Goal: Task Accomplishment & Management: Complete application form

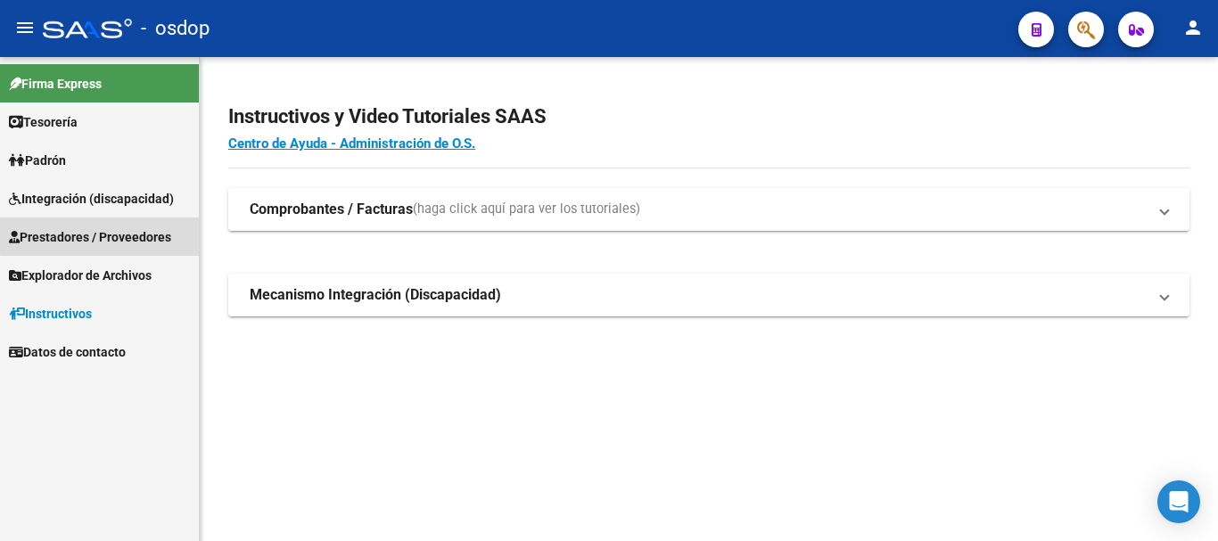
click at [153, 231] on span "Prestadores / Proveedores" at bounding box center [90, 237] width 162 height 20
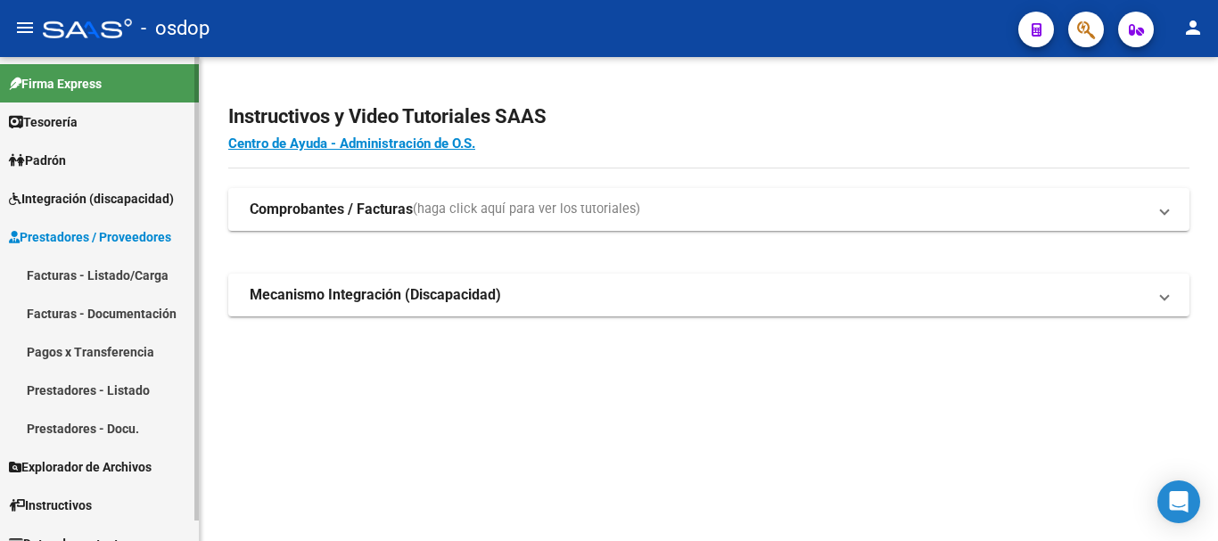
click at [139, 275] on link "Facturas - Listado/Carga" at bounding box center [99, 275] width 199 height 38
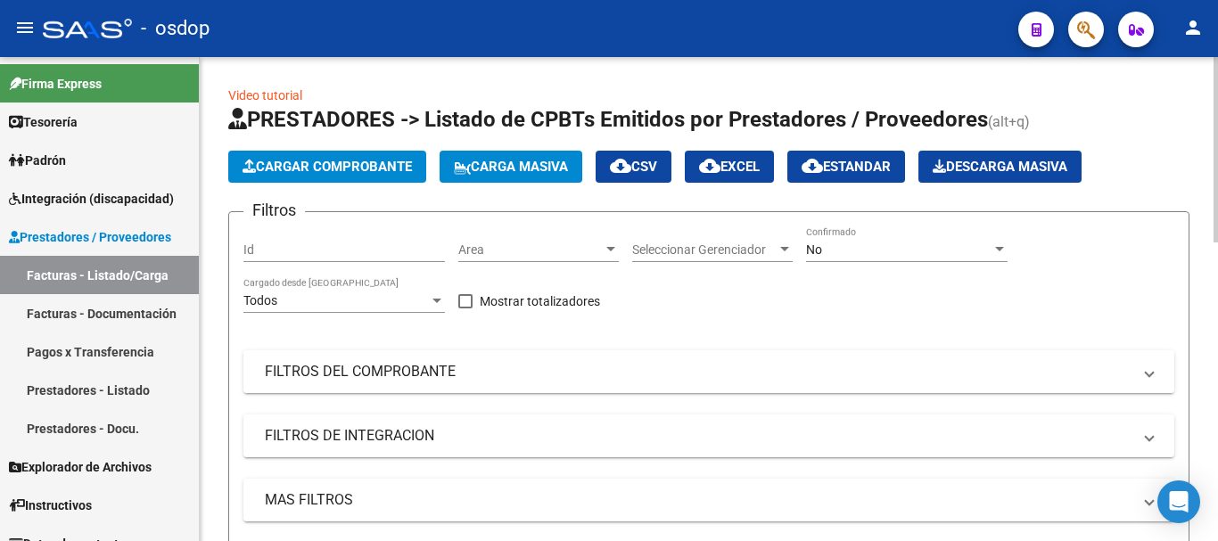
click at [457, 373] on mat-panel-title "FILTROS DEL COMPROBANTE" at bounding box center [698, 372] width 867 height 20
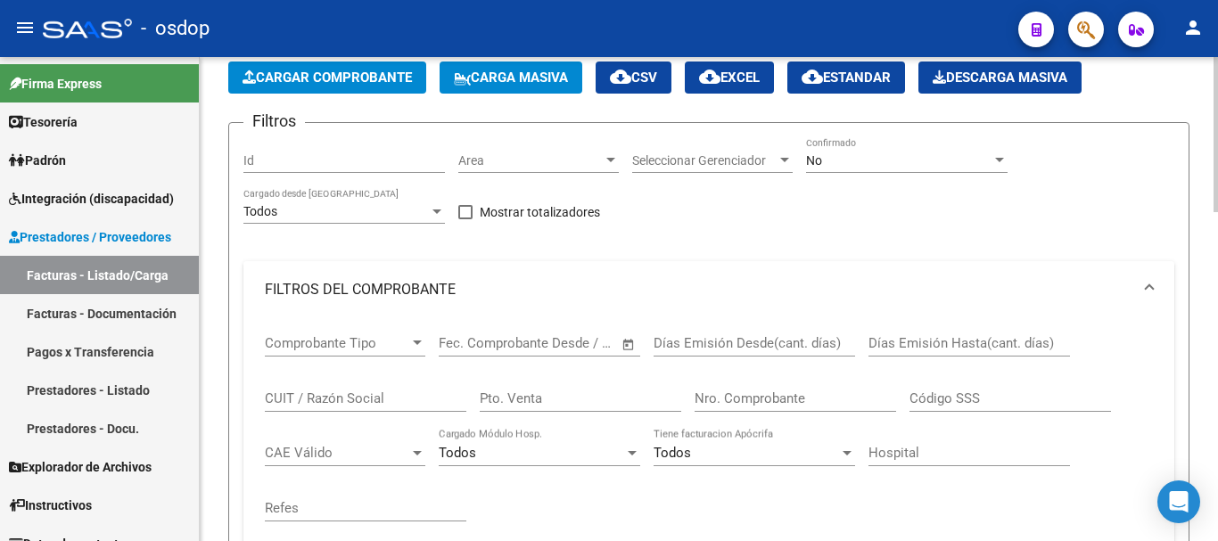
scroll to position [178, 0]
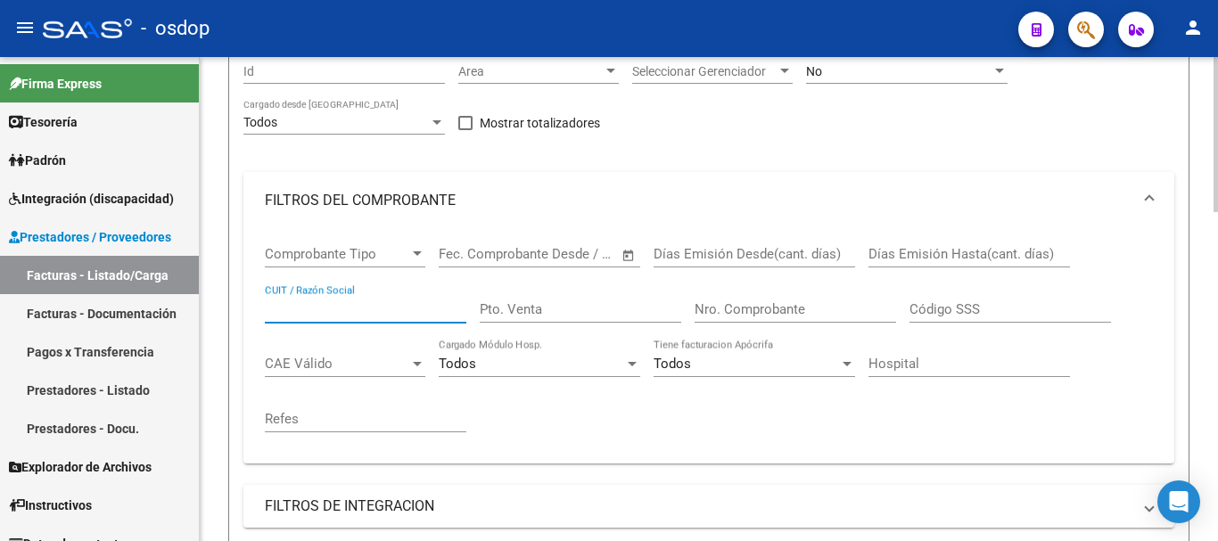
click at [333, 311] on input "CUIT / Razón Social" at bounding box center [366, 309] width 202 height 16
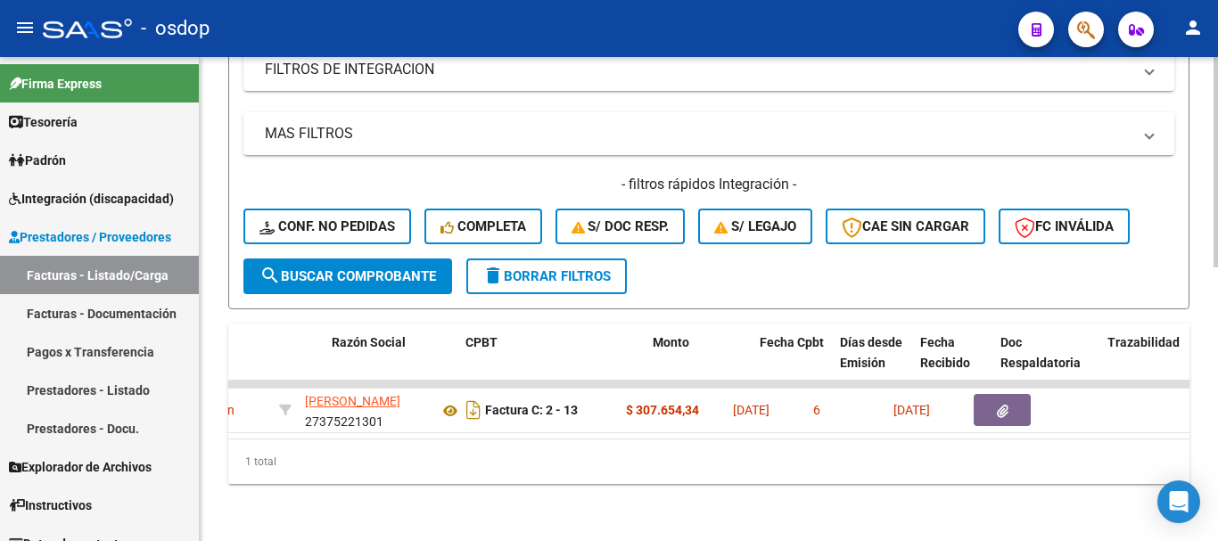
scroll to position [0, 392]
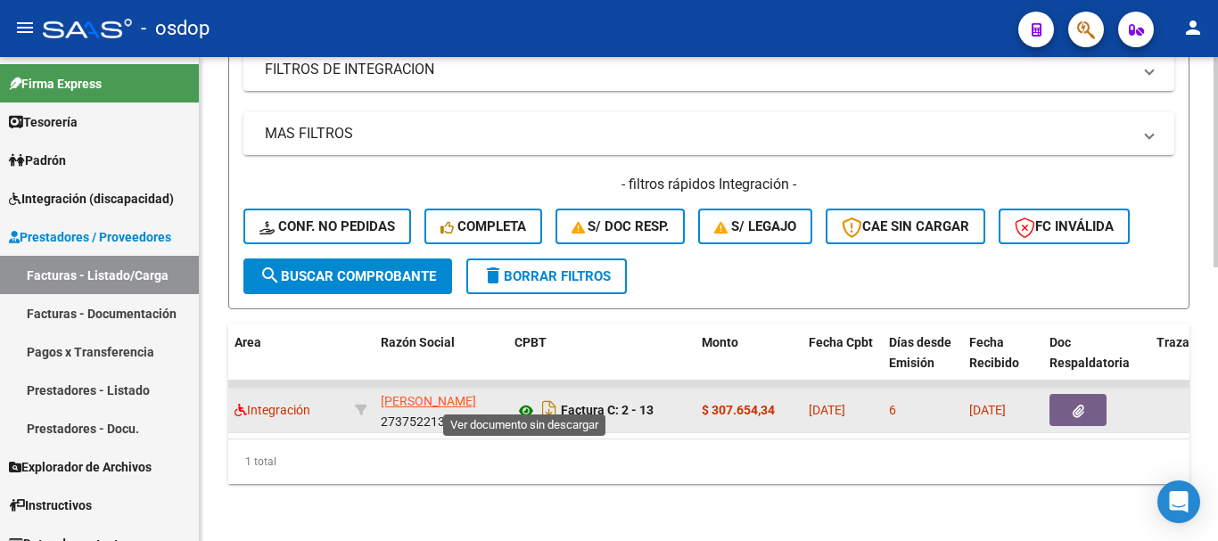
type input "[PERSON_NAME]"
click at [528, 400] on icon at bounding box center [526, 410] width 23 height 21
click at [454, 392] on app-link-go-to "[PERSON_NAME]" at bounding box center [428, 402] width 95 height 21
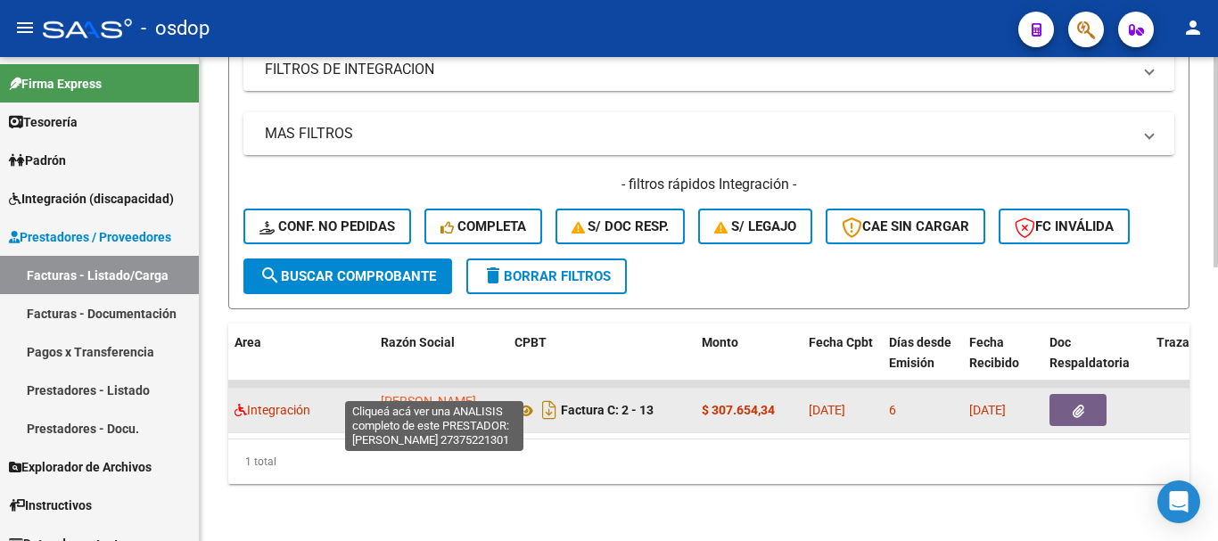
click at [454, 394] on span "[PERSON_NAME]" at bounding box center [428, 401] width 95 height 14
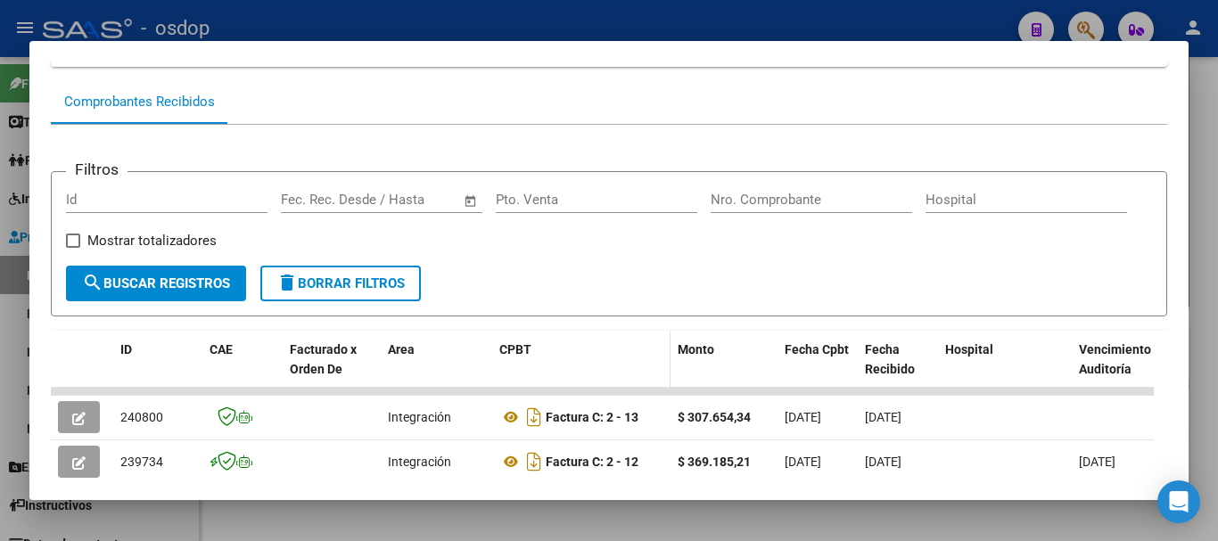
scroll to position [245, 0]
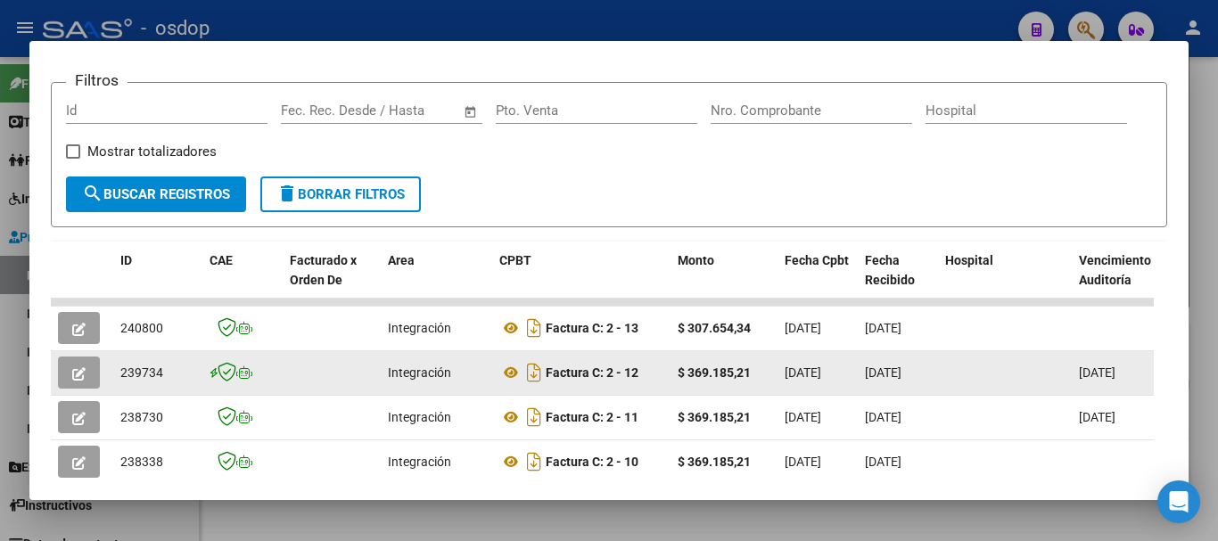
click at [85, 375] on icon "button" at bounding box center [78, 373] width 13 height 13
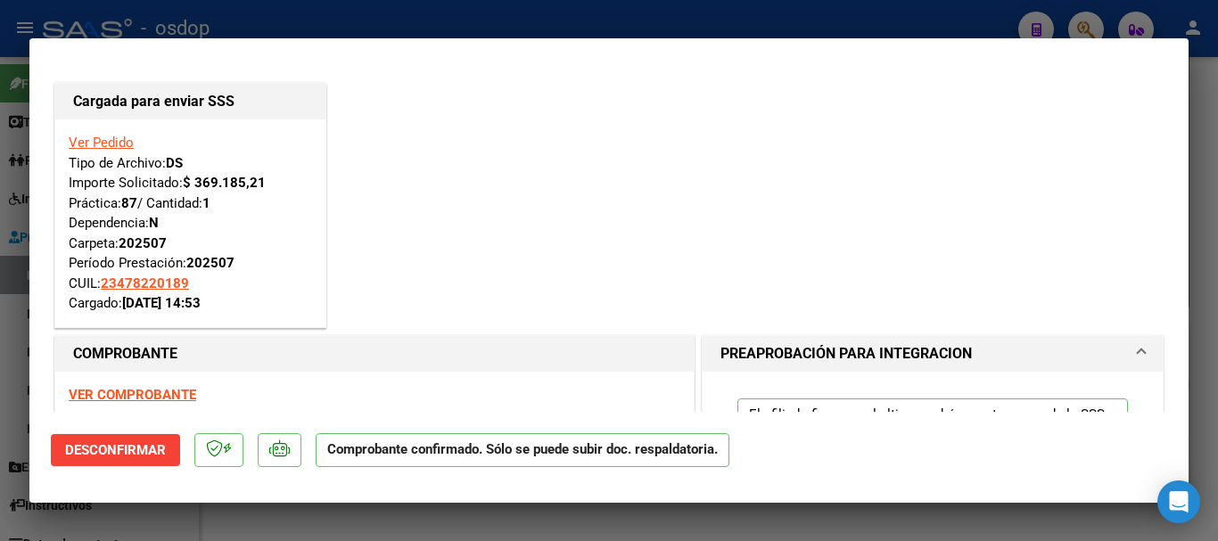
click at [165, 393] on strong "VER COMPROBANTE" at bounding box center [133, 395] width 128 height 16
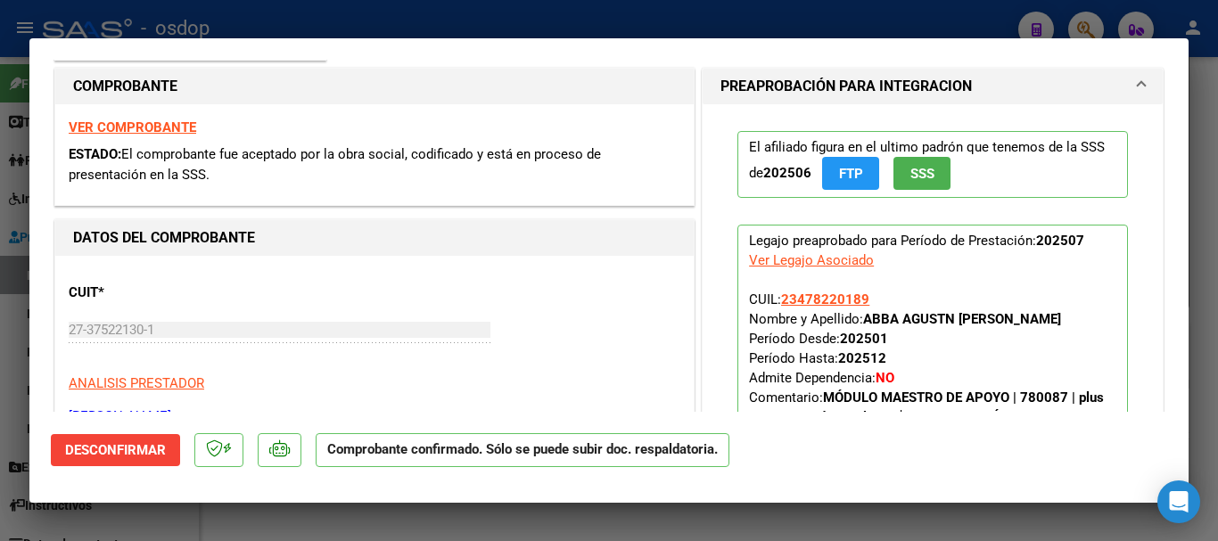
scroll to position [357, 0]
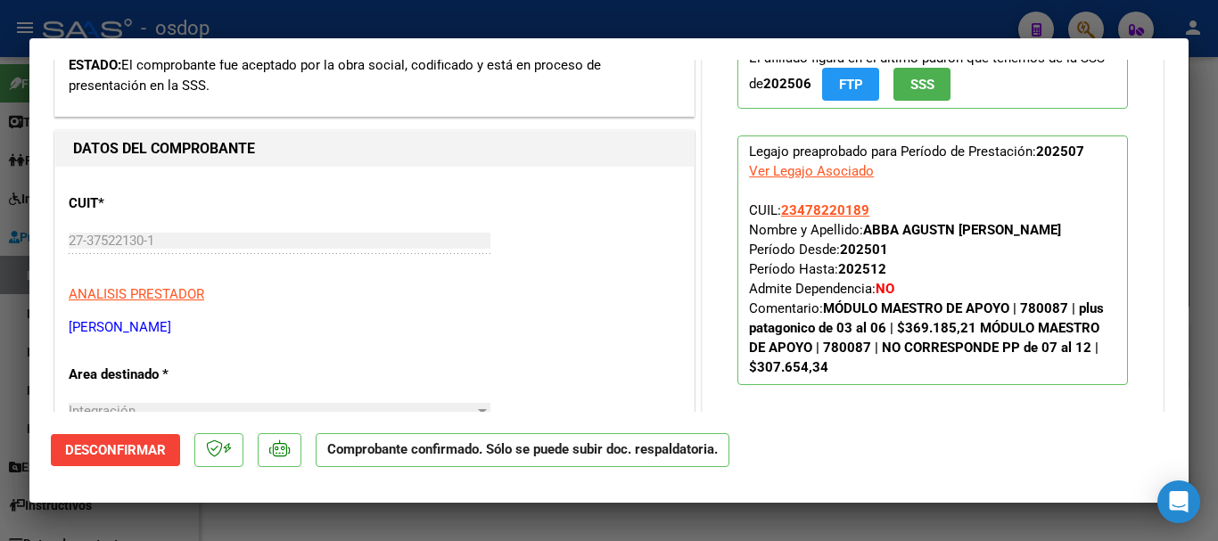
click at [393, 14] on div at bounding box center [609, 270] width 1218 height 541
type input "$ 0,00"
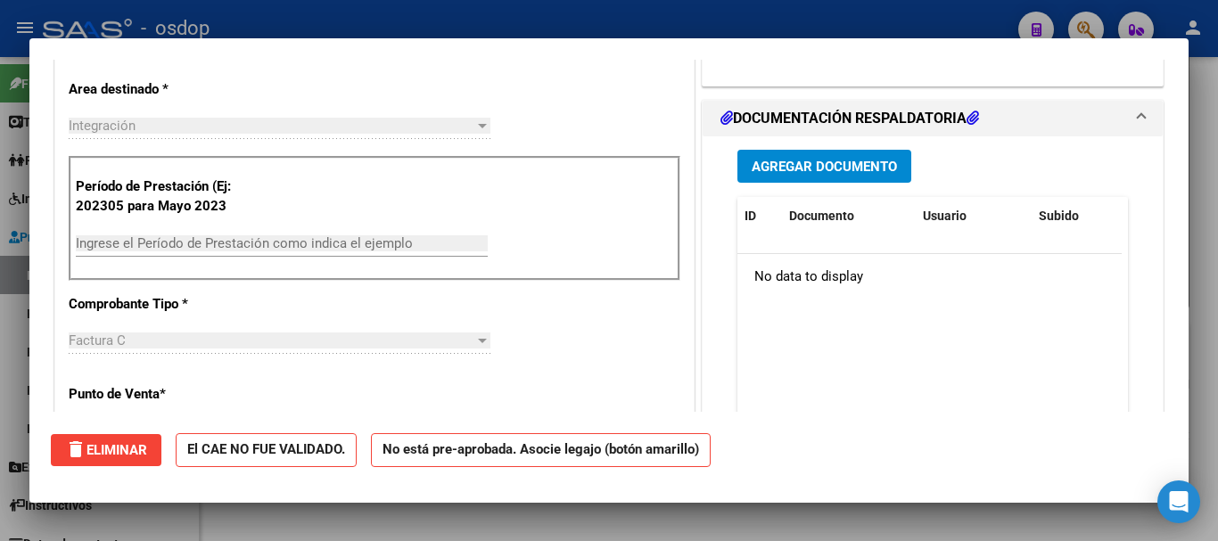
scroll to position [104, 0]
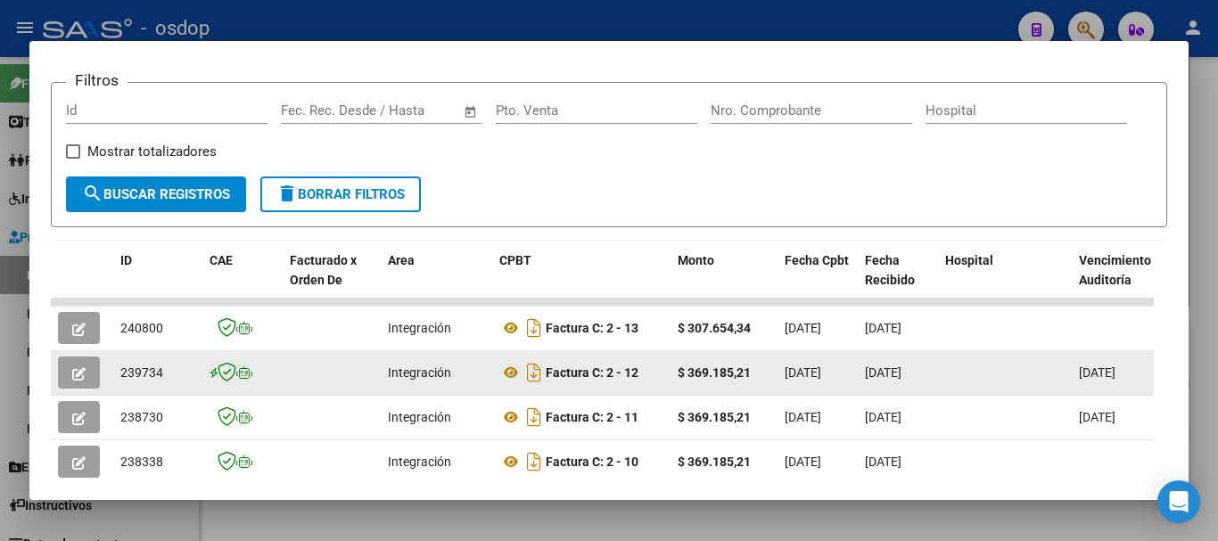
click at [79, 375] on icon "button" at bounding box center [78, 373] width 13 height 13
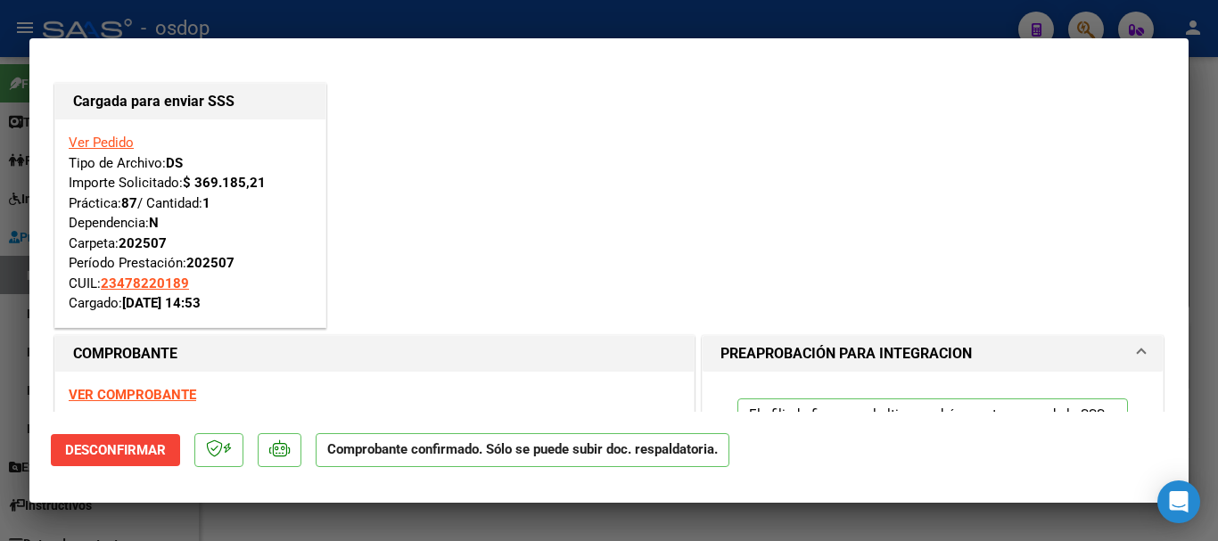
click at [519, 12] on div at bounding box center [609, 270] width 1218 height 541
type input "$ 0,00"
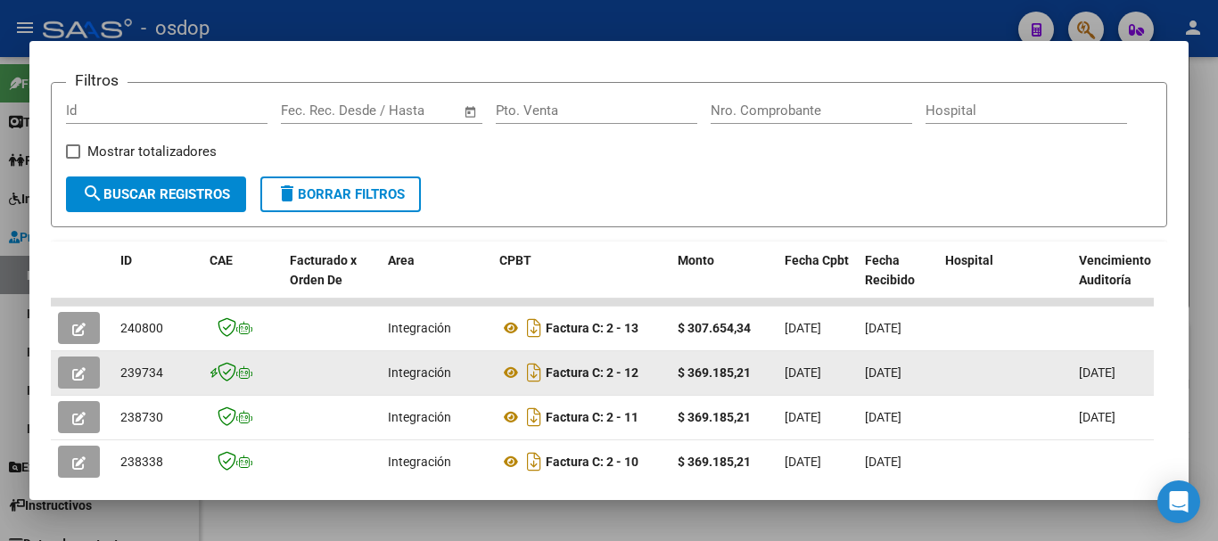
click at [87, 388] on button "button" at bounding box center [79, 373] width 42 height 32
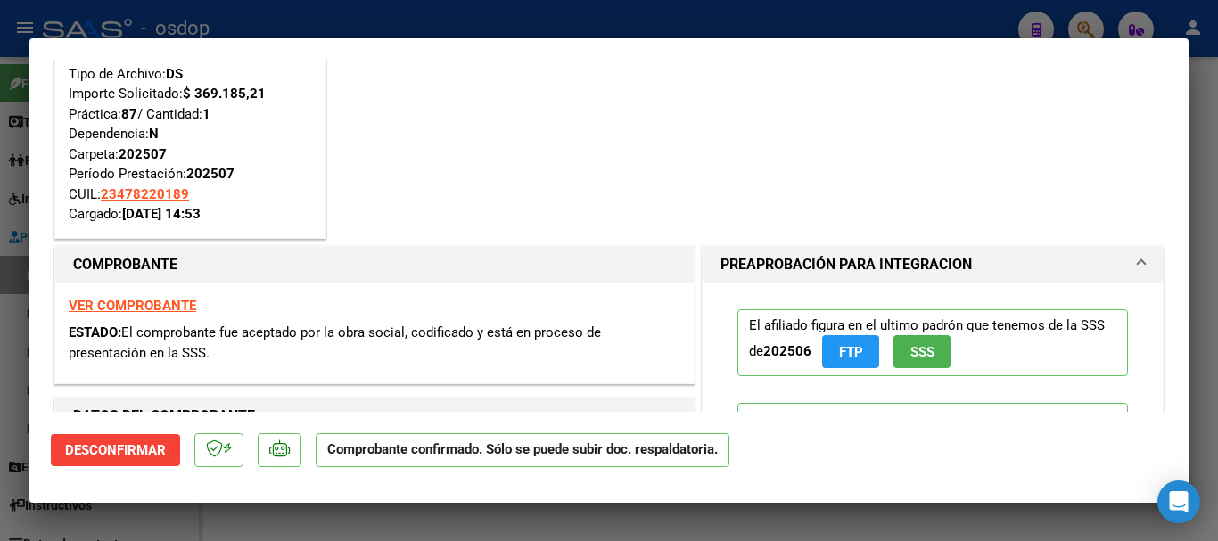
scroll to position [0, 0]
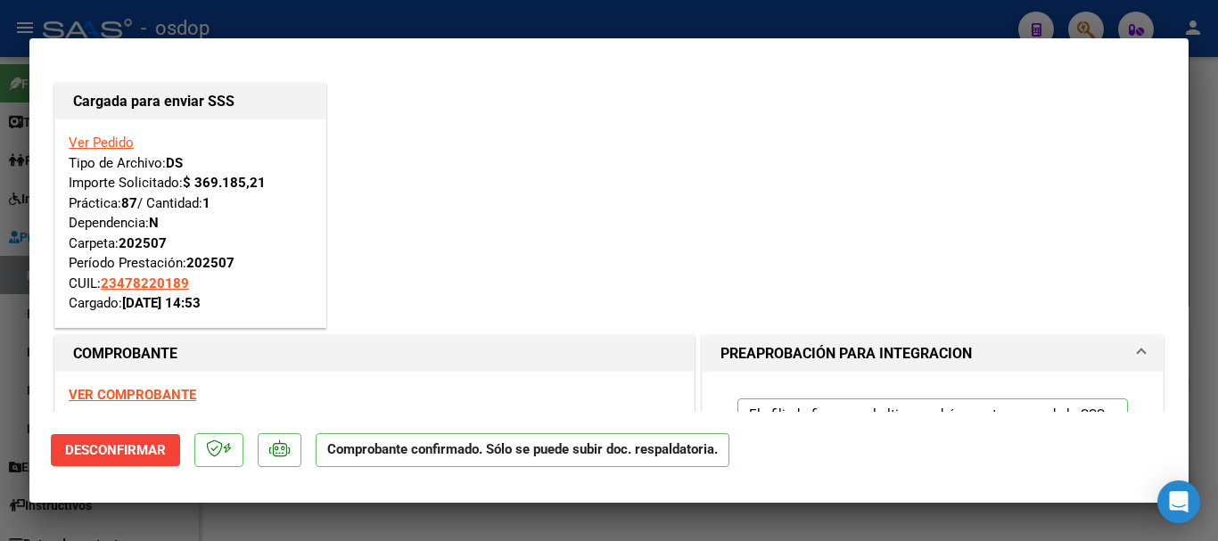
click at [376, 26] on div at bounding box center [609, 270] width 1218 height 541
type input "$ 0,00"
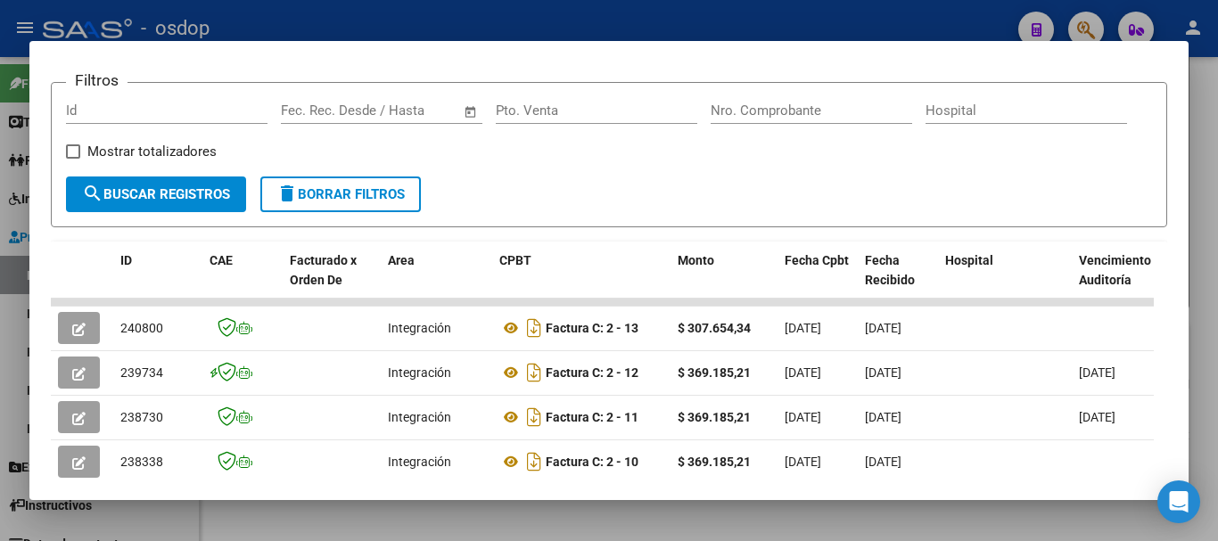
click at [45, 379] on mat-dialog-content "Análisis Prestador - CUIT: 27375221301 cloud_download Exportar CSV ABM ARCA Imp…" at bounding box center [608, 270] width 1159 height 417
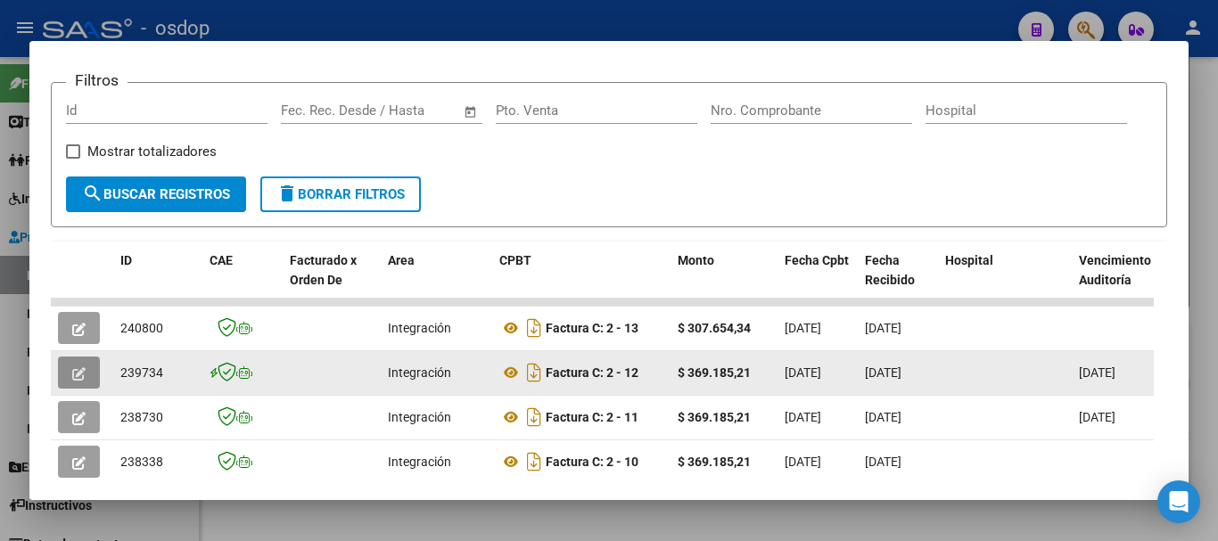
click at [77, 378] on icon "button" at bounding box center [78, 373] width 13 height 13
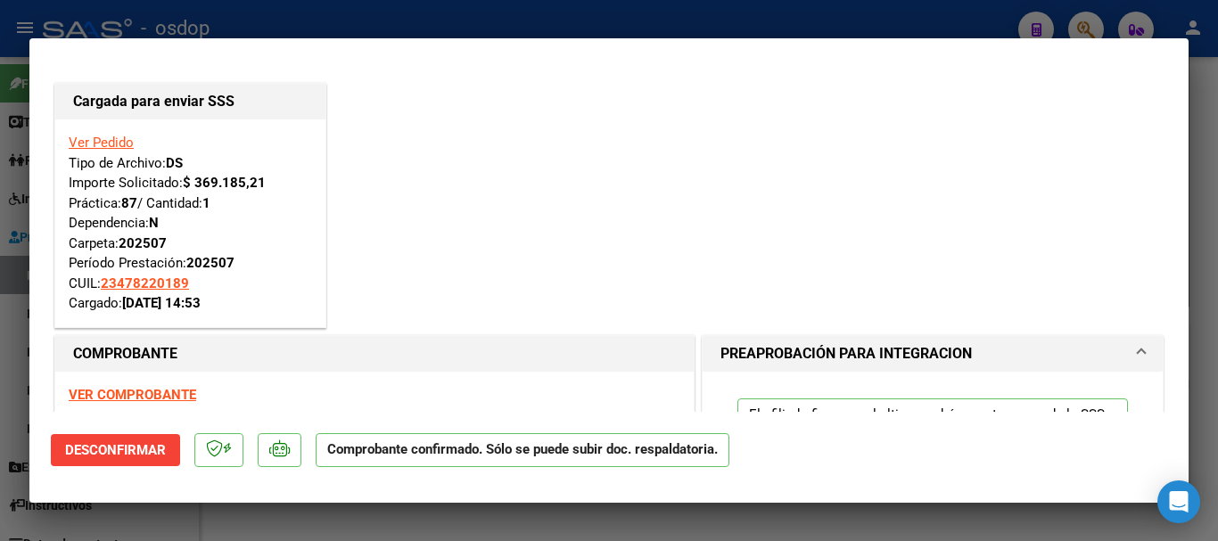
click at [439, 20] on div at bounding box center [609, 270] width 1218 height 541
type input "$ 0,00"
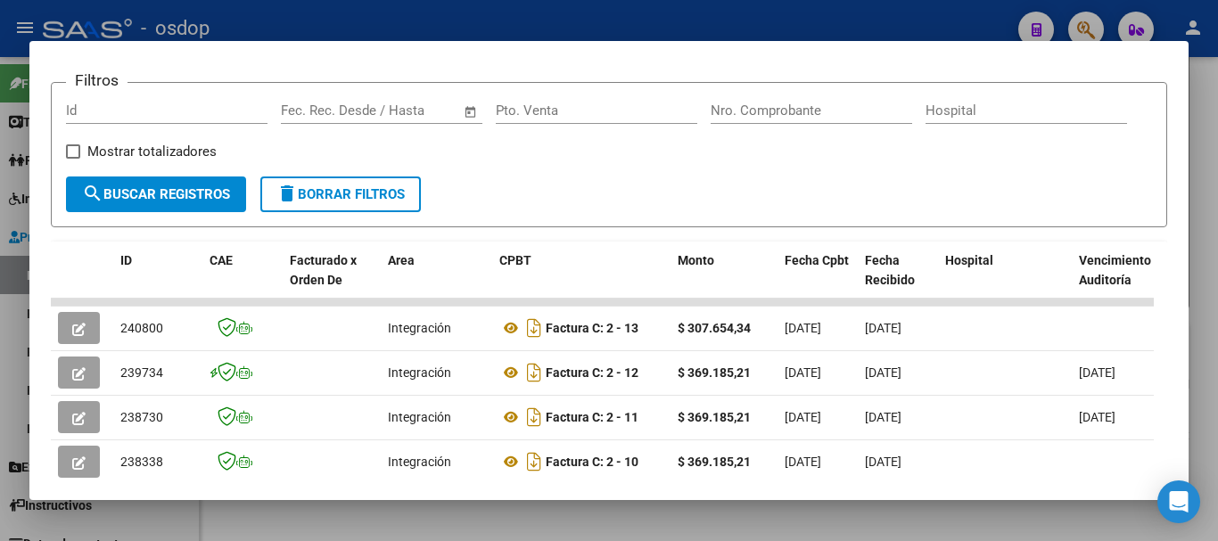
click at [502, 525] on div at bounding box center [609, 270] width 1218 height 541
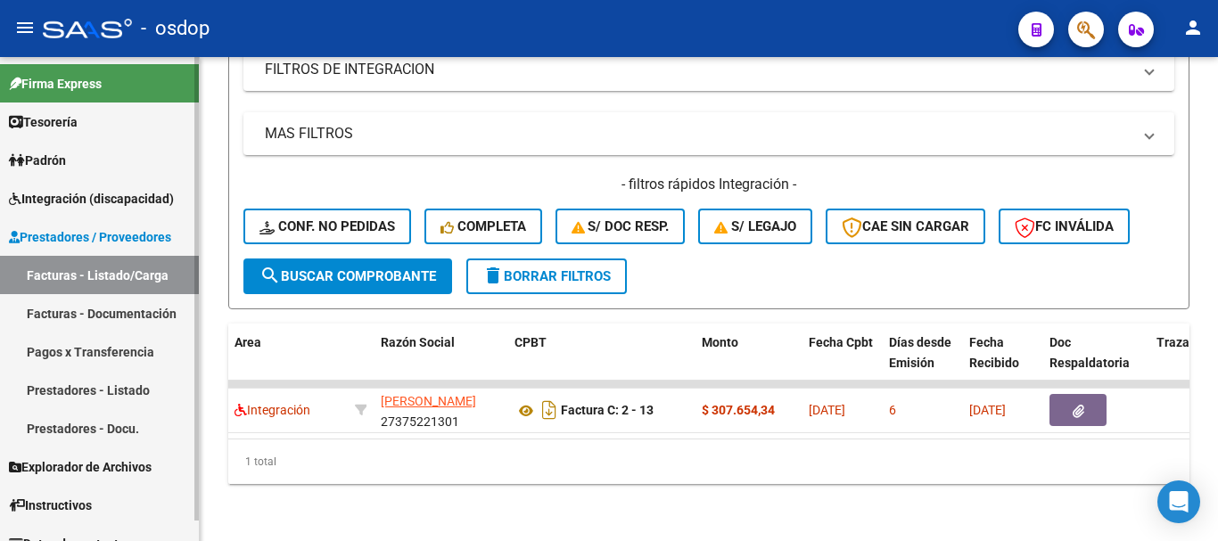
click at [143, 200] on span "Integración (discapacidad)" at bounding box center [91, 199] width 165 height 20
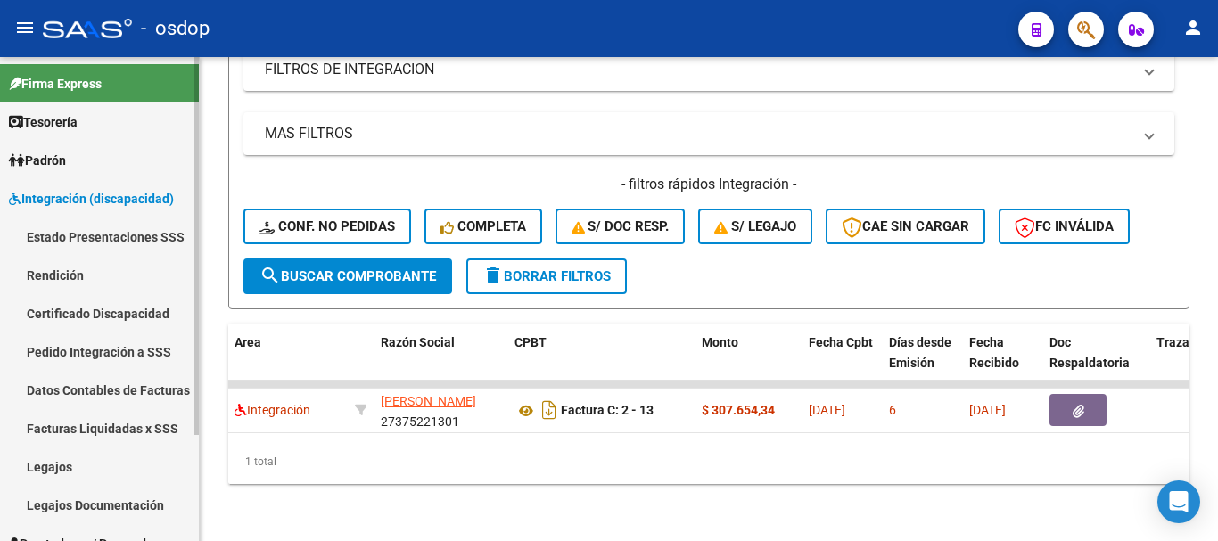
click at [130, 353] on link "Pedido Integración a SSS" at bounding box center [99, 352] width 199 height 38
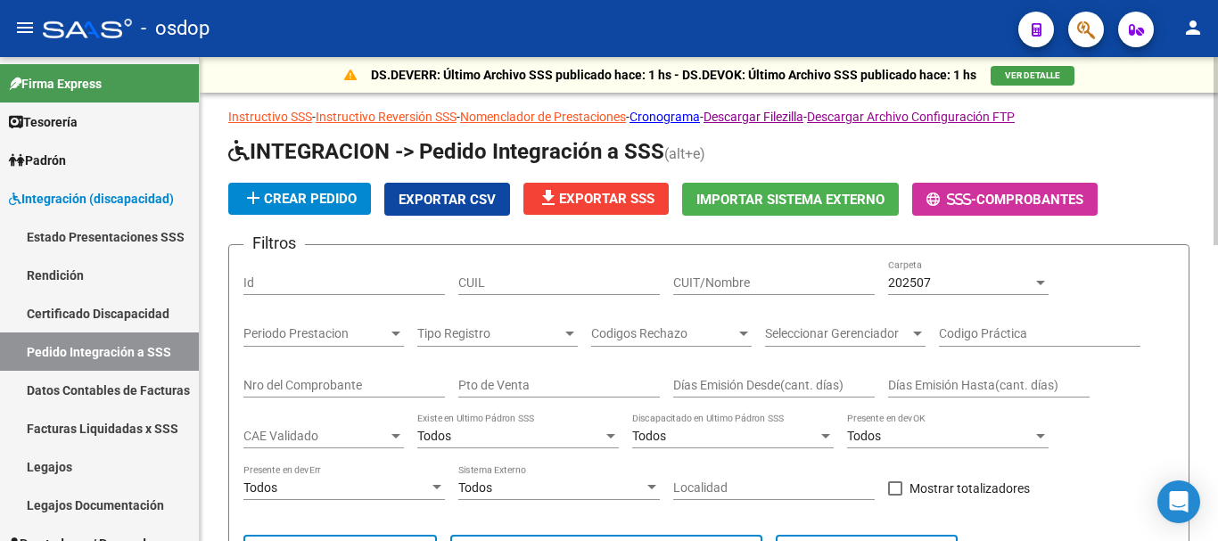
click at [752, 285] on input "CUIT/Nombre" at bounding box center [774, 283] width 202 height 15
type input "n"
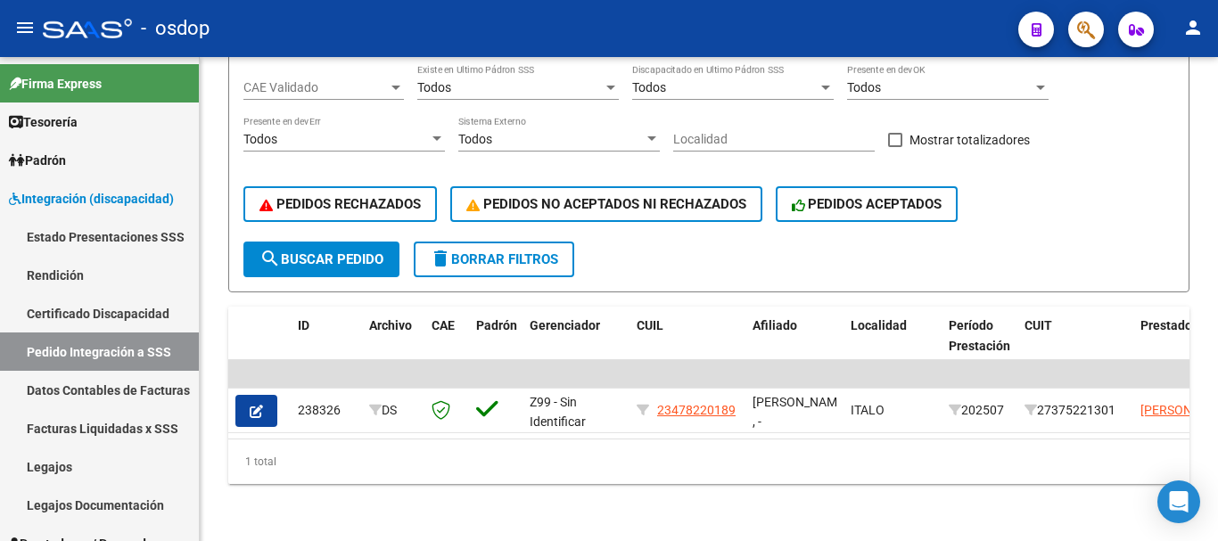
type input "[PERSON_NAME]"
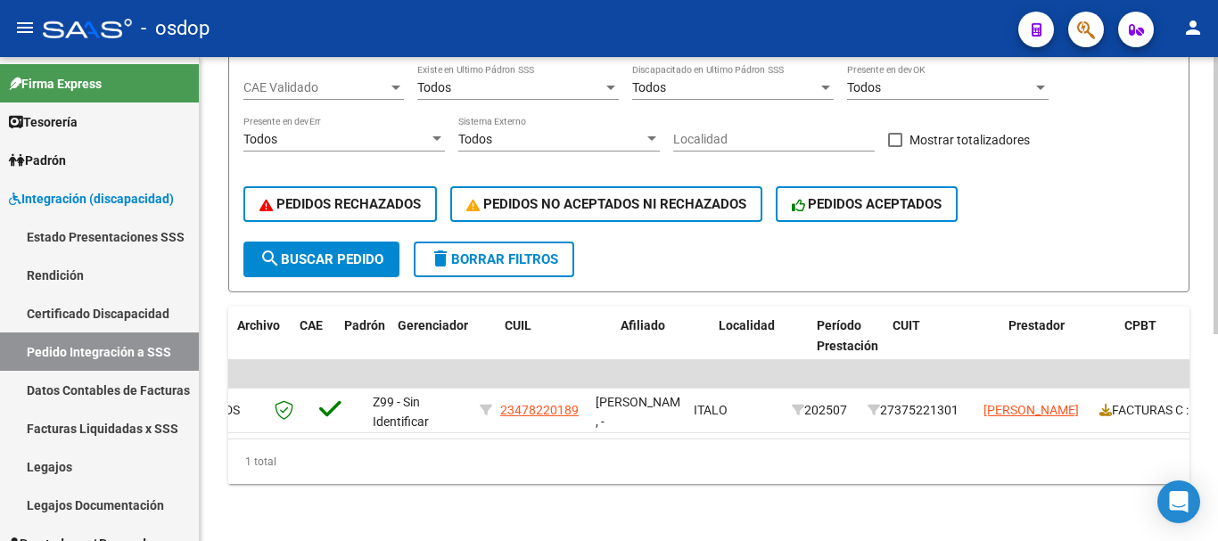
scroll to position [0, 0]
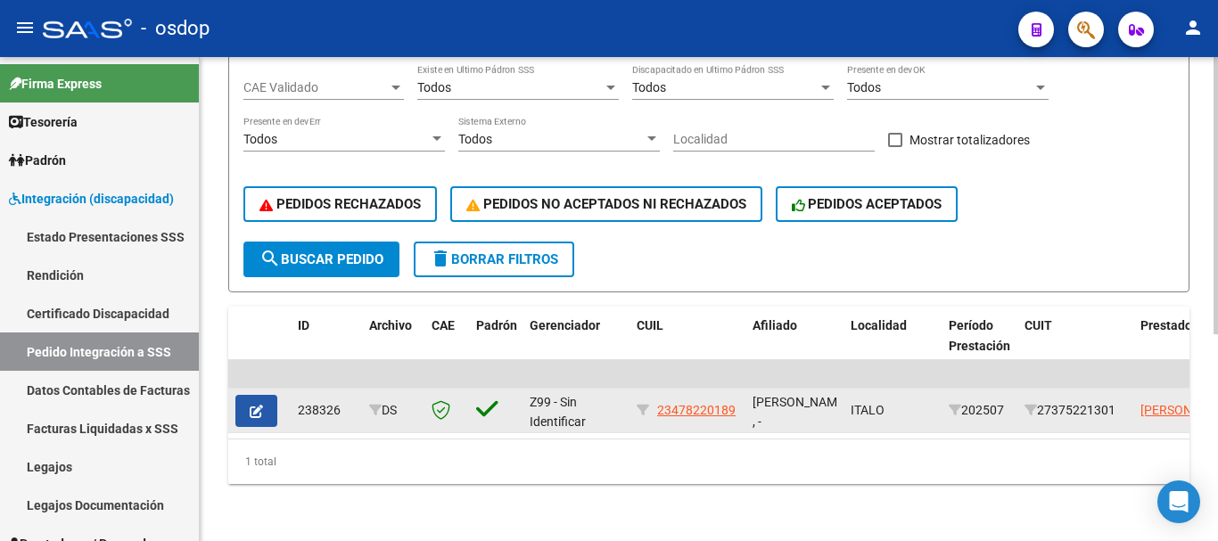
click at [260, 405] on icon "button" at bounding box center [256, 411] width 13 height 13
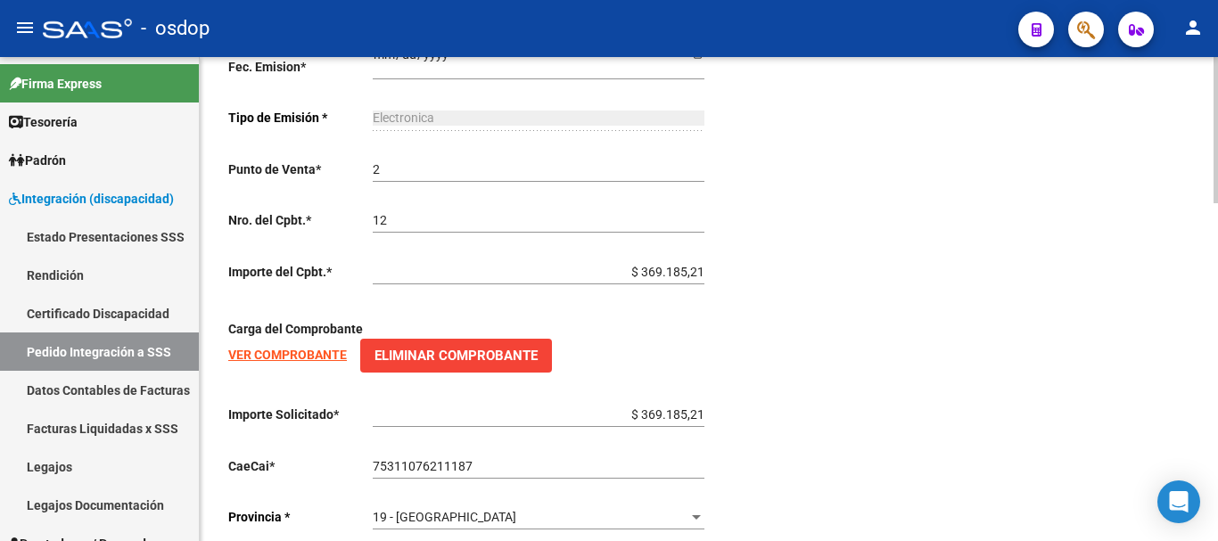
type input "23478220189"
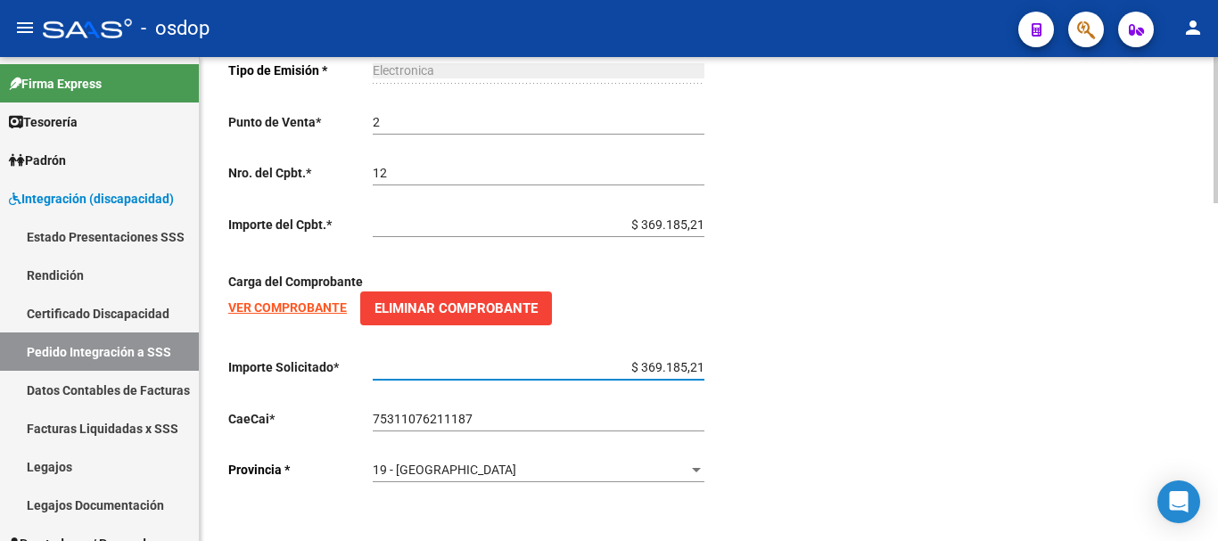
drag, startPoint x: 621, startPoint y: 370, endPoint x: 694, endPoint y: 367, distance: 73.2
click at [694, 367] on input "$ 369.185,21" at bounding box center [539, 367] width 332 height 15
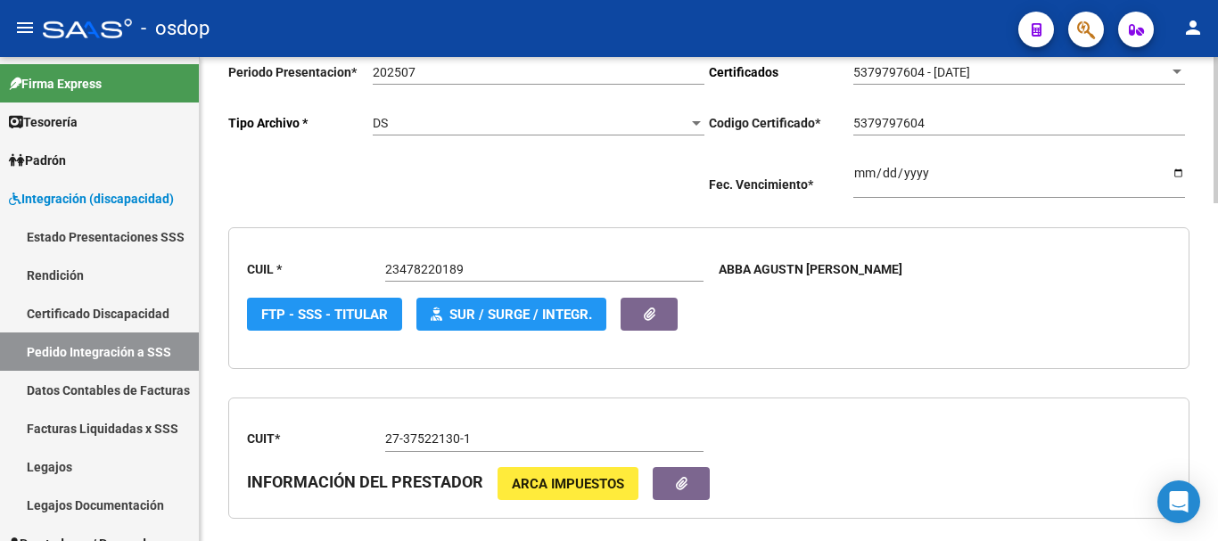
scroll to position [493, 0]
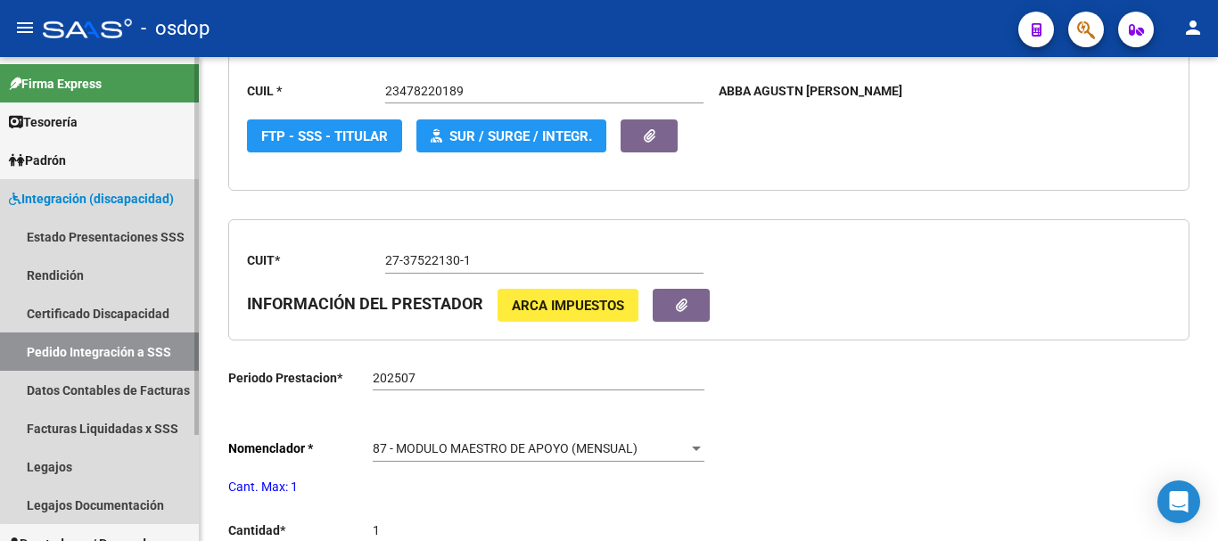
click at [105, 191] on span "Integración (discapacidad)" at bounding box center [91, 199] width 165 height 20
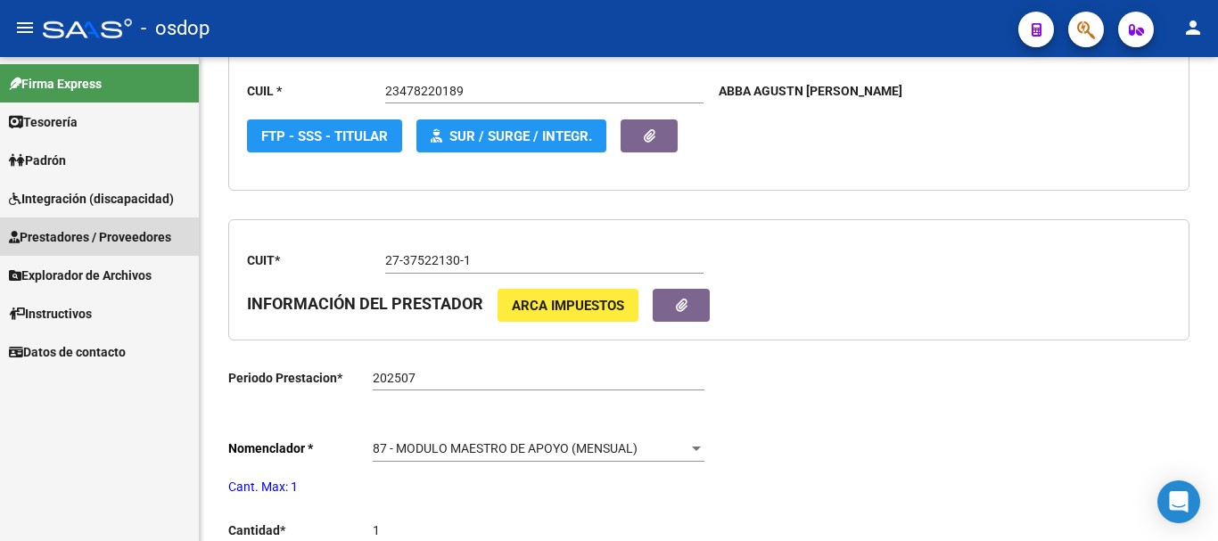
click at [133, 238] on span "Prestadores / Proveedores" at bounding box center [90, 237] width 162 height 20
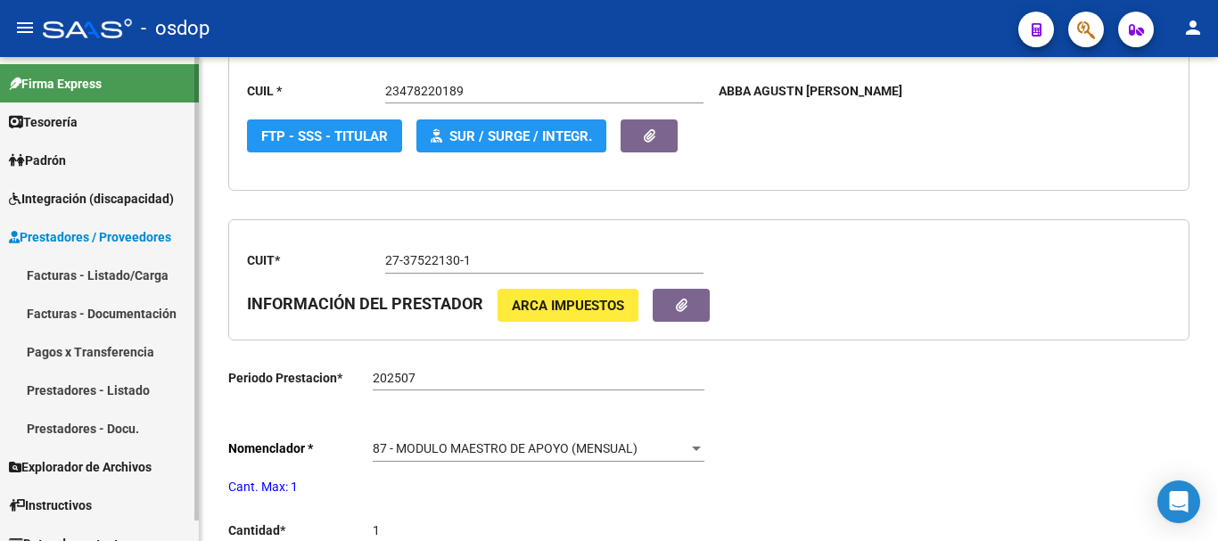
click at [104, 272] on link "Facturas - Listado/Carga" at bounding box center [99, 275] width 199 height 38
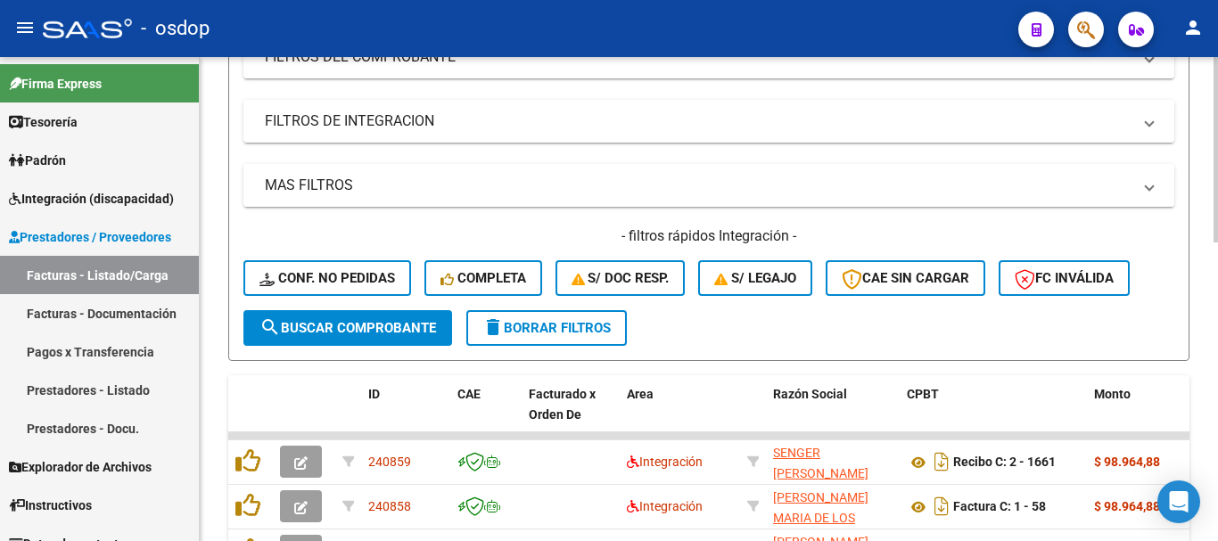
scroll to position [136, 0]
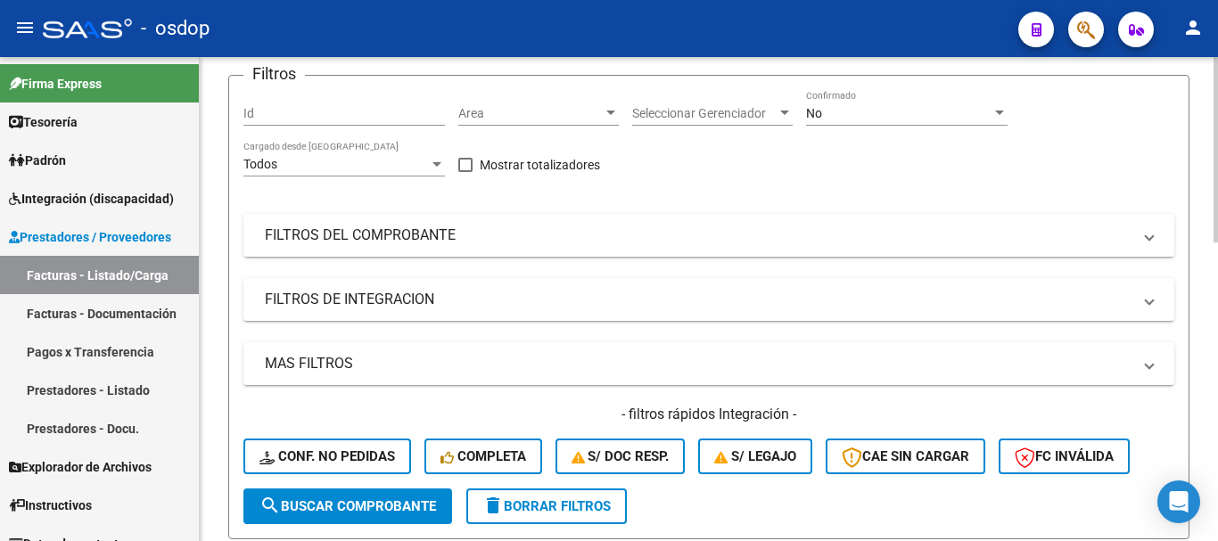
click at [406, 236] on mat-panel-title "FILTROS DEL COMPROBANTE" at bounding box center [698, 236] width 867 height 20
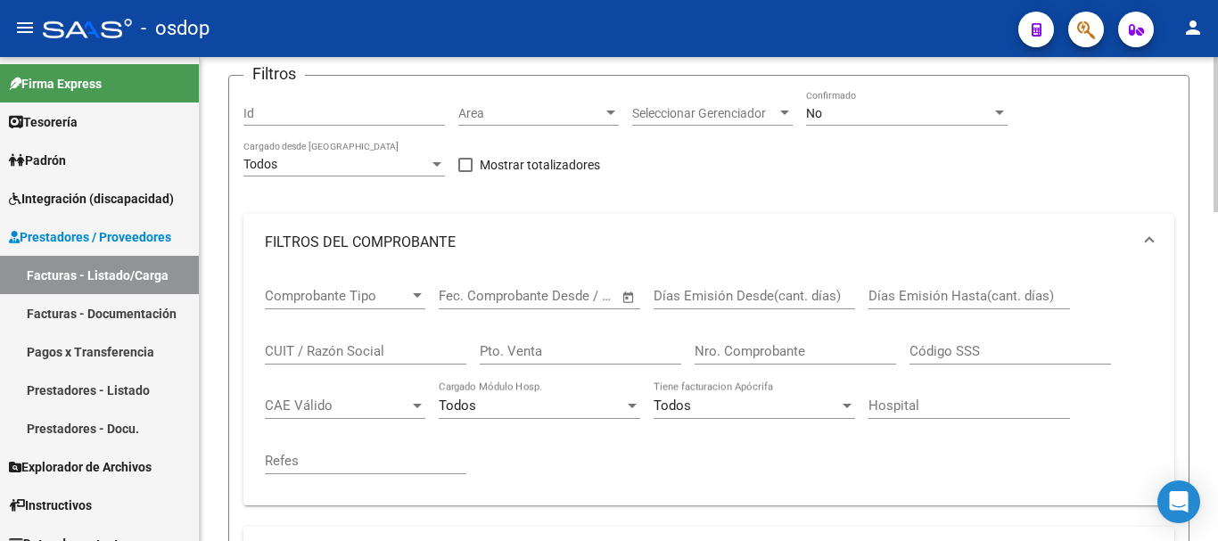
click at [342, 352] on input "CUIT / Razón Social" at bounding box center [366, 351] width 202 height 16
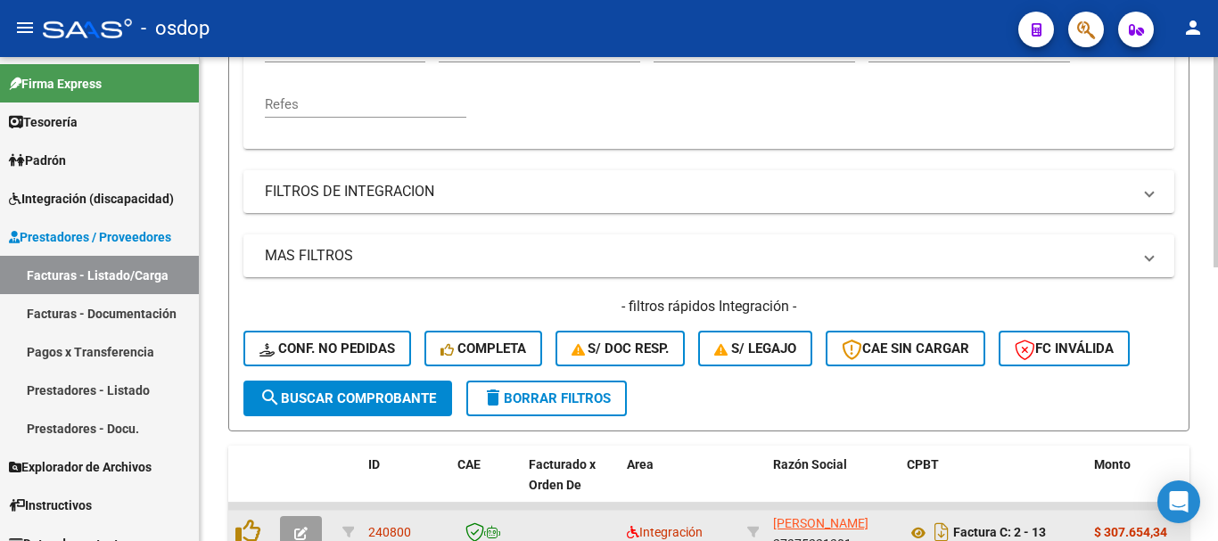
scroll to position [630, 0]
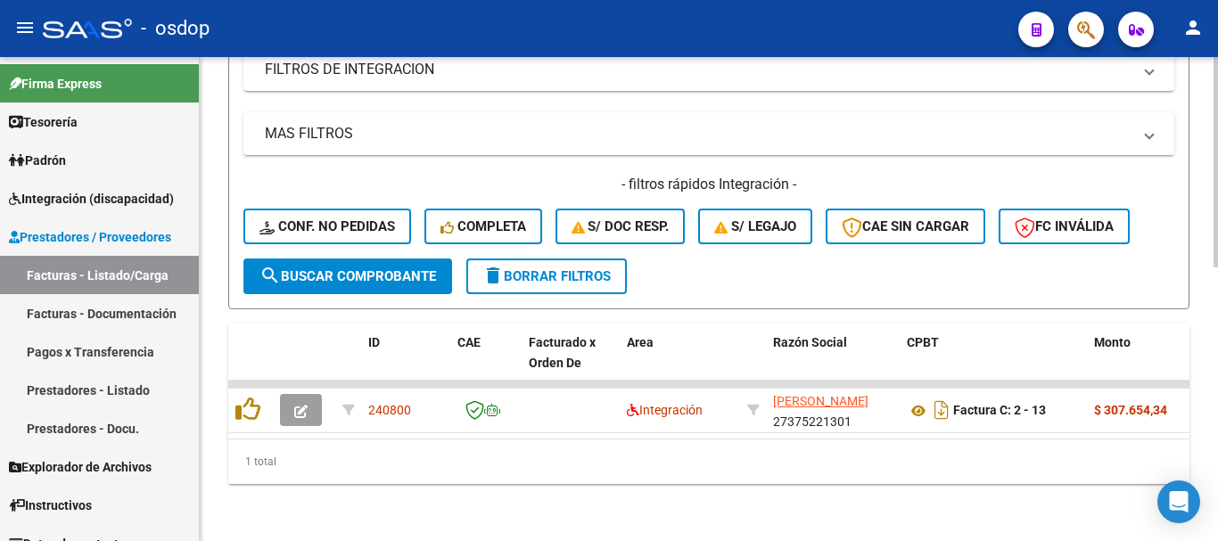
type input "morei"
click at [411, 441] on div "1 total" at bounding box center [708, 462] width 961 height 45
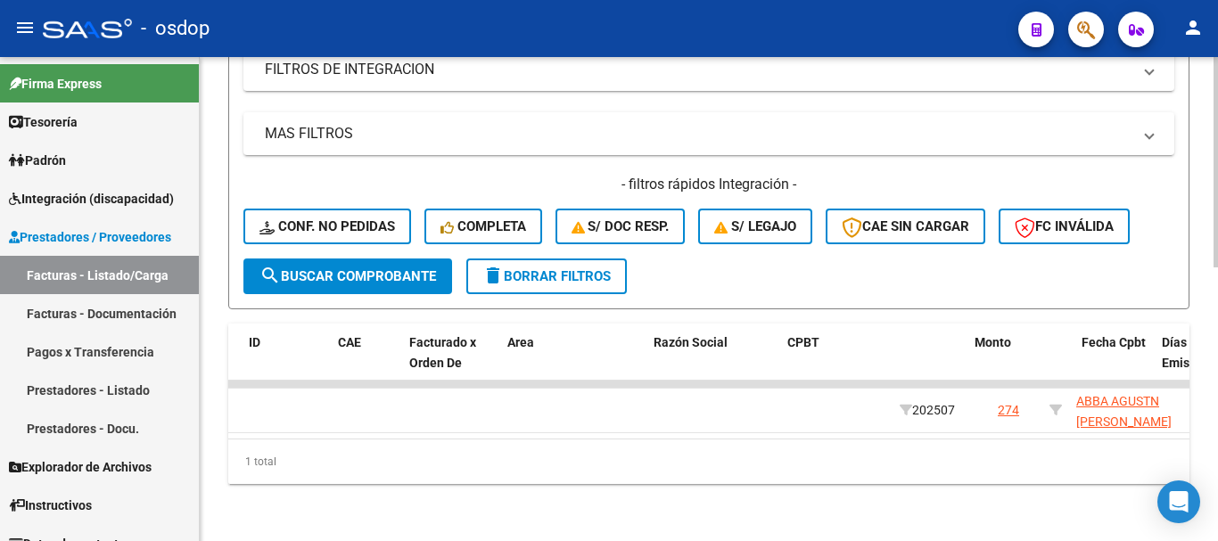
scroll to position [0, 0]
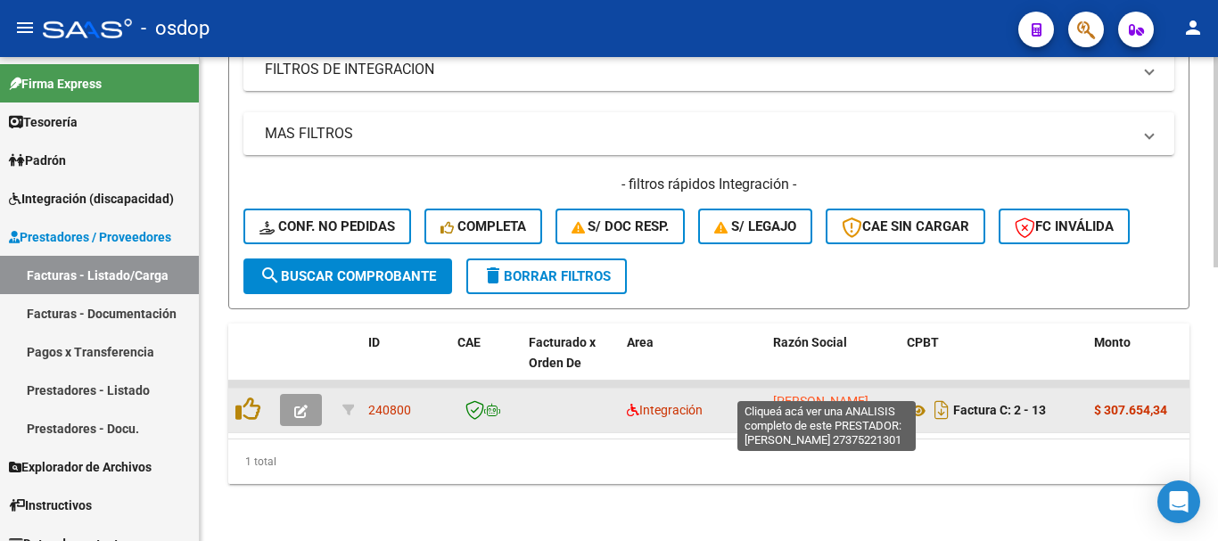
click at [829, 394] on span "[PERSON_NAME]" at bounding box center [820, 401] width 95 height 14
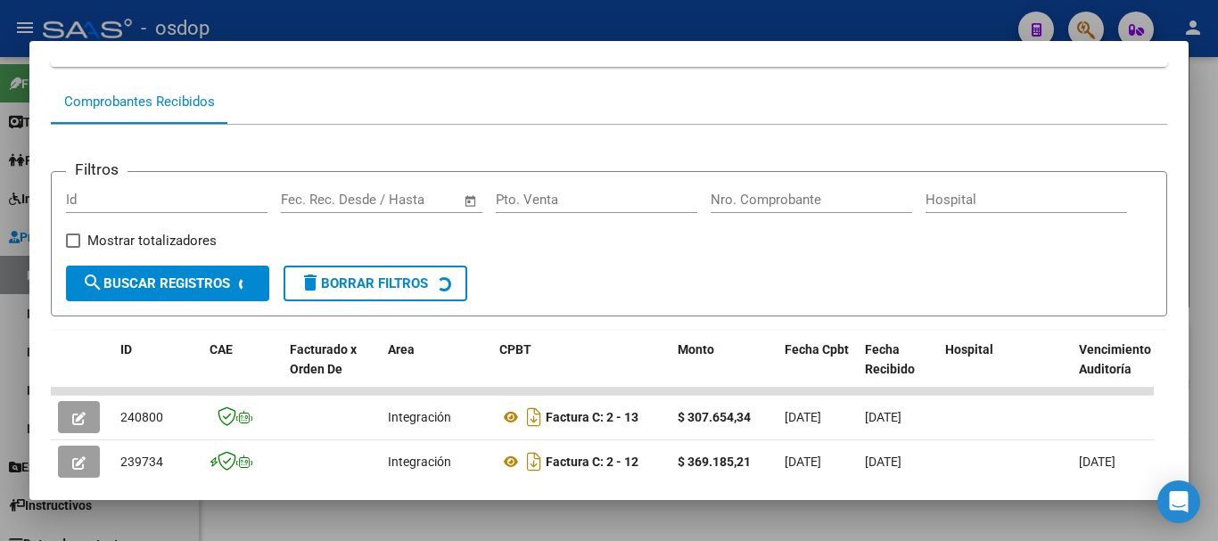
scroll to position [424, 0]
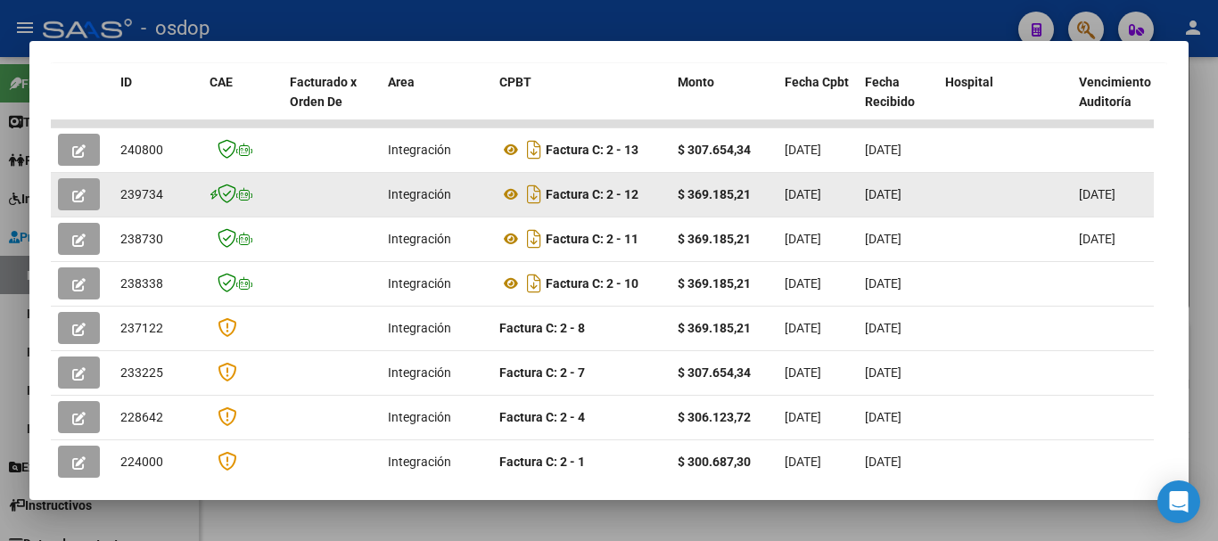
drag, startPoint x: 679, startPoint y: 198, endPoint x: 762, endPoint y: 208, distance: 83.5
click at [762, 205] on div "$ 369.185,21" at bounding box center [724, 195] width 93 height 21
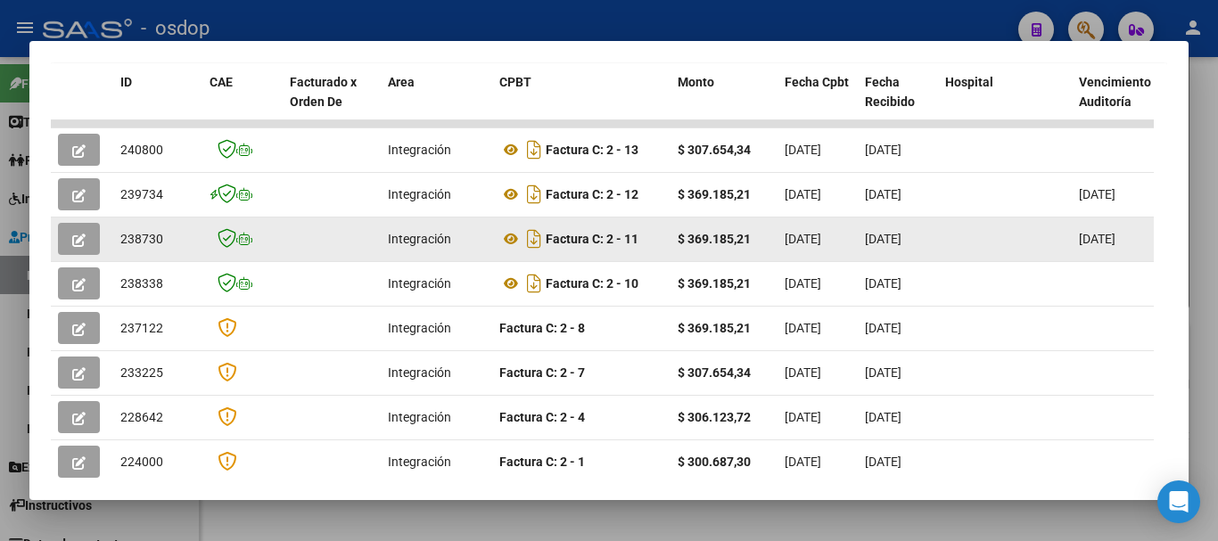
drag, startPoint x: 712, startPoint y: 248, endPoint x: 758, endPoint y: 260, distance: 47.8
click at [758, 260] on datatable-body-cell "$ 369.185,21" at bounding box center [724, 240] width 107 height 44
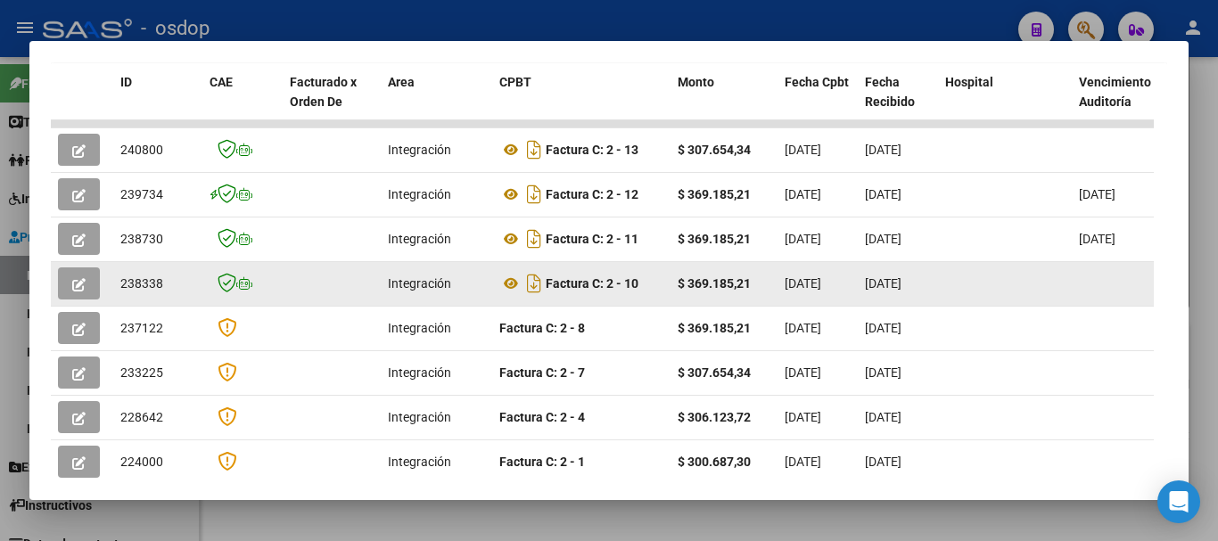
drag, startPoint x: 680, startPoint y: 296, endPoint x: 753, endPoint y: 295, distance: 73.1
click at [753, 294] on div "$ 369.185,21" at bounding box center [724, 284] width 93 height 21
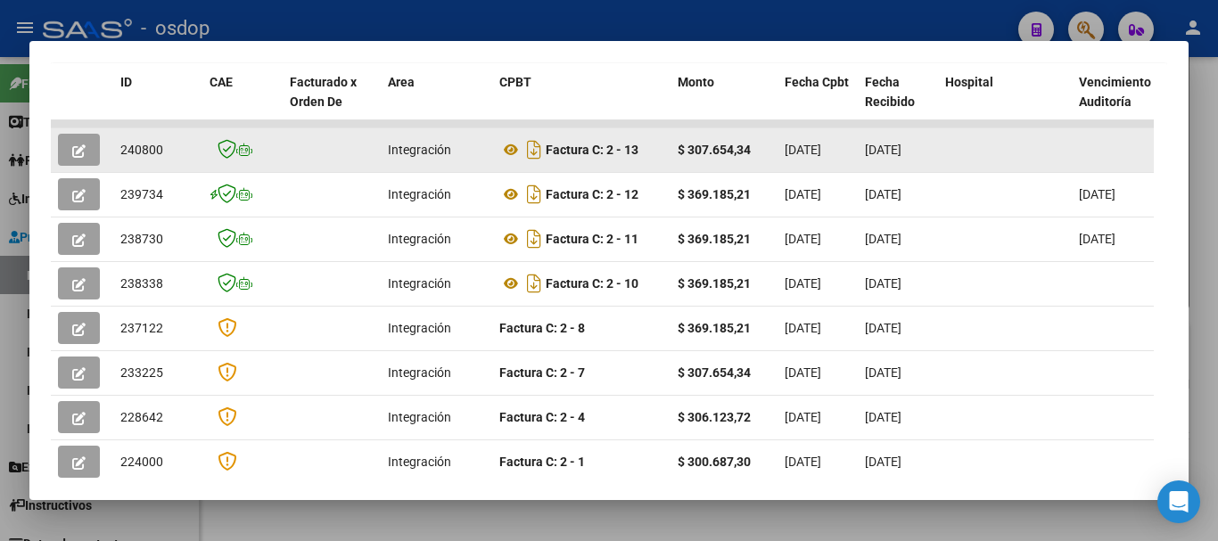
drag, startPoint x: 687, startPoint y: 149, endPoint x: 773, endPoint y: 154, distance: 86.7
click at [773, 154] on datatable-body-cell "$ 307.654,34" at bounding box center [724, 150] width 107 height 44
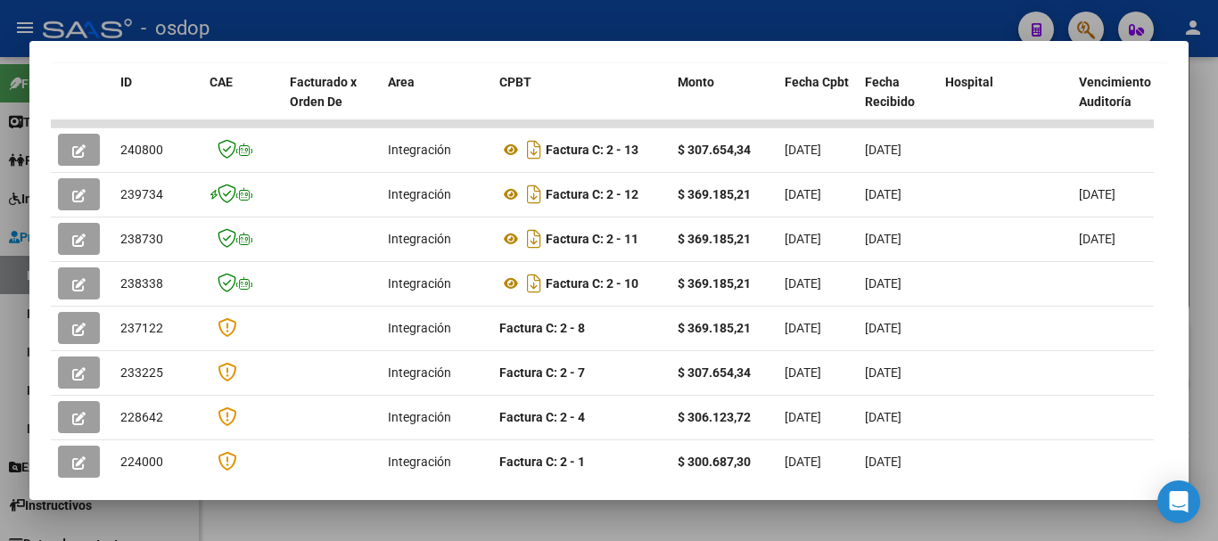
click at [365, 12] on div at bounding box center [609, 270] width 1218 height 541
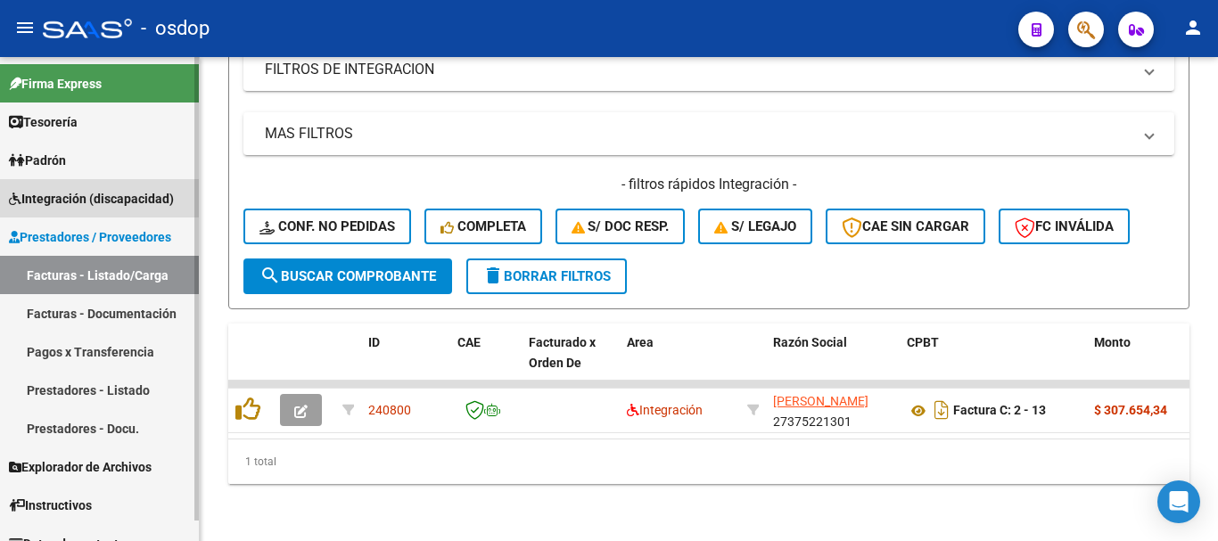
click at [98, 205] on span "Integración (discapacidad)" at bounding box center [91, 199] width 165 height 20
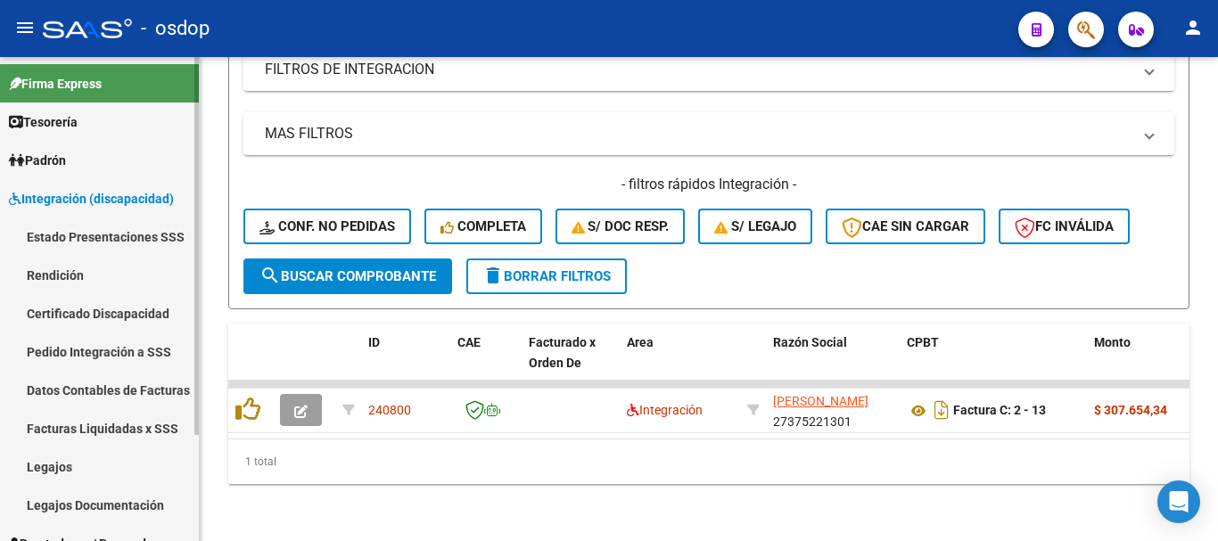
scroll to position [136, 0]
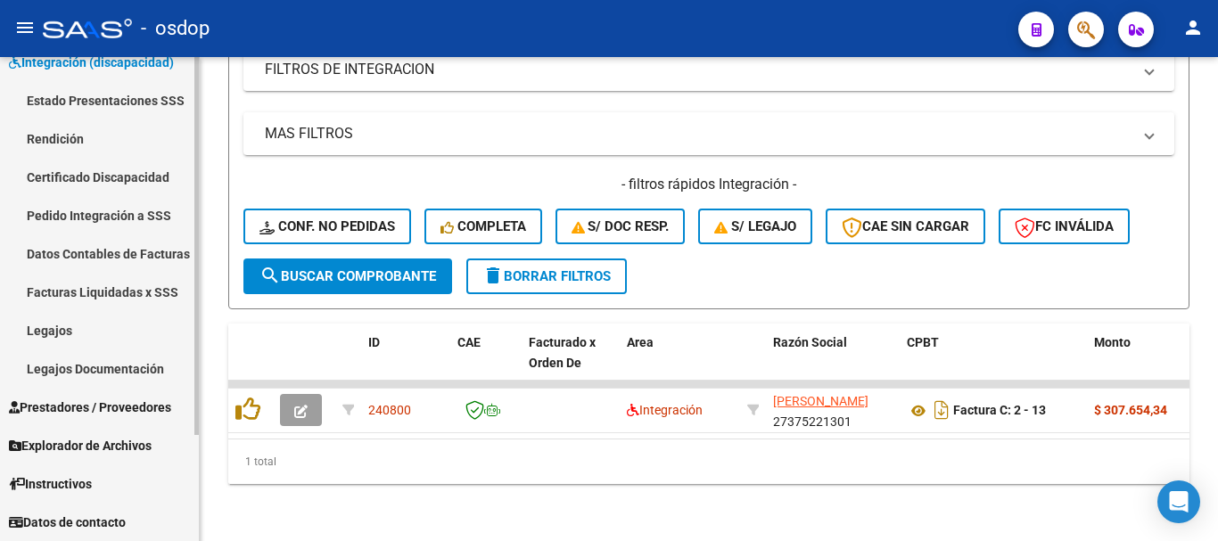
click at [70, 341] on link "Legajos" at bounding box center [99, 330] width 199 height 38
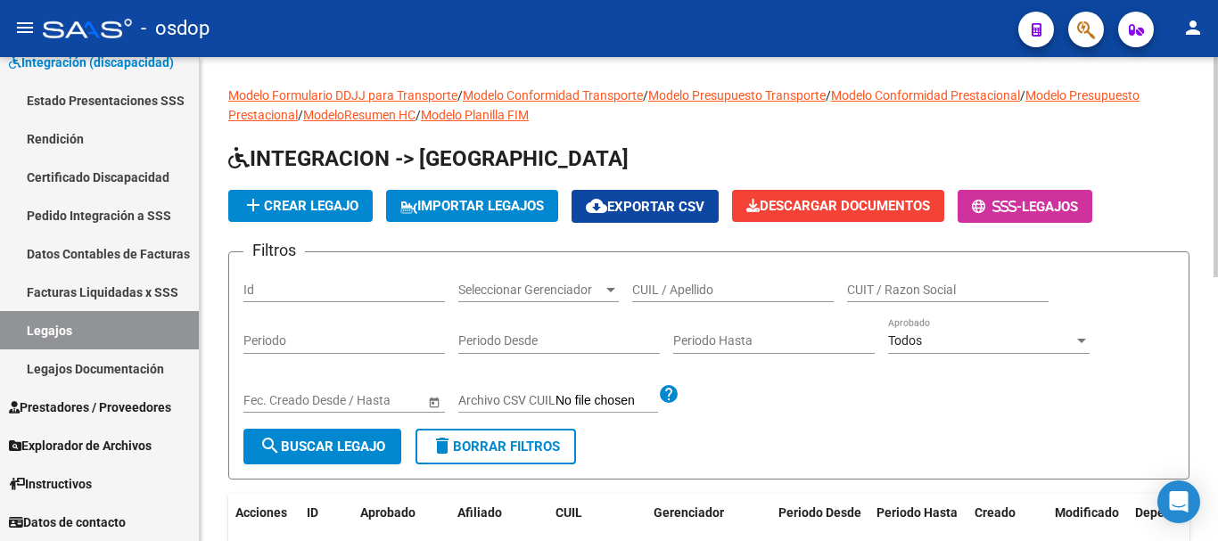
click at [702, 293] on input "CUIL / Apellido" at bounding box center [733, 290] width 202 height 15
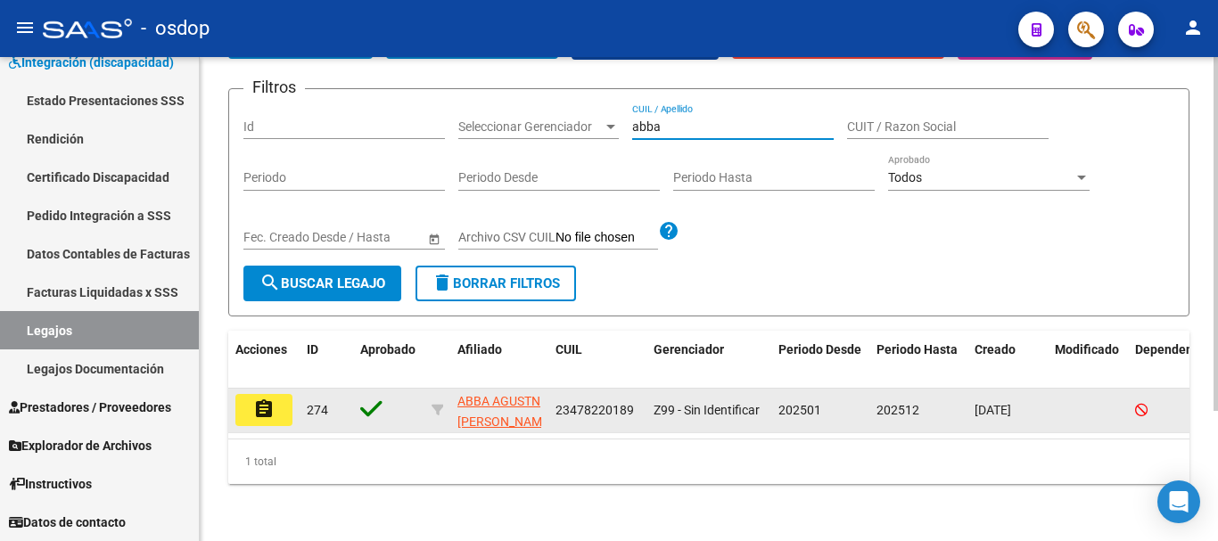
type input "abba"
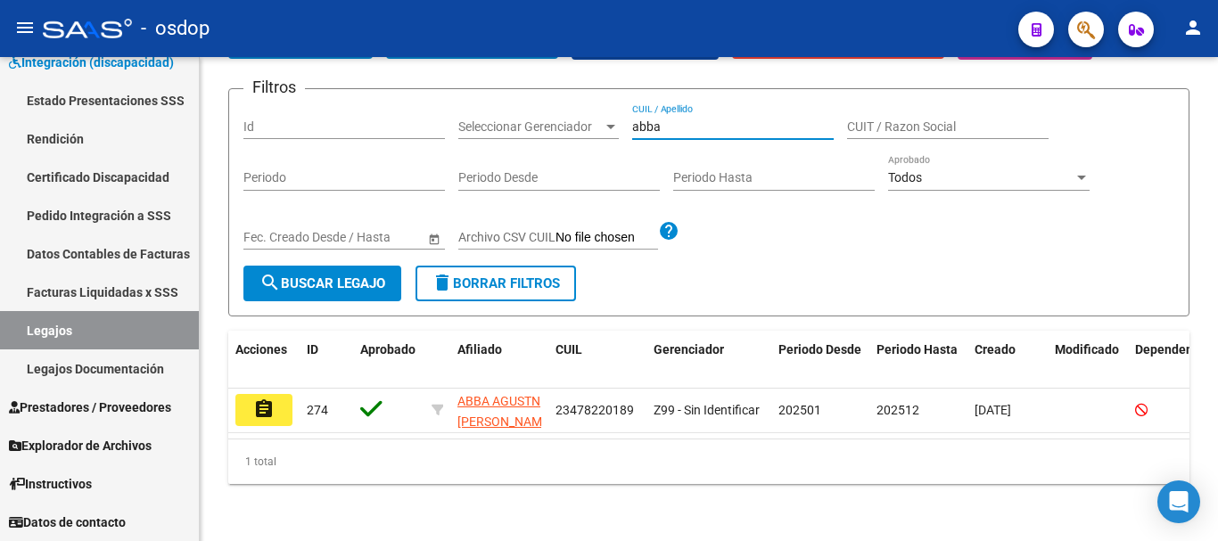
click at [272, 399] on mat-icon "assignment" at bounding box center [263, 409] width 21 height 21
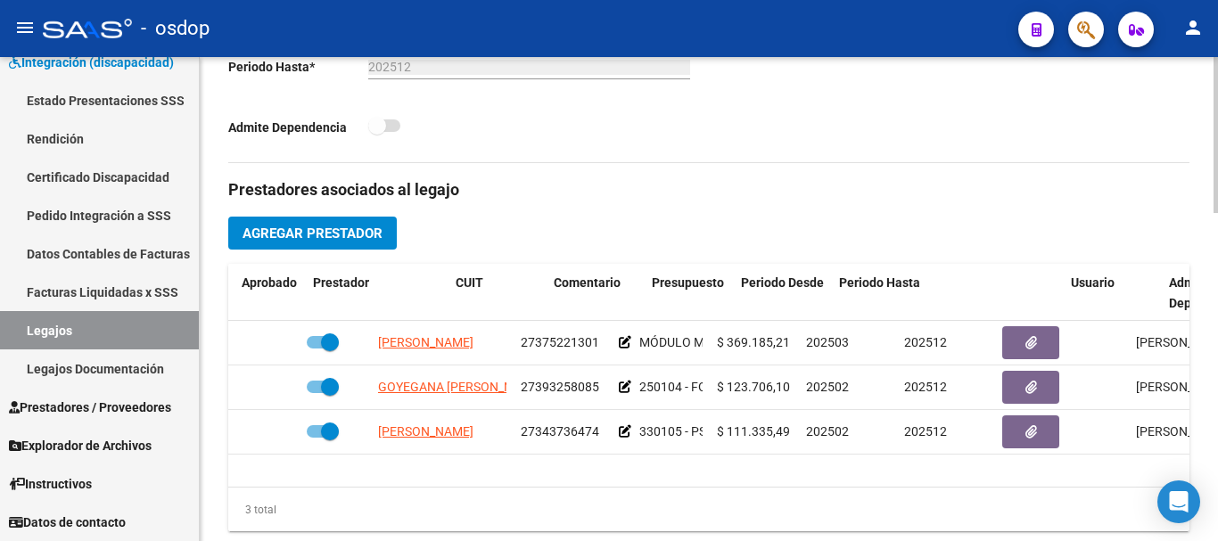
scroll to position [0, 136]
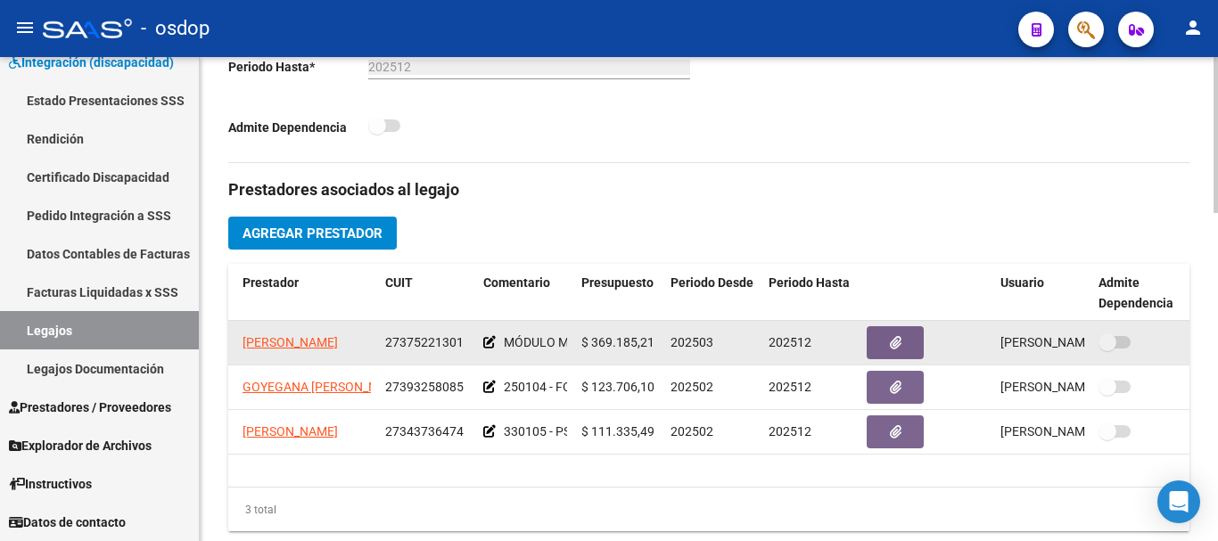
click at [493, 345] on icon at bounding box center [489, 342] width 12 height 12
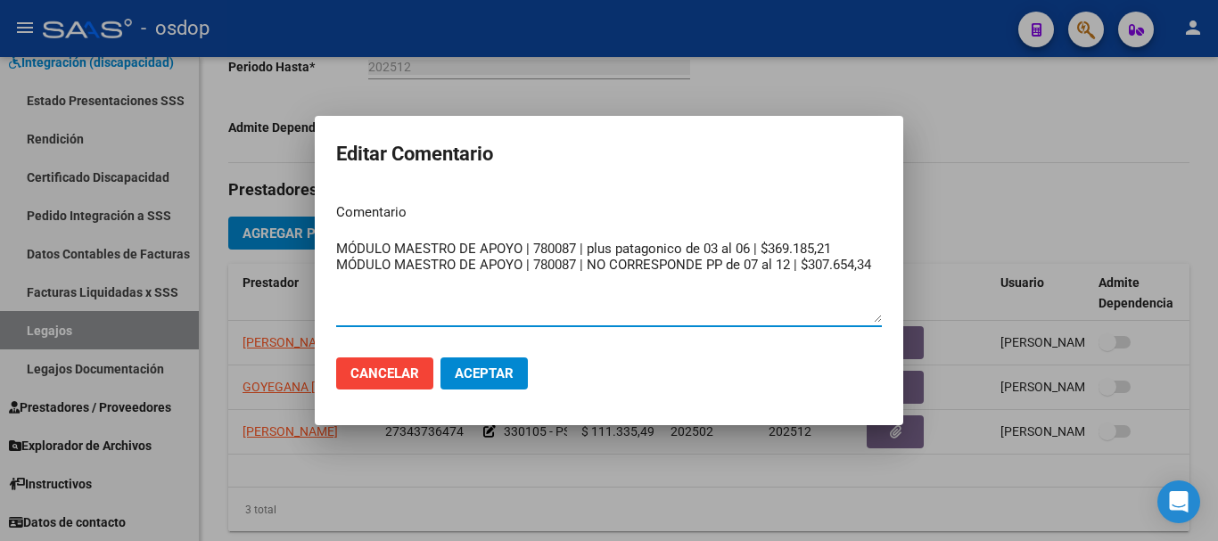
drag, startPoint x: 704, startPoint y: 248, endPoint x: 756, endPoint y: 248, distance: 52.6
click at [756, 248] on textarea "MÓDULO MAESTRO DE APOYO | 780087 | plus patagonico de 03 al 06 | $369.185,21 MÓ…" at bounding box center [609, 281] width 546 height 84
drag, startPoint x: 743, startPoint y: 265, endPoint x: 918, endPoint y: 266, distance: 174.8
click at [803, 264] on textarea "MÓDULO MAESTRO DE APOYO | 780087 | plus patagonico de 03 al 06 | $369.185,21 MÓ…" at bounding box center [609, 281] width 546 height 84
click at [944, 136] on div at bounding box center [609, 270] width 1218 height 541
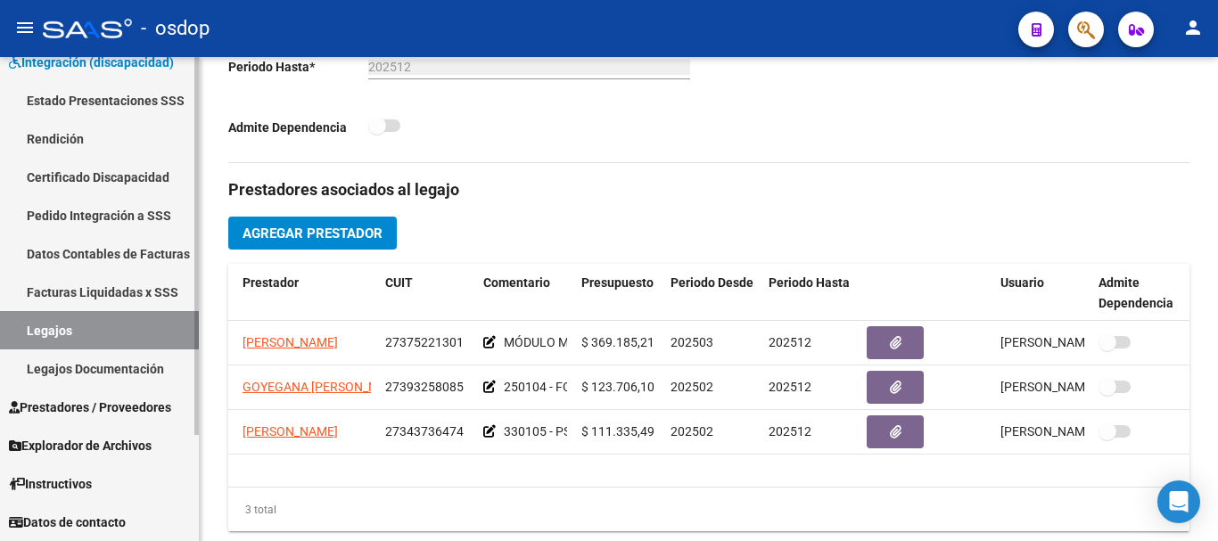
scroll to position [0, 0]
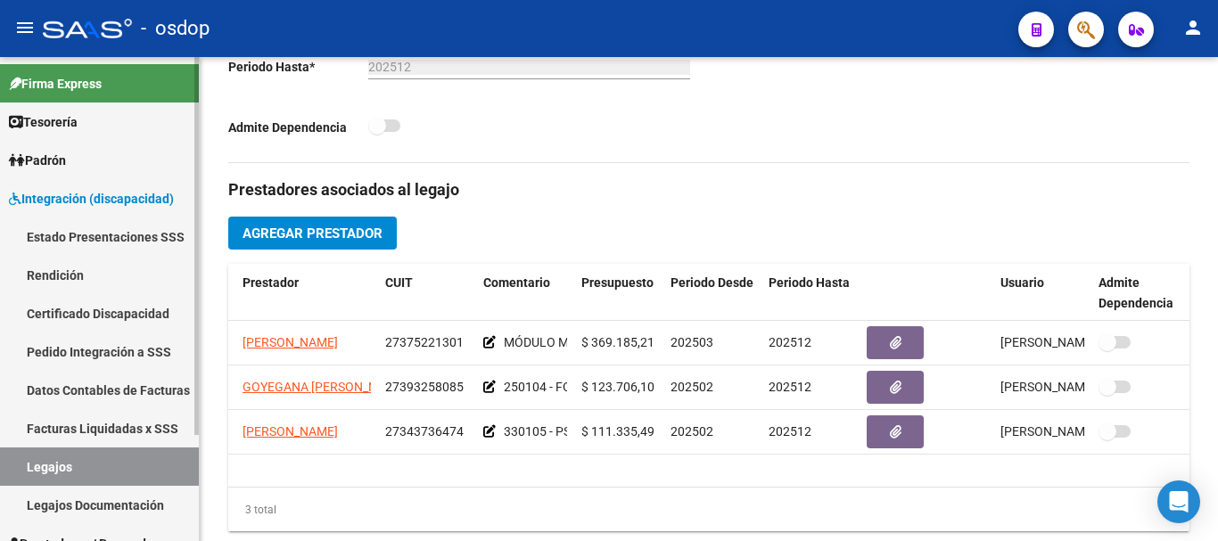
click at [128, 194] on span "Integración (discapacidad)" at bounding box center [91, 199] width 165 height 20
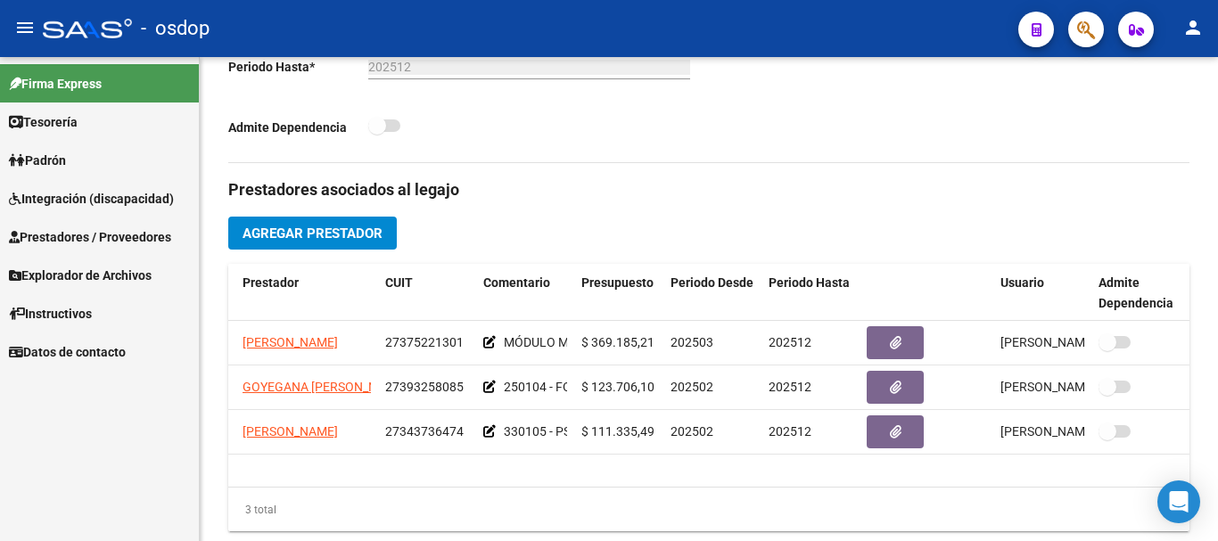
click at [142, 237] on span "Prestadores / Proveedores" at bounding box center [90, 237] width 162 height 20
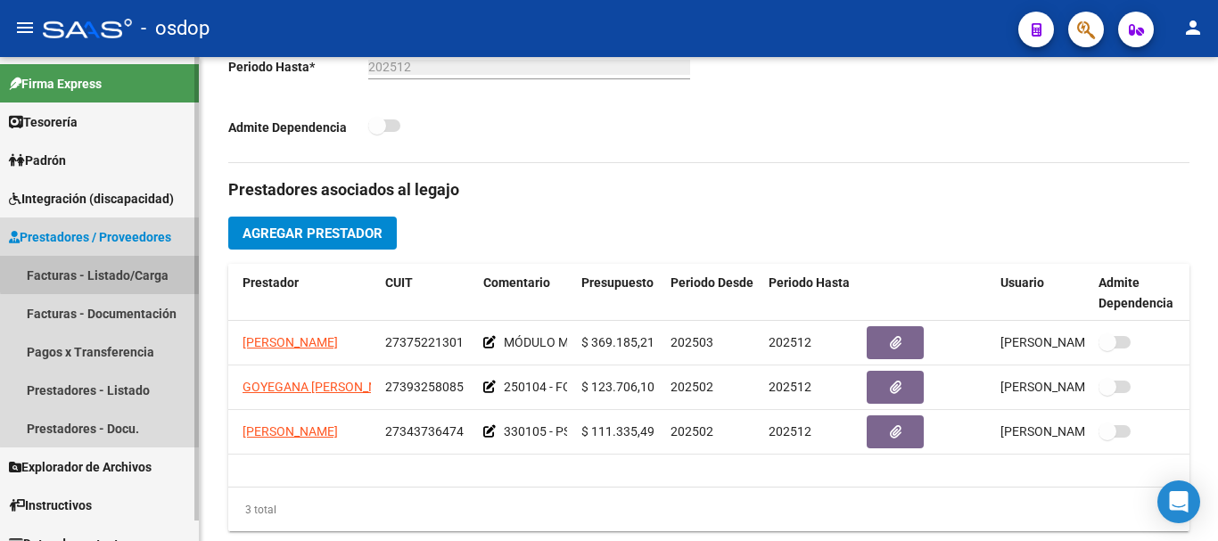
click at [132, 271] on link "Facturas - Listado/Carga" at bounding box center [99, 275] width 199 height 38
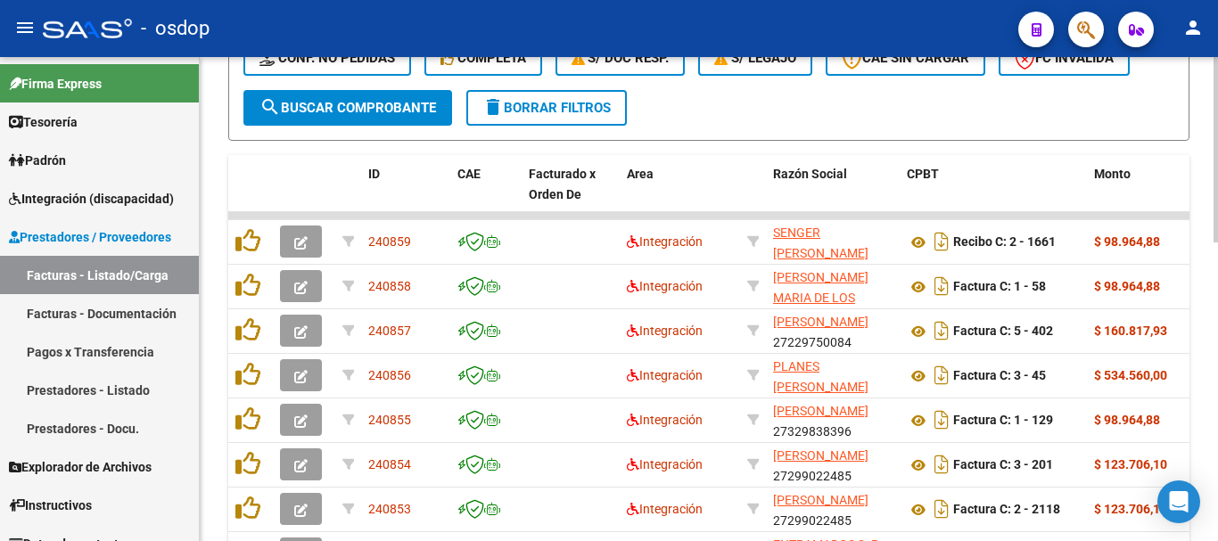
scroll to position [357, 0]
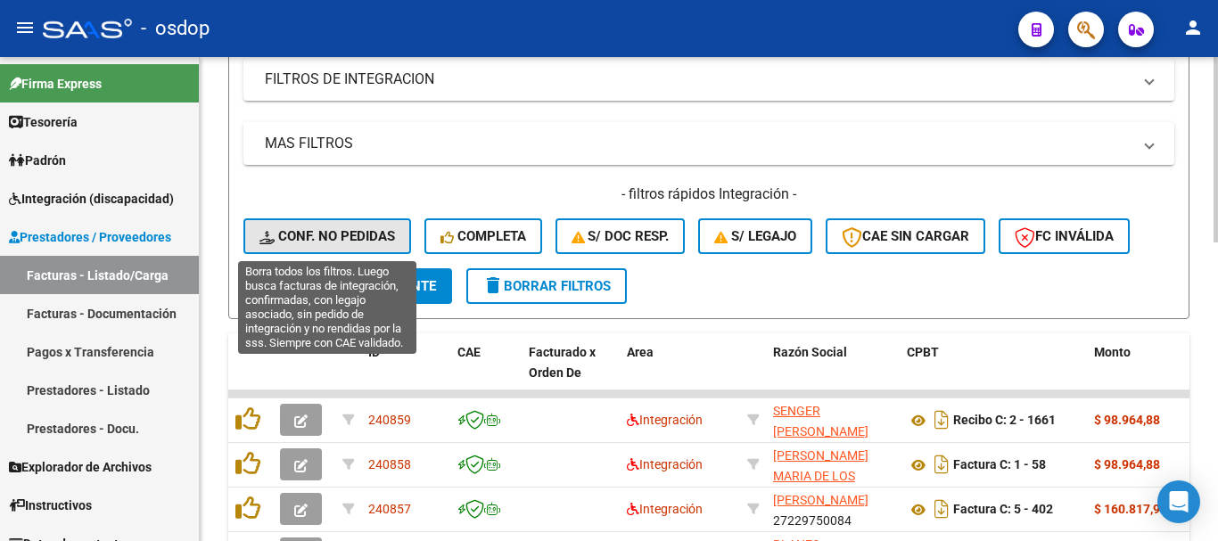
click at [323, 252] on button "Conf. no pedidas" at bounding box center [327, 237] width 168 height 36
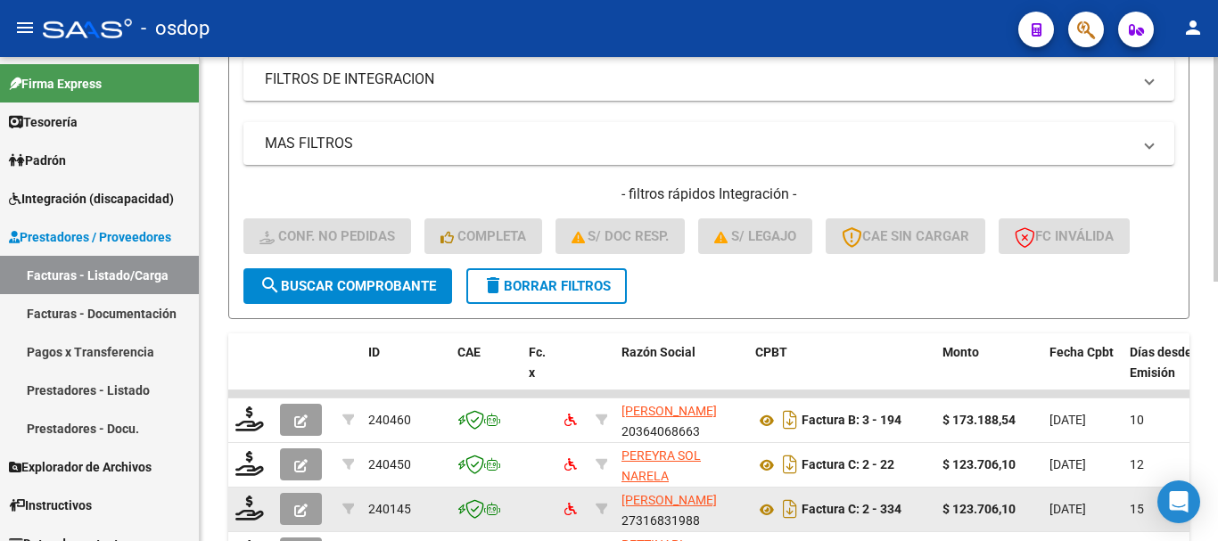
scroll to position [559, 0]
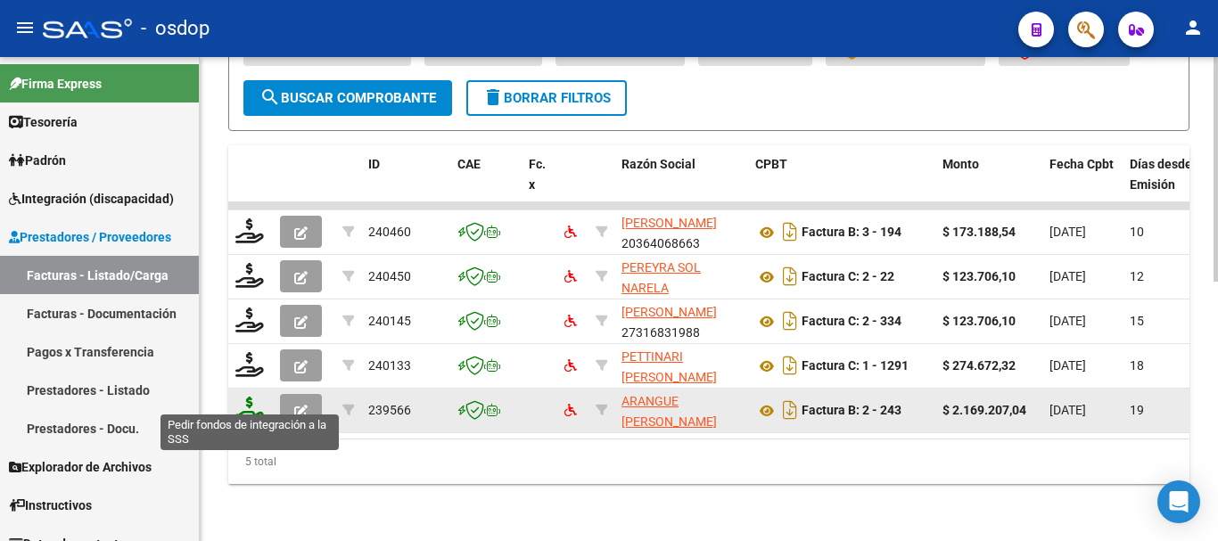
click at [254, 406] on icon at bounding box center [249, 409] width 29 height 25
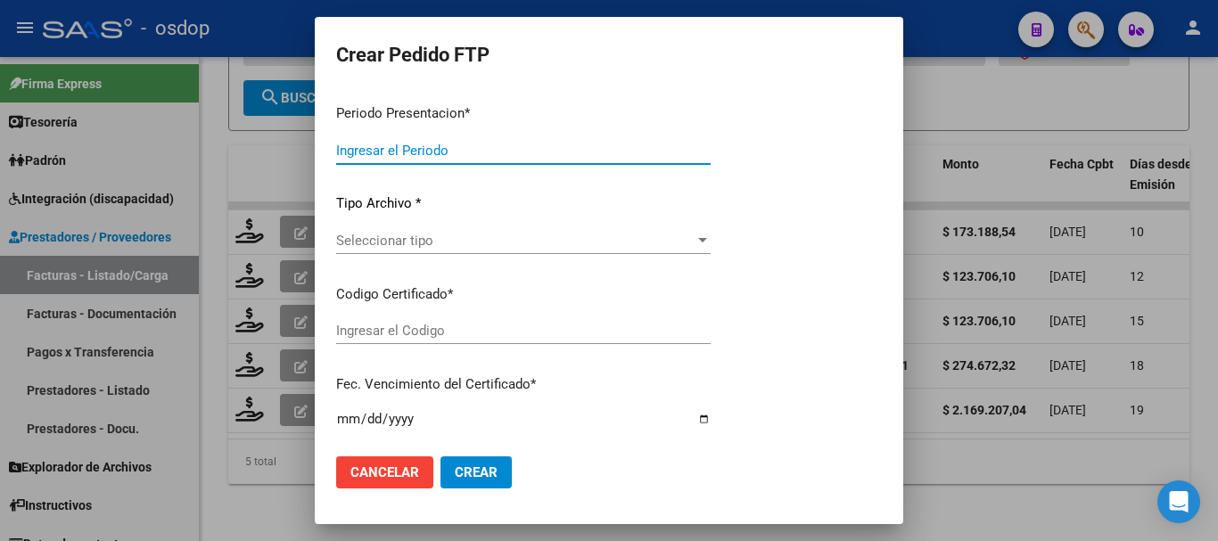
type input "202507"
type input "$ 2.169.207,04"
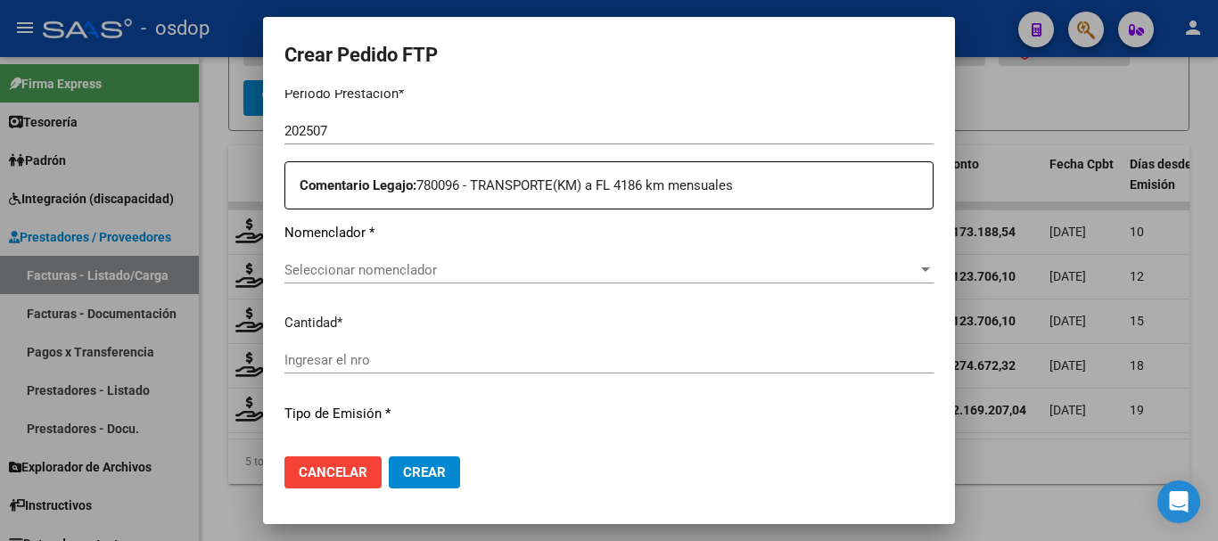
type input "7798165559"
type input "2029-06-06"
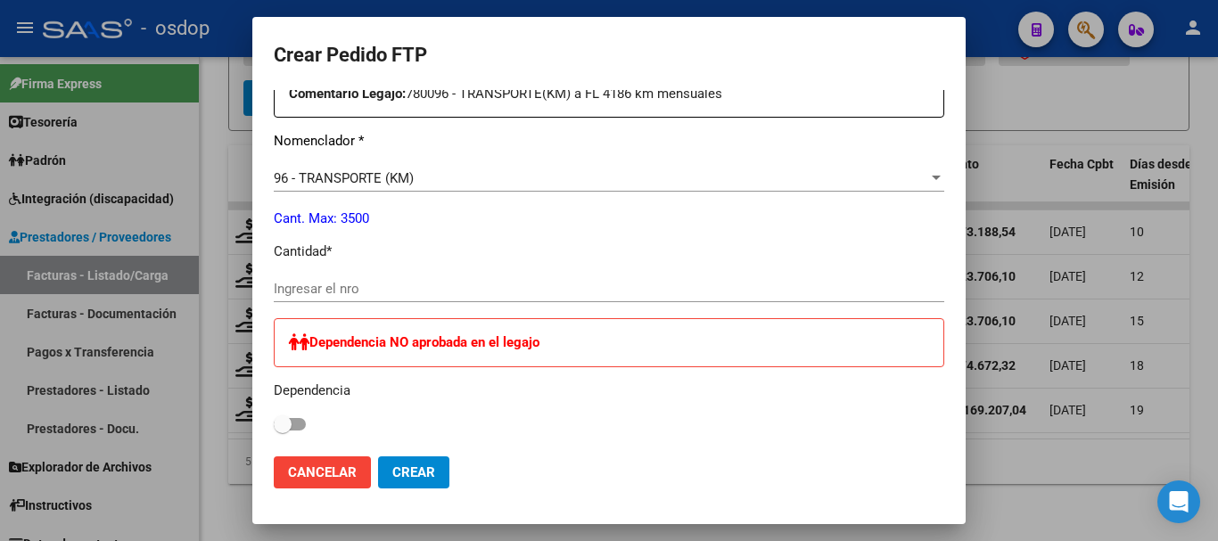
scroll to position [606, 0]
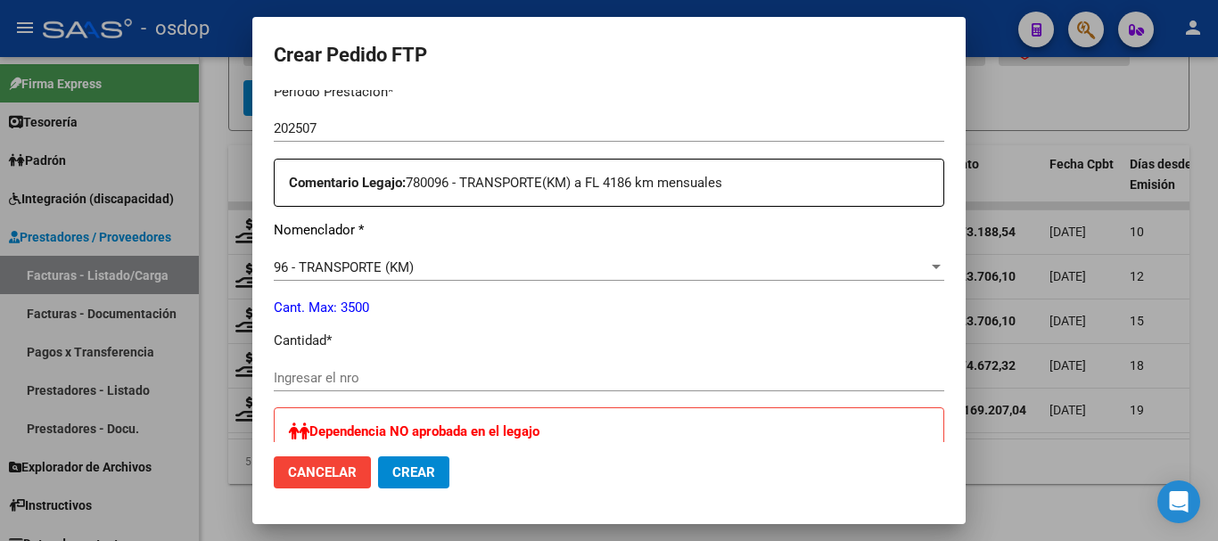
click at [996, 62] on div at bounding box center [609, 270] width 1218 height 541
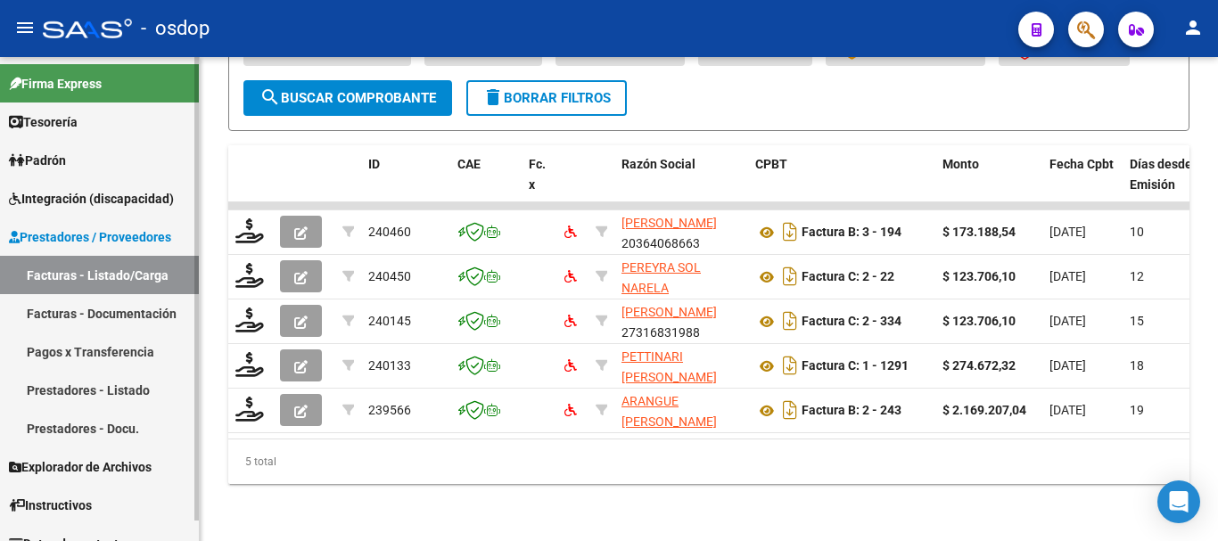
scroll to position [21, 0]
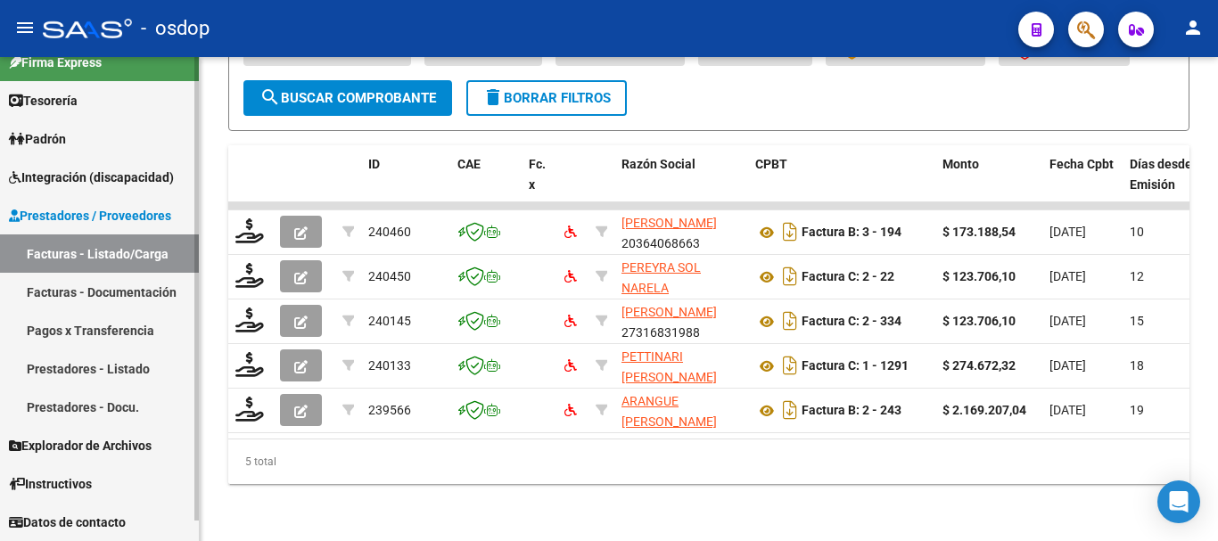
click at [129, 367] on link "Prestadores - Listado" at bounding box center [99, 369] width 199 height 38
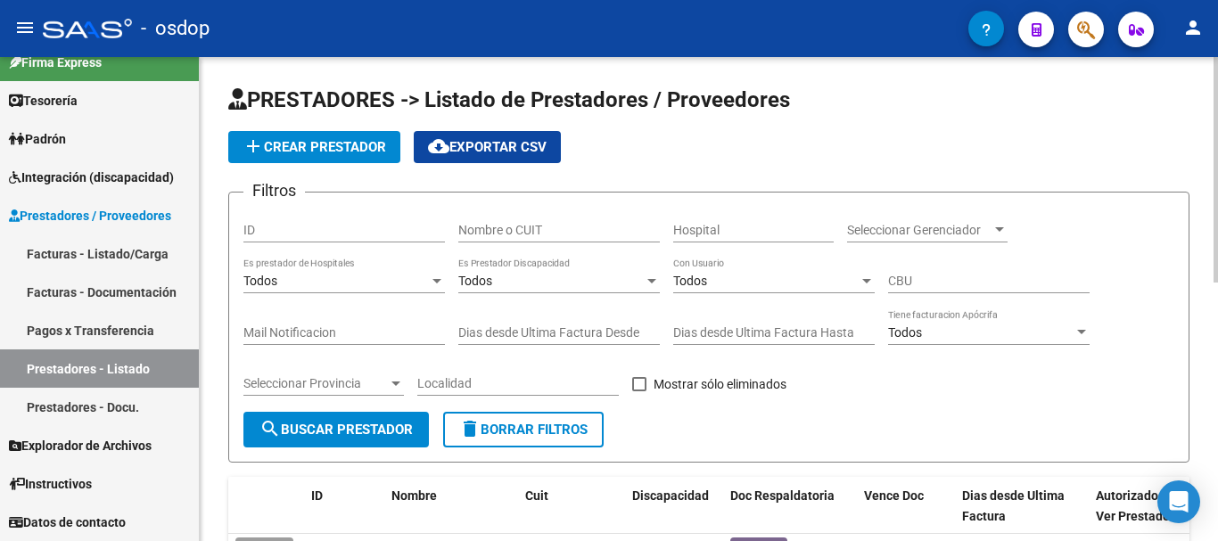
click at [516, 229] on input "Nombre o CUIT" at bounding box center [559, 230] width 202 height 15
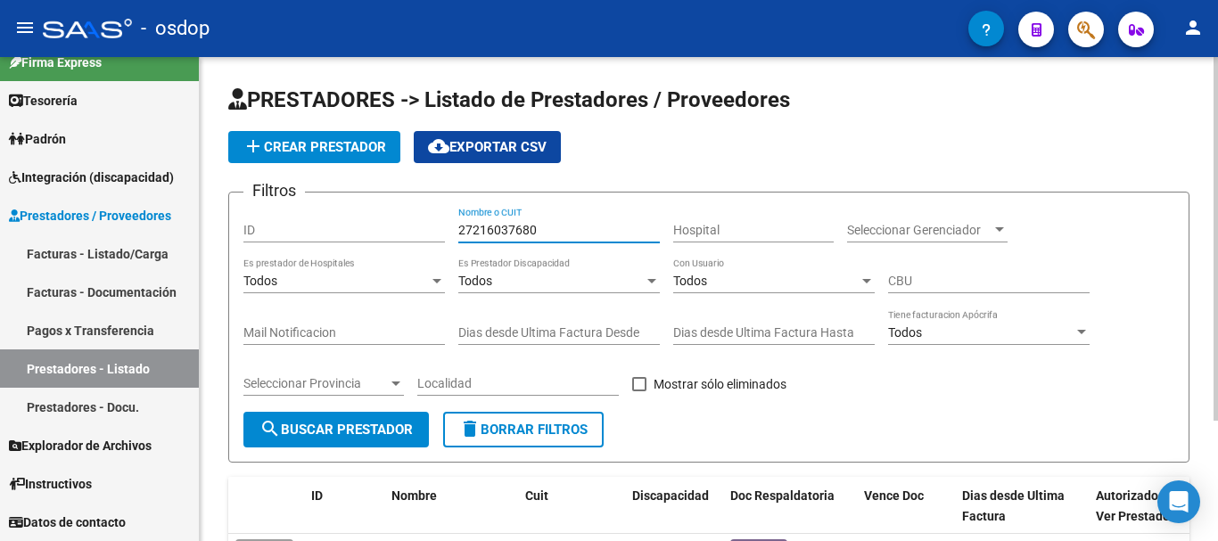
scroll to position [160, 0]
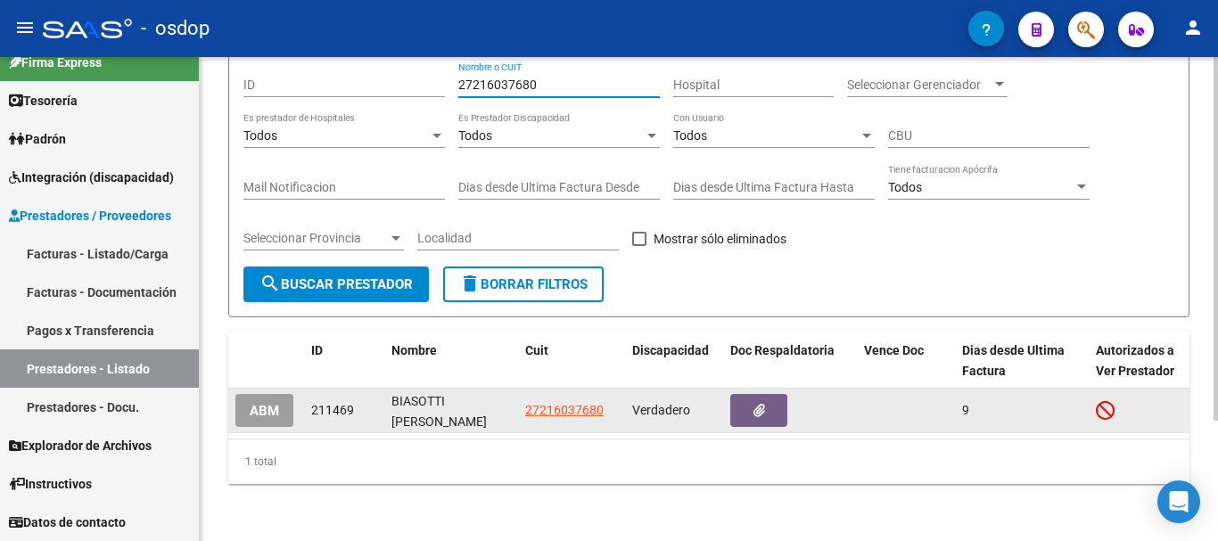
type input "27216037680"
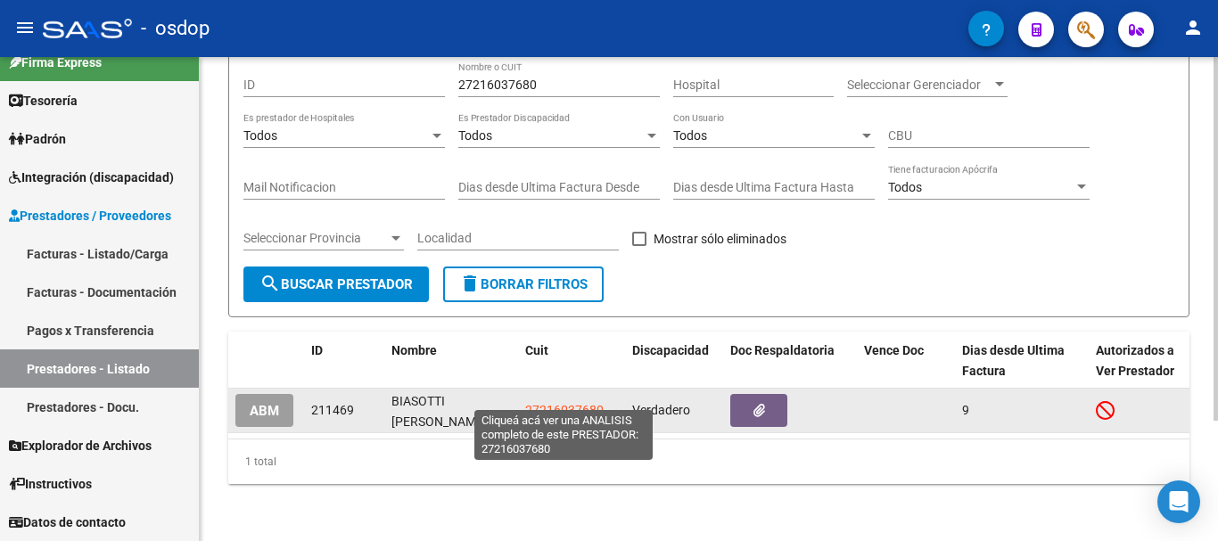
click at [569, 403] on span "27216037680" at bounding box center [564, 410] width 78 height 14
type textarea "27216037680"
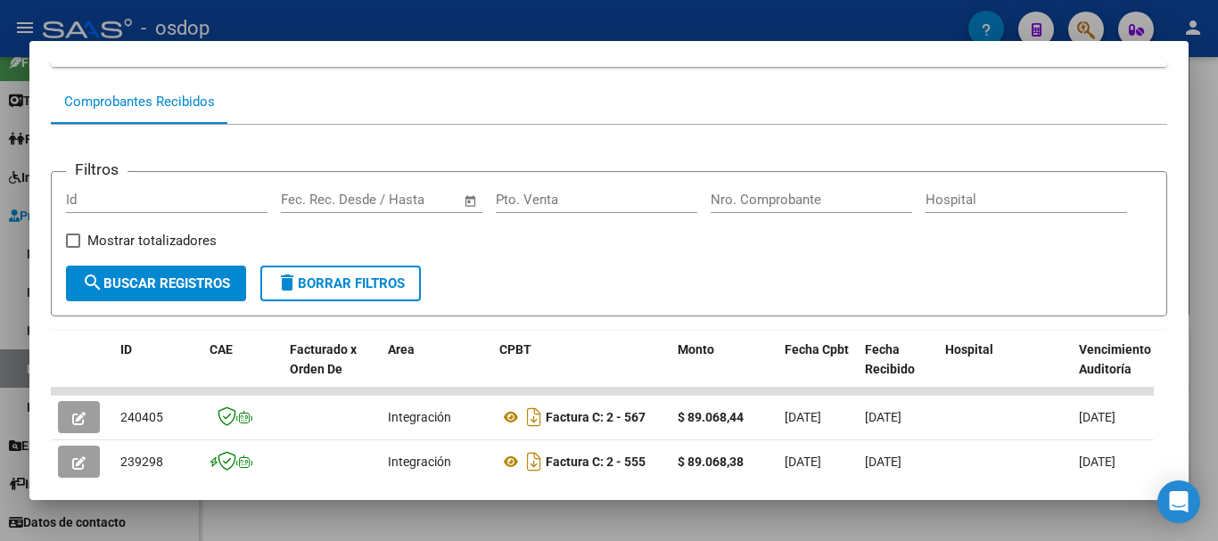
scroll to position [313, 0]
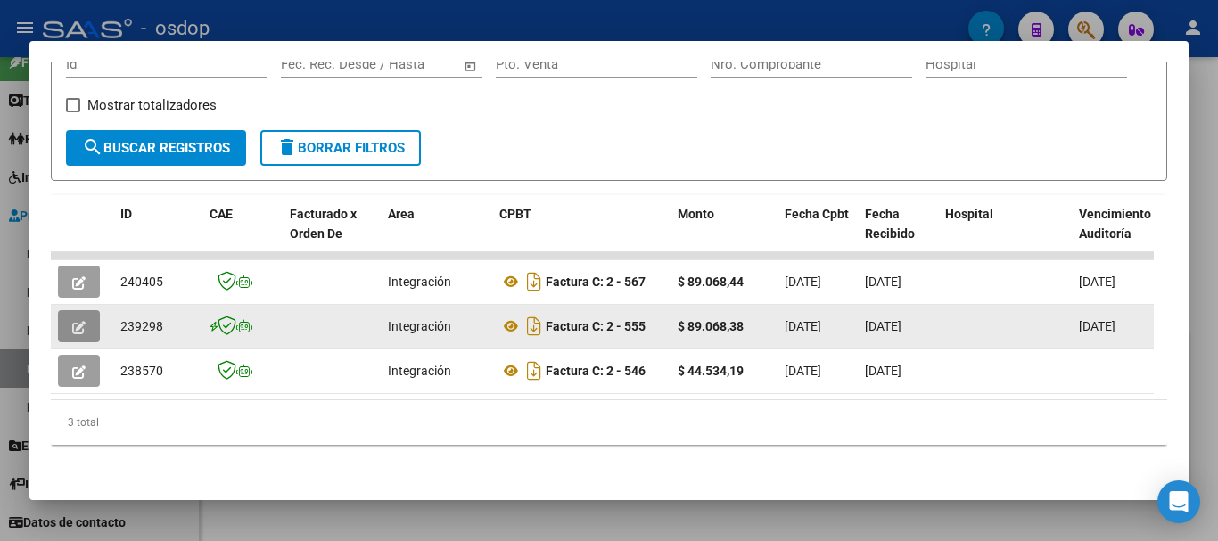
click at [95, 312] on button "button" at bounding box center [79, 326] width 42 height 32
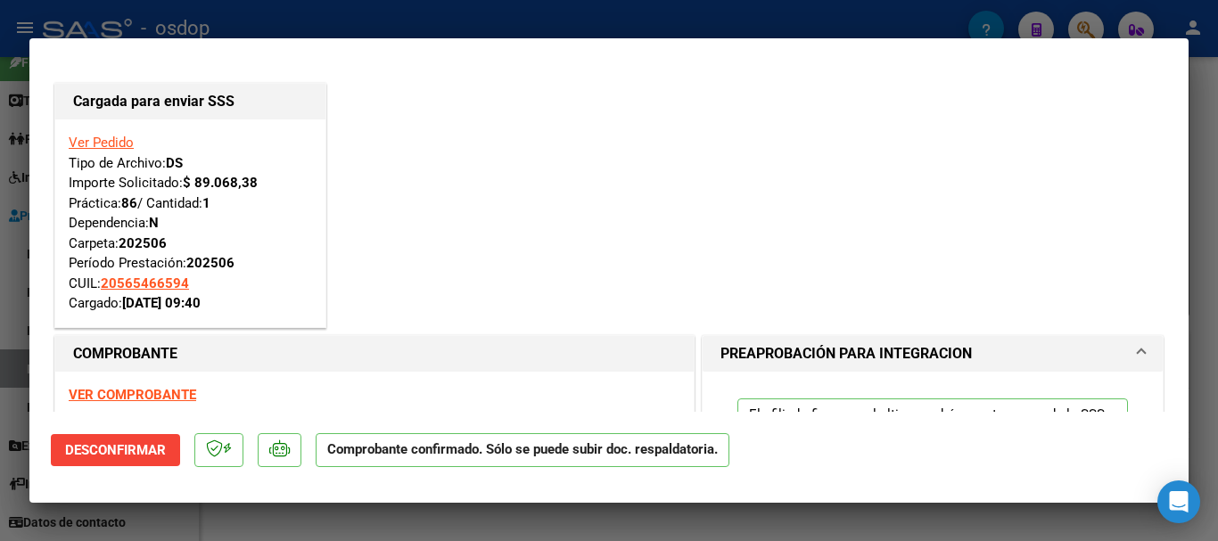
click at [444, 520] on div at bounding box center [609, 270] width 1218 height 541
type input "$ 0,00"
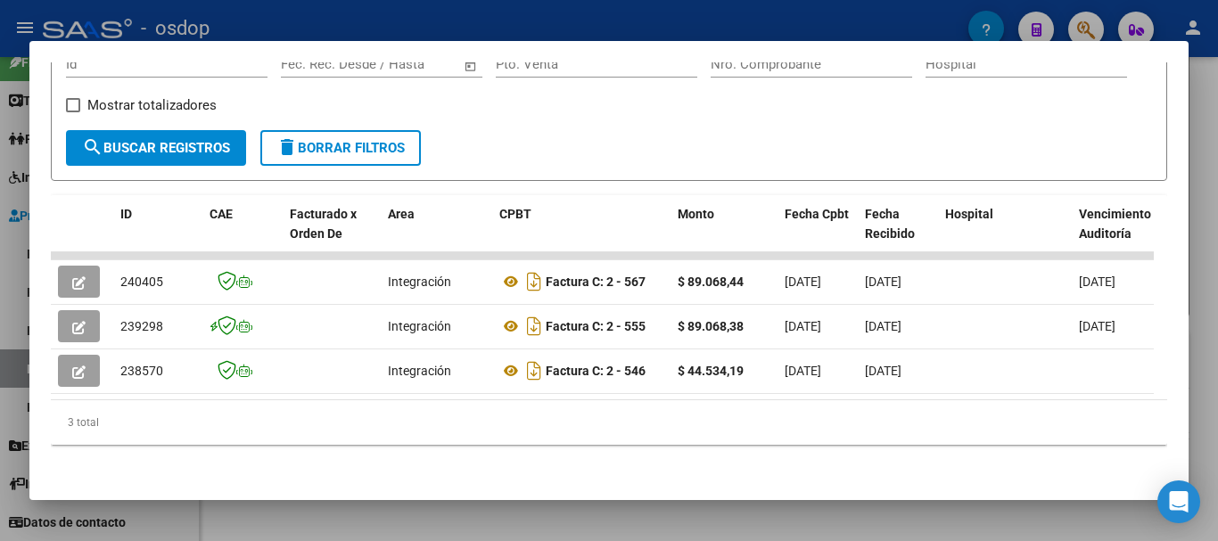
click at [482, 31] on div at bounding box center [609, 270] width 1218 height 541
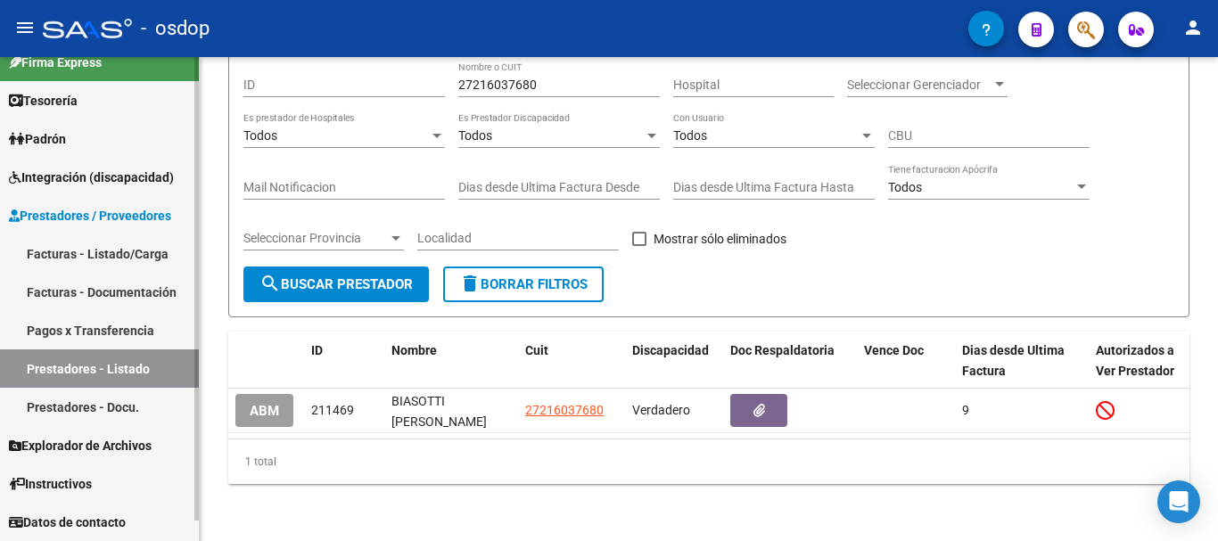
click at [171, 213] on span "Prestadores / Proveedores" at bounding box center [90, 216] width 162 height 20
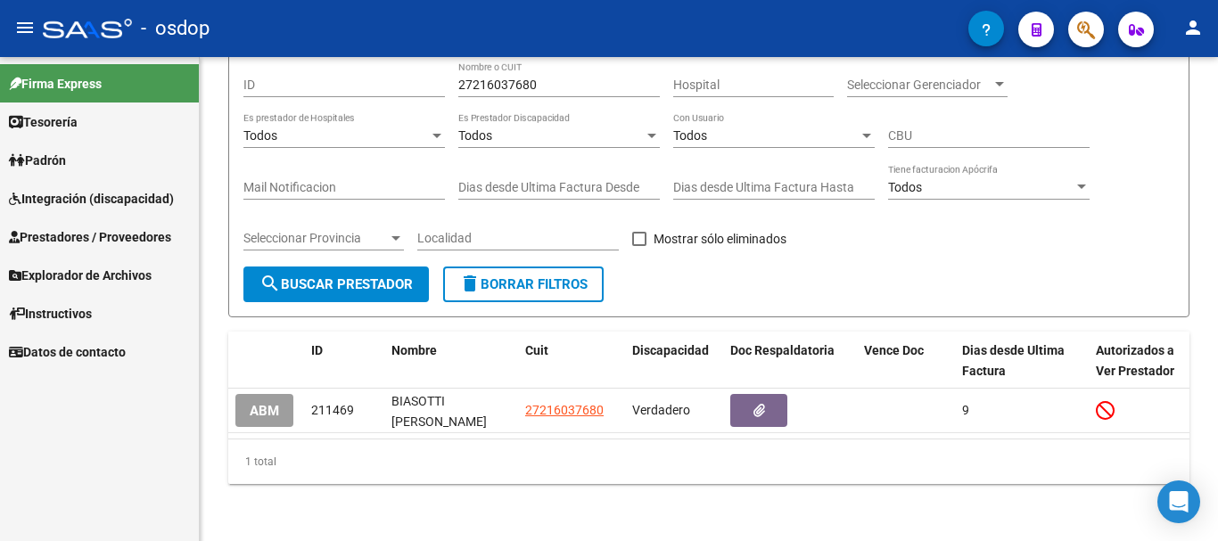
scroll to position [0, 0]
click at [127, 232] on span "Prestadores / Proveedores" at bounding box center [90, 237] width 162 height 20
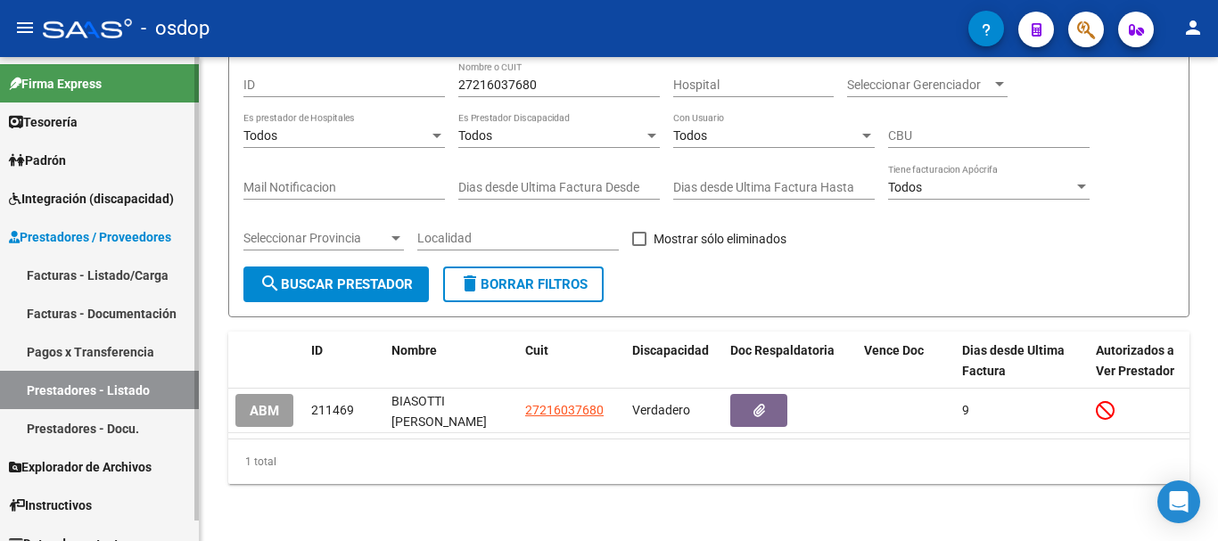
click at [128, 266] on link "Facturas - Listado/Carga" at bounding box center [99, 275] width 199 height 38
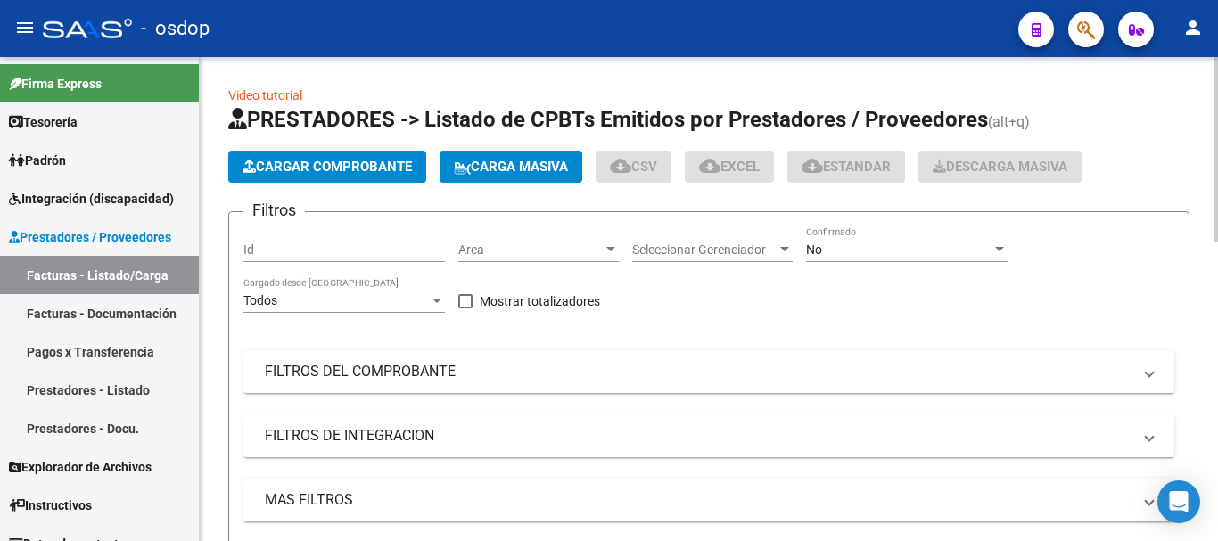
scroll to position [268, 0]
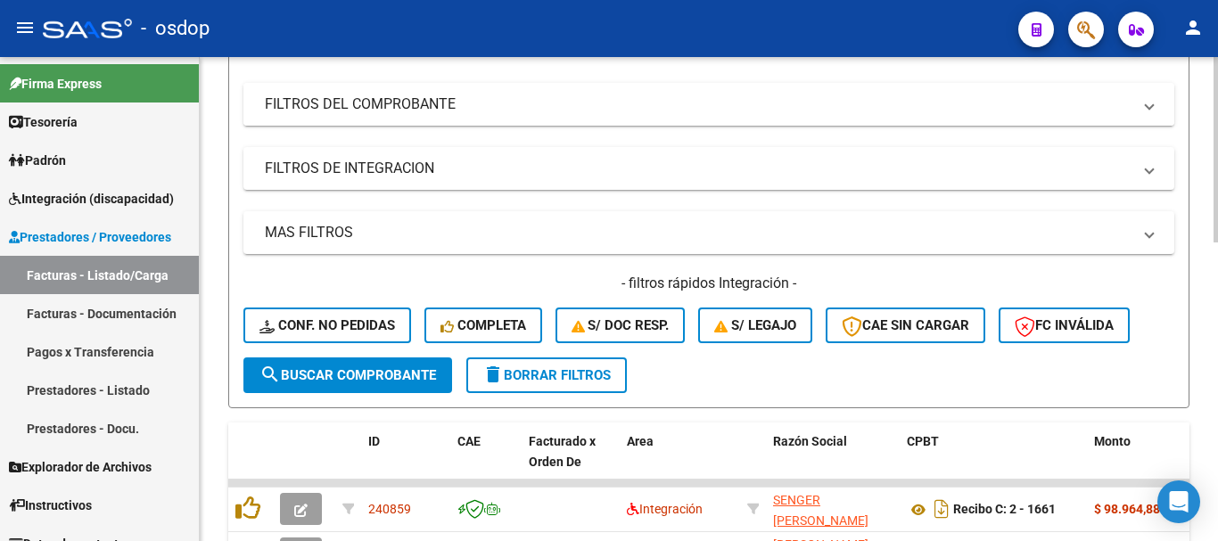
click at [482, 111] on mat-panel-title "FILTROS DEL COMPROBANTE" at bounding box center [698, 105] width 867 height 20
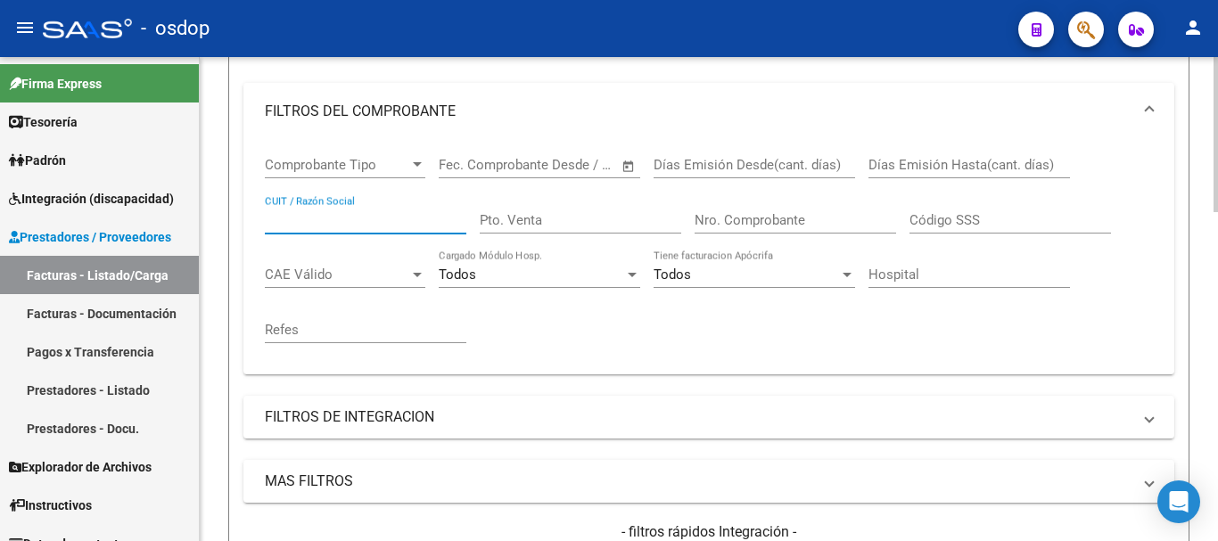
click at [340, 212] on input "CUIT / Razón Social" at bounding box center [366, 220] width 202 height 16
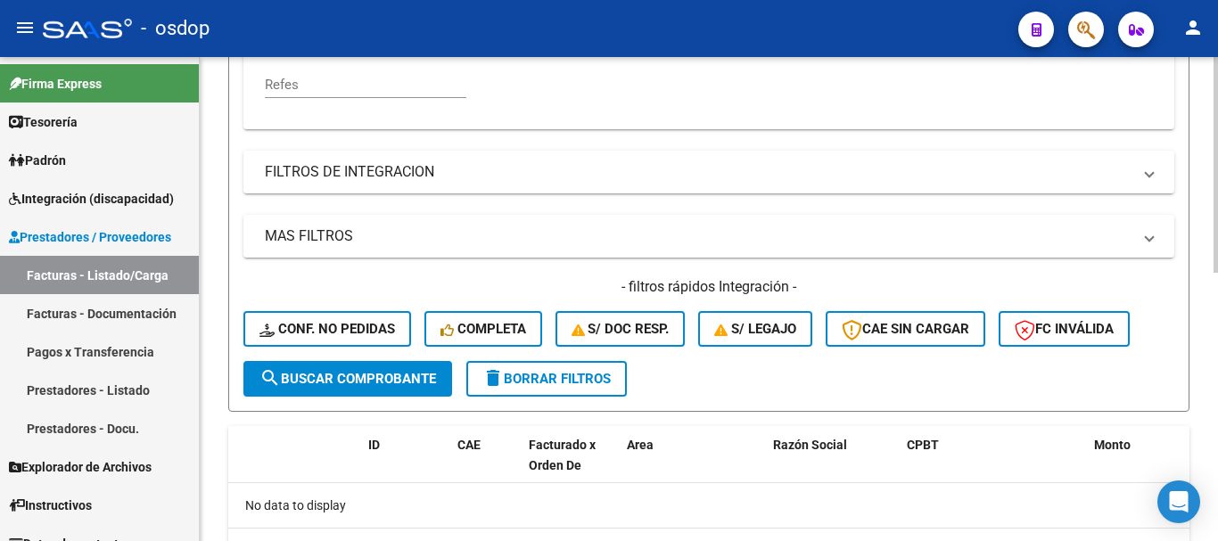
scroll to position [245, 0]
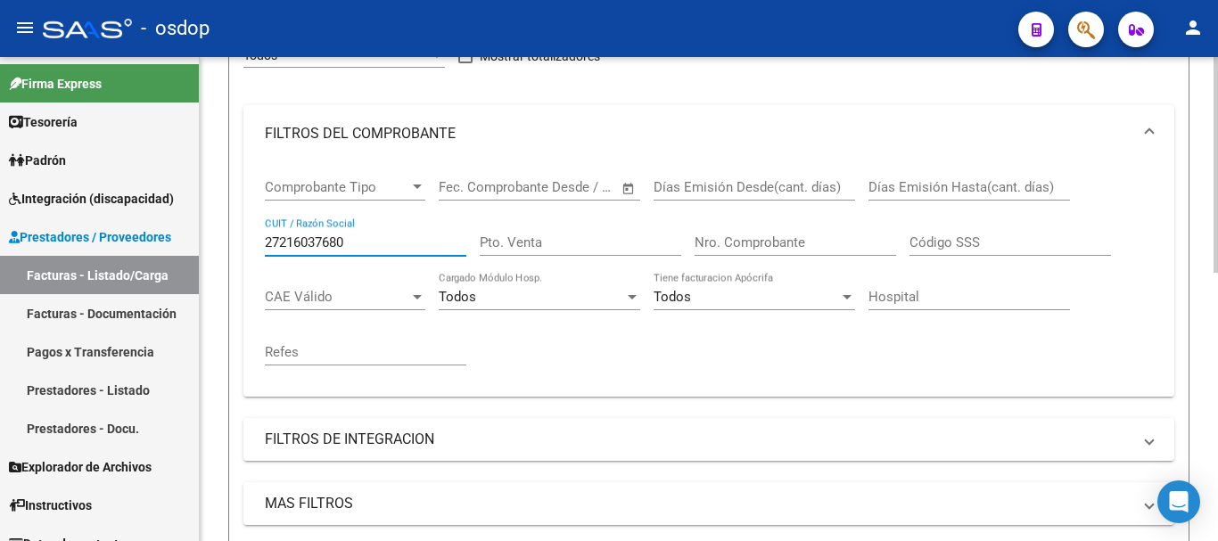
type input "27216037680"
click at [381, 138] on mat-panel-title "FILTROS DEL COMPROBANTE" at bounding box center [698, 134] width 867 height 20
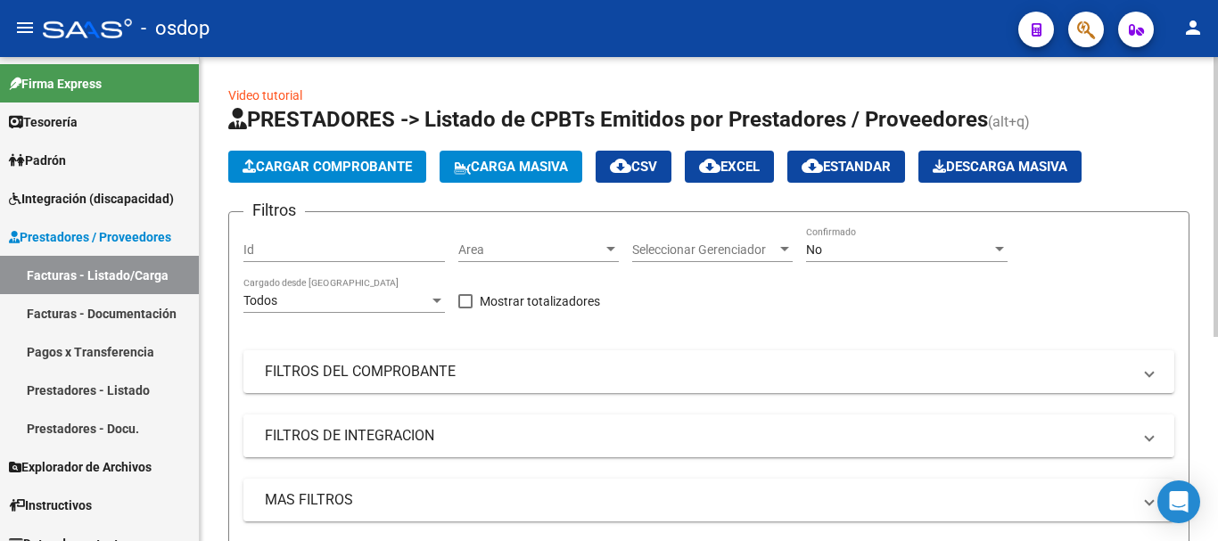
scroll to position [89, 0]
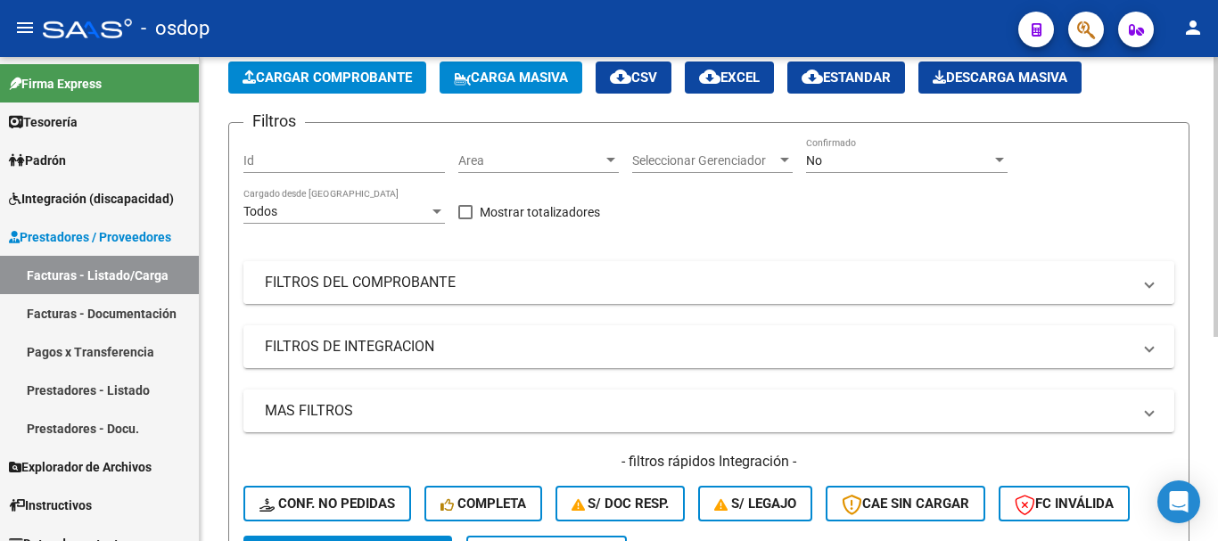
click at [394, 286] on mat-panel-title "FILTROS DEL COMPROBANTE" at bounding box center [698, 283] width 867 height 20
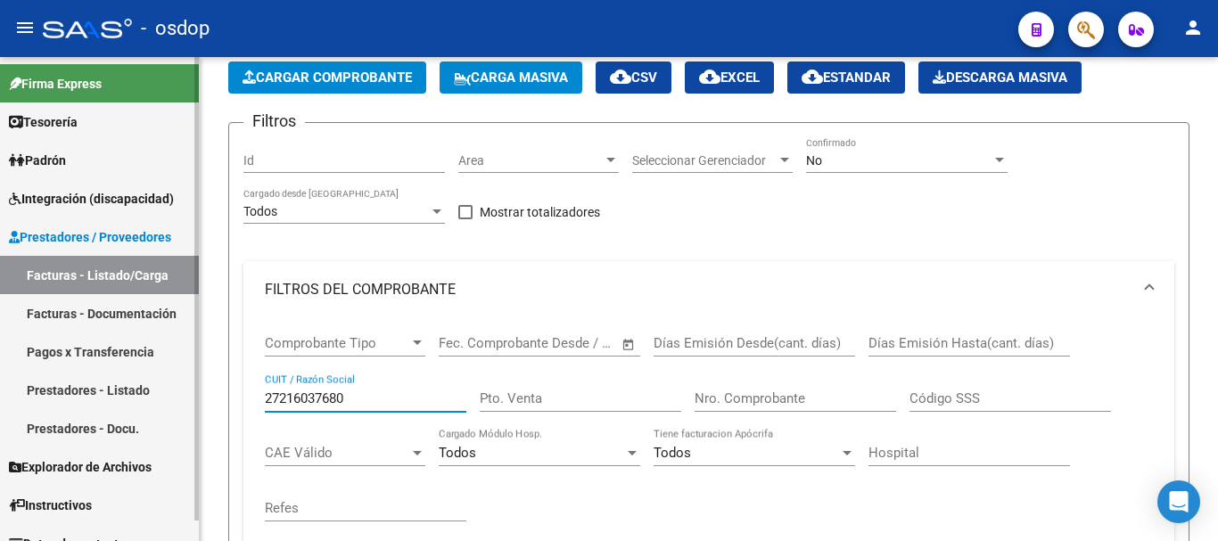
drag, startPoint x: 381, startPoint y: 400, endPoint x: 163, endPoint y: 400, distance: 217.6
click at [163, 400] on mat-sidenav-container "Firma Express Tesorería Extractos Procesados (csv) Extractos Originales (pdf) P…" at bounding box center [609, 299] width 1218 height 484
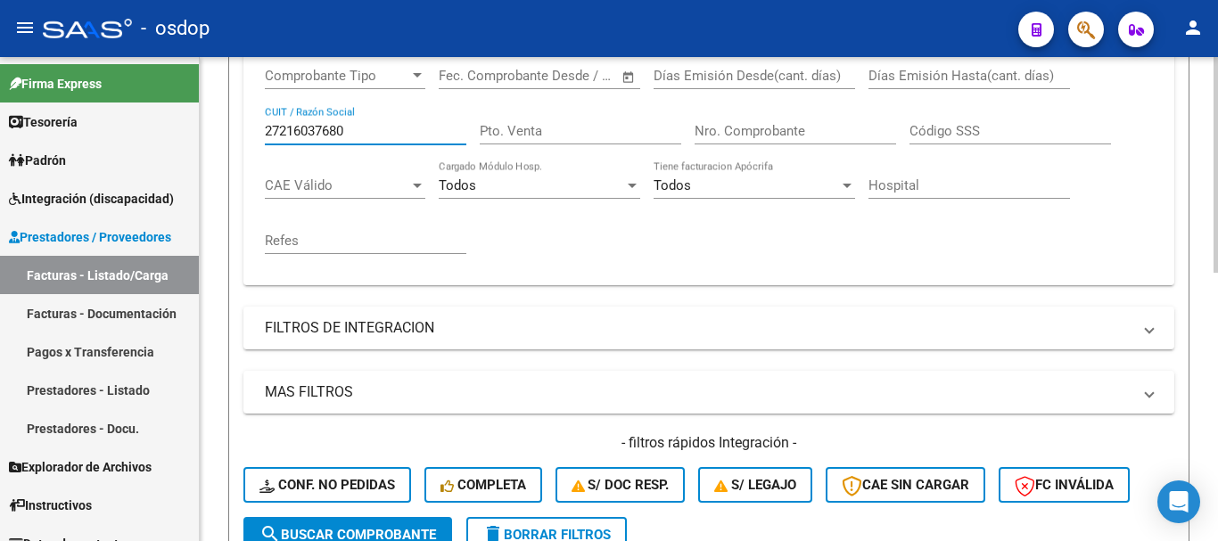
scroll to position [602, 0]
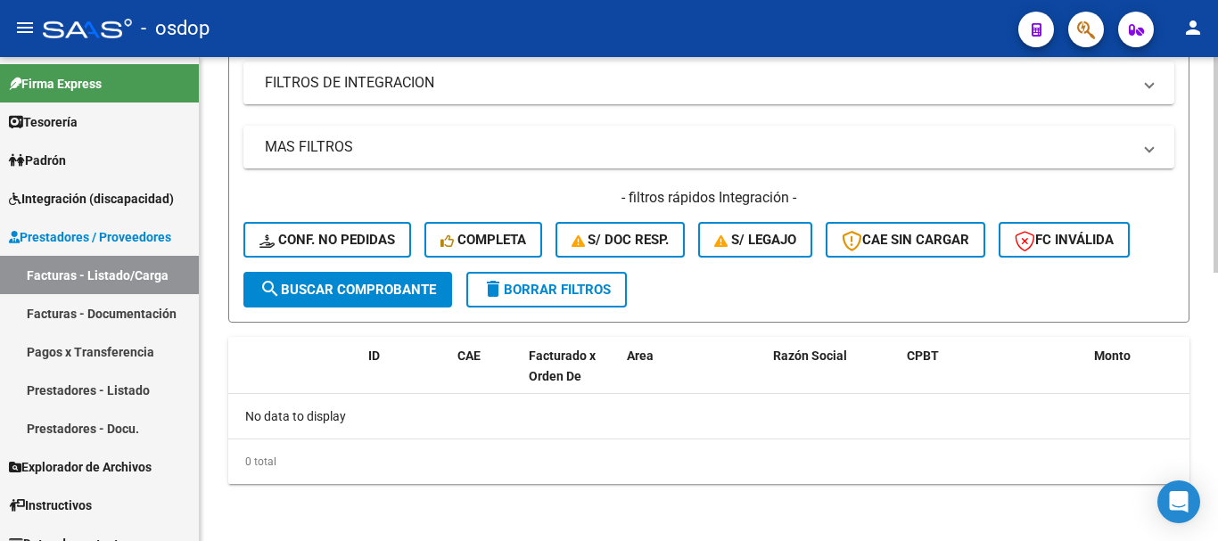
click at [350, 290] on span "search Buscar Comprobante" at bounding box center [348, 290] width 177 height 16
click at [88, 387] on link "Prestadores - Listado" at bounding box center [99, 390] width 199 height 38
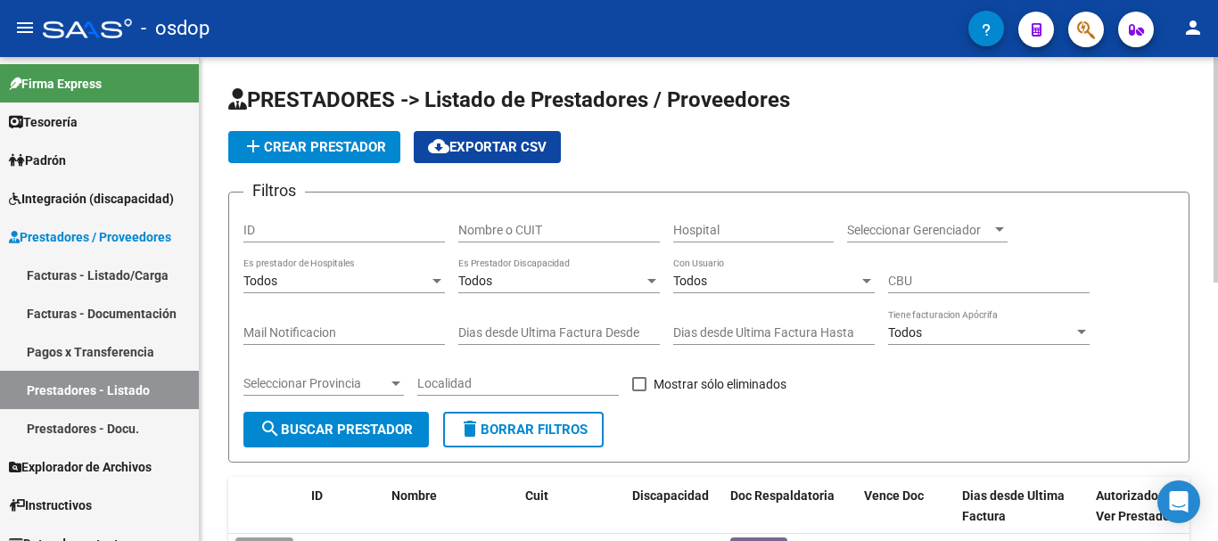
click at [547, 233] on input "Nombre o CUIT" at bounding box center [559, 230] width 202 height 15
paste input "27216037680"
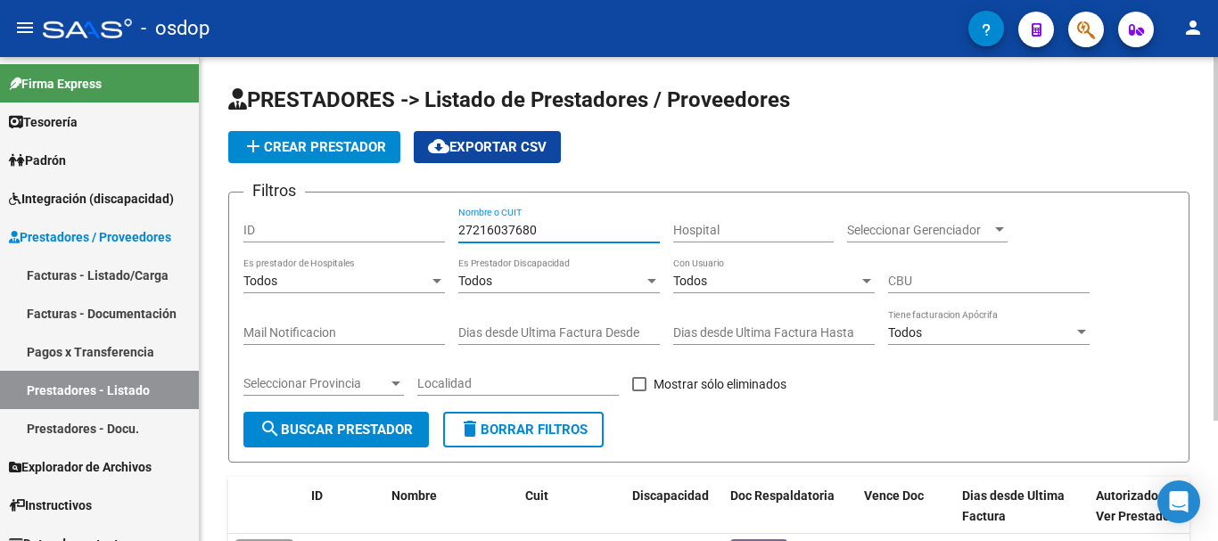
scroll to position [160, 0]
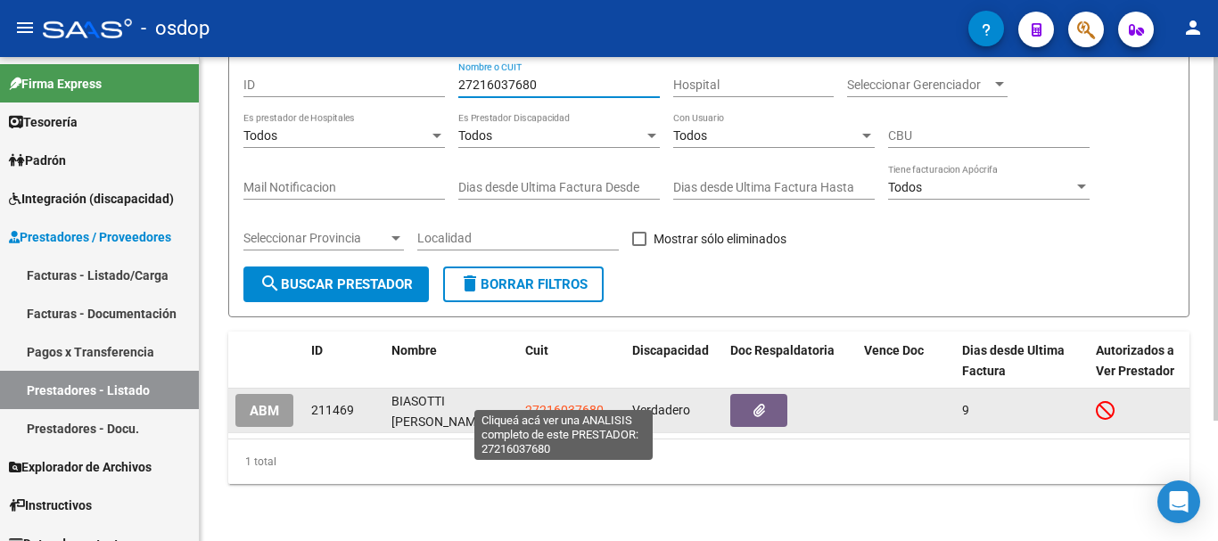
type input "27216037680"
click at [557, 403] on span "27216037680" at bounding box center [564, 410] width 78 height 14
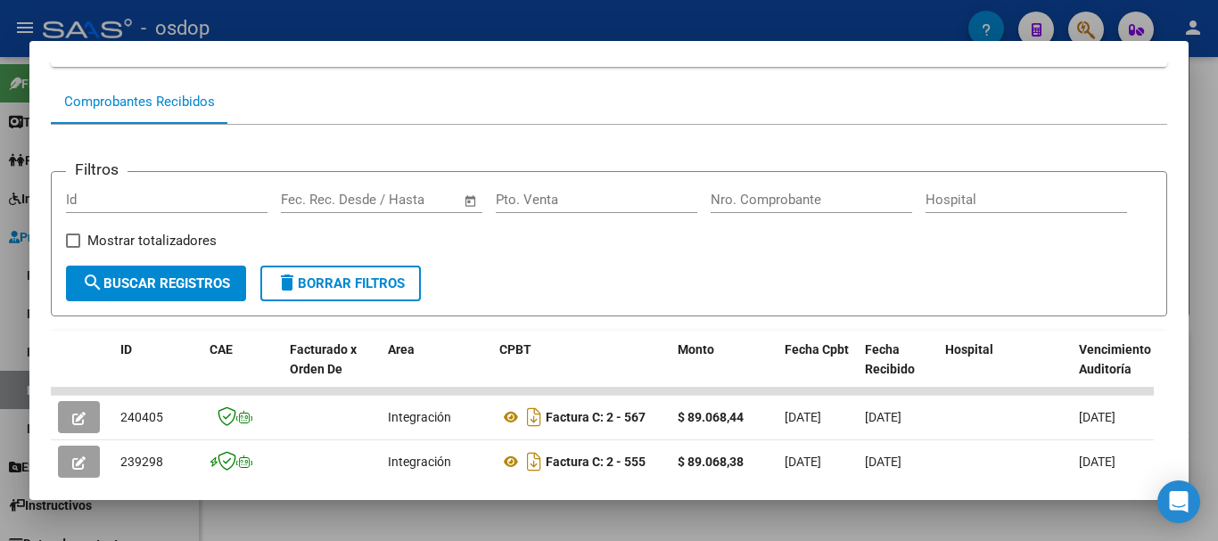
scroll to position [313, 0]
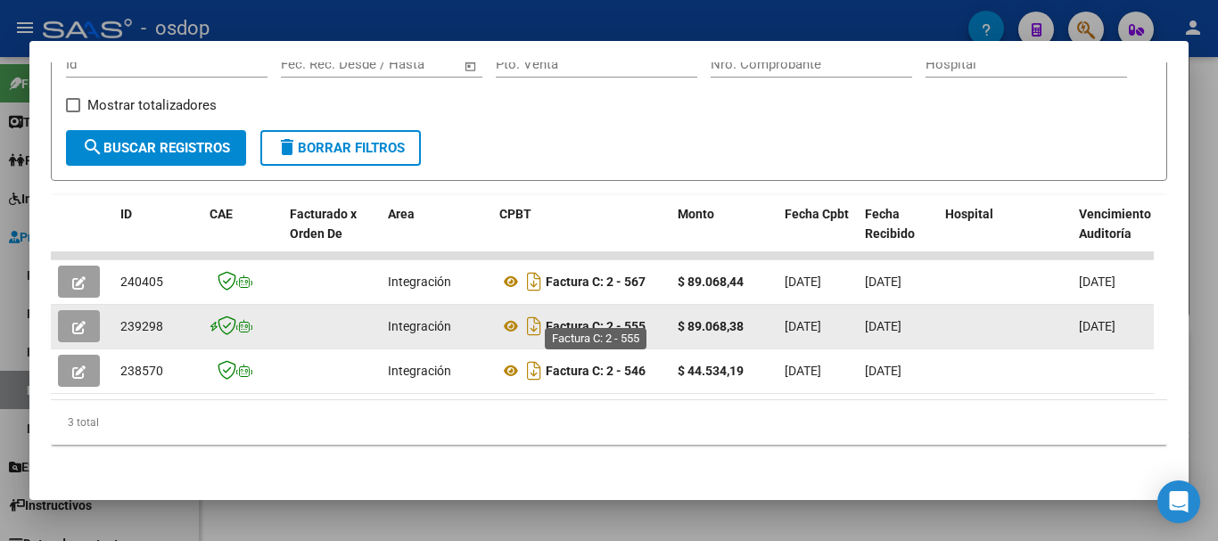
click at [628, 319] on strong "Factura C: 2 - 555" at bounding box center [596, 326] width 100 height 14
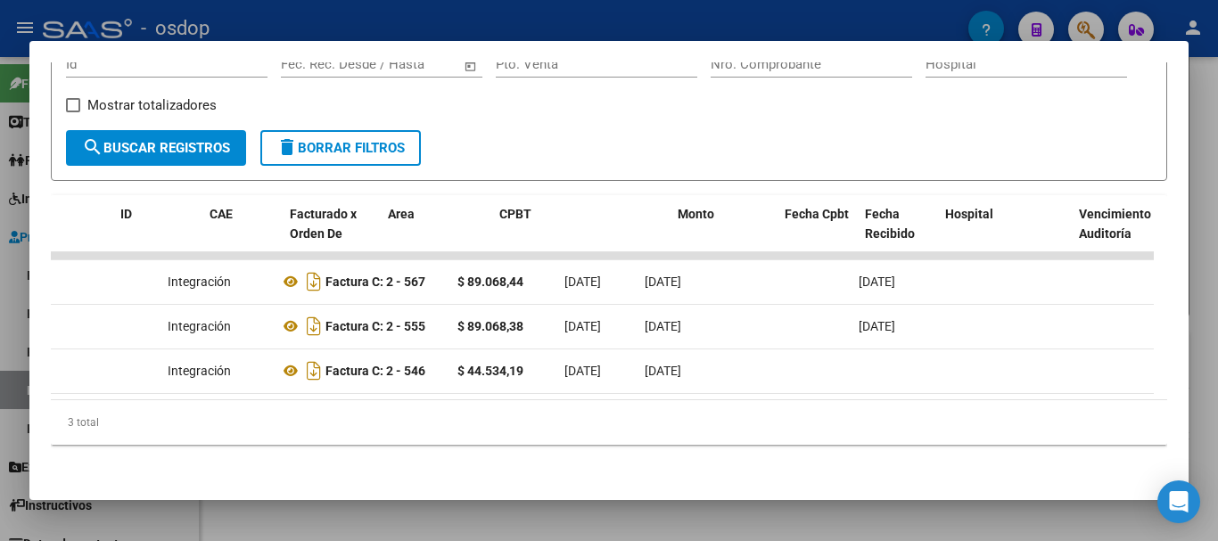
scroll to position [0, 0]
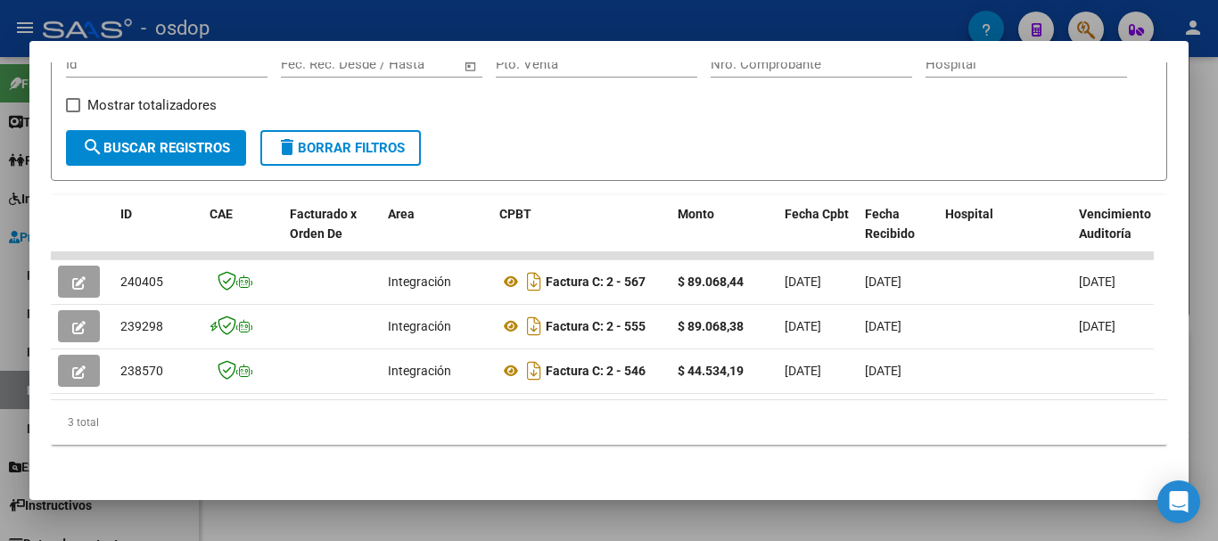
click at [434, 447] on div "Filtros Id Start date – End date Fec. Rec. Desde / Hasta Pto. Venta Nro. Compro…" at bounding box center [609, 224] width 1117 height 470
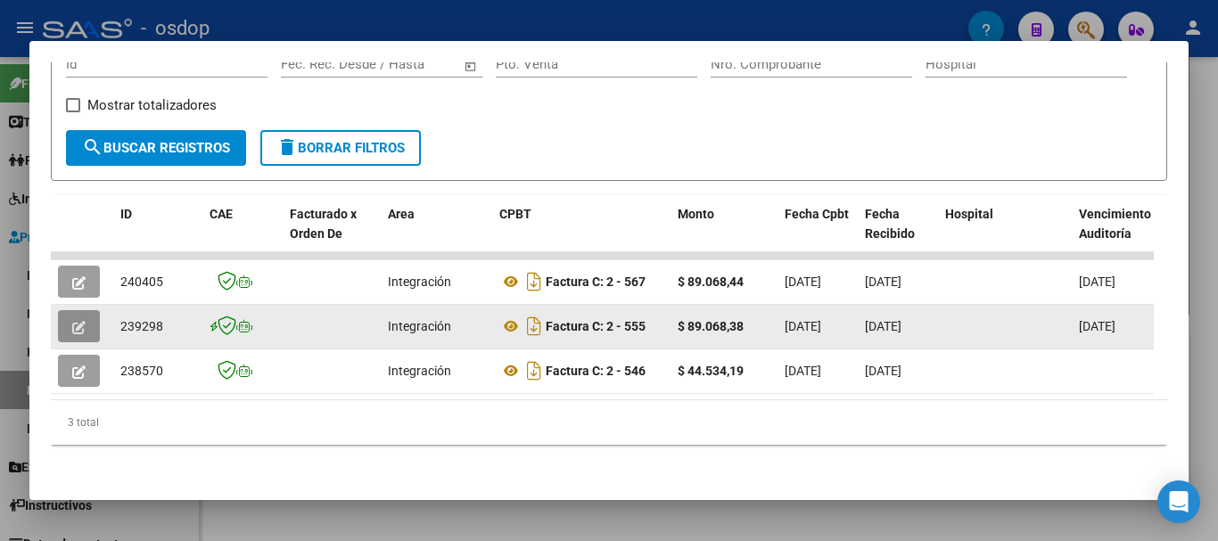
click at [84, 321] on icon "button" at bounding box center [78, 327] width 13 height 13
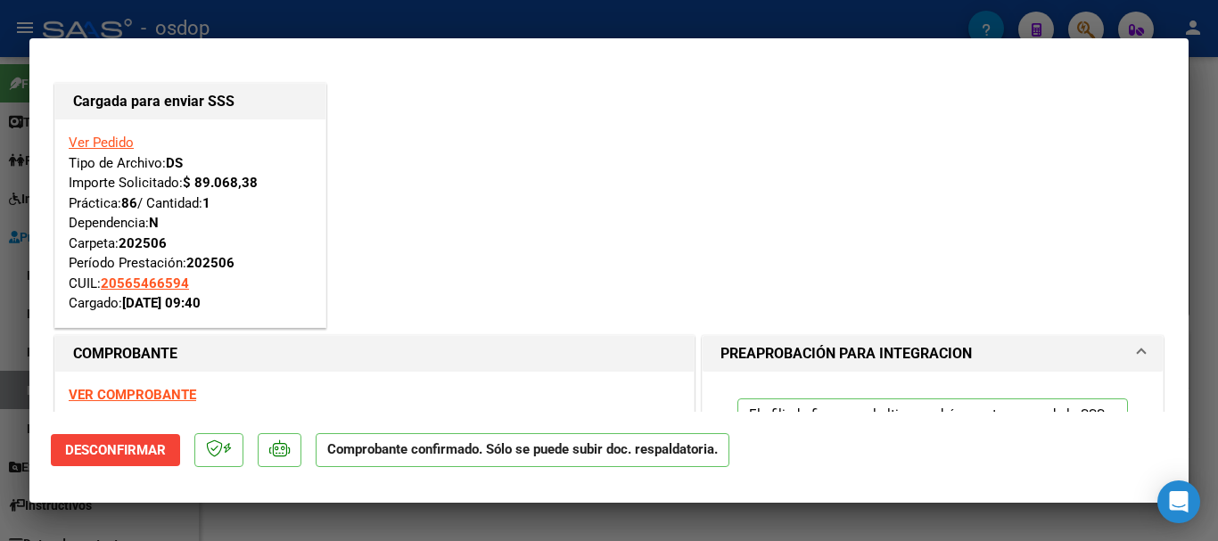
click at [375, 20] on div at bounding box center [609, 270] width 1218 height 541
type input "$ 0,00"
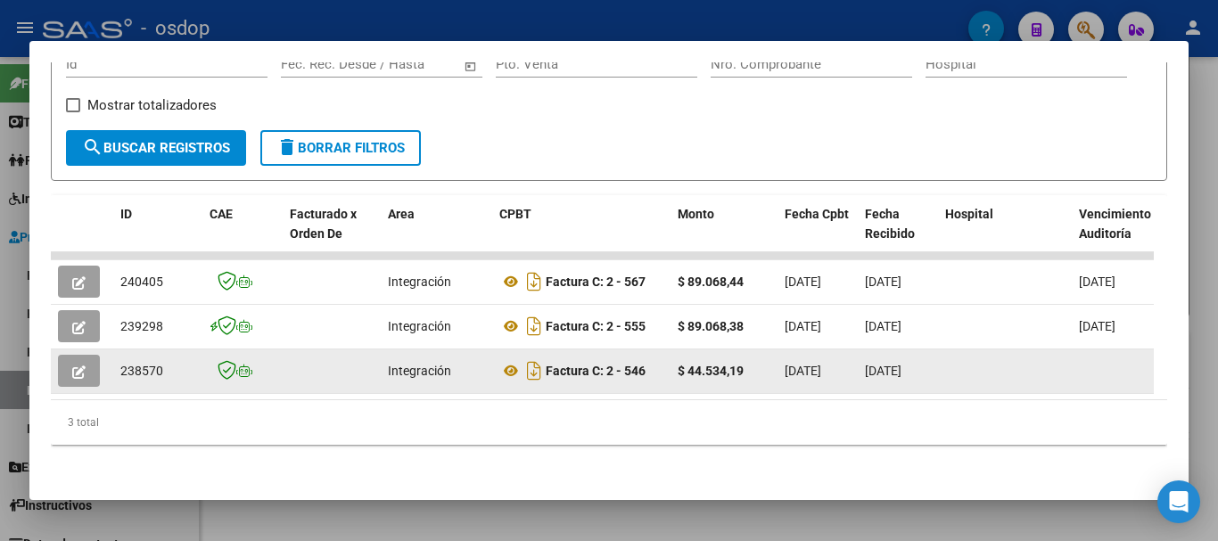
click at [83, 366] on icon "button" at bounding box center [78, 372] width 13 height 13
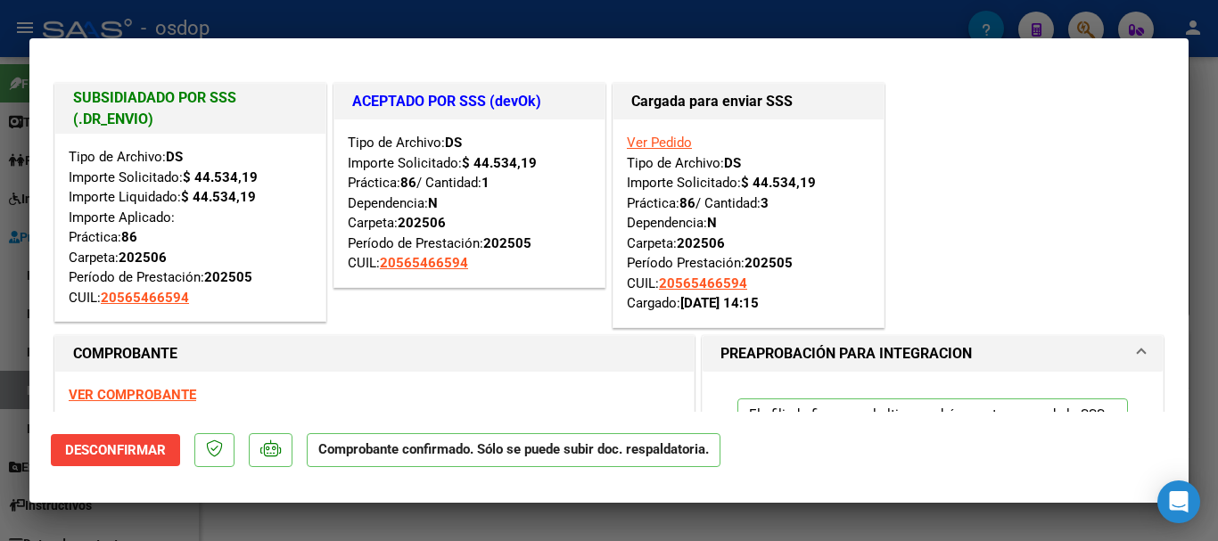
click at [346, 16] on div at bounding box center [609, 270] width 1218 height 541
type input "$ 0,00"
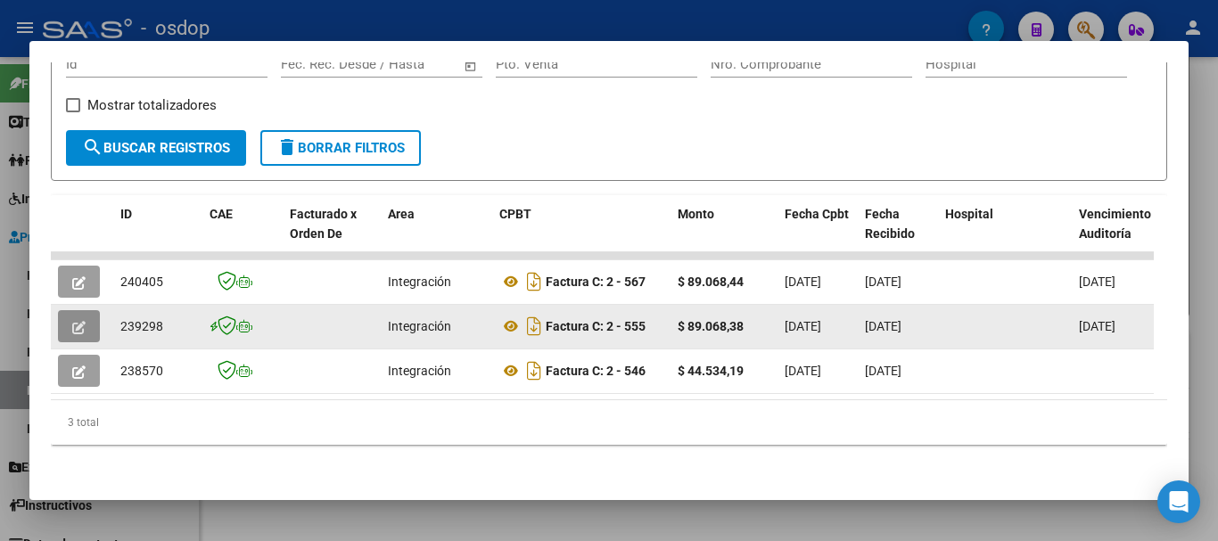
click at [80, 321] on icon "button" at bounding box center [78, 327] width 13 height 13
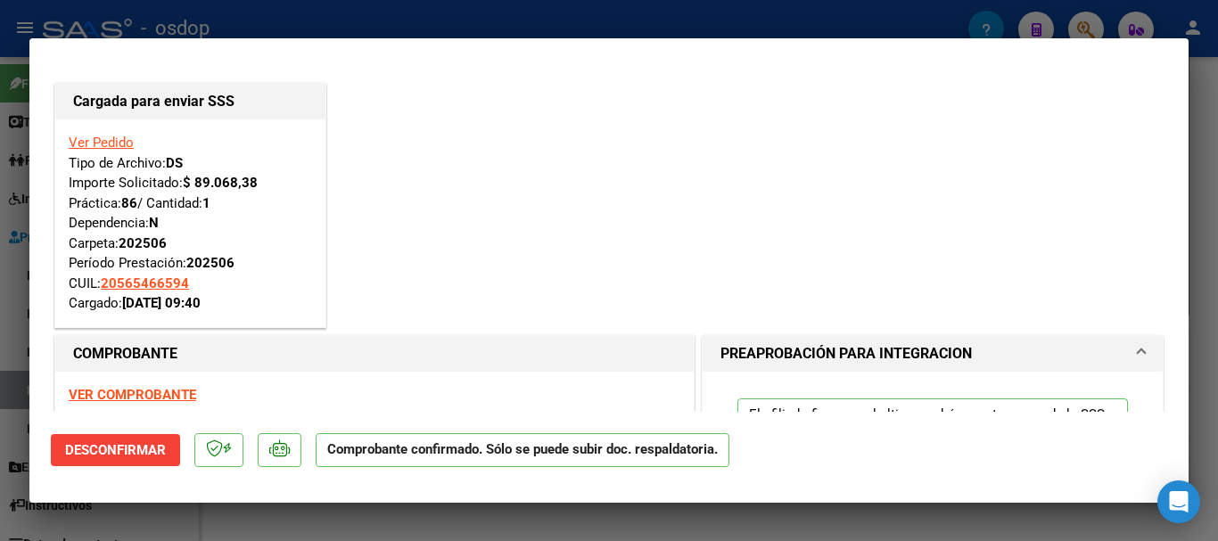
click at [302, 526] on div at bounding box center [609, 270] width 1218 height 541
type input "$ 0,00"
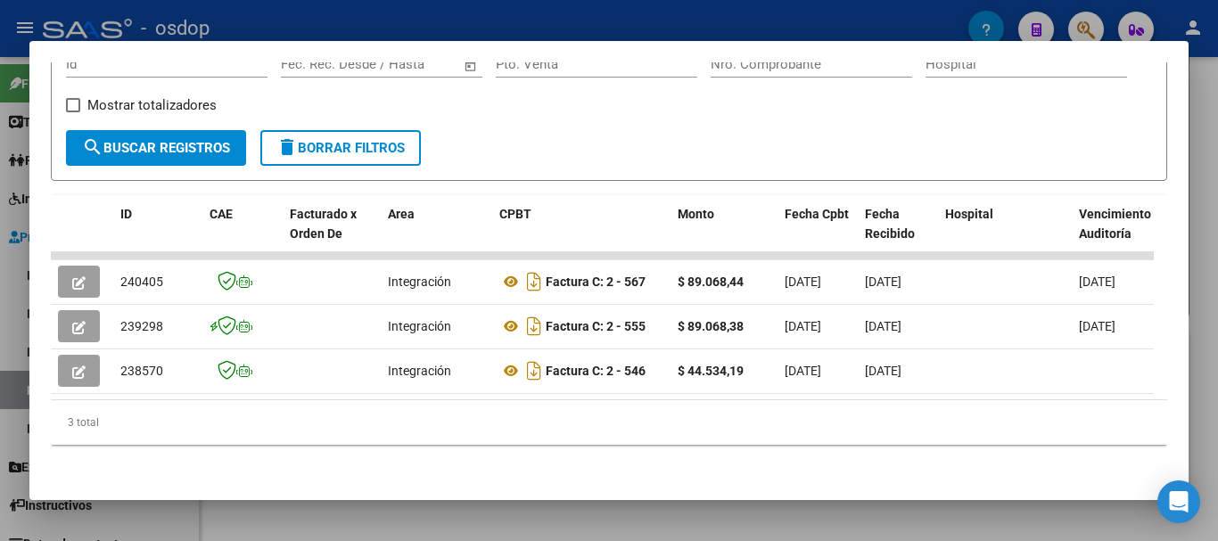
click at [369, 12] on div at bounding box center [609, 270] width 1218 height 541
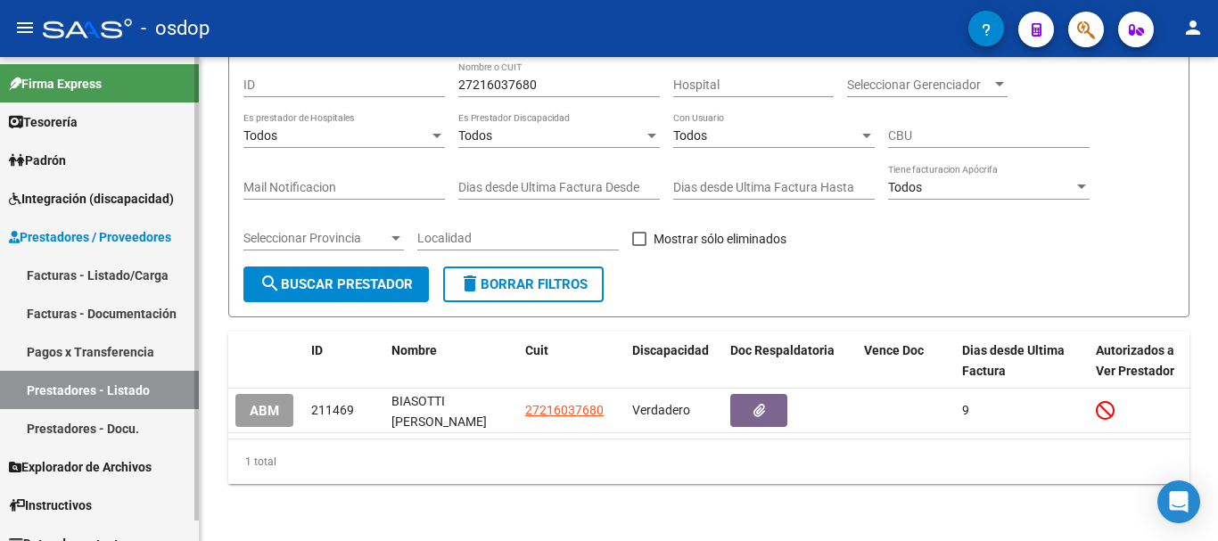
click at [128, 273] on link "Facturas - Listado/Carga" at bounding box center [99, 275] width 199 height 38
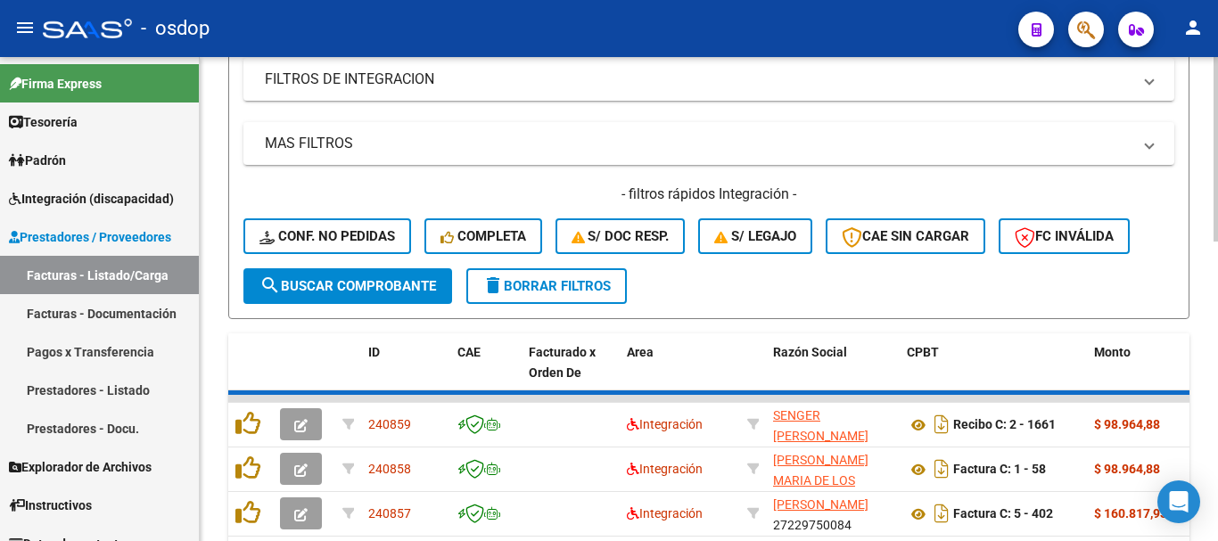
scroll to position [178, 0]
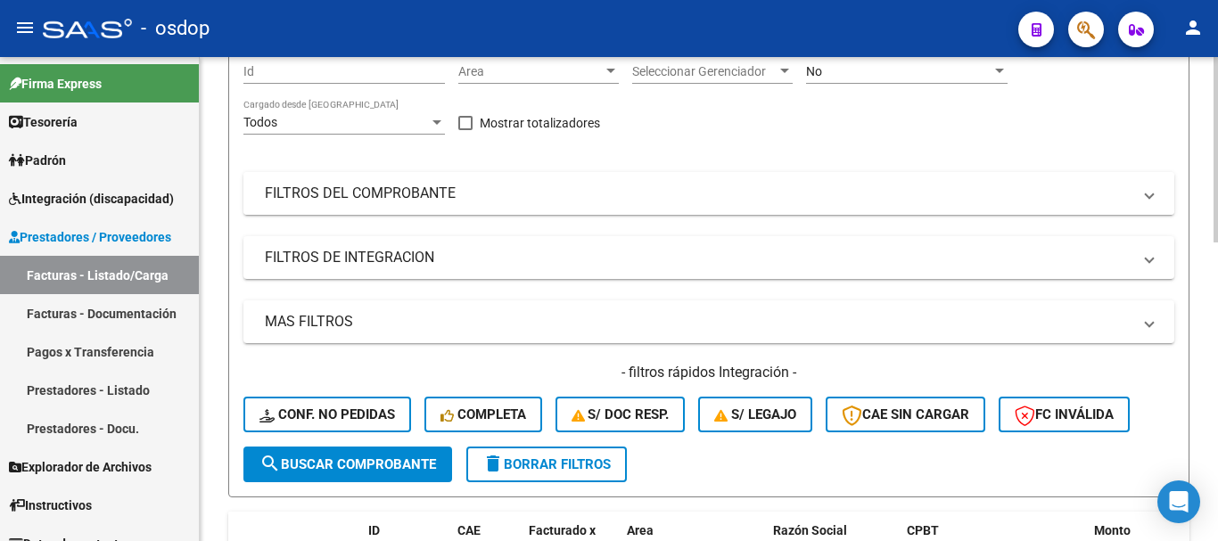
click at [453, 188] on mat-panel-title "FILTROS DEL COMPROBANTE" at bounding box center [698, 194] width 867 height 20
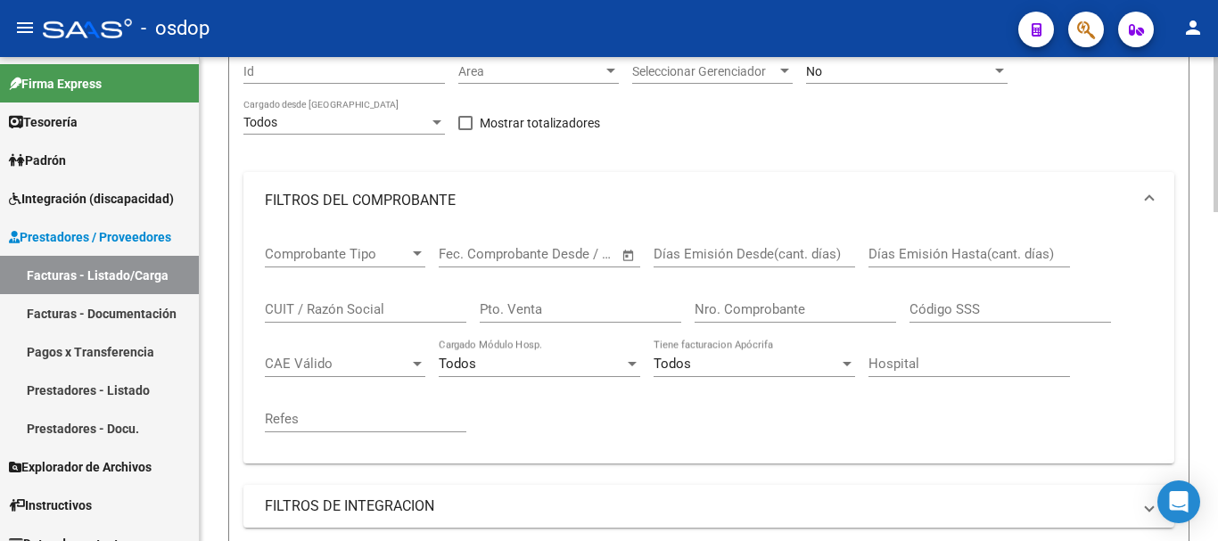
click at [343, 307] on input "CUIT / Razón Social" at bounding box center [366, 309] width 202 height 16
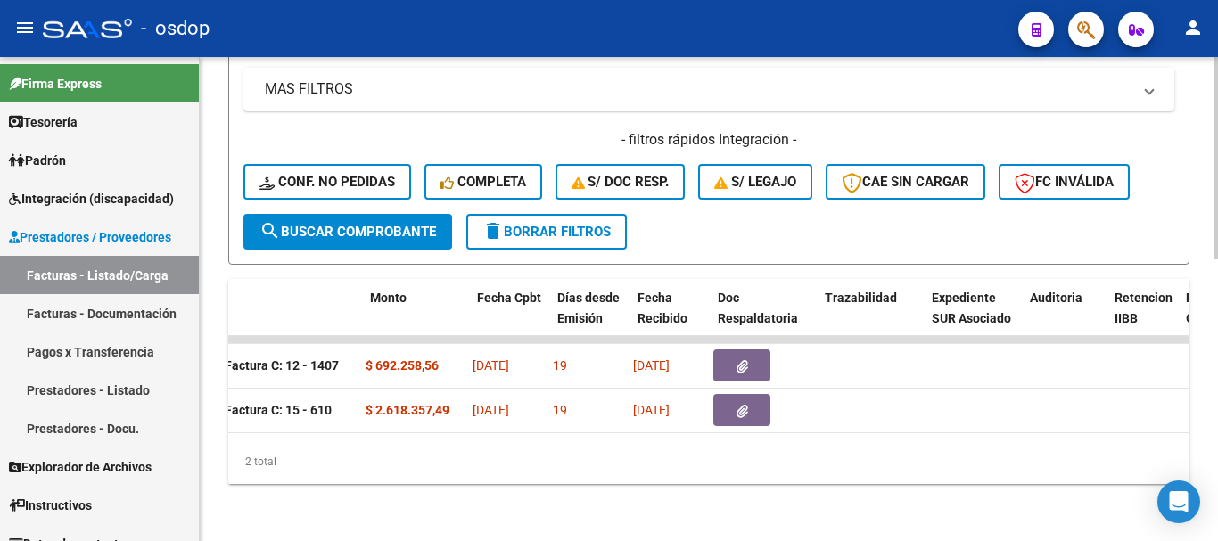
scroll to position [0, 724]
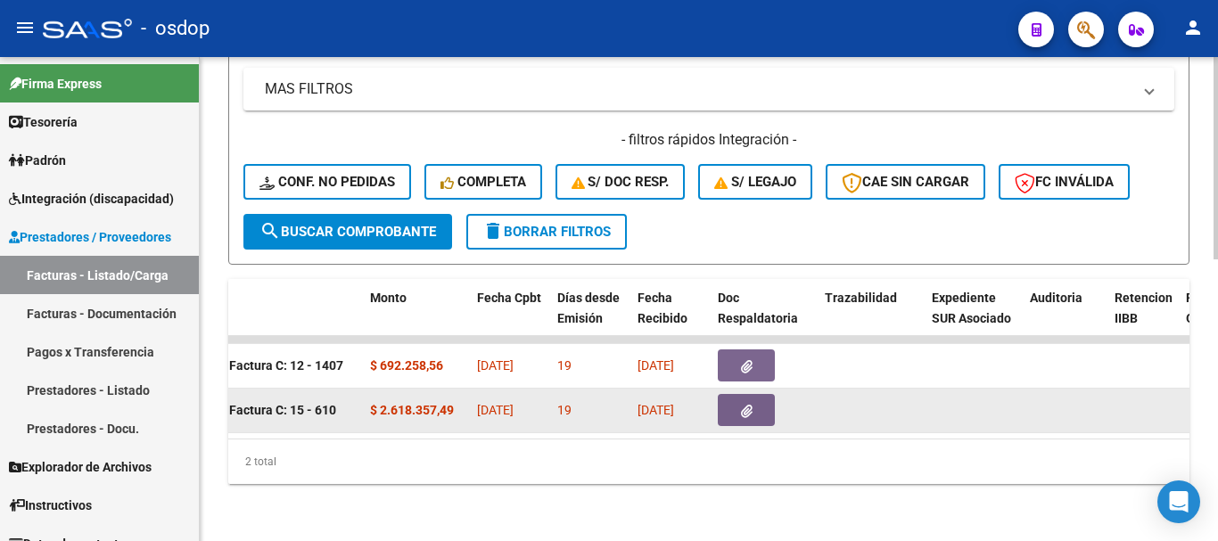
type input "asistenciales"
click at [739, 400] on button "button" at bounding box center [746, 410] width 57 height 32
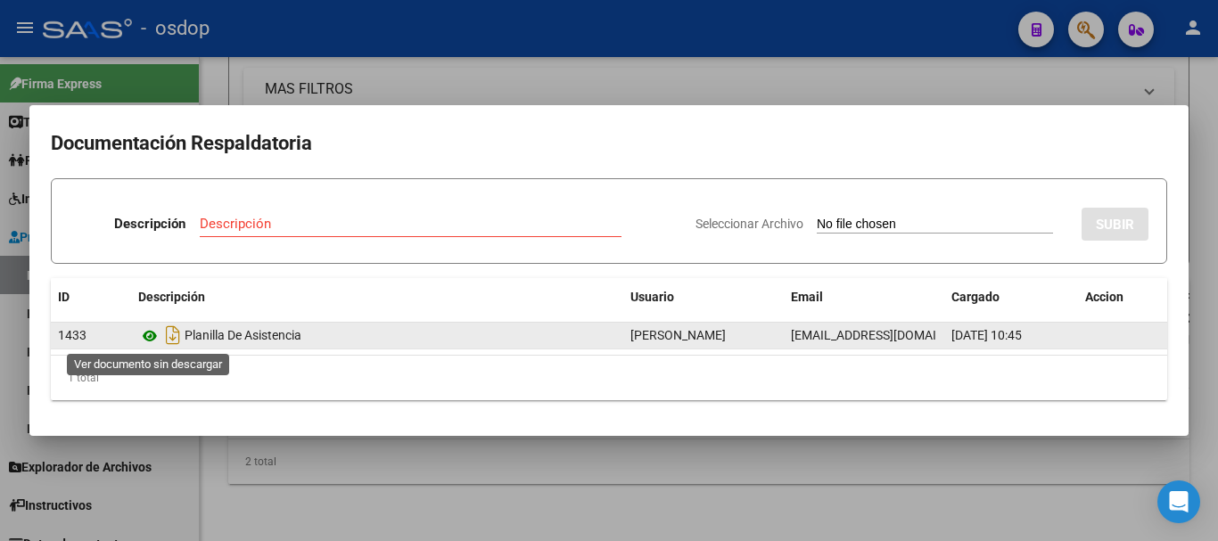
click at [144, 334] on icon at bounding box center [149, 336] width 23 height 21
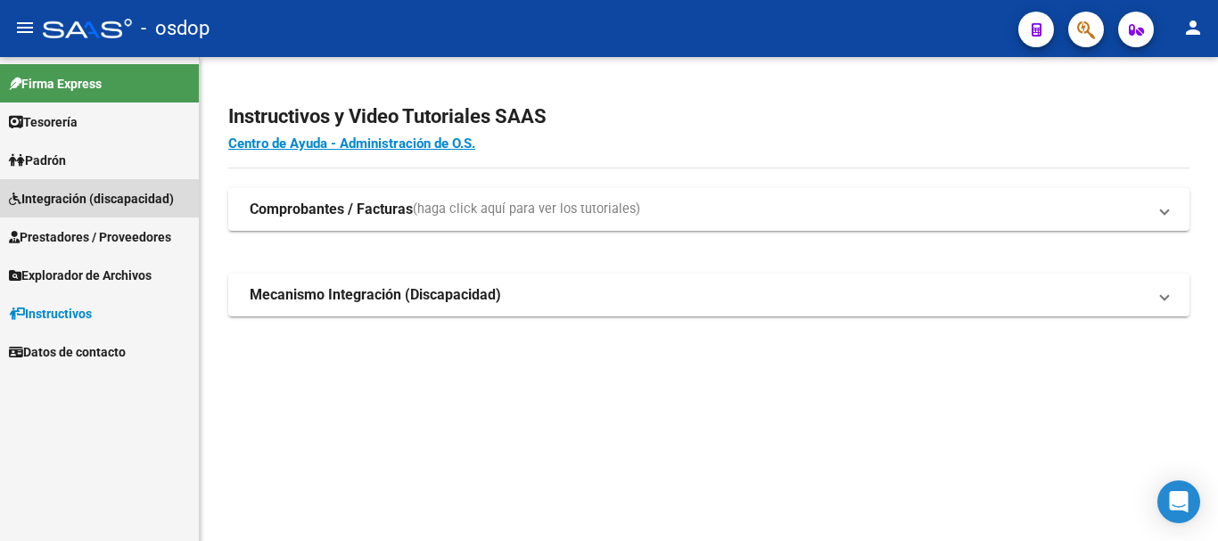
click at [120, 201] on span "Integración (discapacidad)" at bounding box center [91, 199] width 165 height 20
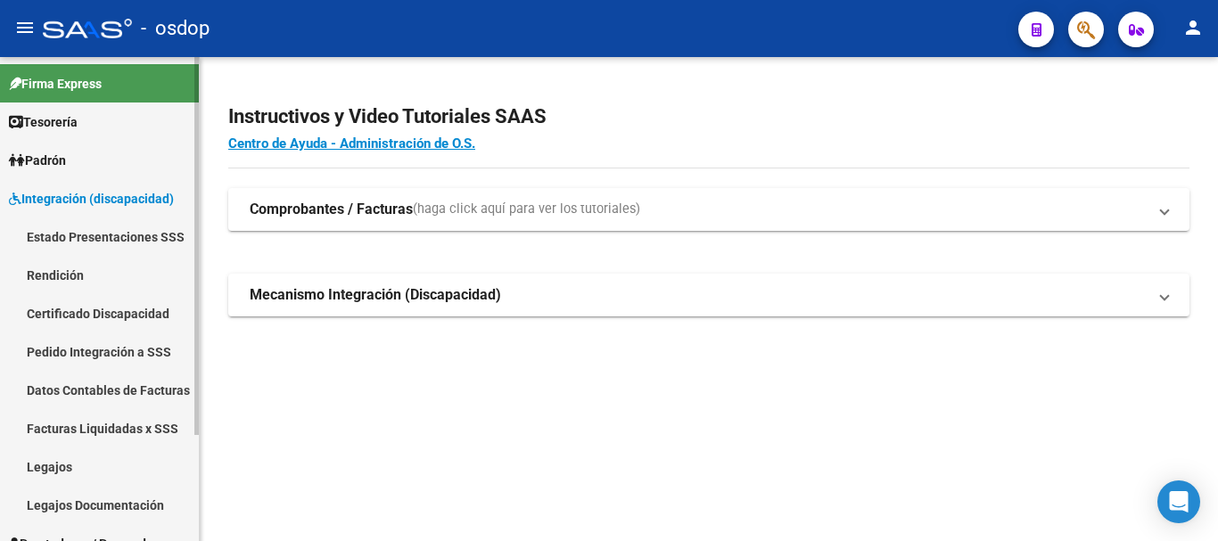
click at [48, 468] on link "Legajos" at bounding box center [99, 467] width 199 height 38
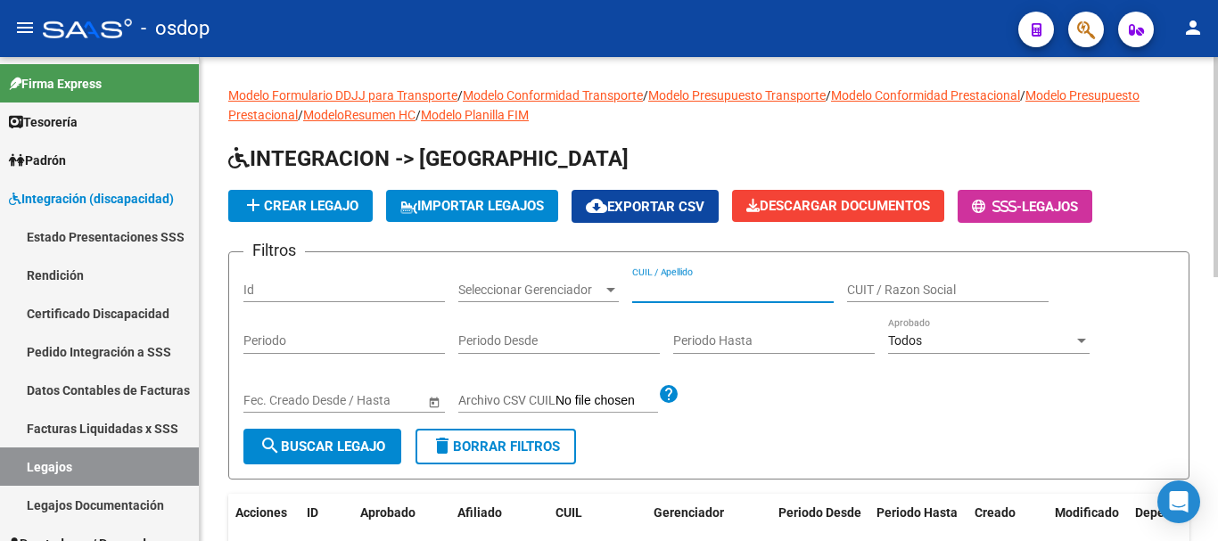
click at [720, 292] on input "CUIL / Apellido" at bounding box center [733, 290] width 202 height 15
type input "a"
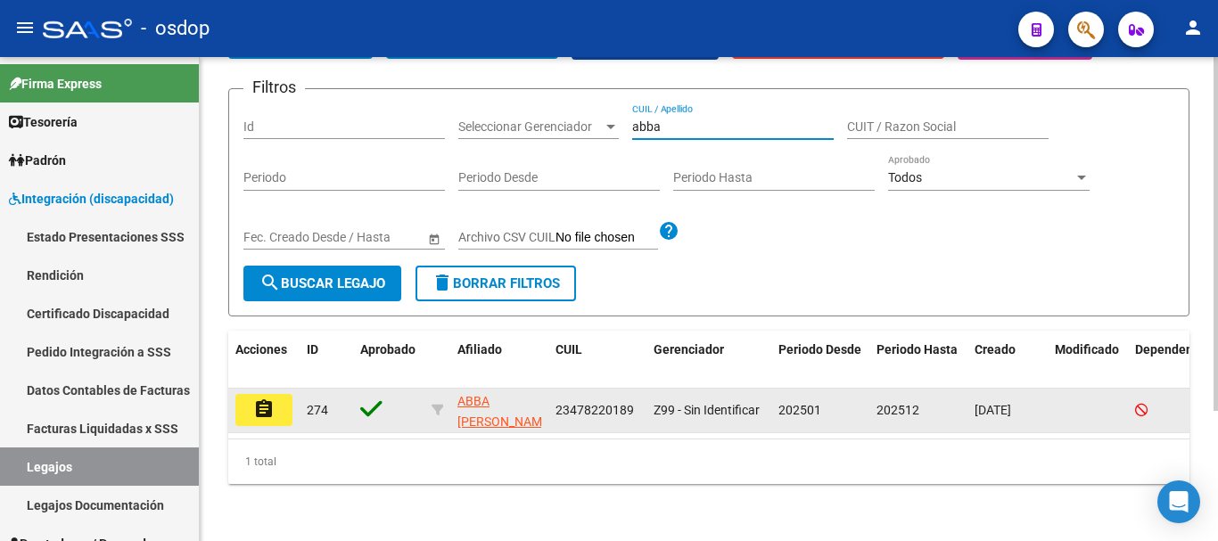
type input "abba"
click at [267, 399] on mat-icon "assignment" at bounding box center [263, 409] width 21 height 21
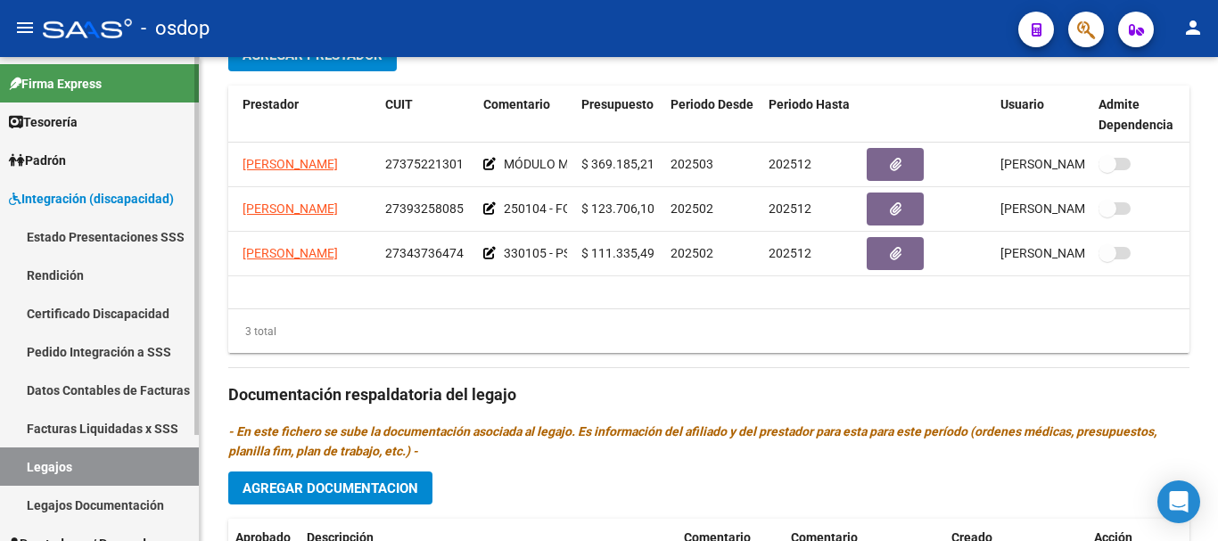
scroll to position [136, 0]
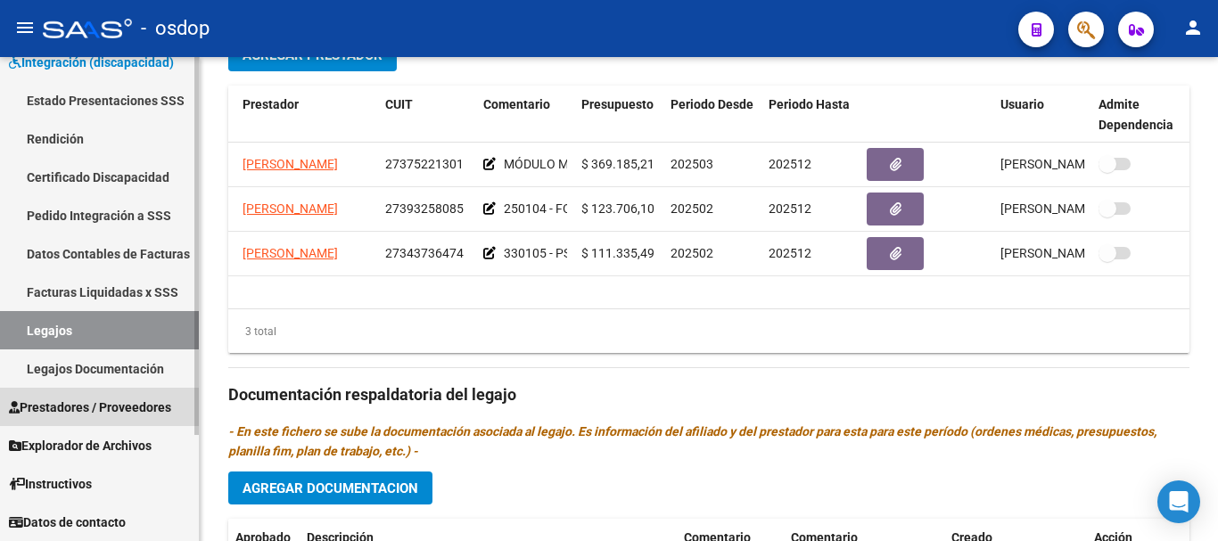
click at [127, 406] on span "Prestadores / Proveedores" at bounding box center [90, 408] width 162 height 20
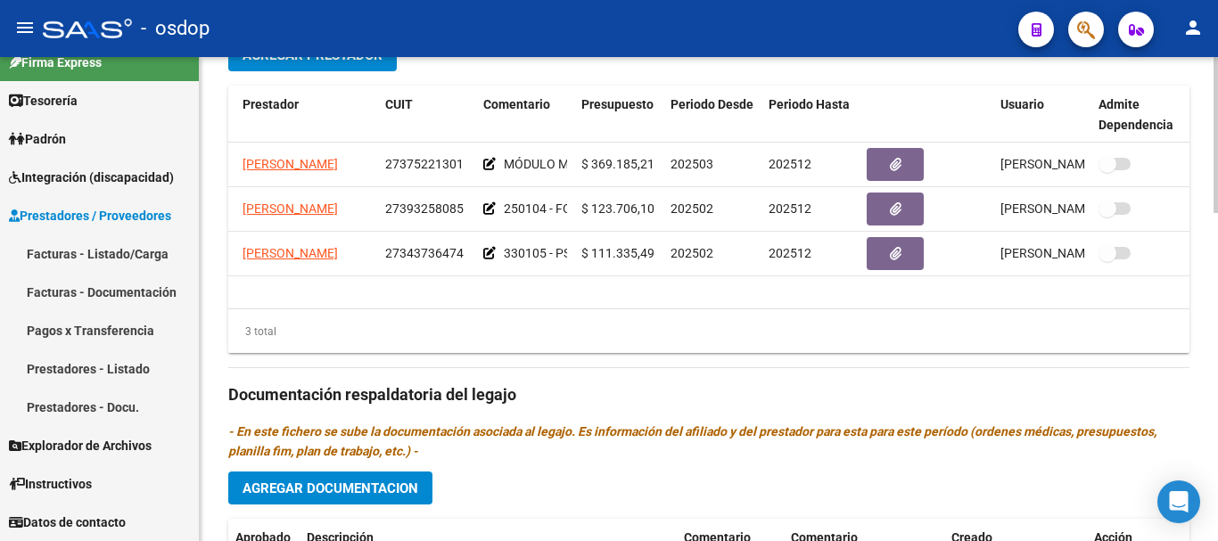
scroll to position [21, 0]
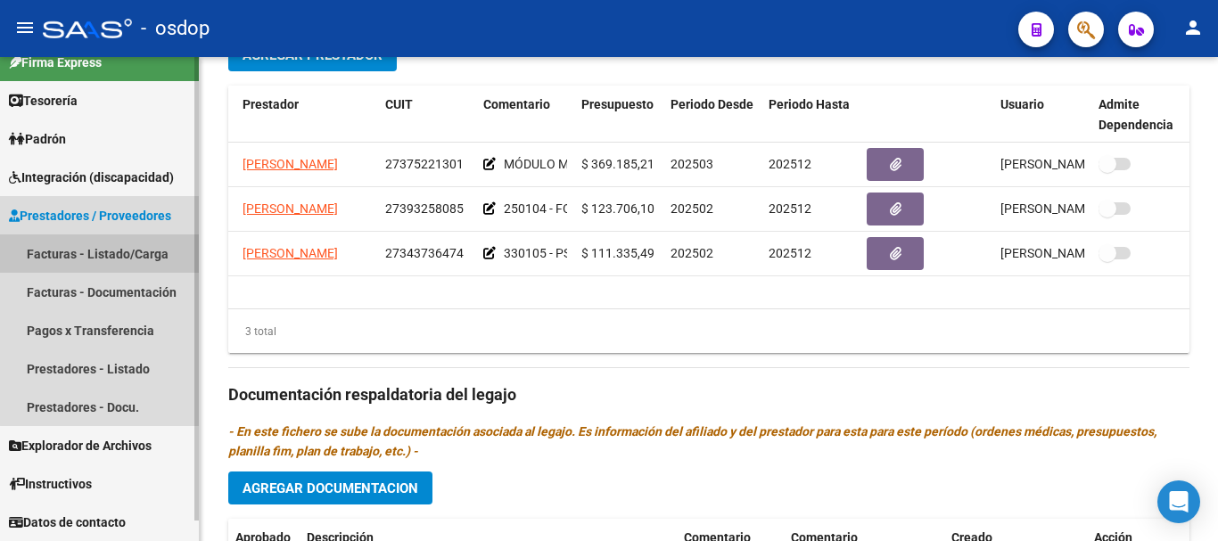
click at [133, 255] on link "Facturas - Listado/Carga" at bounding box center [99, 254] width 199 height 38
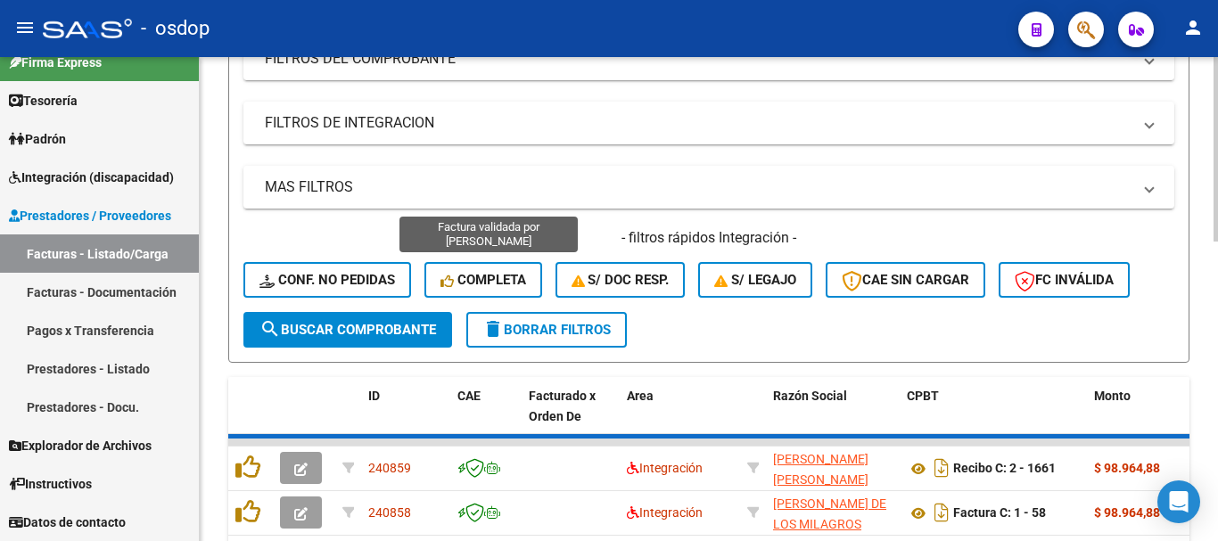
scroll to position [713, 0]
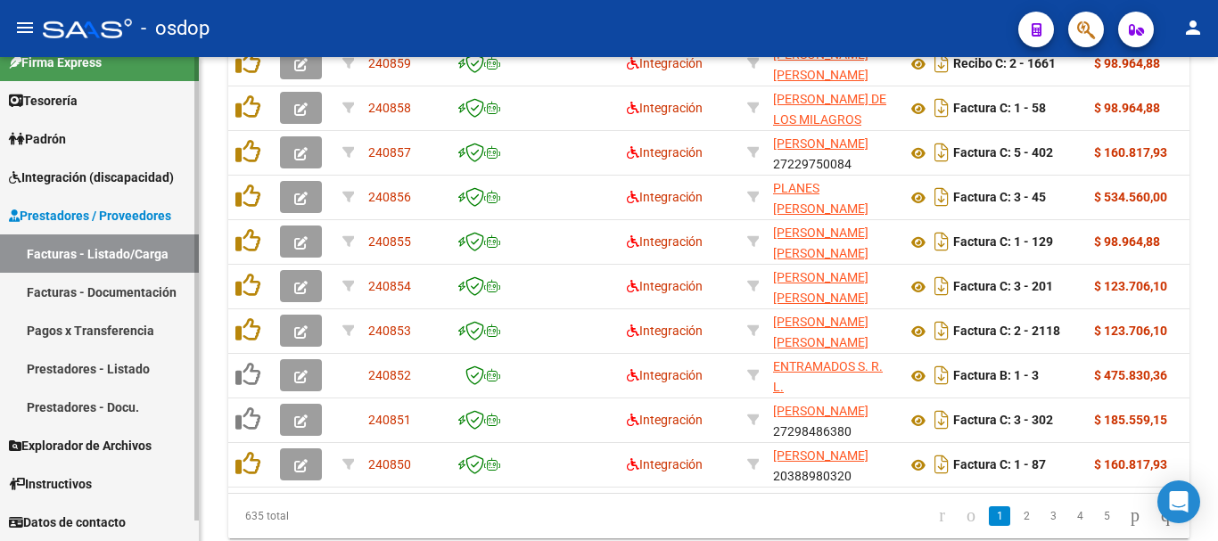
click at [120, 170] on span "Integración (discapacidad)" at bounding box center [91, 178] width 165 height 20
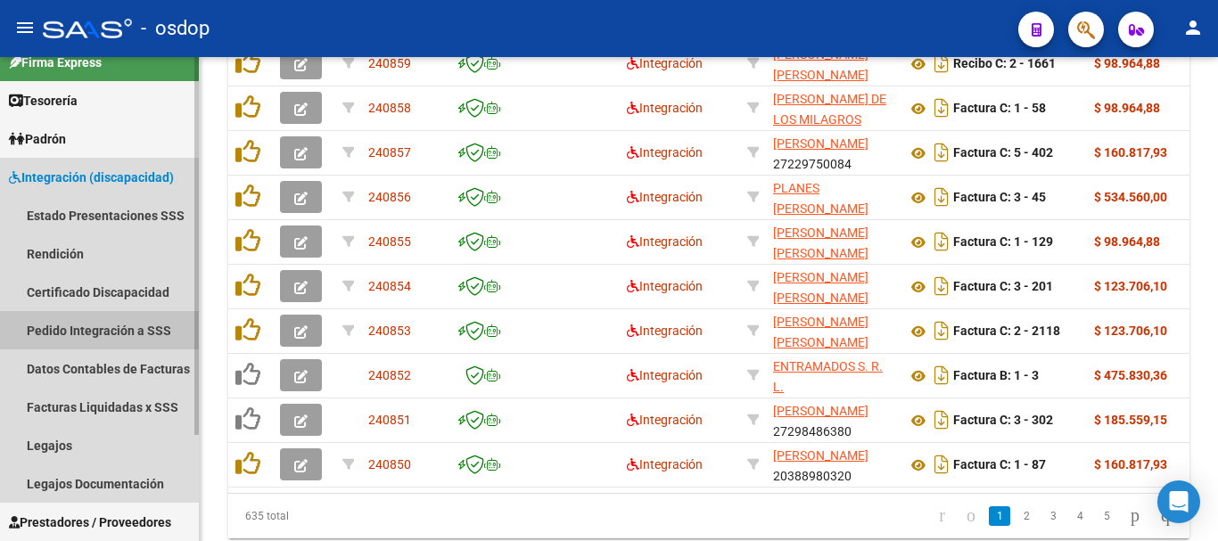
click at [118, 325] on link "Pedido Integración a SSS" at bounding box center [99, 330] width 199 height 38
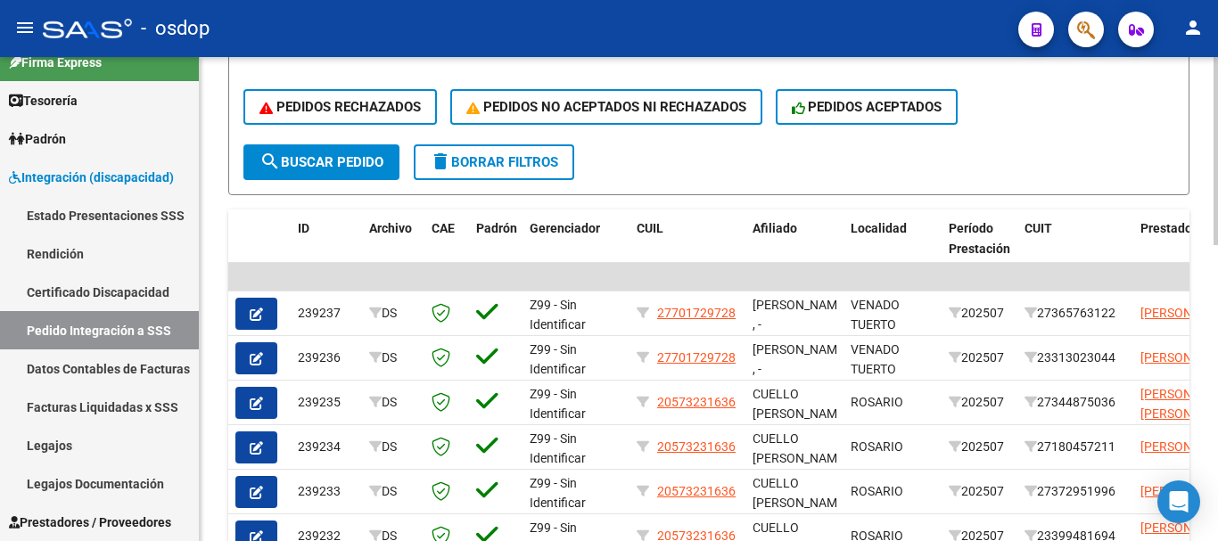
scroll to position [178, 0]
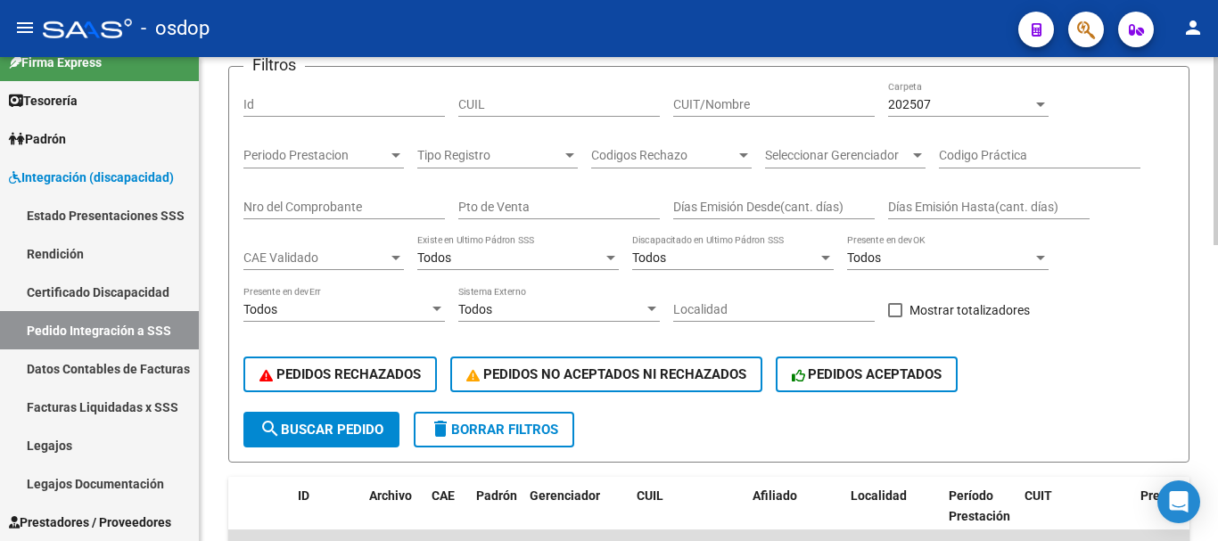
click at [722, 98] on input "CUIT/Nombre" at bounding box center [774, 104] width 202 height 15
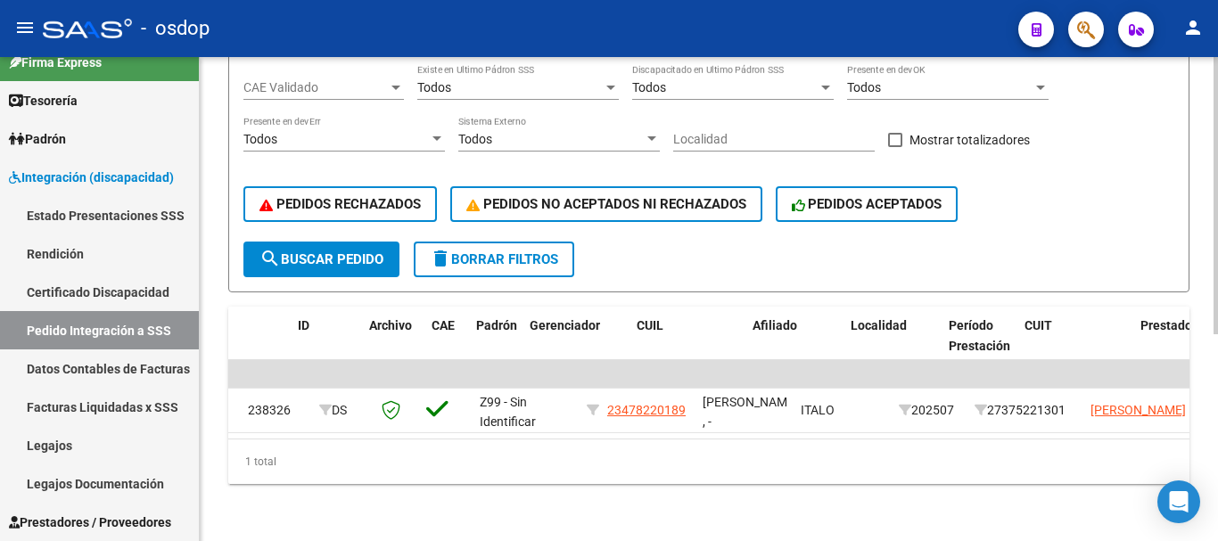
scroll to position [0, 0]
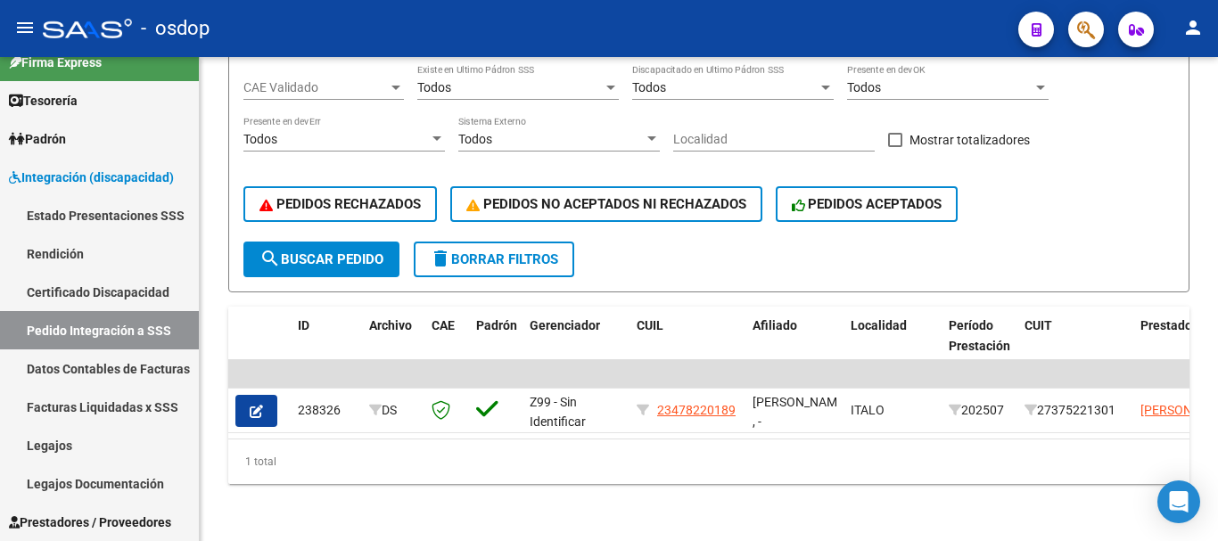
type input "moreir"
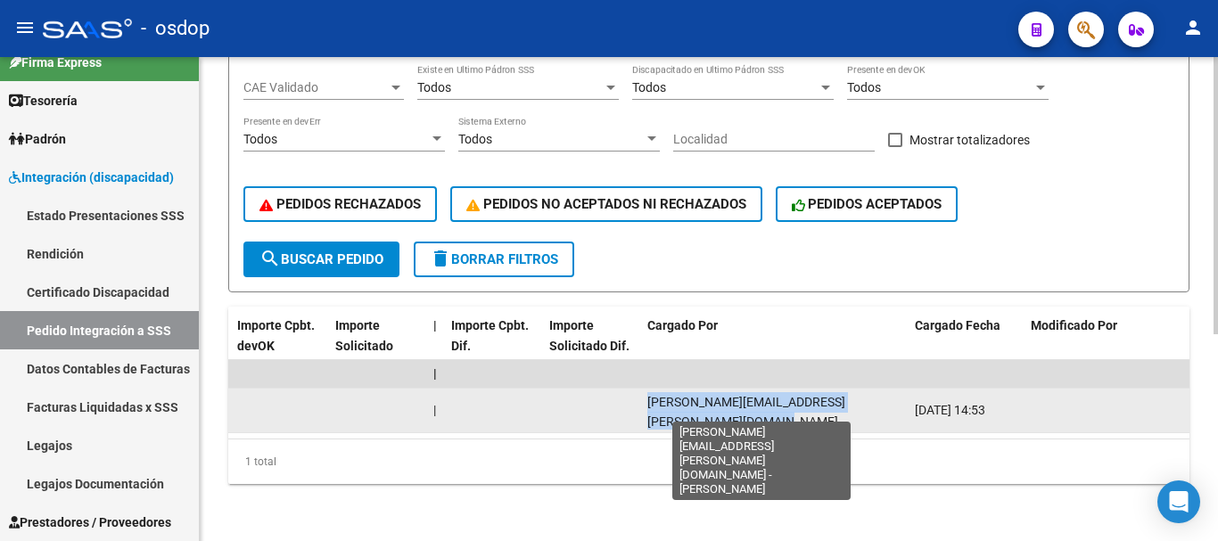
scroll to position [1, 0]
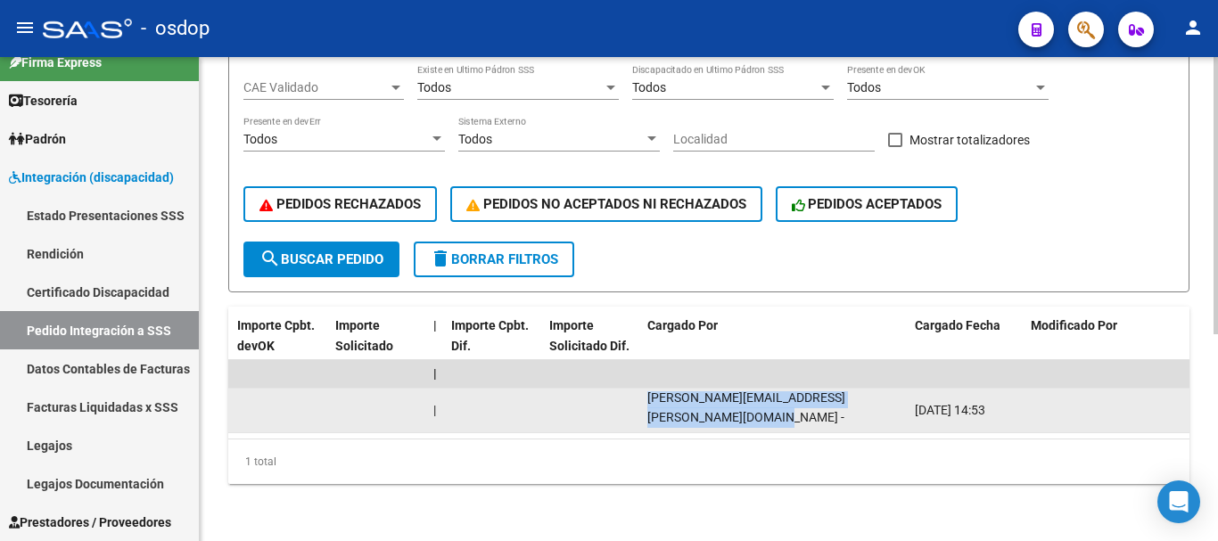
drag, startPoint x: 648, startPoint y: 386, endPoint x: 828, endPoint y: 409, distance: 180.8
click at [828, 409] on div "[PERSON_NAME][EMAIL_ADDRESS][PERSON_NAME][DOMAIN_NAME] - [PERSON_NAME]" at bounding box center [773, 410] width 253 height 37
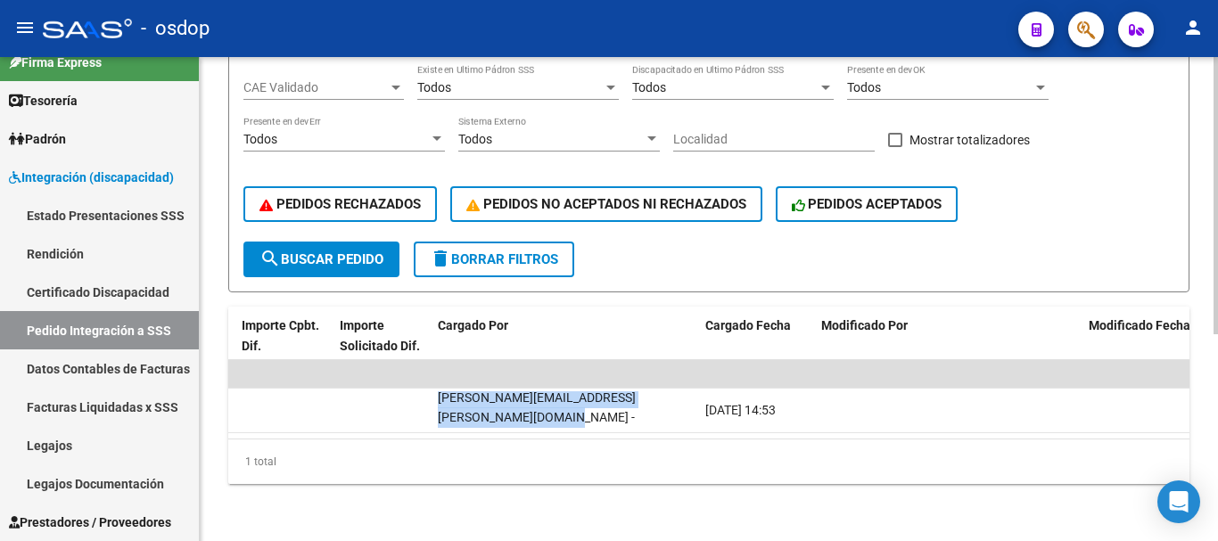
scroll to position [0, 1906]
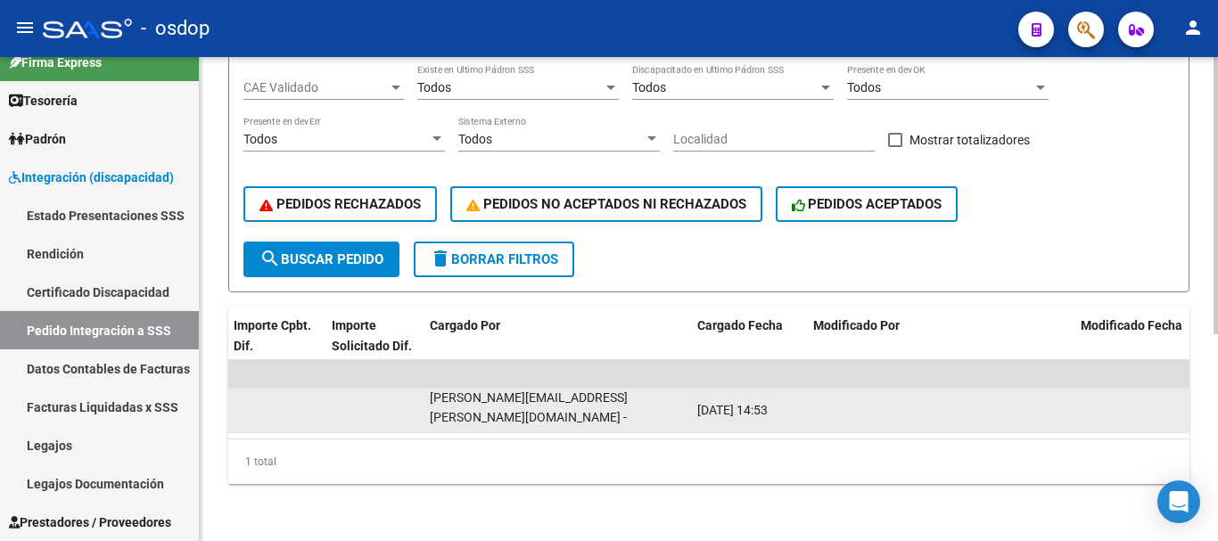
drag, startPoint x: 771, startPoint y: 400, endPoint x: 813, endPoint y: 398, distance: 42.0
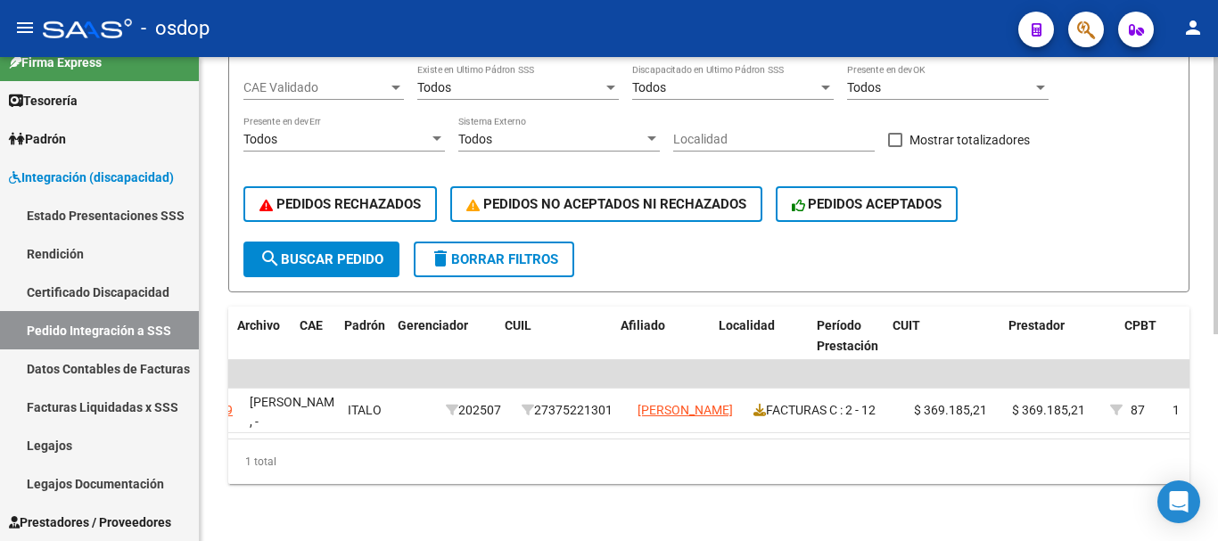
scroll to position [0, 0]
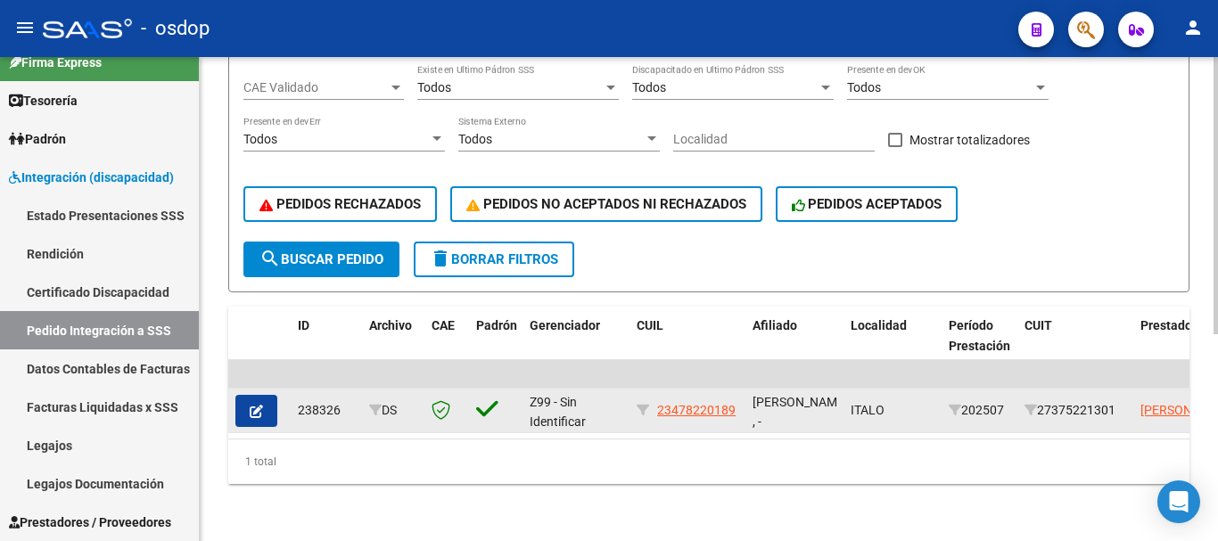
click at [261, 405] on icon "button" at bounding box center [256, 411] width 13 height 13
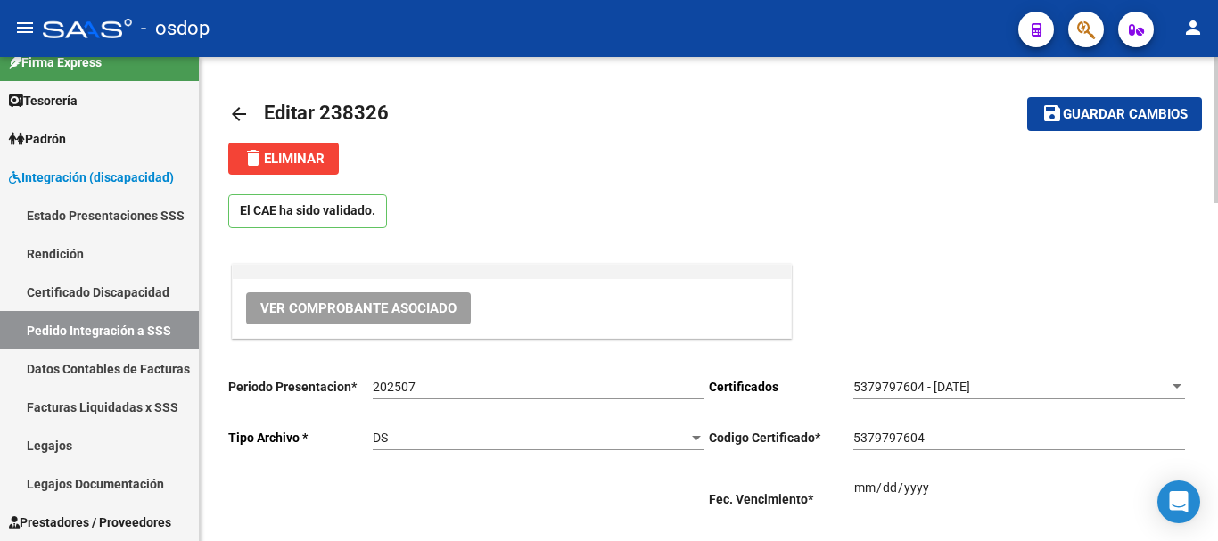
type input "23478220189"
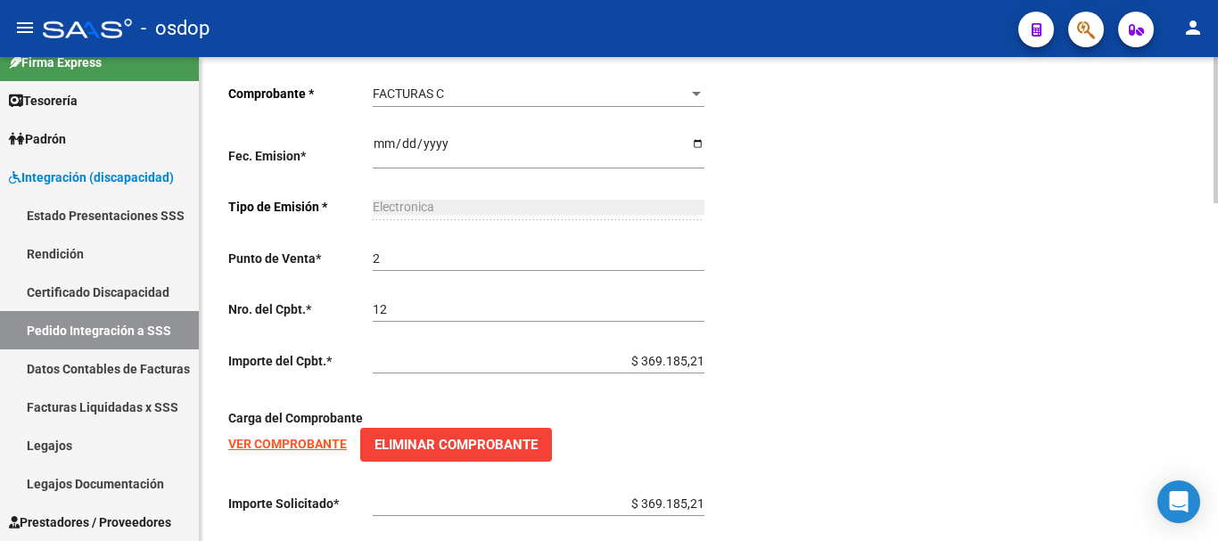
scroll to position [1117, 0]
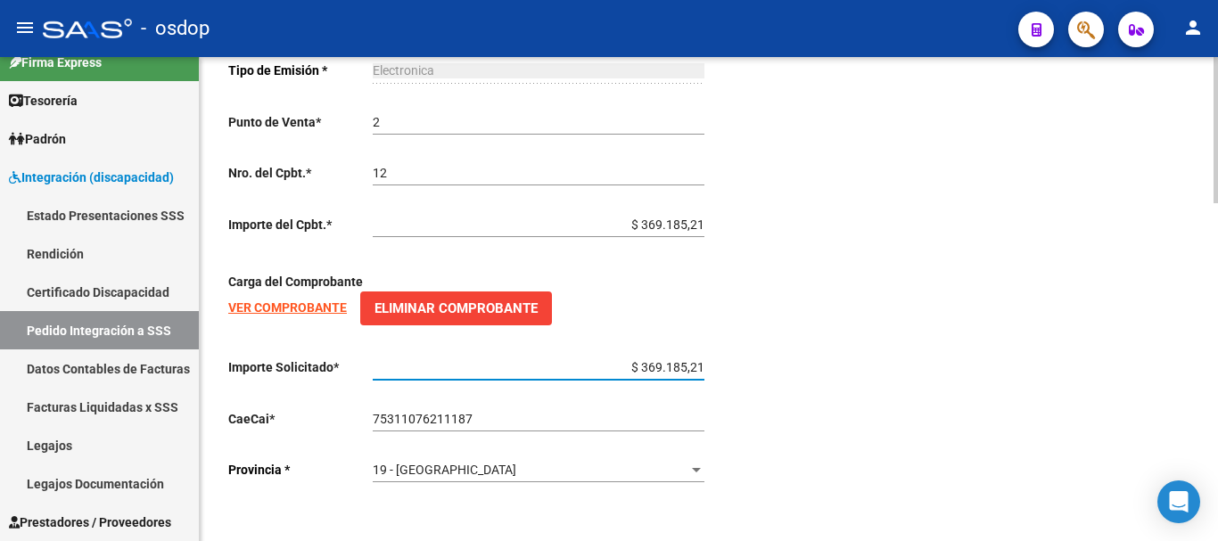
drag, startPoint x: 611, startPoint y: 367, endPoint x: 752, endPoint y: 371, distance: 141.0
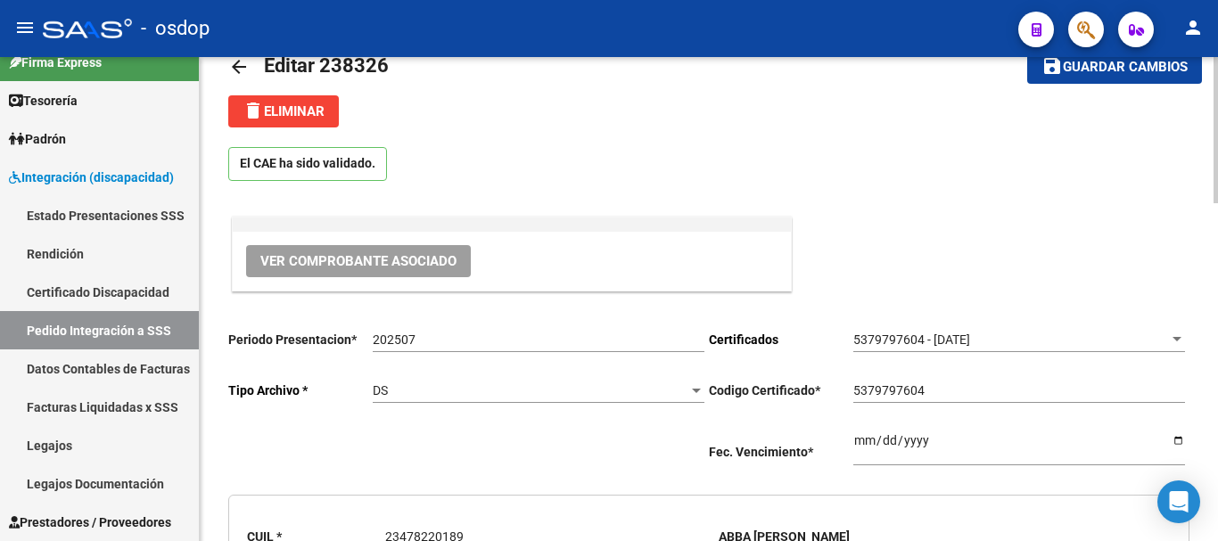
scroll to position [0, 0]
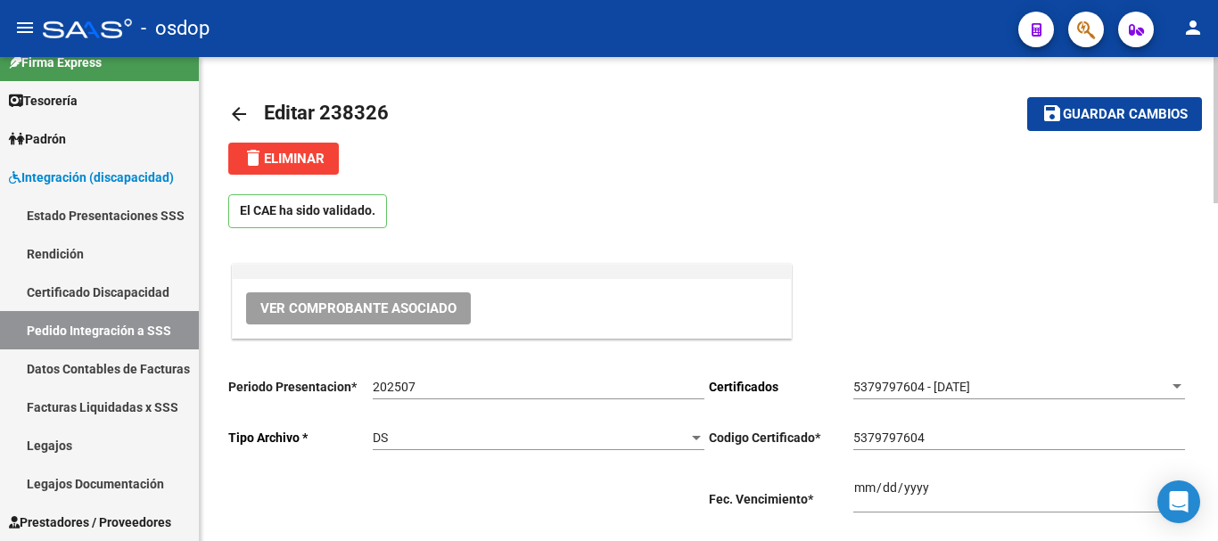
click at [301, 162] on span "delete Eliminar" at bounding box center [284, 159] width 82 height 16
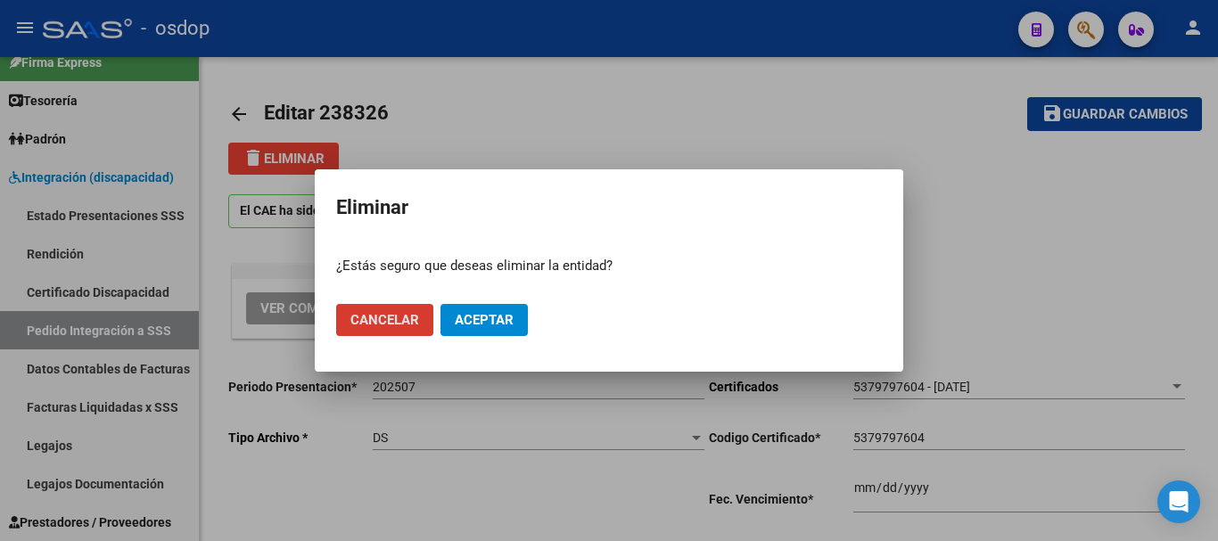
click at [494, 325] on span "Aceptar" at bounding box center [484, 320] width 59 height 16
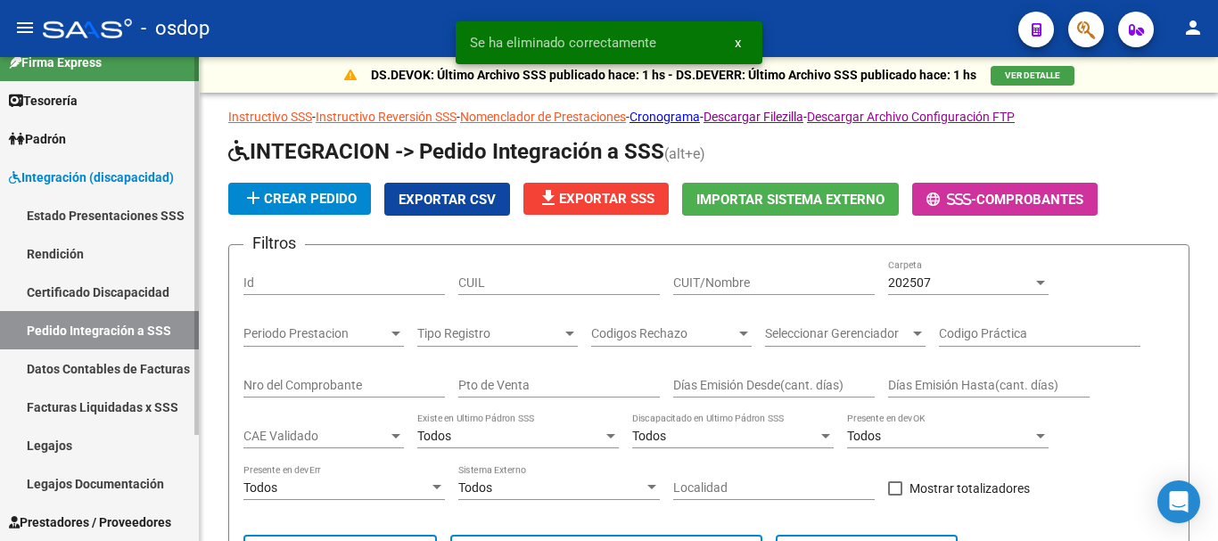
scroll to position [136, 0]
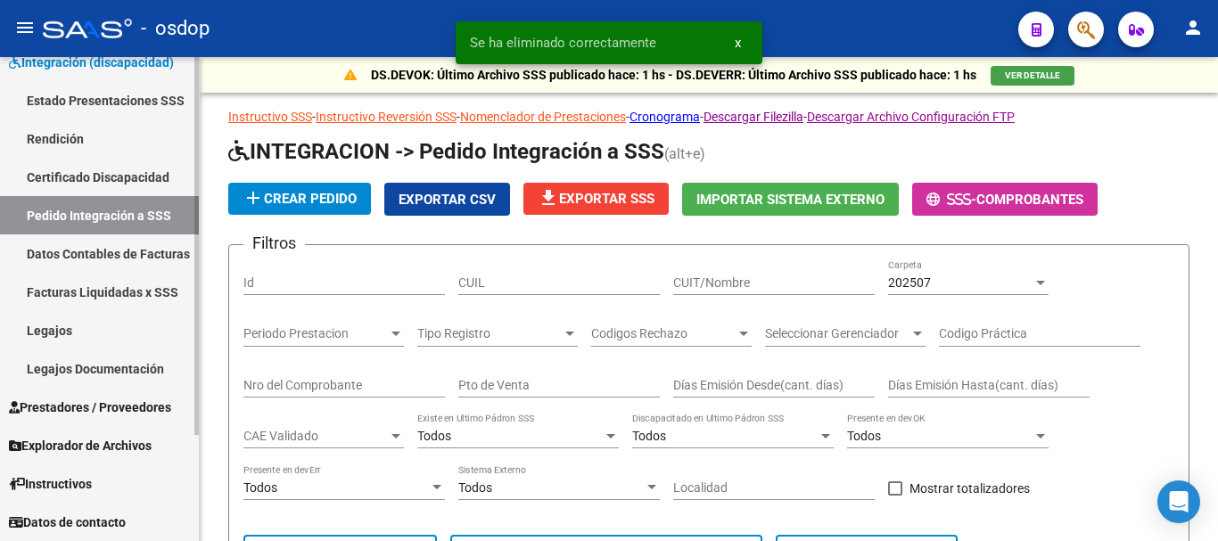
click at [126, 402] on span "Prestadores / Proveedores" at bounding box center [90, 408] width 162 height 20
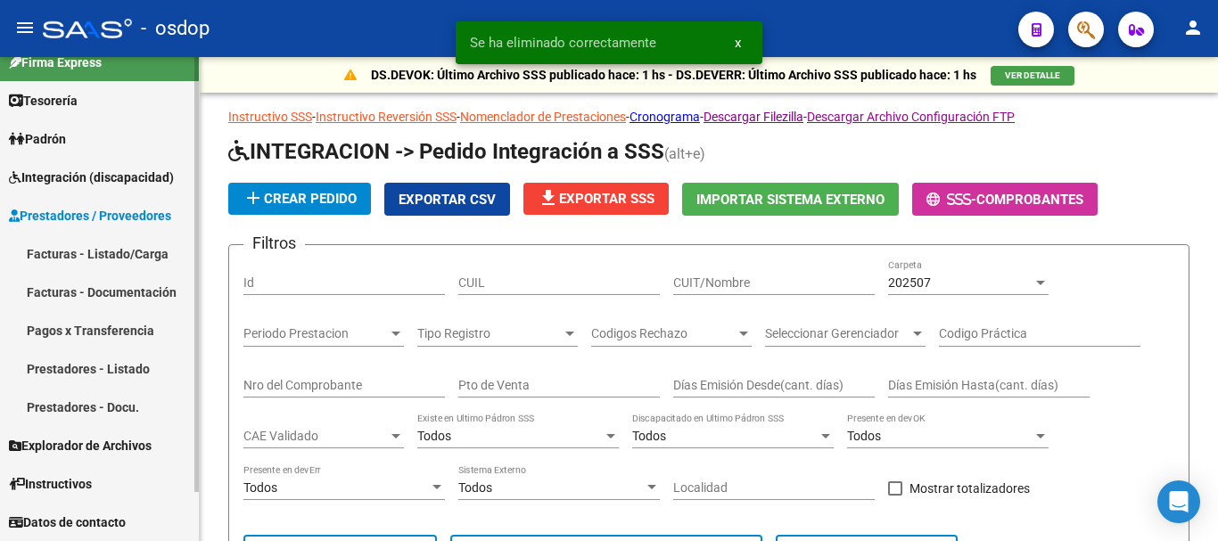
scroll to position [21, 0]
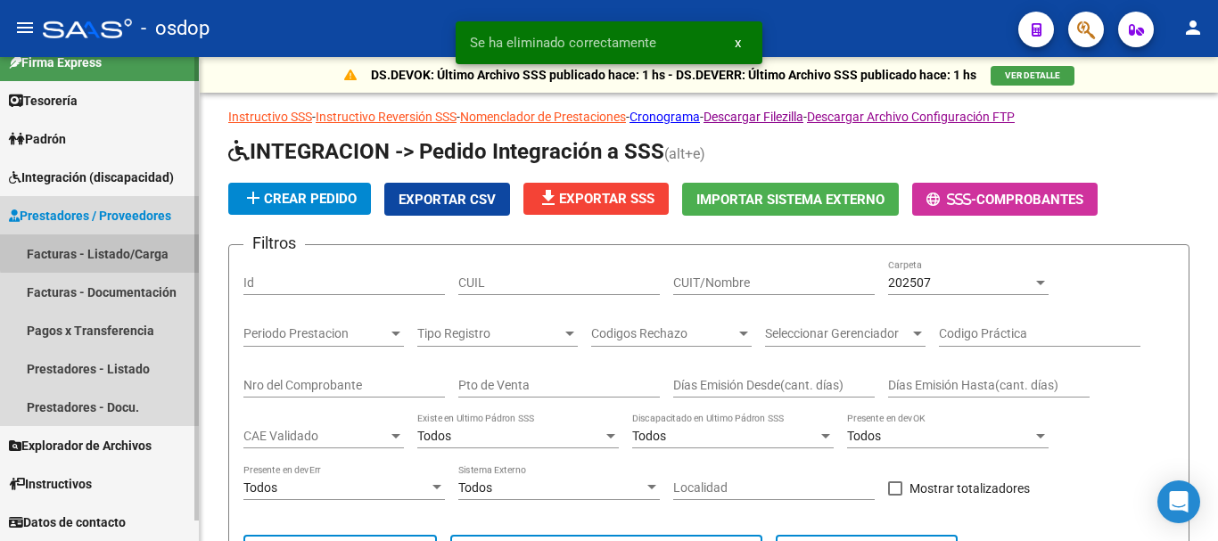
click at [105, 252] on link "Facturas - Listado/Carga" at bounding box center [99, 254] width 199 height 38
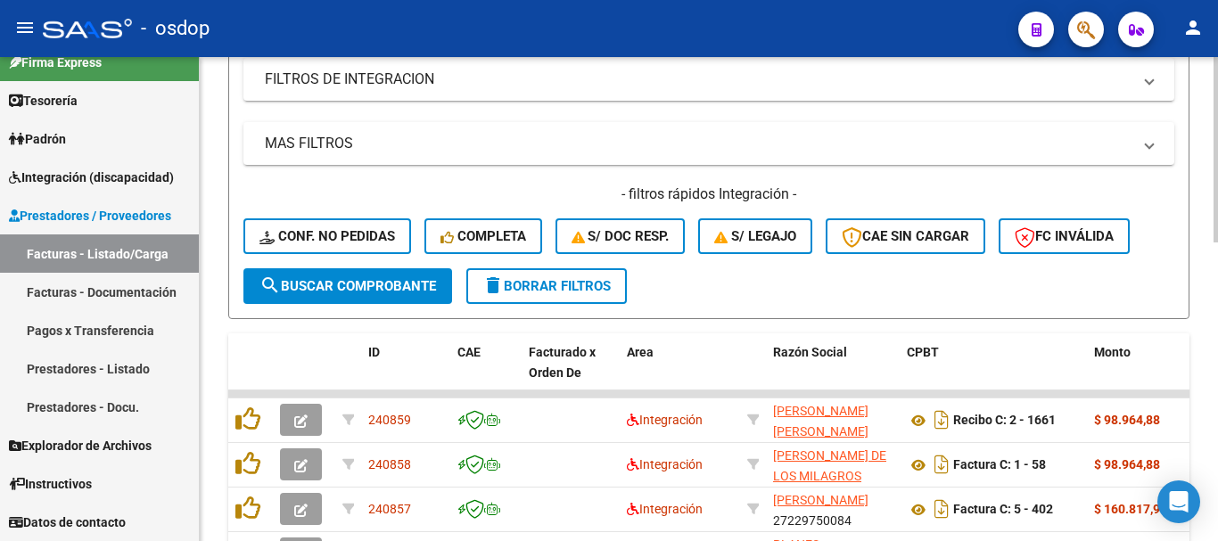
scroll to position [89, 0]
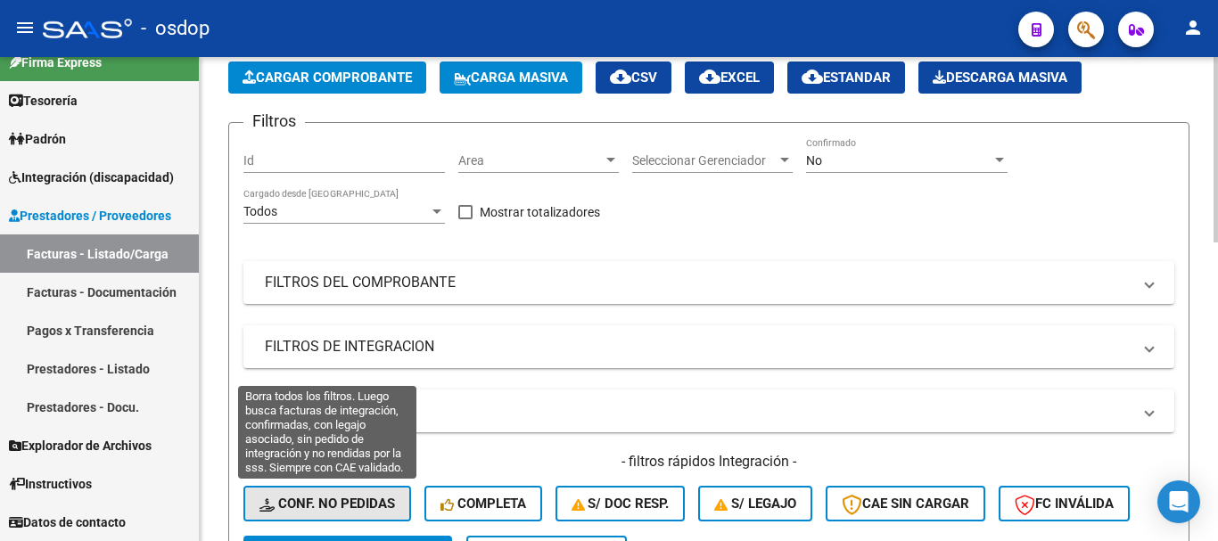
click at [353, 491] on button "Conf. no pedidas" at bounding box center [327, 504] width 168 height 36
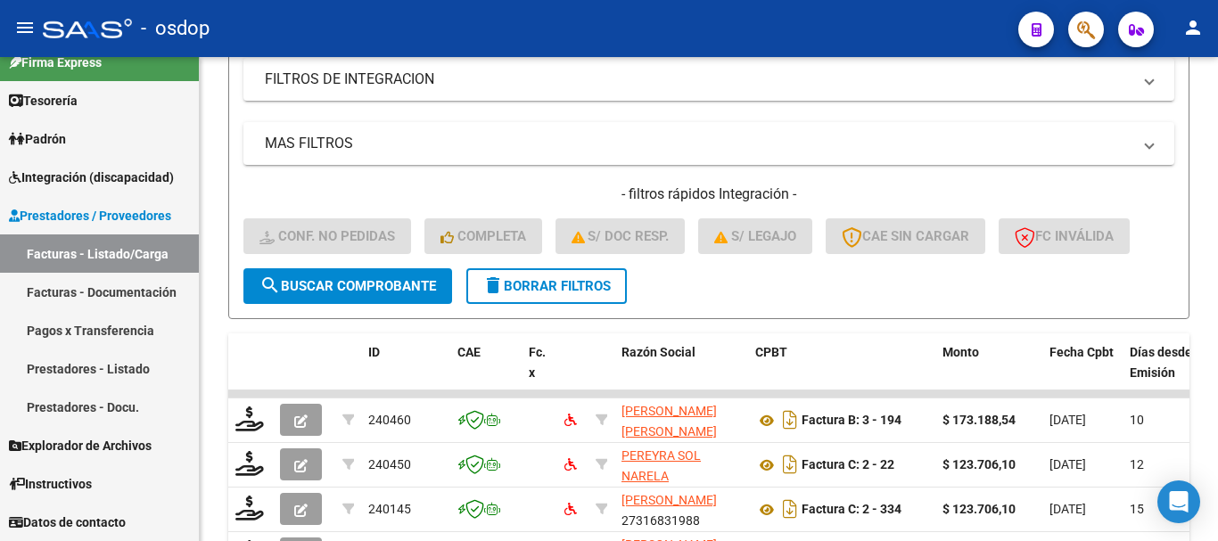
scroll to position [535, 0]
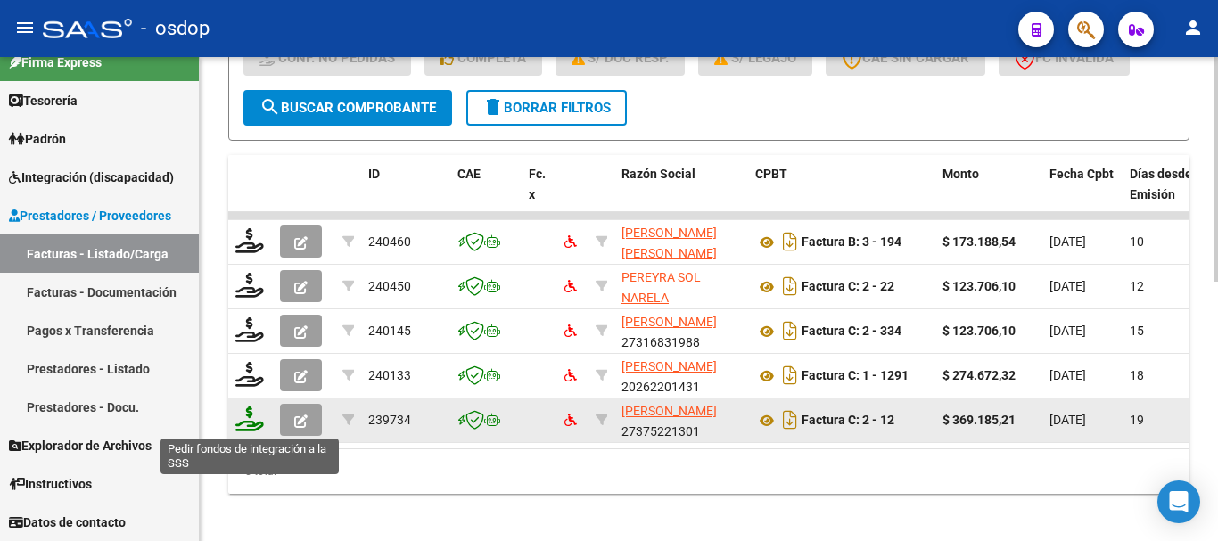
click at [251, 422] on icon at bounding box center [249, 419] width 29 height 25
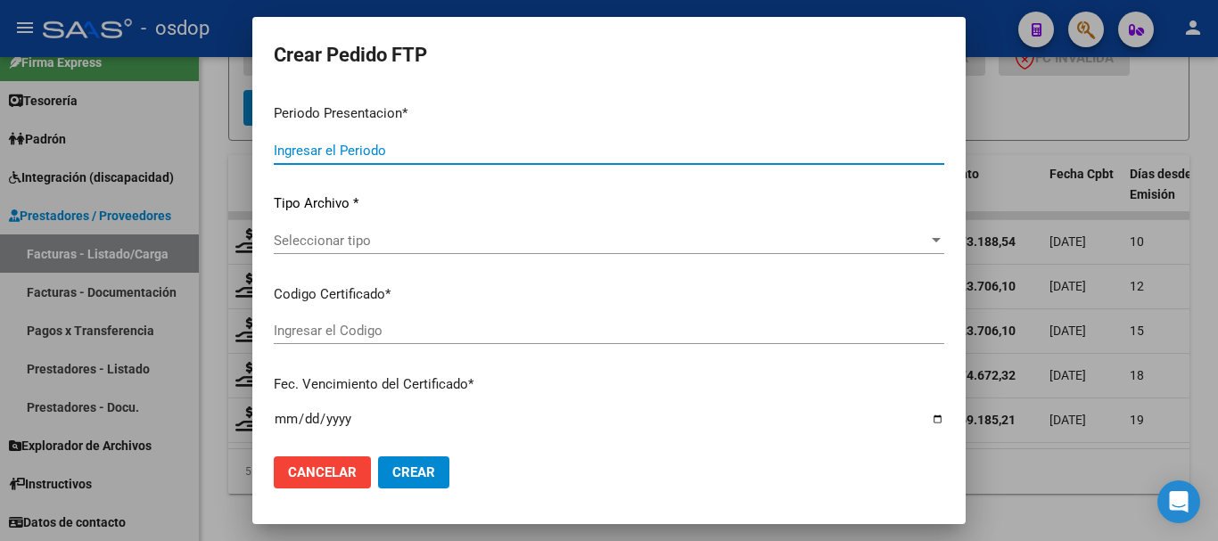
type input "202507"
type input "$ 369.185,21"
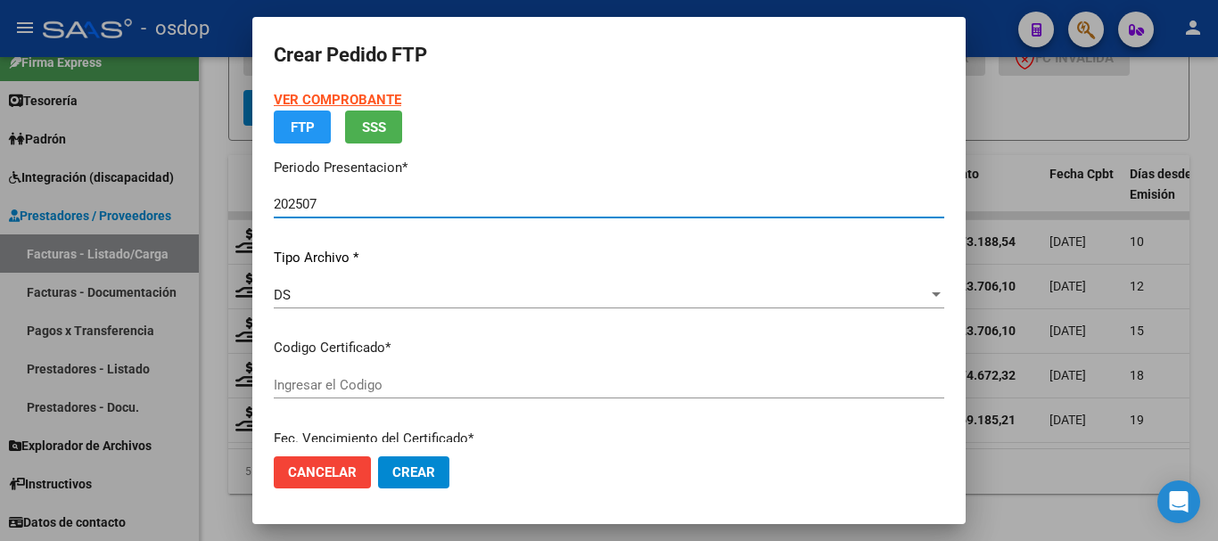
type input "5379797604"
type input "[DATE]"
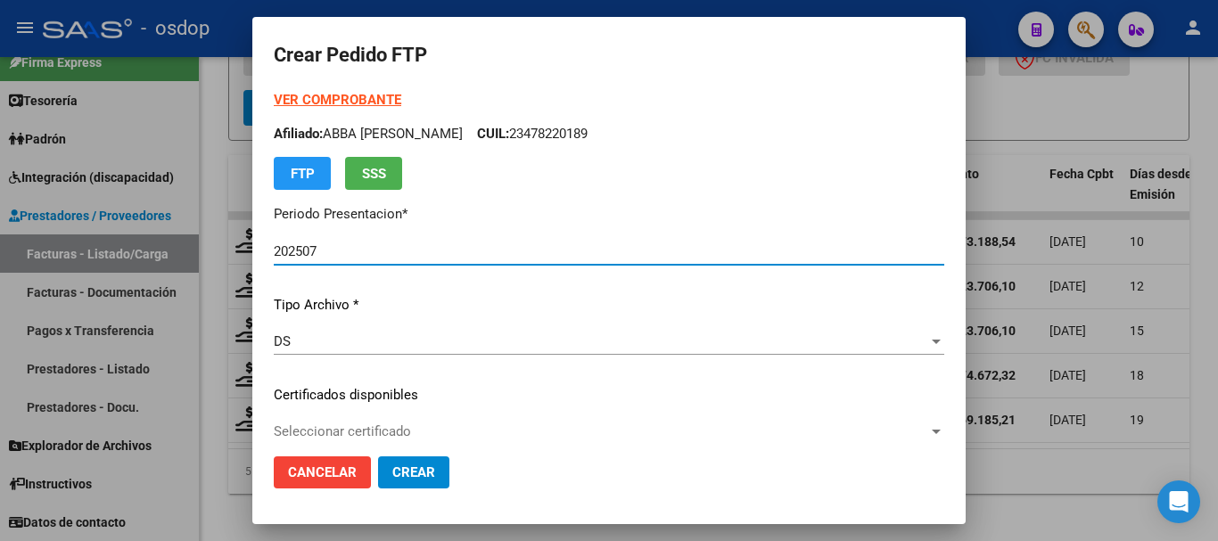
scroll to position [178, 0]
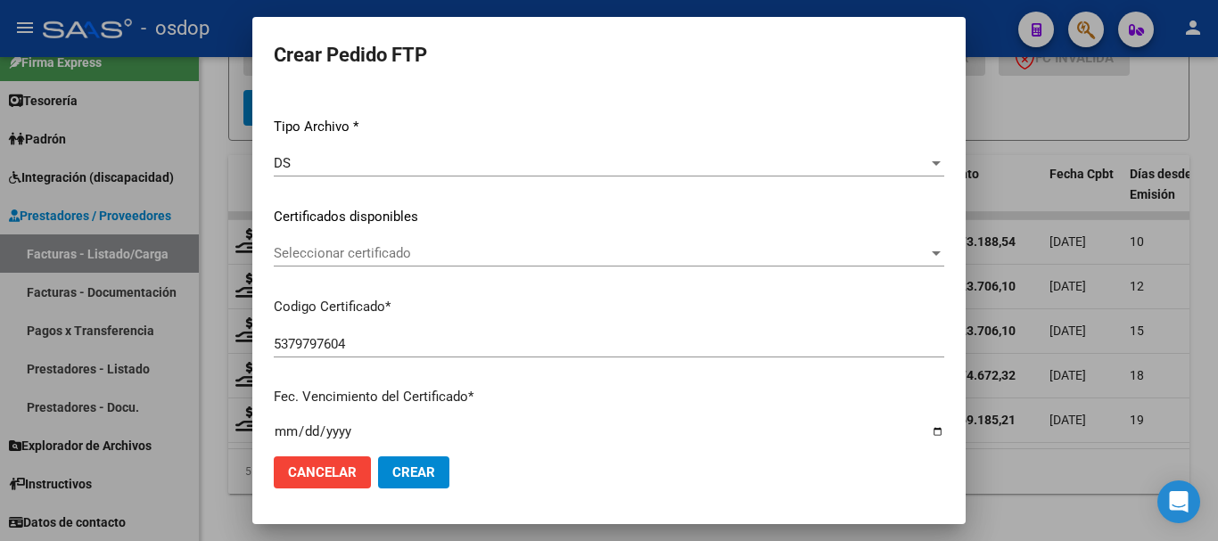
click at [1043, 491] on div at bounding box center [609, 270] width 1218 height 541
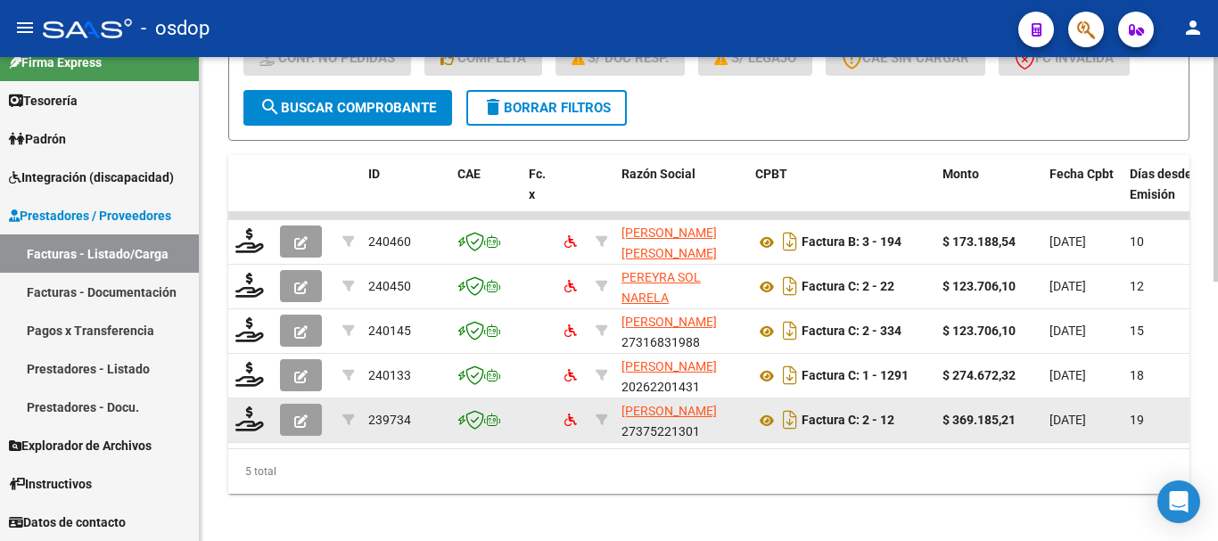
click at [305, 417] on icon "button" at bounding box center [300, 421] width 13 height 13
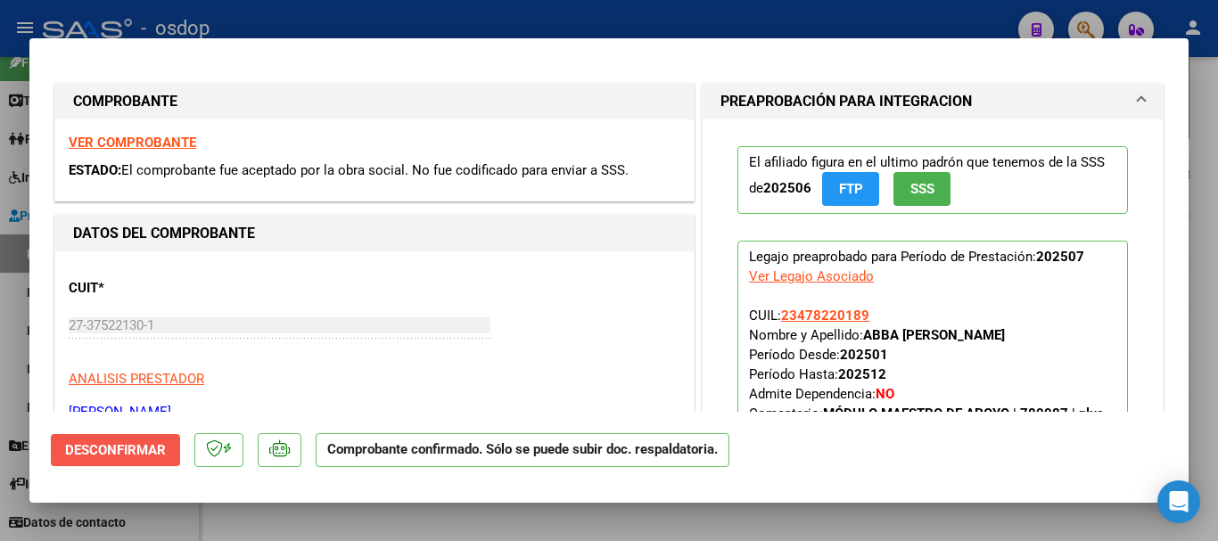
click at [112, 455] on span "Desconfirmar" at bounding box center [115, 450] width 101 height 16
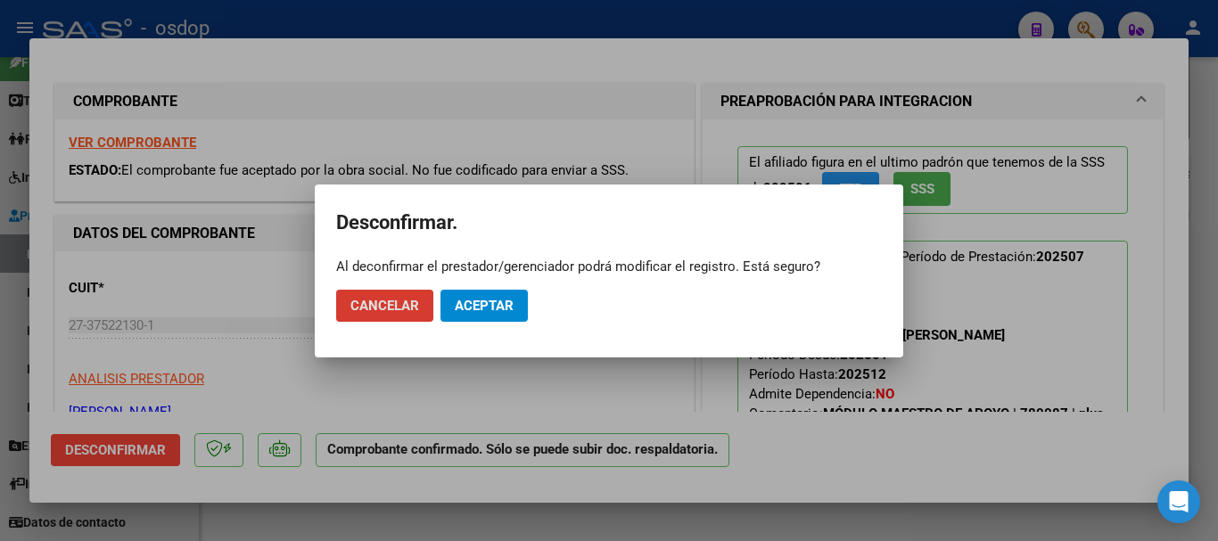
click at [474, 309] on span "Aceptar" at bounding box center [484, 306] width 59 height 16
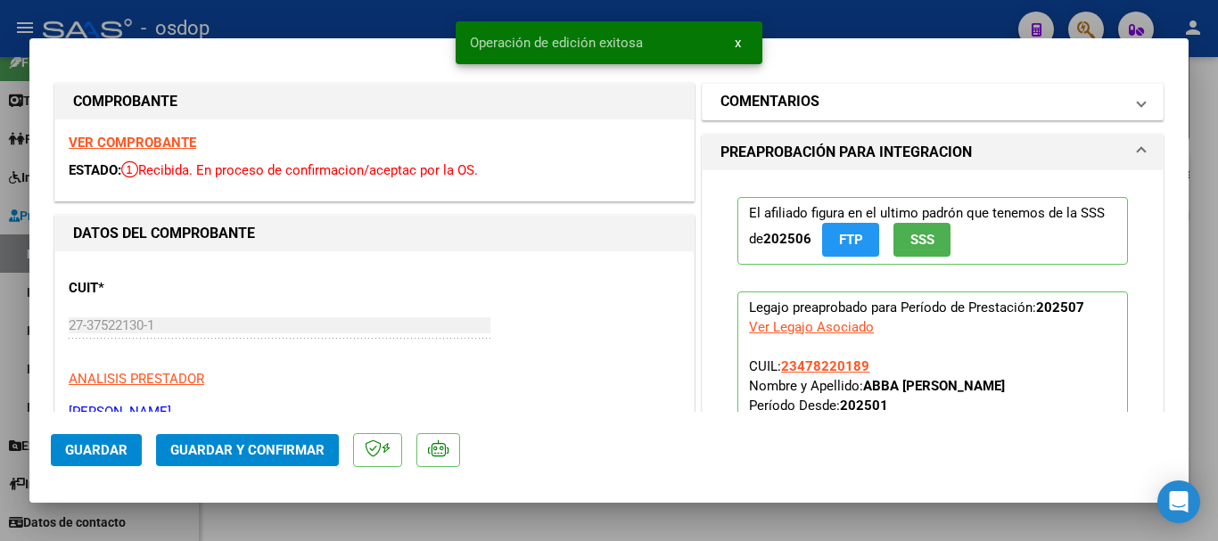
click at [827, 104] on mat-panel-title "COMENTARIOS" at bounding box center [922, 101] width 403 height 21
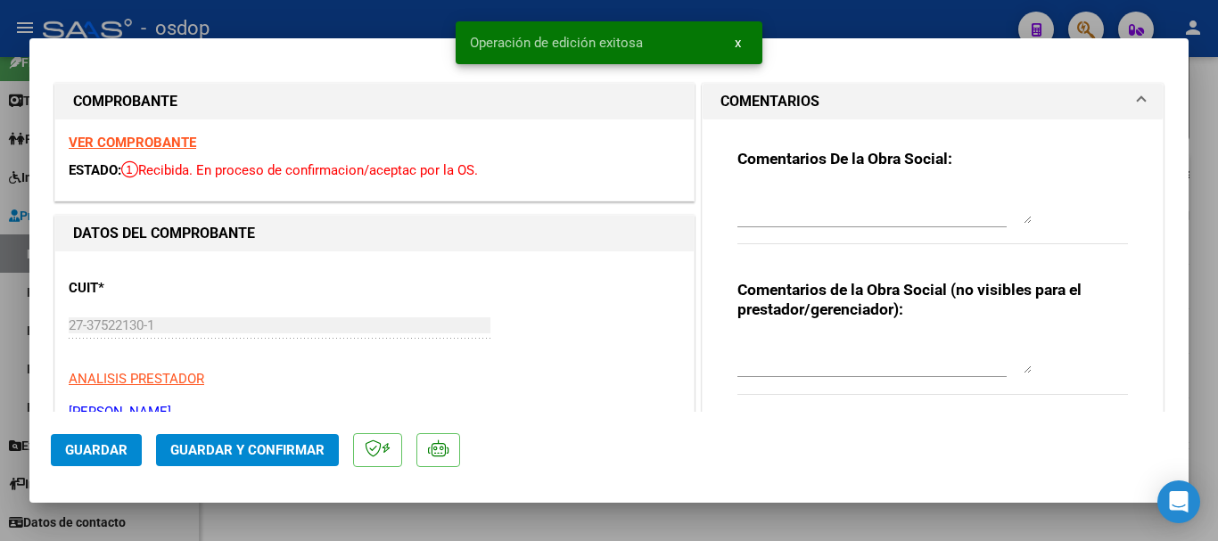
click at [783, 352] on textarea at bounding box center [885, 356] width 294 height 36
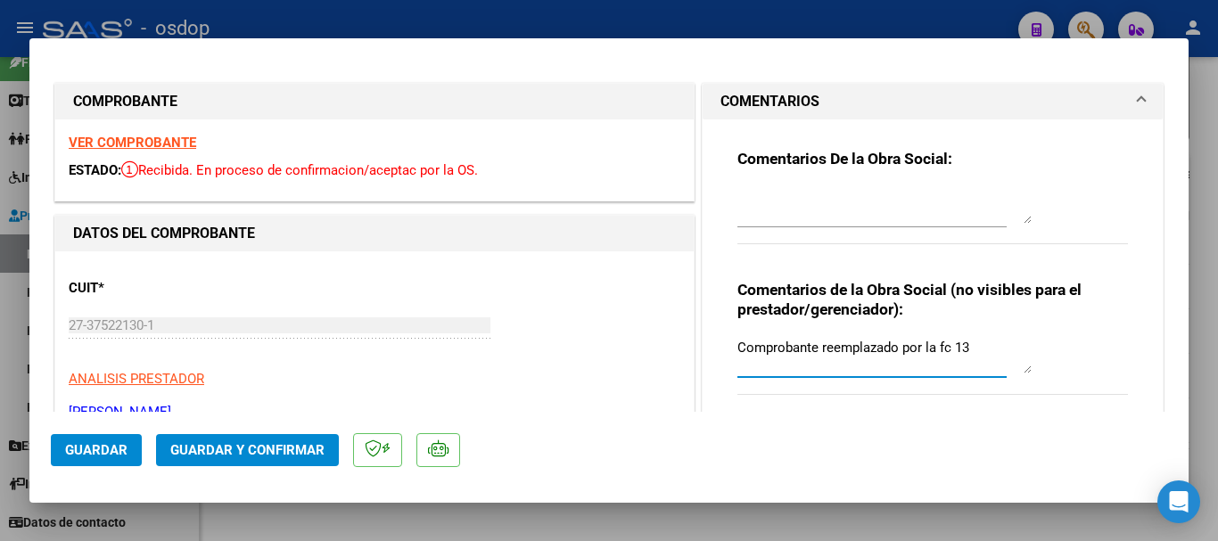
type textarea "Comprobante reemplazado por la fc 13"
click at [98, 443] on span "Guardar" at bounding box center [96, 450] width 62 height 16
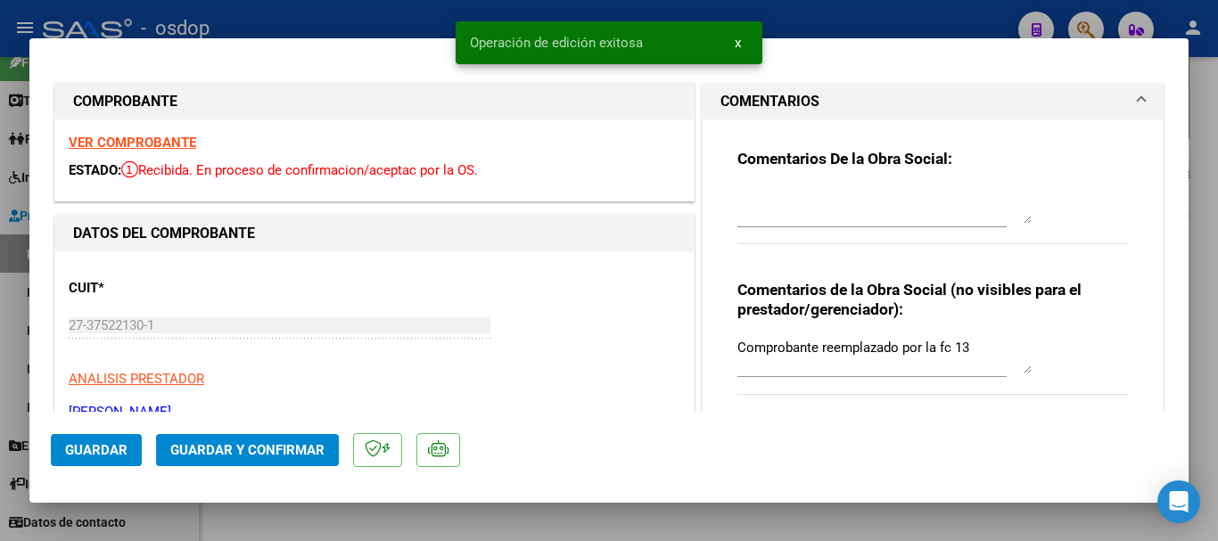
click at [348, 526] on div at bounding box center [609, 270] width 1218 height 541
type input "$ 0,00"
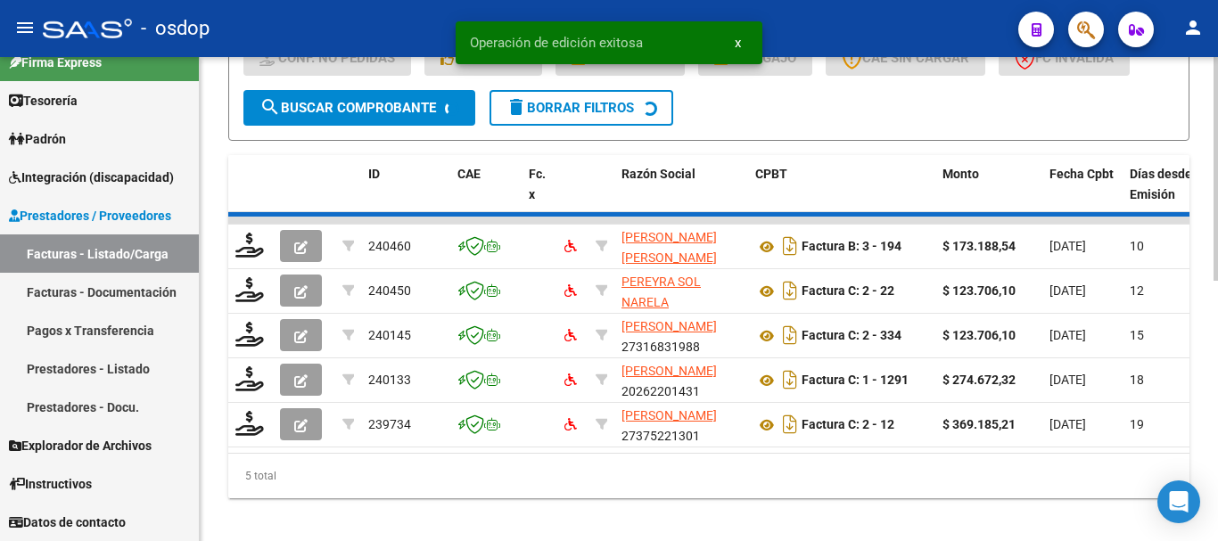
scroll to position [515, 0]
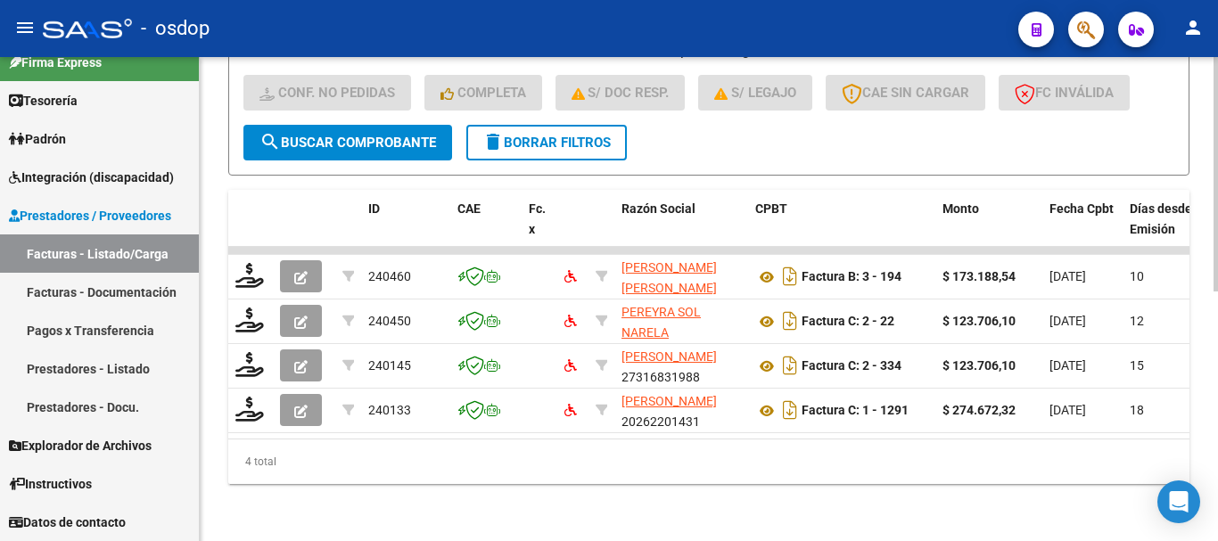
click at [523, 135] on span "delete Borrar Filtros" at bounding box center [546, 143] width 128 height 16
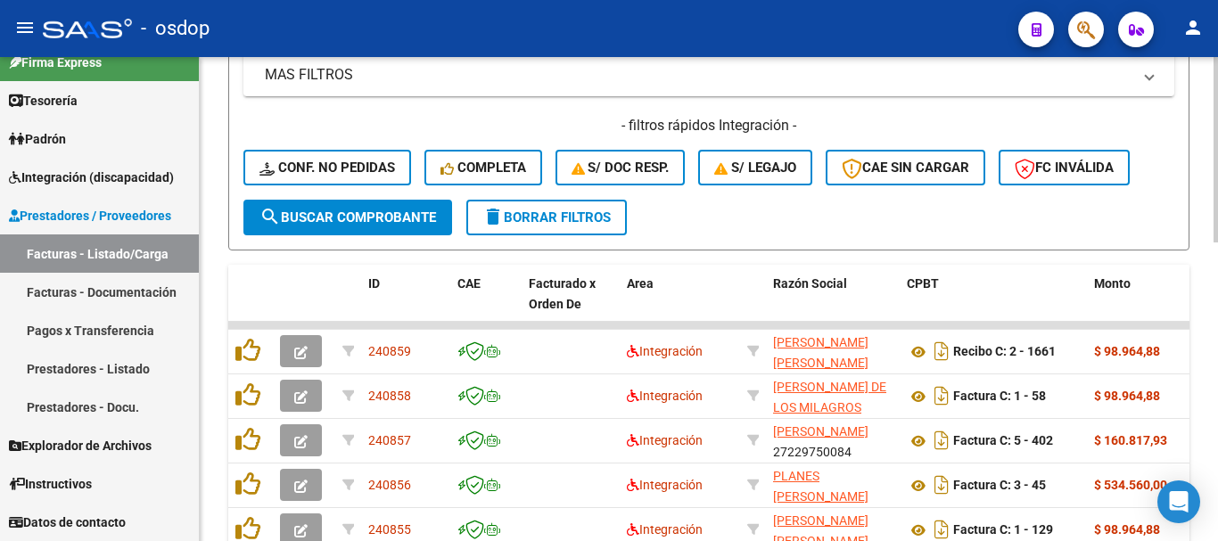
scroll to position [158, 0]
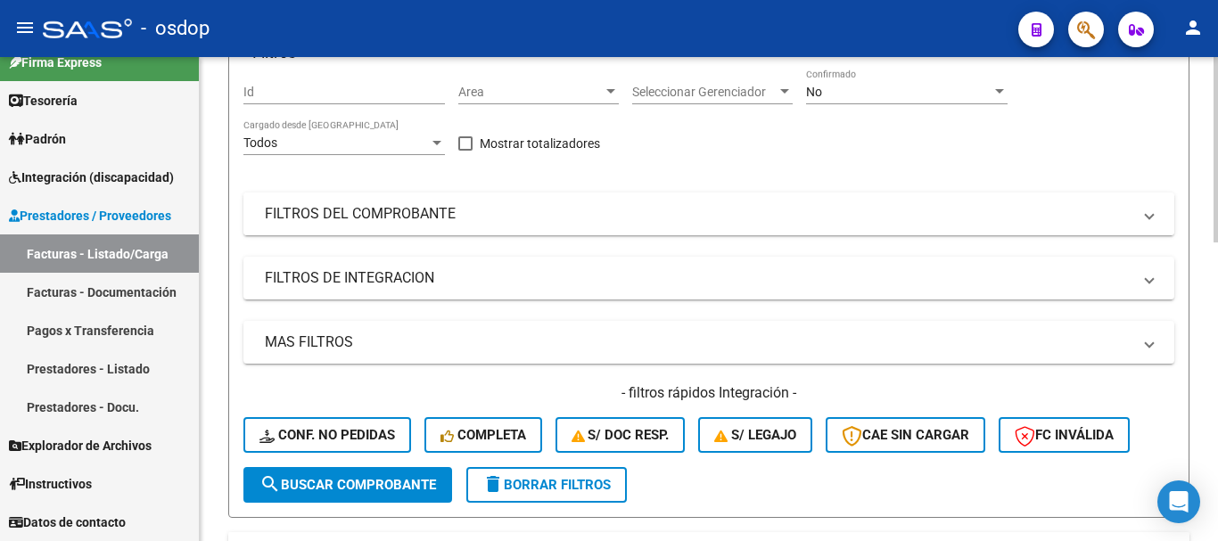
click at [398, 224] on mat-expansion-panel-header "FILTROS DEL COMPROBANTE" at bounding box center [708, 214] width 931 height 43
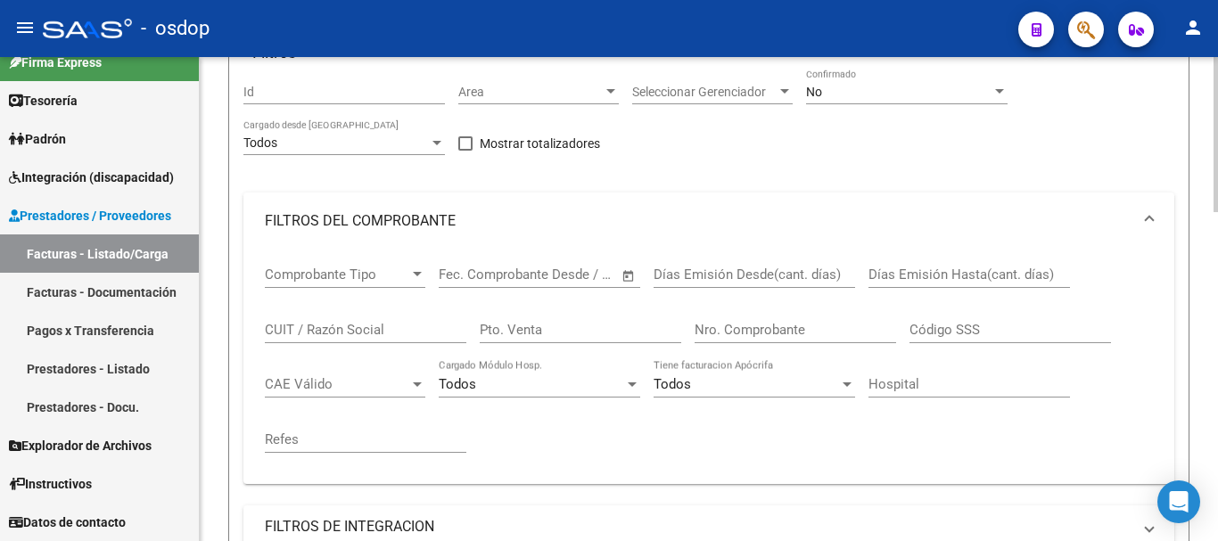
click at [282, 318] on div "CUIT / Razón Social" at bounding box center [366, 324] width 202 height 38
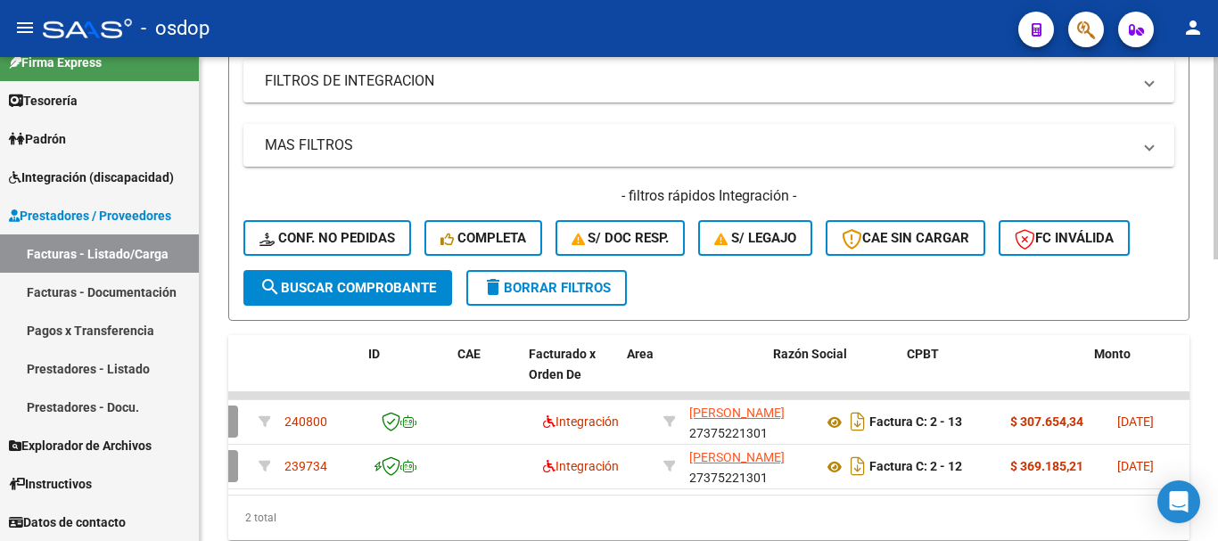
scroll to position [0, 0]
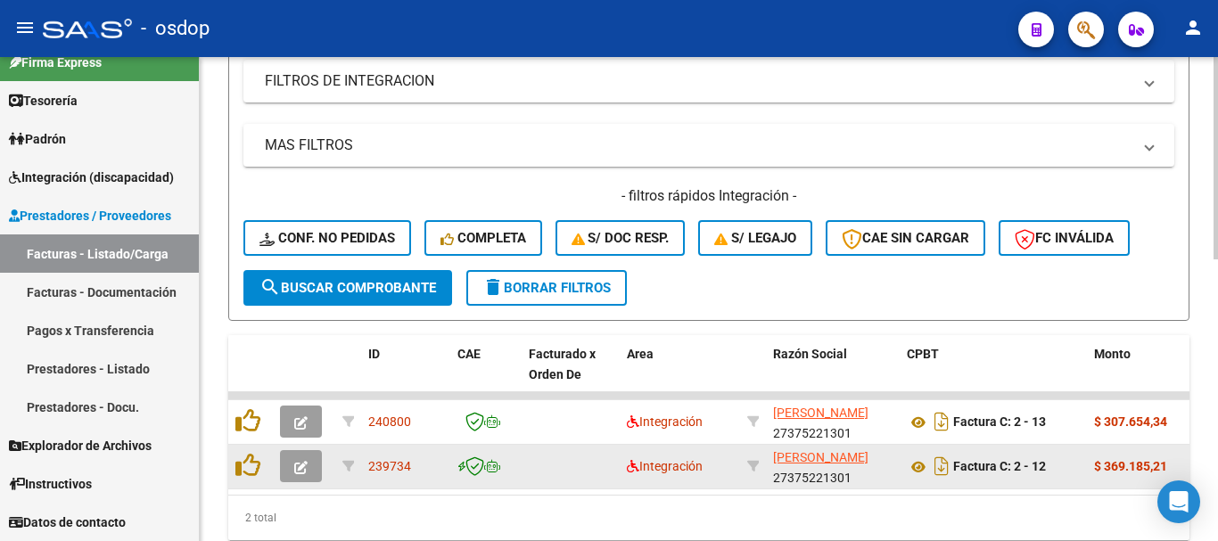
type input "[PERSON_NAME]"
click at [294, 467] on icon "button" at bounding box center [300, 467] width 13 height 13
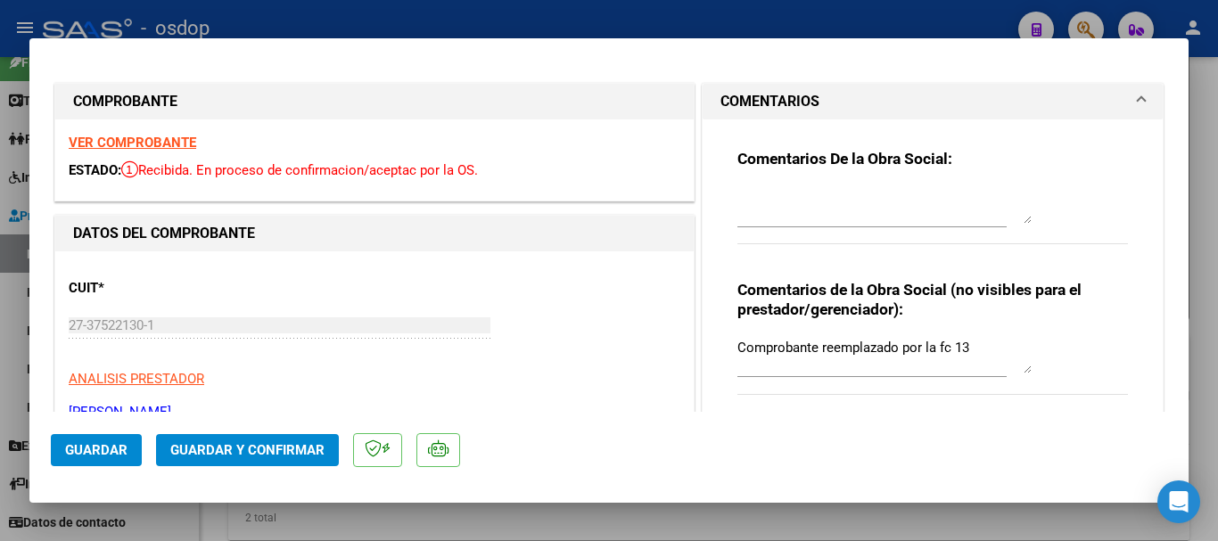
scroll to position [89, 0]
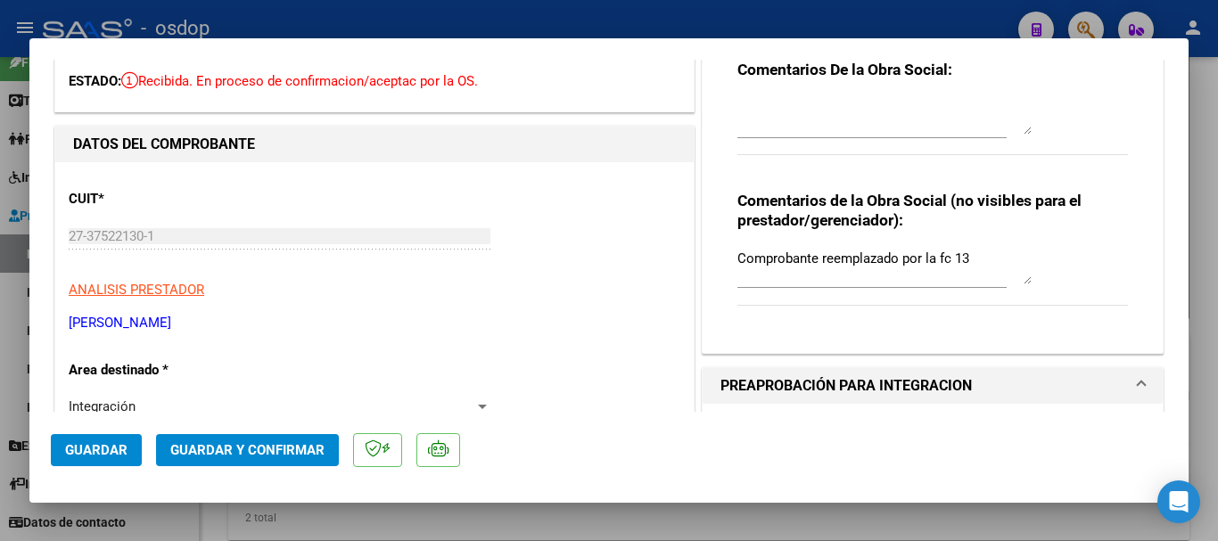
click at [625, 21] on div at bounding box center [609, 270] width 1218 height 541
type input "$ 0,00"
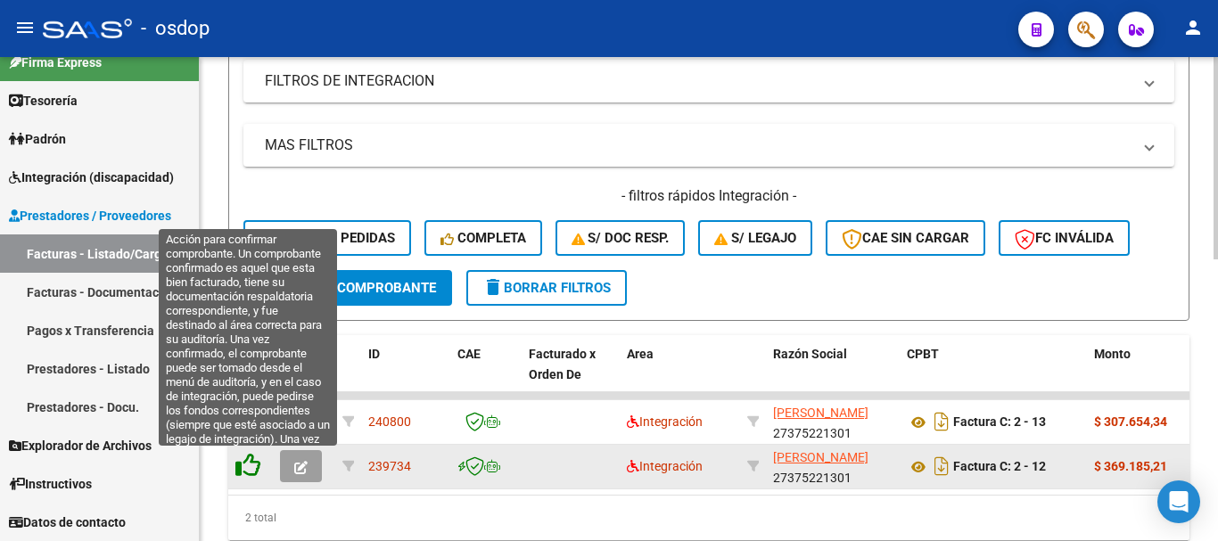
click at [241, 466] on icon at bounding box center [247, 465] width 25 height 25
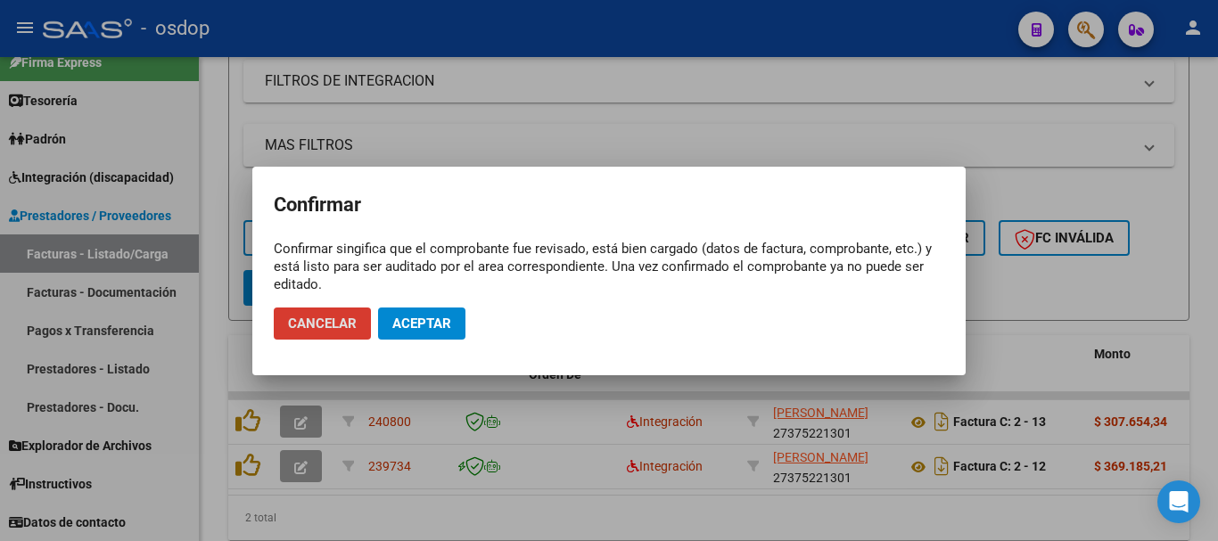
click at [446, 318] on span "Aceptar" at bounding box center [421, 324] width 59 height 16
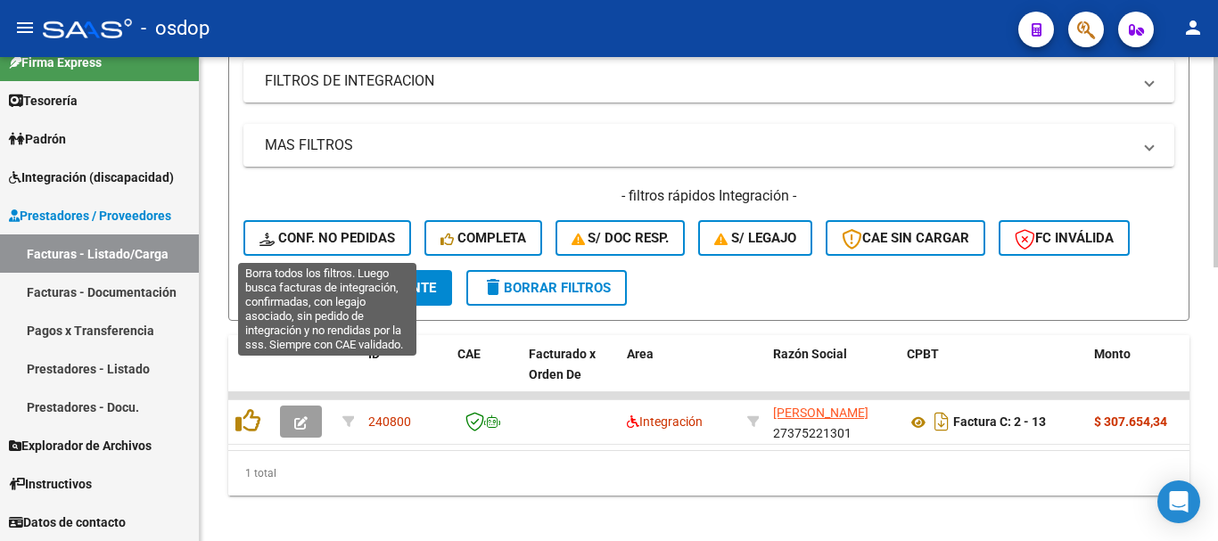
click at [360, 231] on span "Conf. no pedidas" at bounding box center [328, 238] width 136 height 16
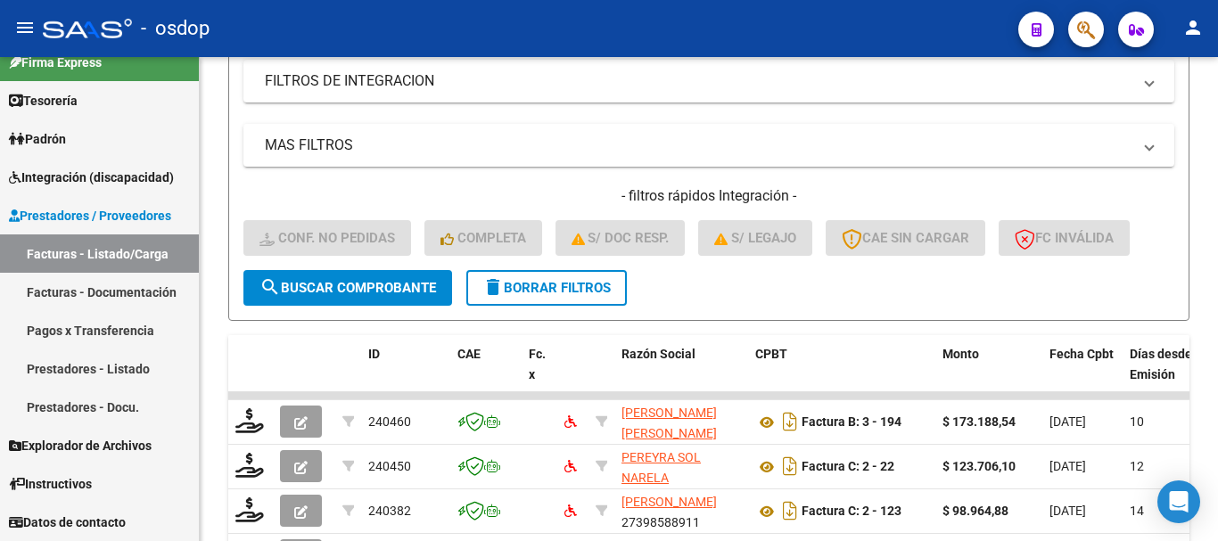
scroll to position [853, 0]
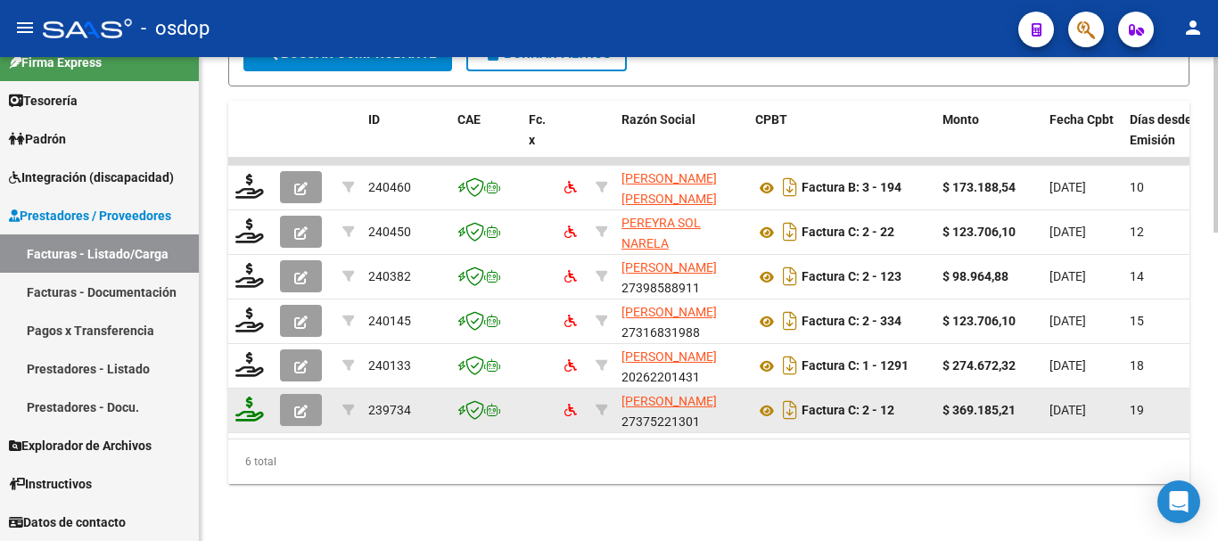
click at [259, 397] on icon at bounding box center [249, 409] width 29 height 25
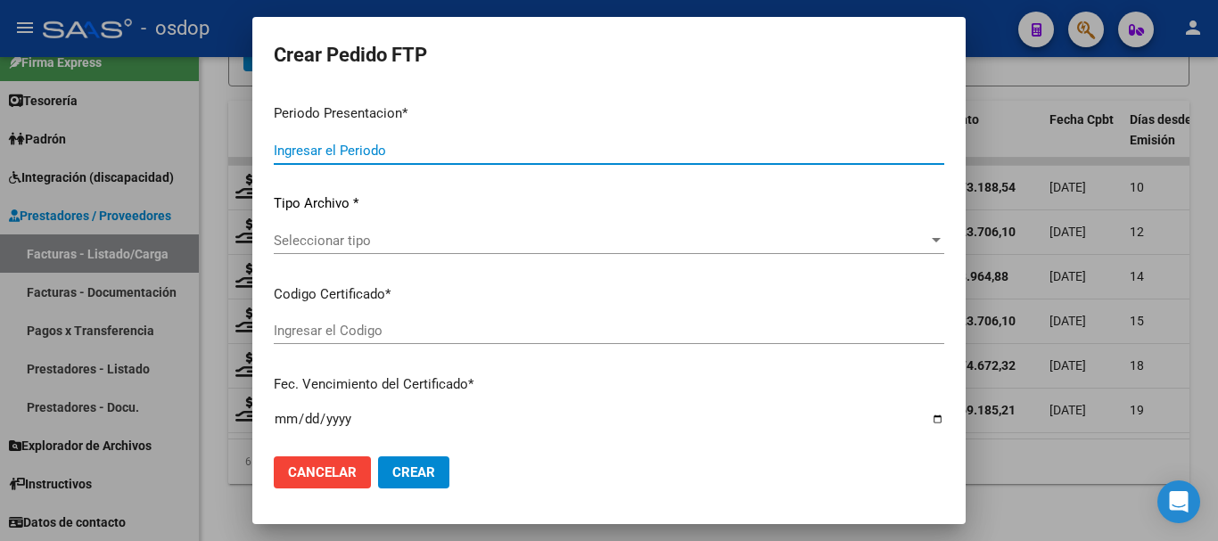
type input "202507"
type input "$ 369.185,21"
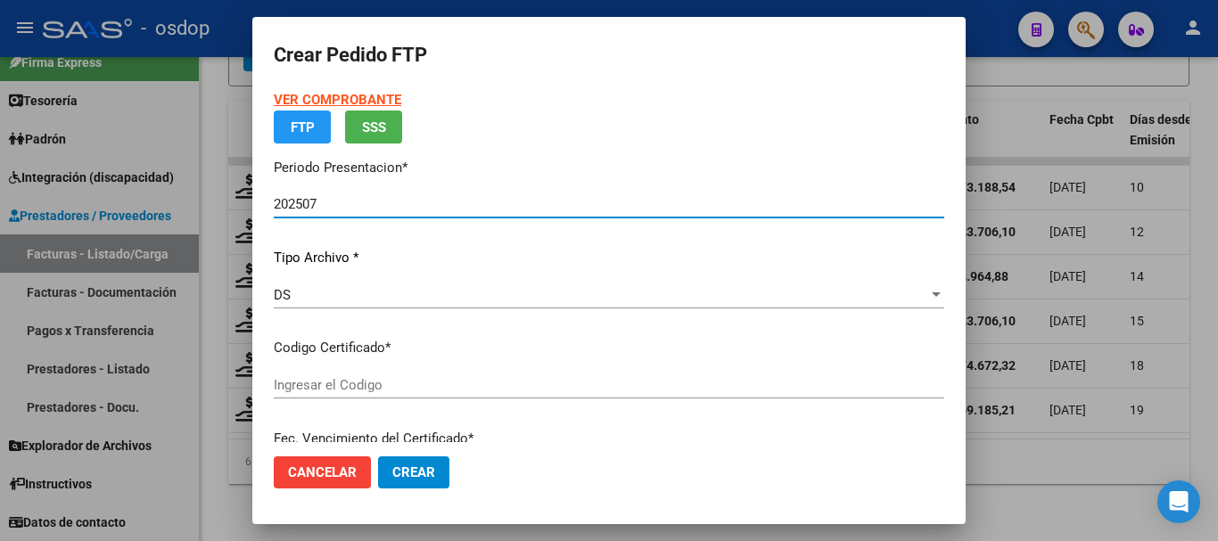
type input "5379797604"
type input "[DATE]"
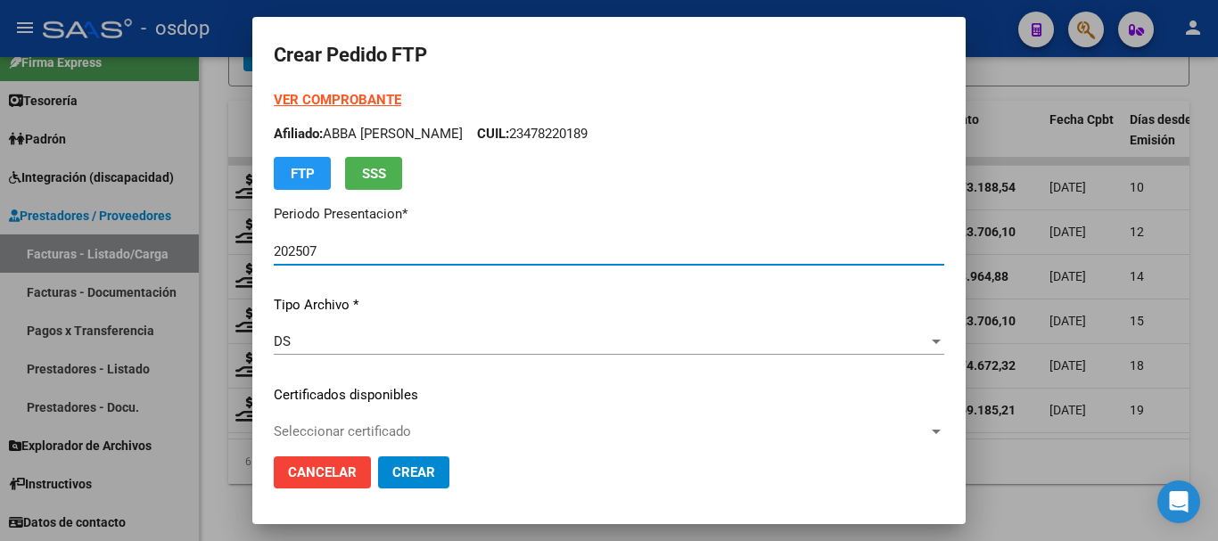
scroll to position [178, 0]
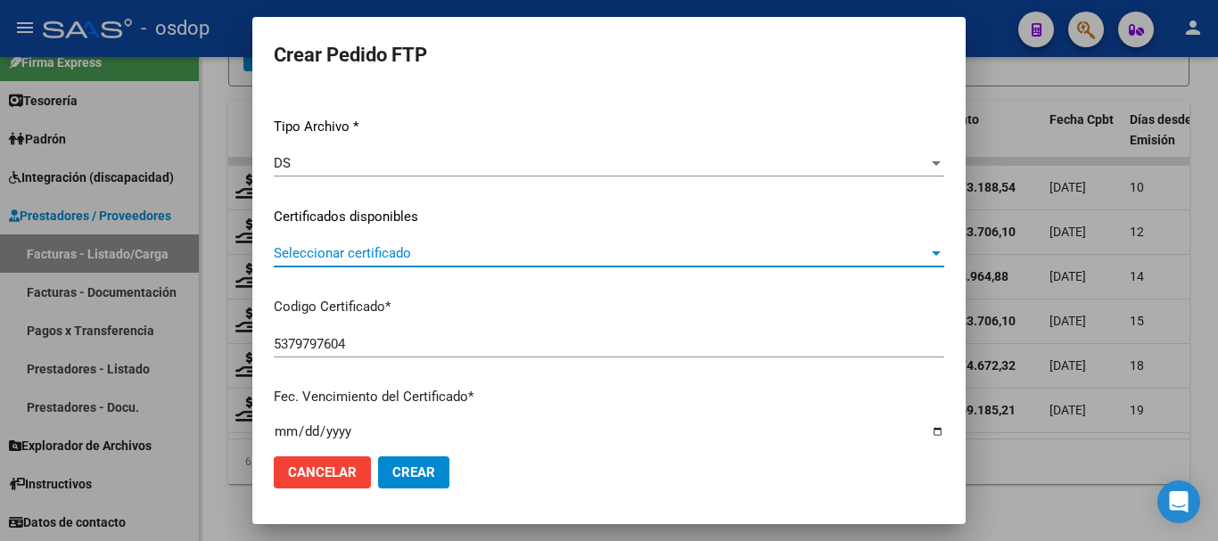
click at [386, 248] on span "Seleccionar certificado" at bounding box center [601, 253] width 655 height 16
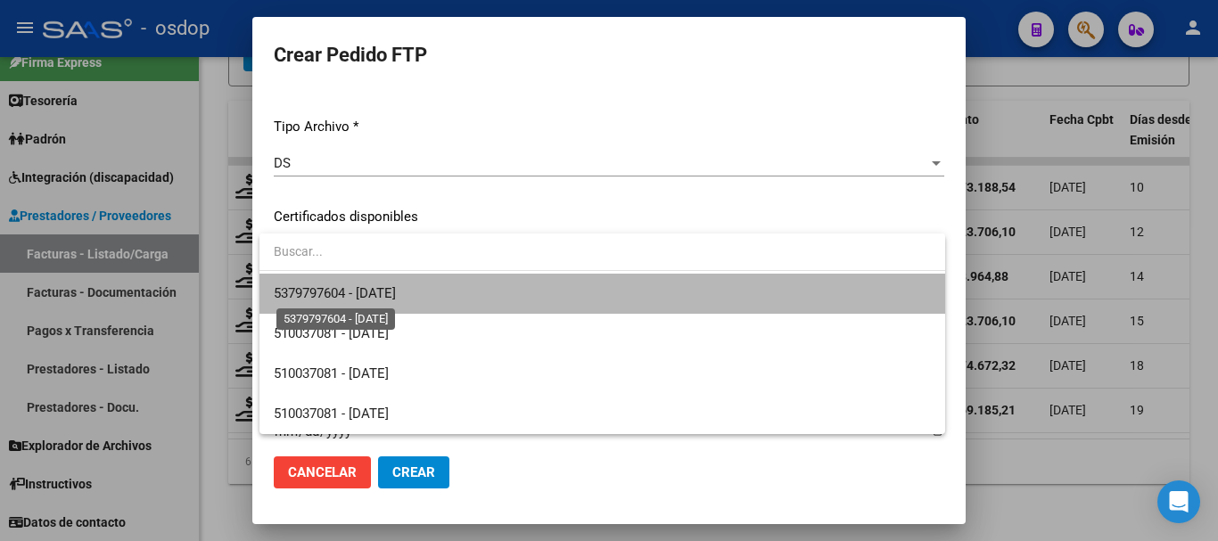
click at [394, 288] on span "5379797604 - [DATE]" at bounding box center [335, 293] width 122 height 16
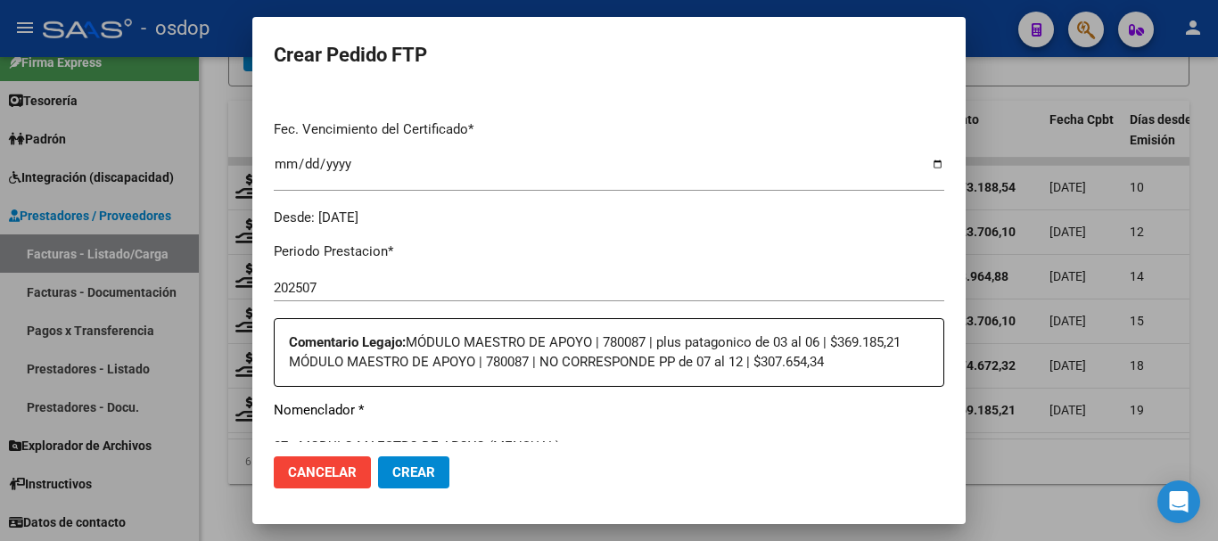
scroll to position [713, 0]
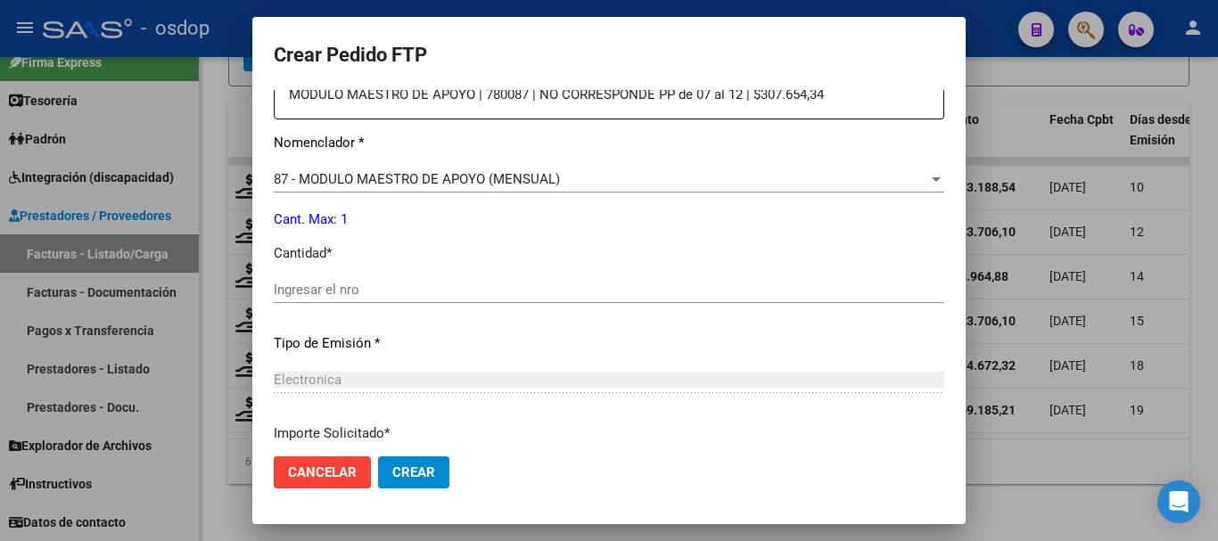
click at [358, 293] on input "Ingresar el nro" at bounding box center [609, 290] width 671 height 16
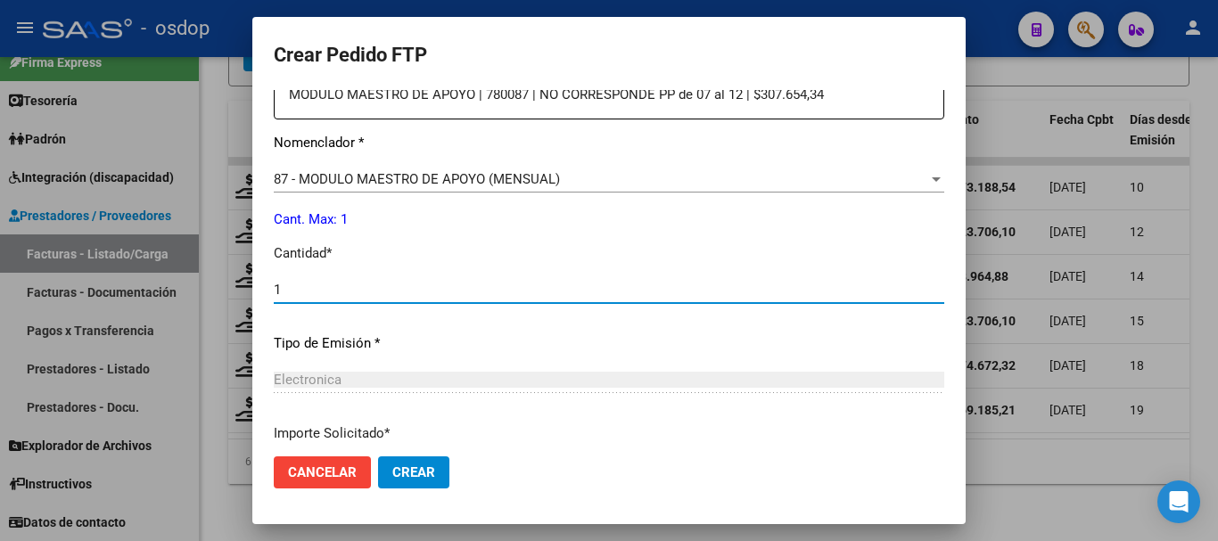
type input "1"
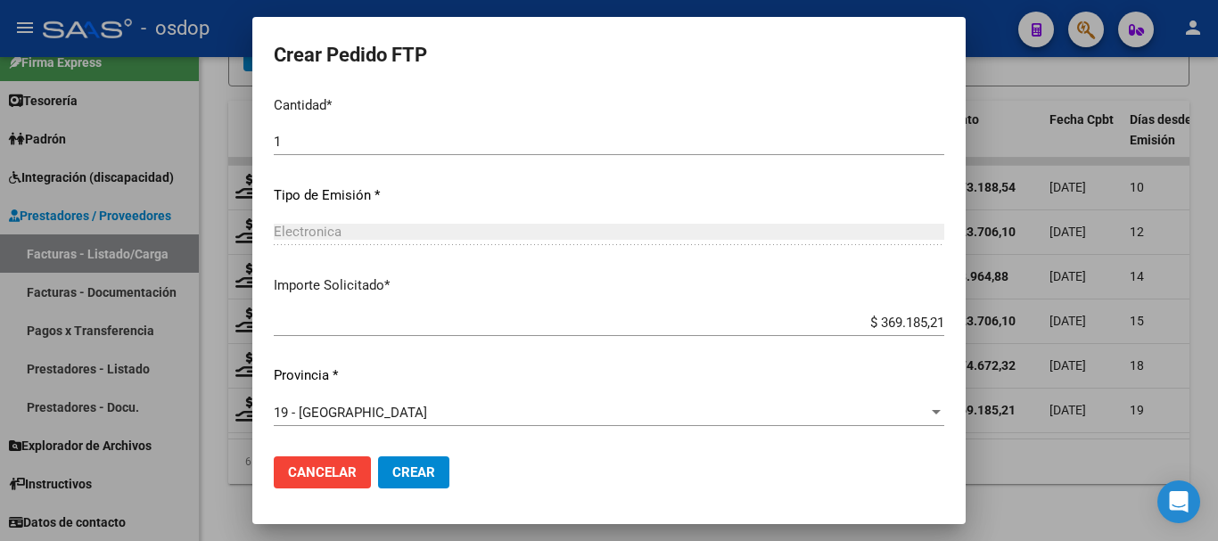
drag, startPoint x: 732, startPoint y: 331, endPoint x: 954, endPoint y: 332, distance: 222.1
click at [954, 332] on mat-dialog-content "VER COMPROBANTE ARCA Padrón Afiliado: ABBA [PERSON_NAME]: 23478220189 FTP SSS P…" at bounding box center [608, 266] width 713 height 352
drag, startPoint x: 841, startPoint y: 326, endPoint x: 937, endPoint y: 320, distance: 96.5
click at [937, 320] on app-form-text-field "Importe Solicitado * $ 369.185,21 Ingresar imp. solicitado" at bounding box center [616, 303] width 685 height 55
type input "$ 0,00"
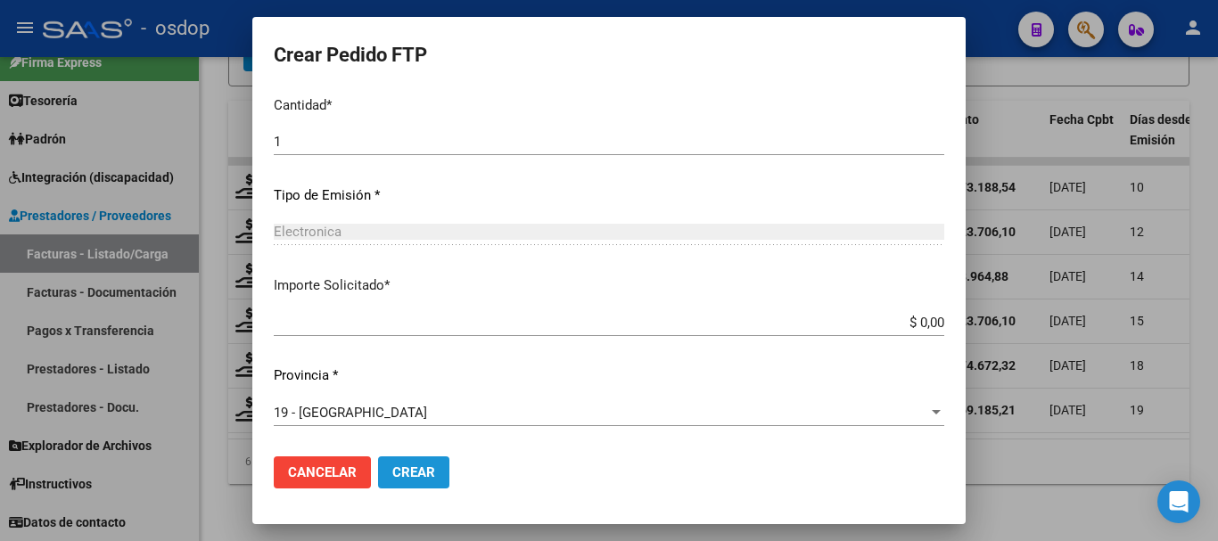
click at [438, 470] on button "Crear" at bounding box center [413, 473] width 71 height 32
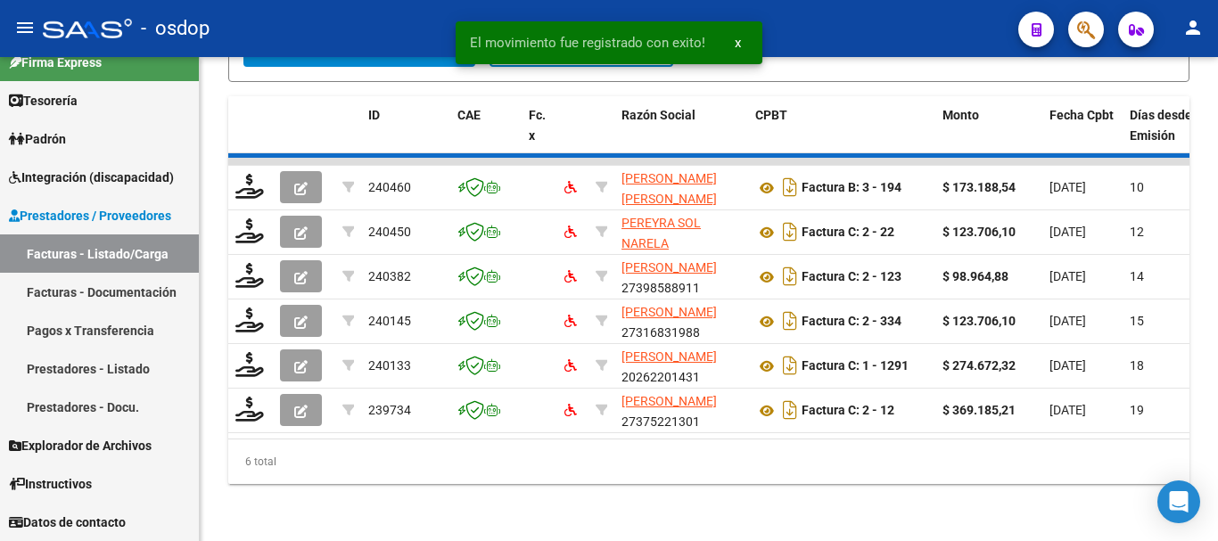
scroll to position [763, 0]
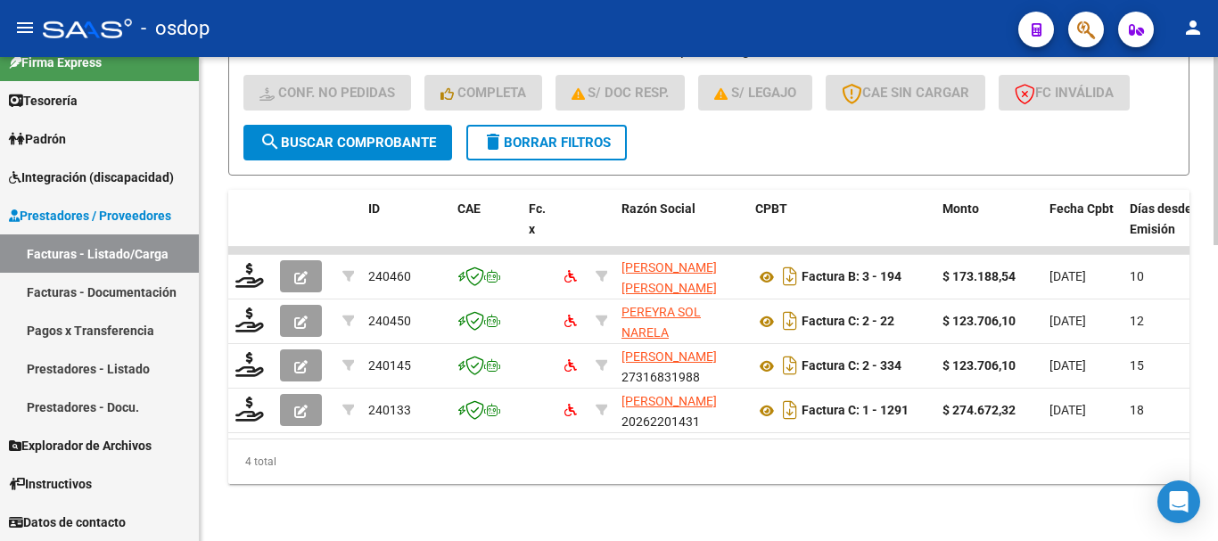
click at [567, 135] on span "delete Borrar Filtros" at bounding box center [546, 143] width 128 height 16
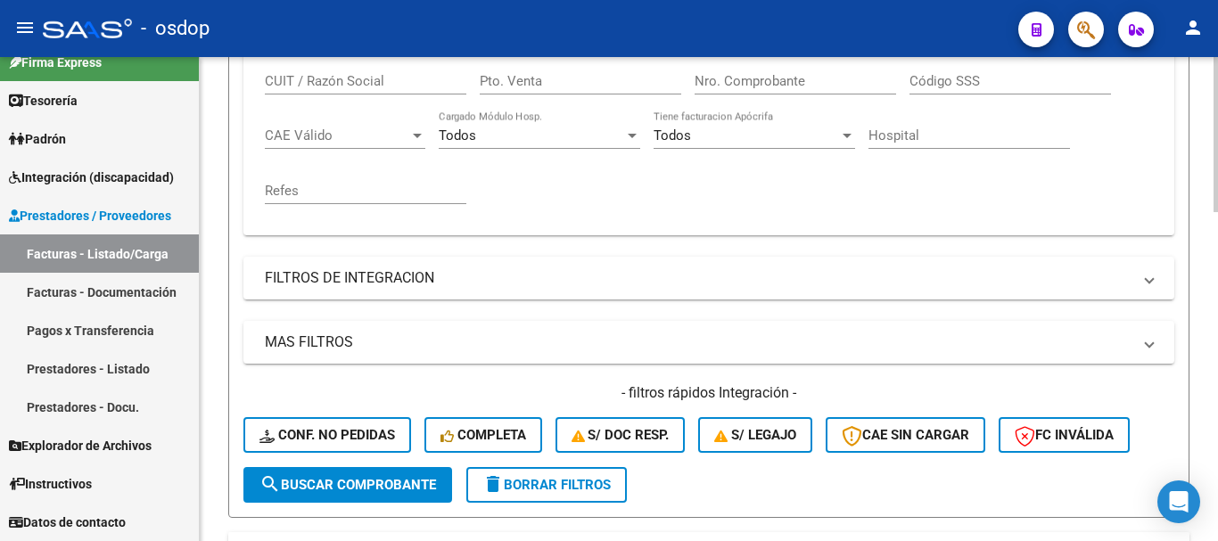
scroll to position [318, 0]
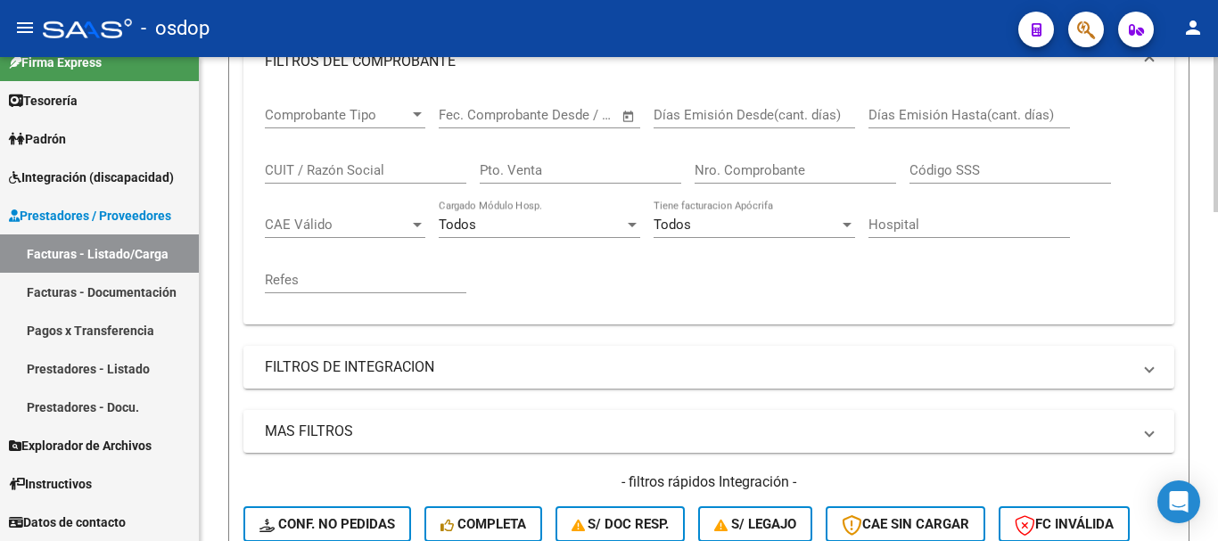
click at [359, 162] on input "CUIT / Razón Social" at bounding box center [366, 170] width 202 height 16
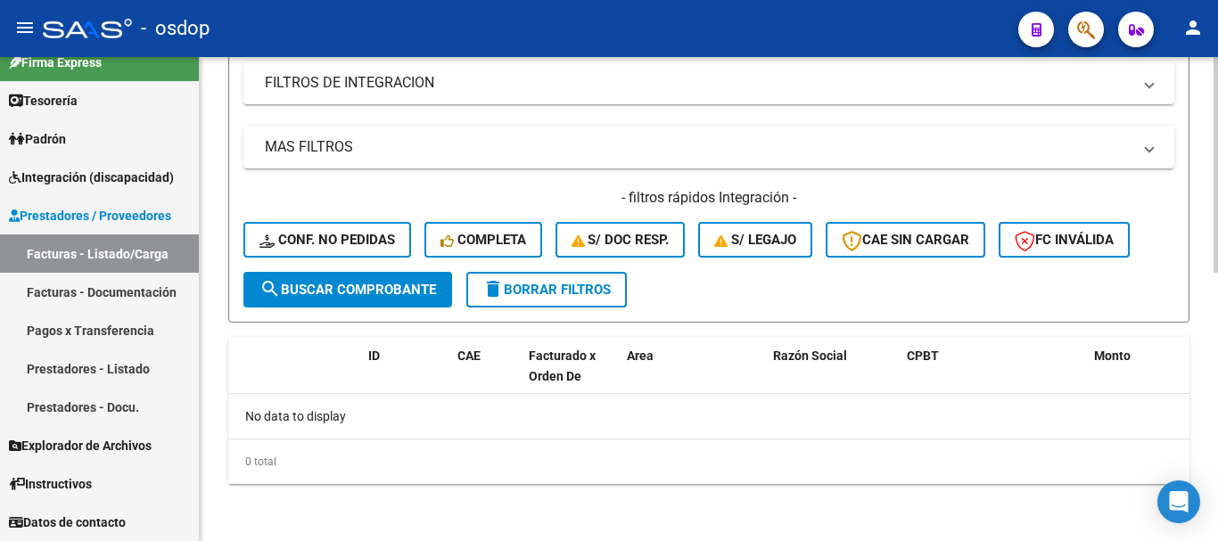
type input "[PERSON_NAME]"
click at [562, 294] on span "delete Borrar Filtros" at bounding box center [546, 290] width 128 height 16
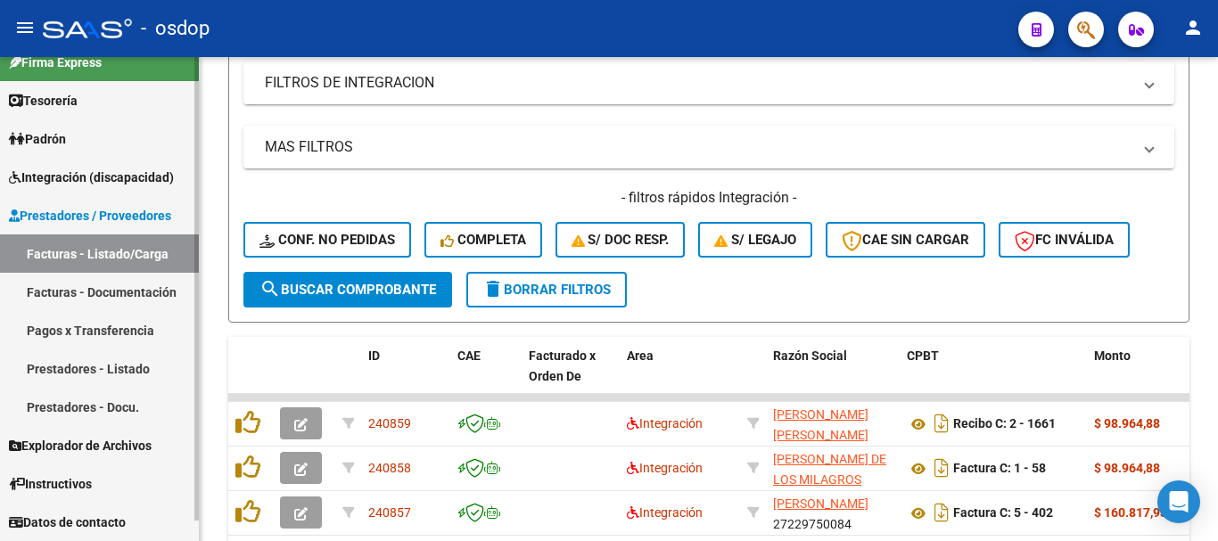
click at [118, 363] on link "Prestadores - Listado" at bounding box center [99, 369] width 199 height 38
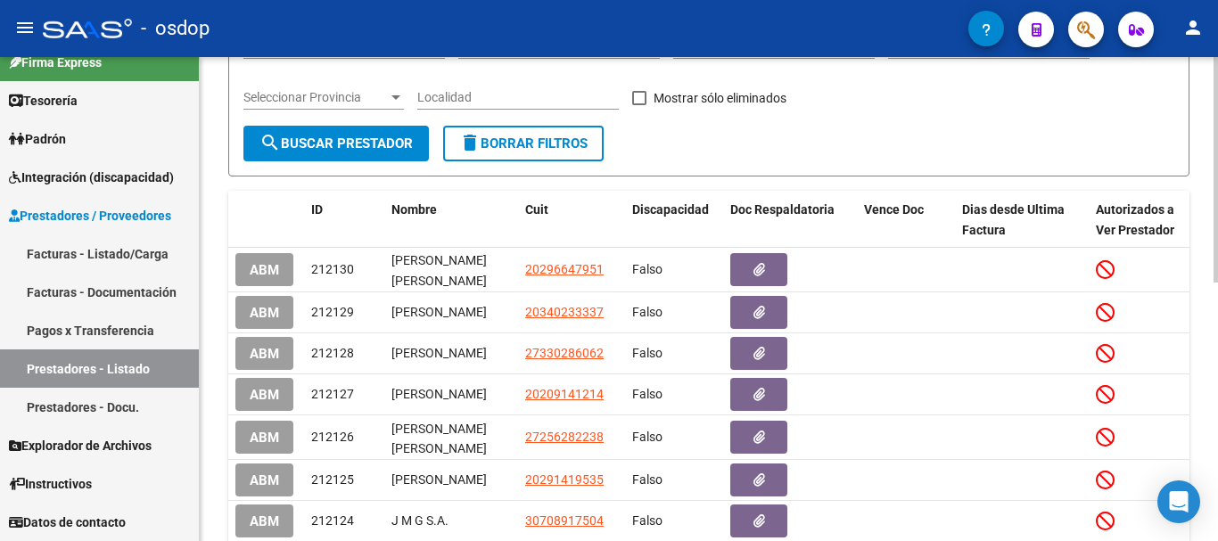
scroll to position [19, 0]
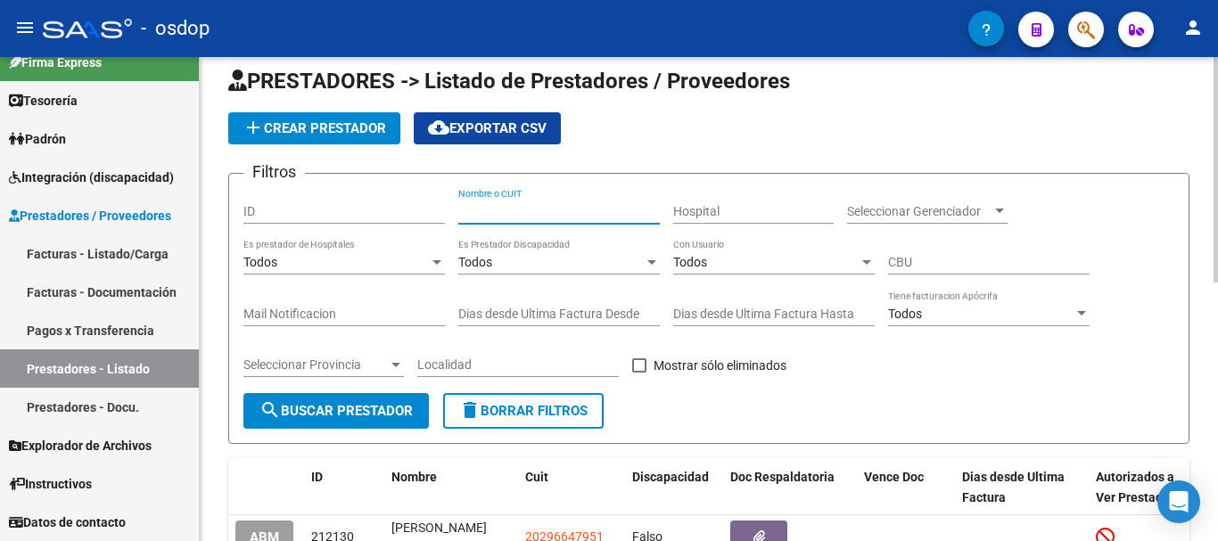
click at [537, 210] on input "Nombre o CUIT" at bounding box center [559, 211] width 202 height 15
paste input "[PERSON_NAME]"
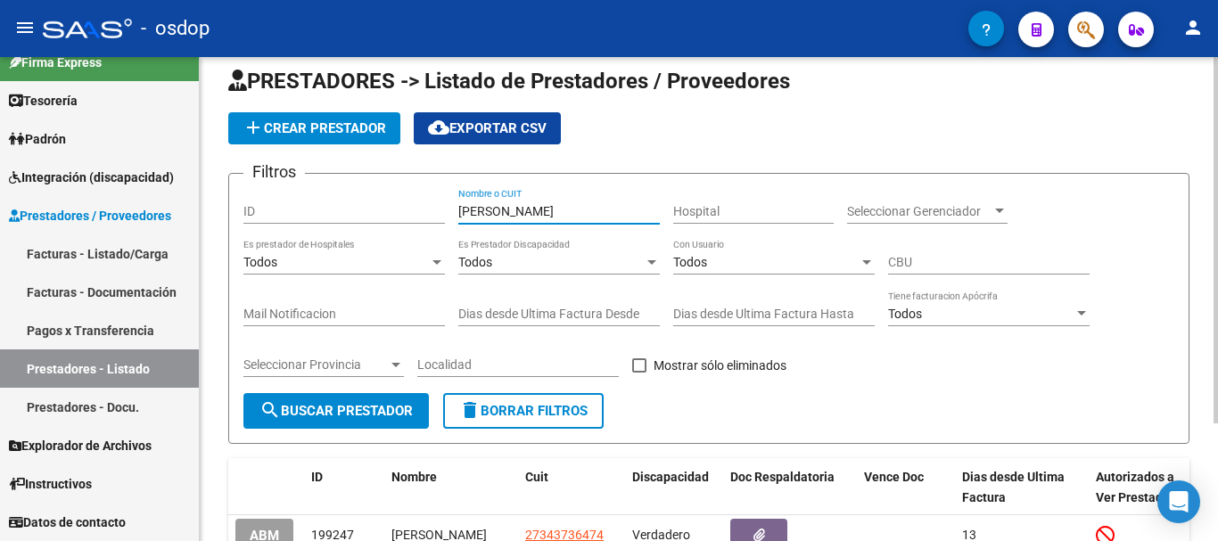
scroll to position [156, 0]
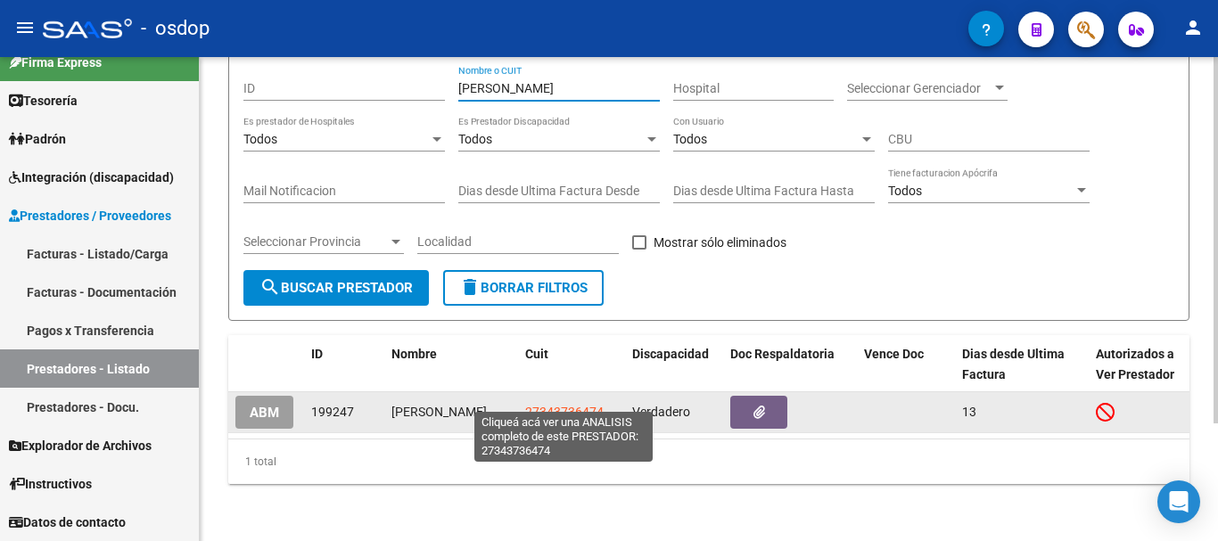
type input "[PERSON_NAME]"
click at [550, 405] on span "27343736474" at bounding box center [564, 412] width 78 height 14
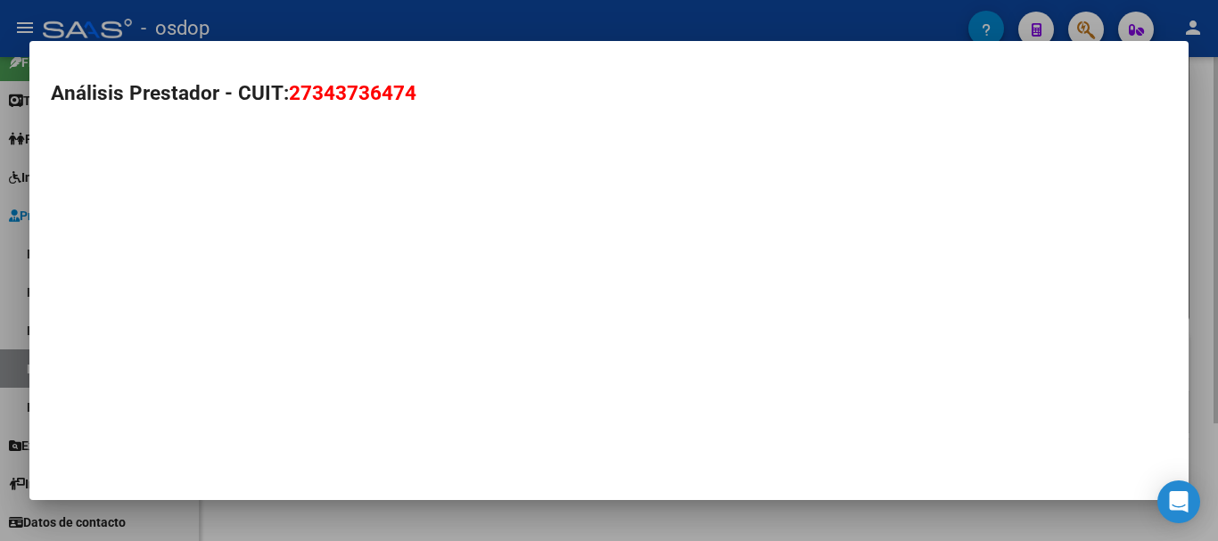
click at [550, 398] on mat-dialog-container "Análisis Prestador - CUIT: 27343736474" at bounding box center [608, 271] width 1159 height 460
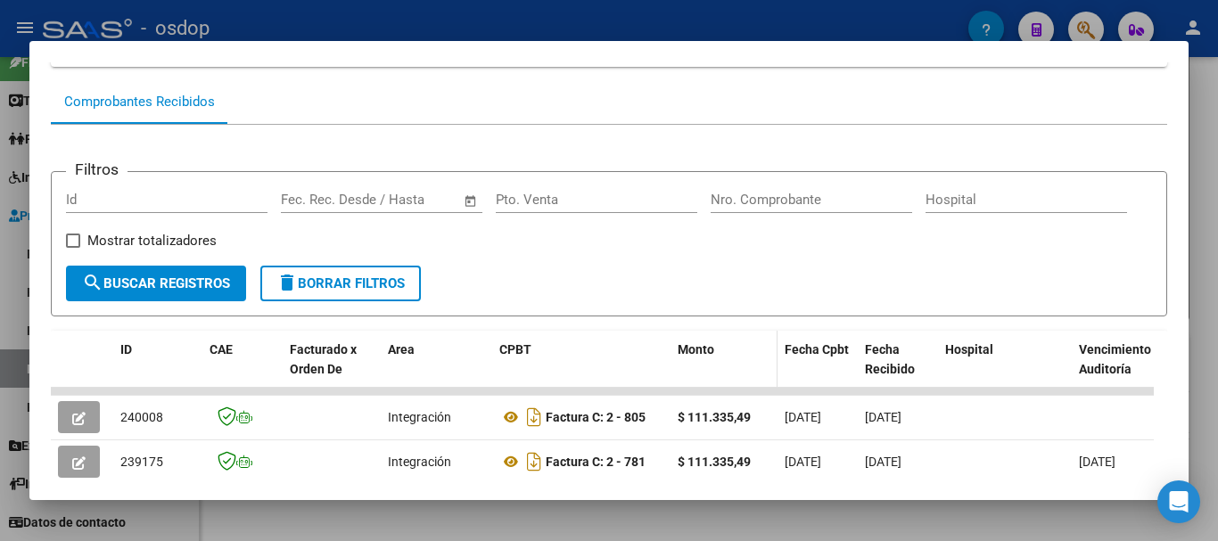
scroll to position [424, 0]
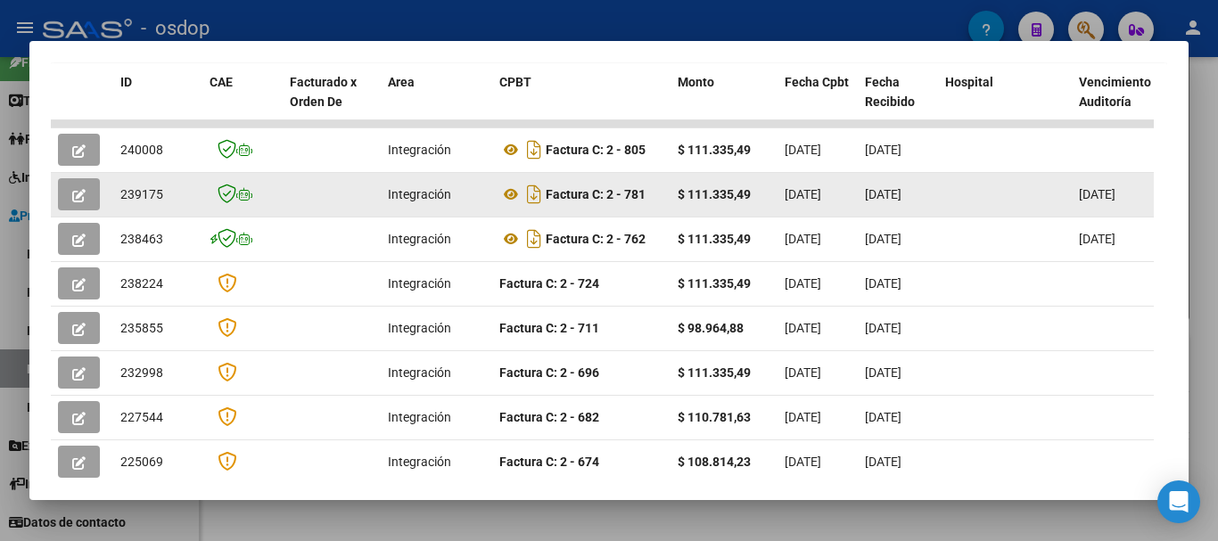
click at [677, 204] on datatable-body-cell "$ 111.335,49" at bounding box center [724, 195] width 107 height 44
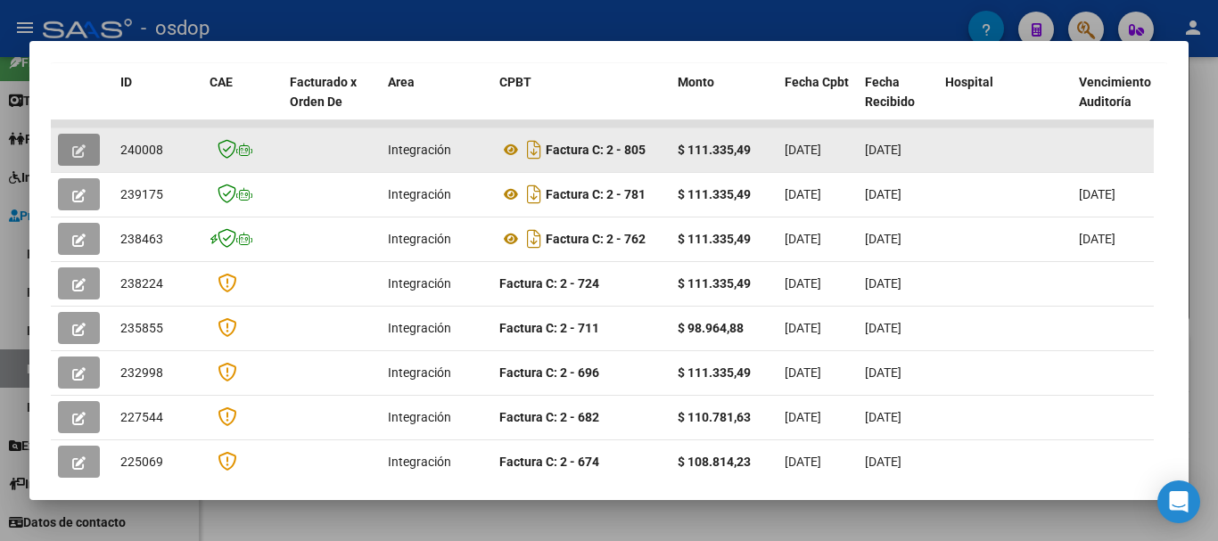
click at [83, 158] on icon "button" at bounding box center [78, 150] width 13 height 13
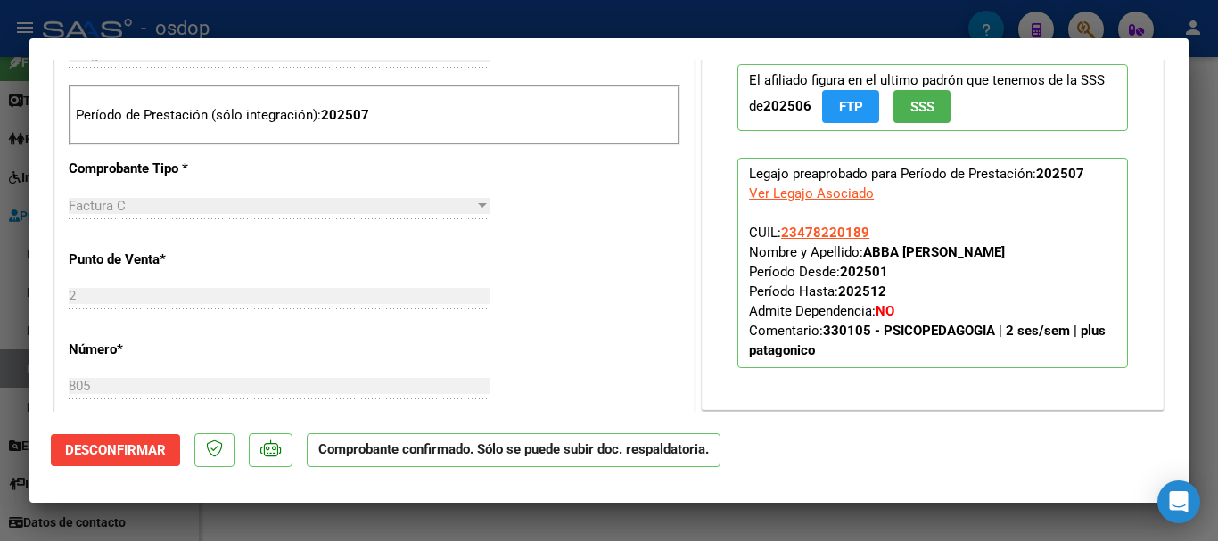
scroll to position [981, 0]
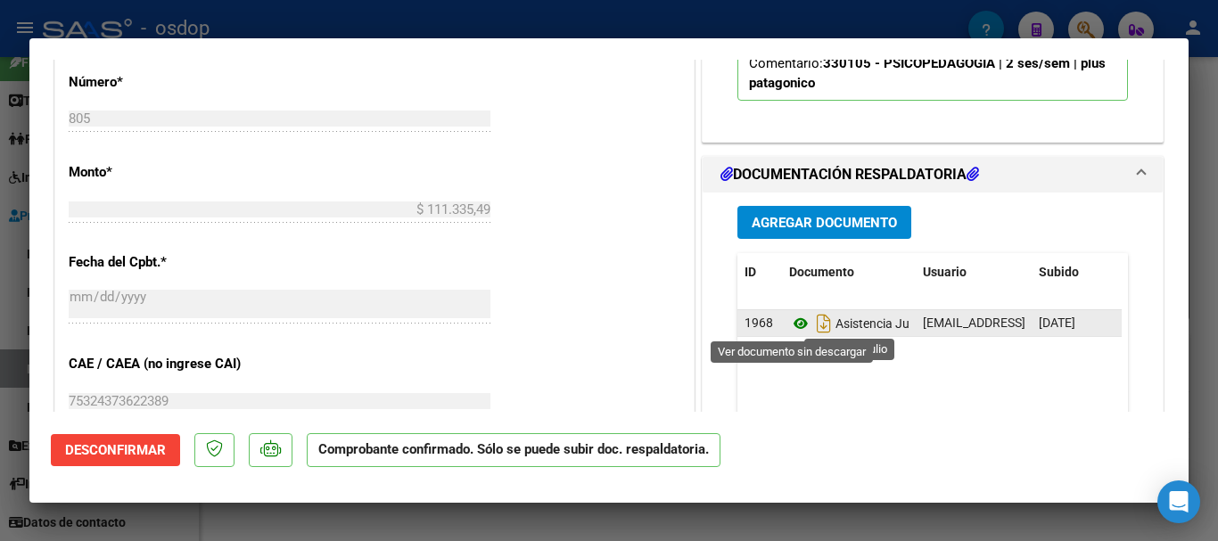
click at [792, 326] on icon at bounding box center [800, 323] width 23 height 21
click at [791, 325] on icon at bounding box center [800, 323] width 23 height 21
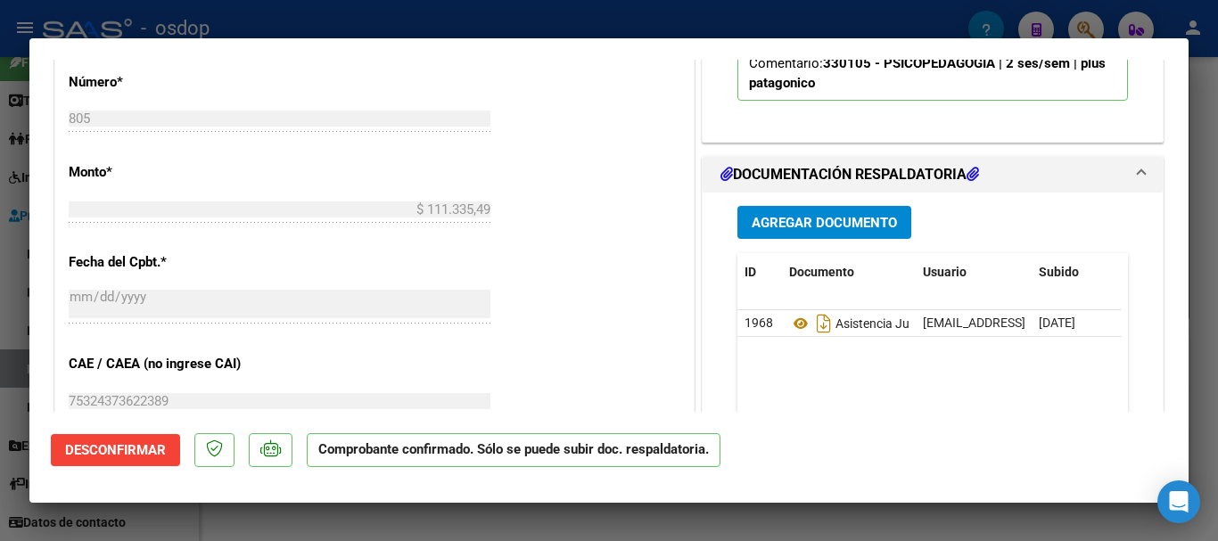
click at [763, 511] on div at bounding box center [609, 270] width 1218 height 541
type input "$ 0,00"
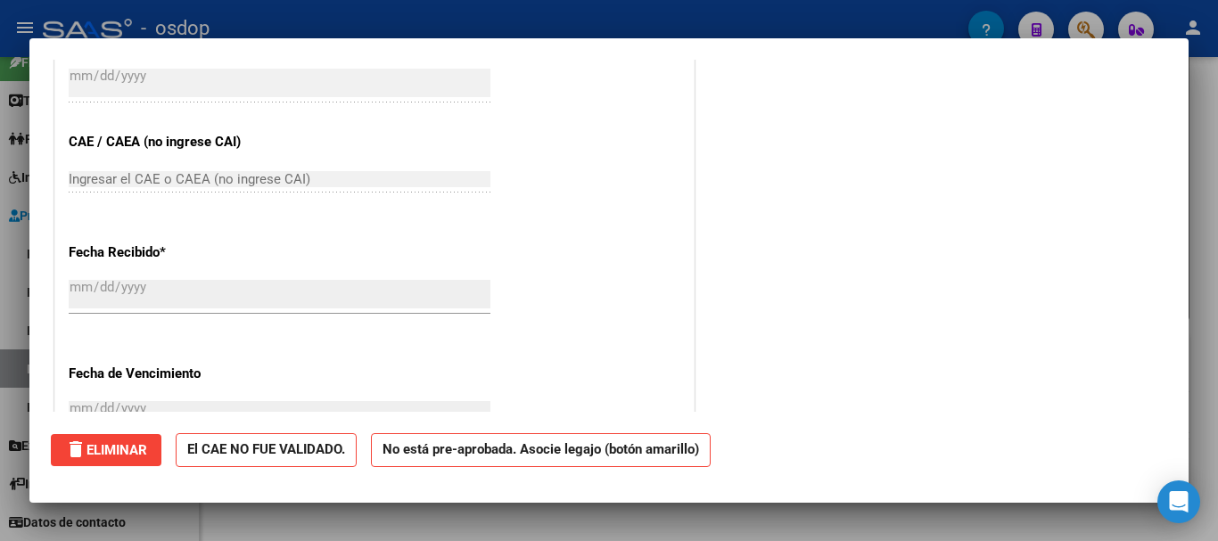
scroll to position [0, 0]
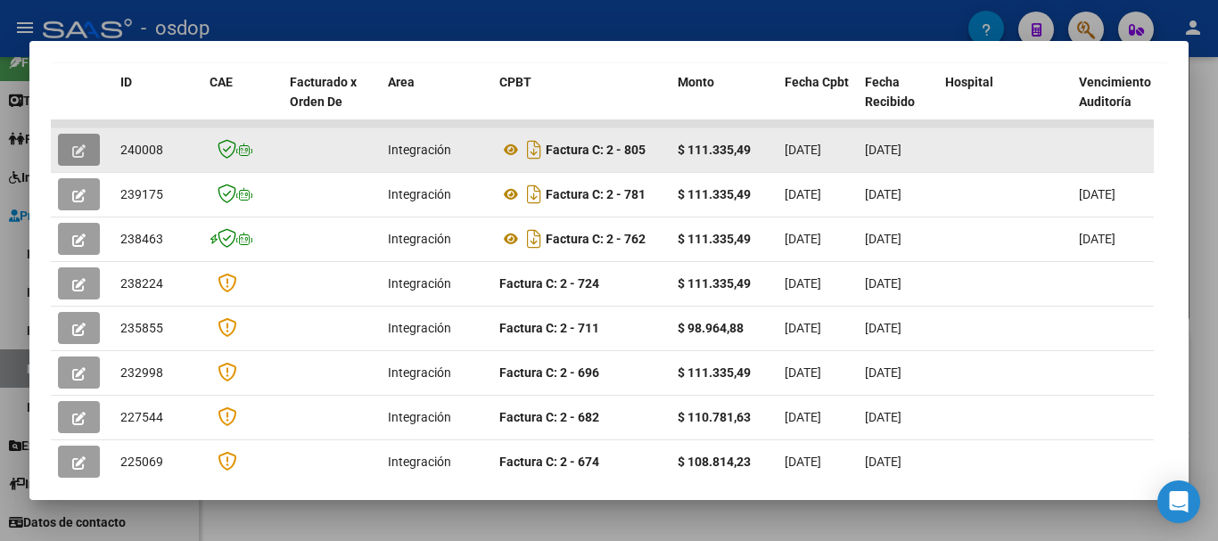
click at [72, 153] on icon "button" at bounding box center [78, 150] width 13 height 13
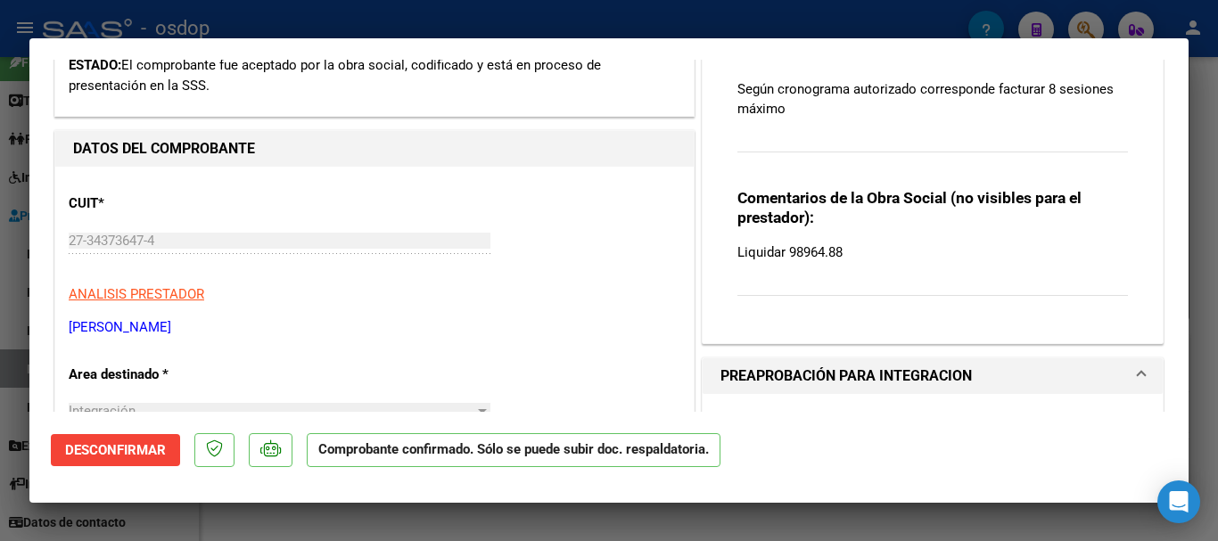
scroll to position [89, 0]
